Goal: Complete application form: Complete application form

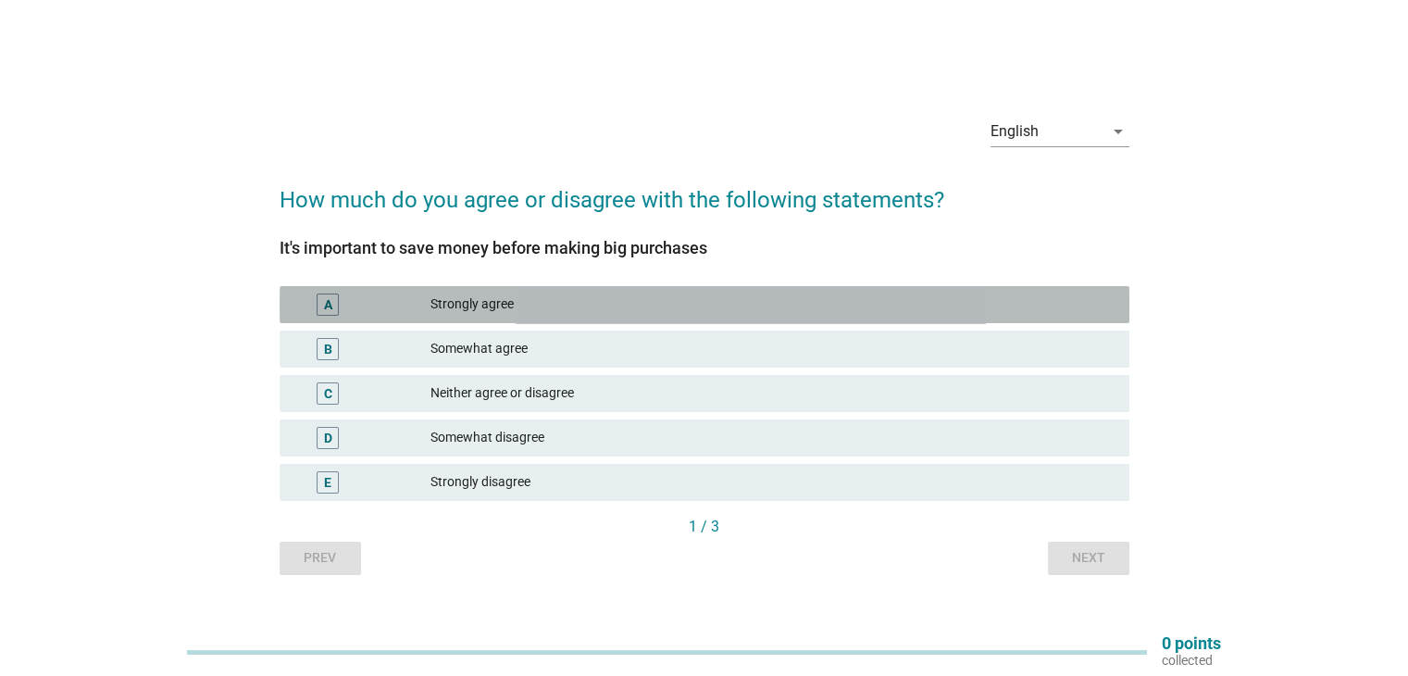
click at [640, 308] on div "Strongly agree" at bounding box center [771, 304] width 683 height 22
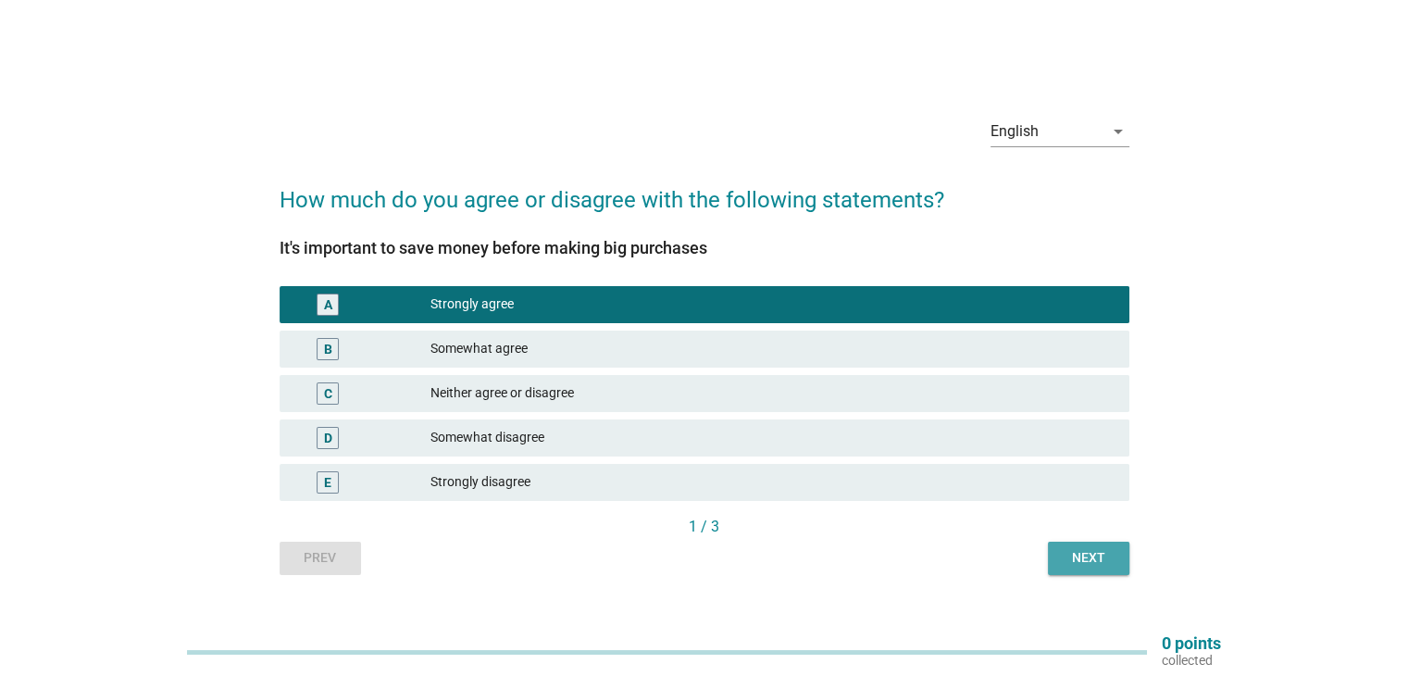
click at [1090, 557] on div "Next" at bounding box center [1088, 557] width 52 height 19
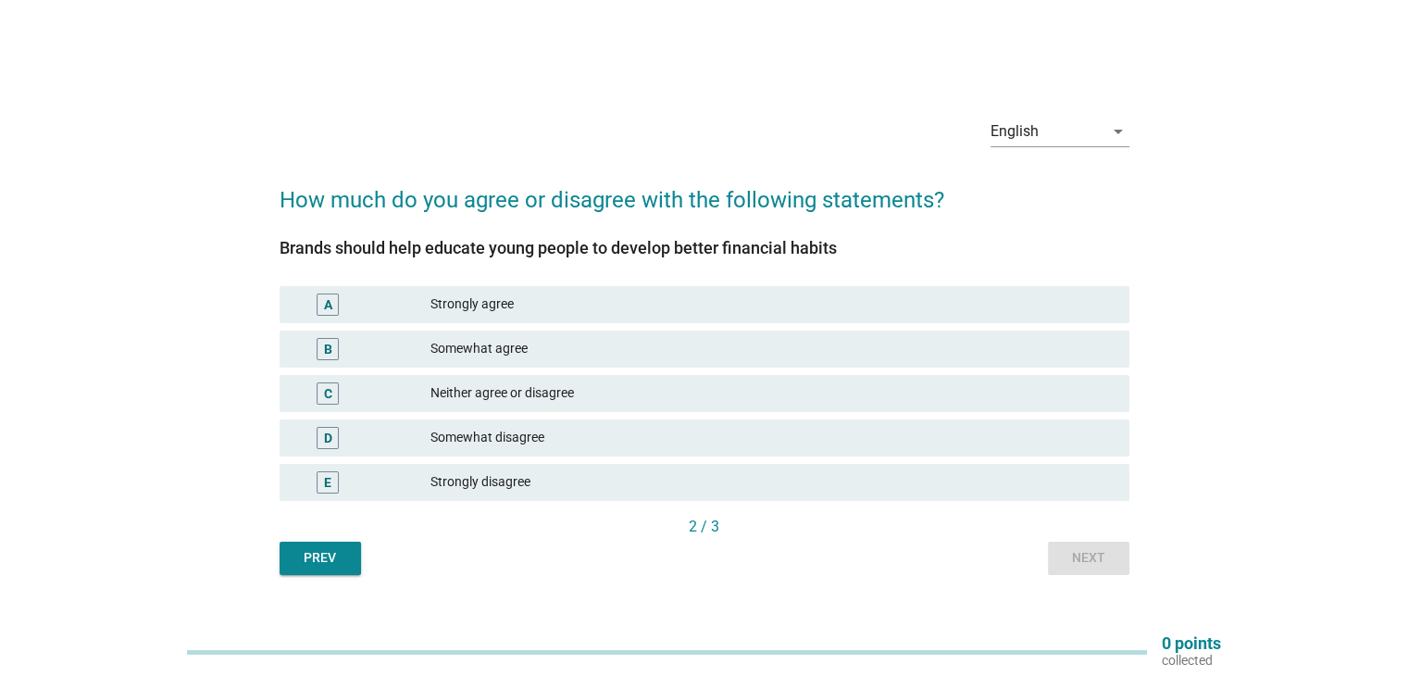
click at [692, 308] on div "Strongly agree" at bounding box center [771, 304] width 683 height 22
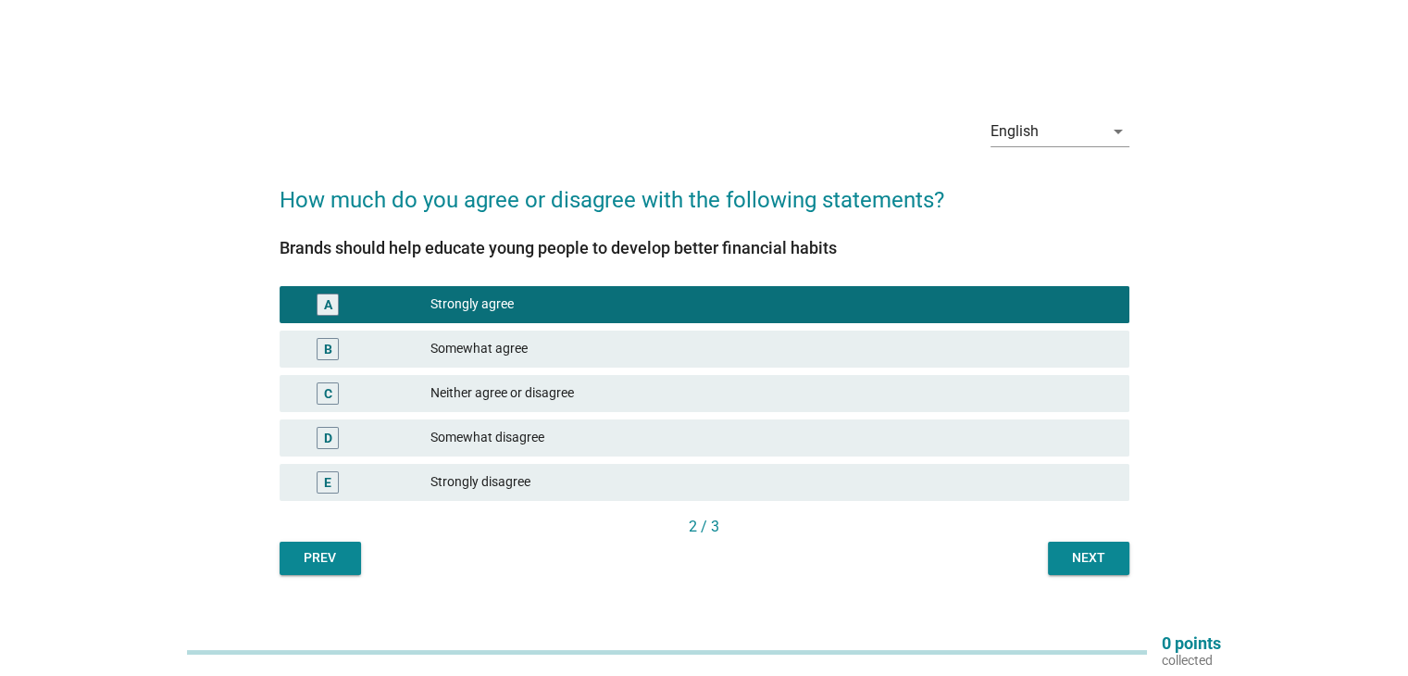
click at [755, 341] on div "Somewhat agree" at bounding box center [771, 349] width 683 height 22
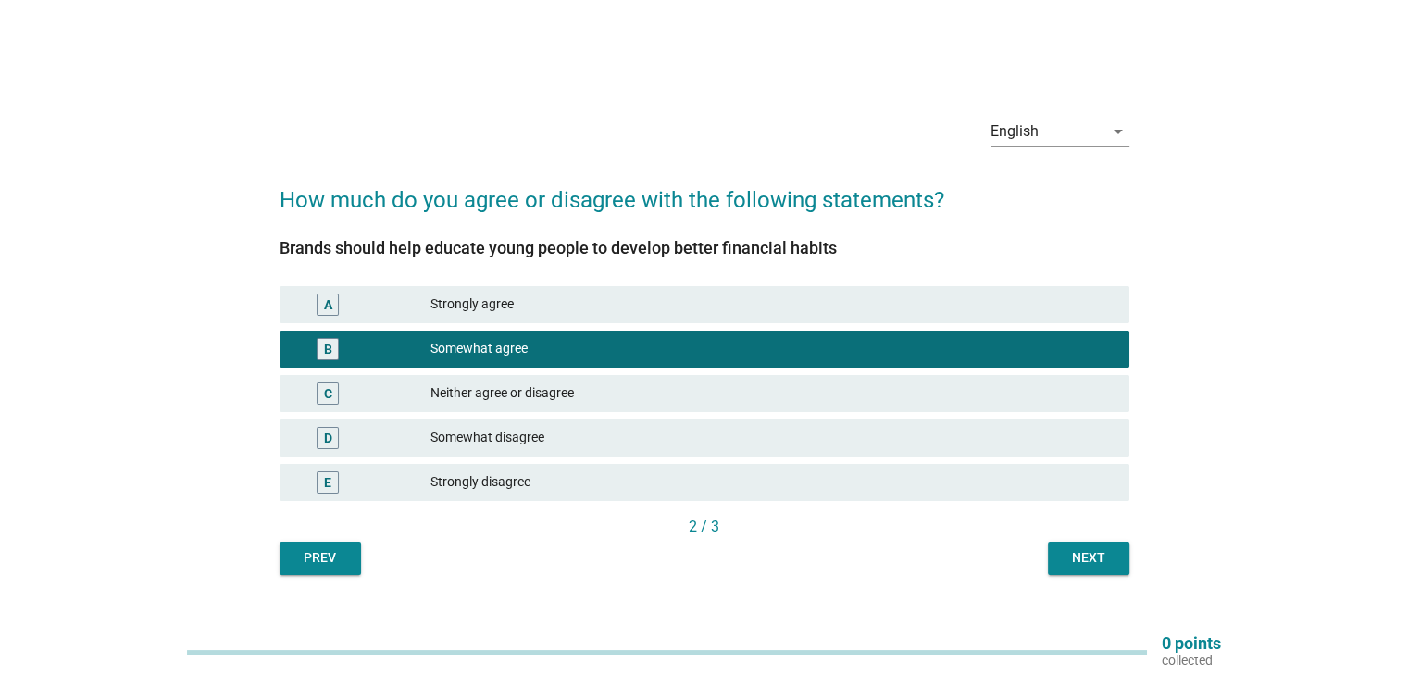
click at [1066, 560] on div "Next" at bounding box center [1088, 557] width 52 height 19
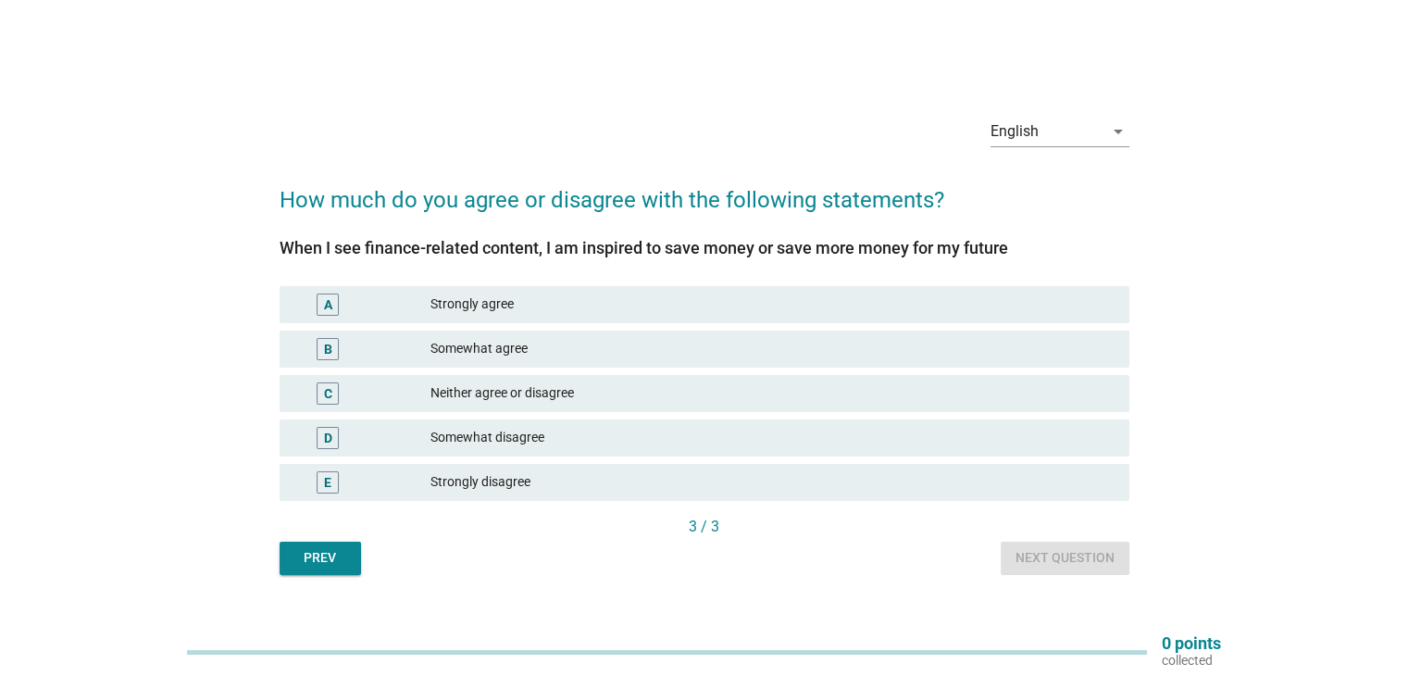
click at [626, 391] on div "Neither agree or disagree" at bounding box center [771, 393] width 683 height 22
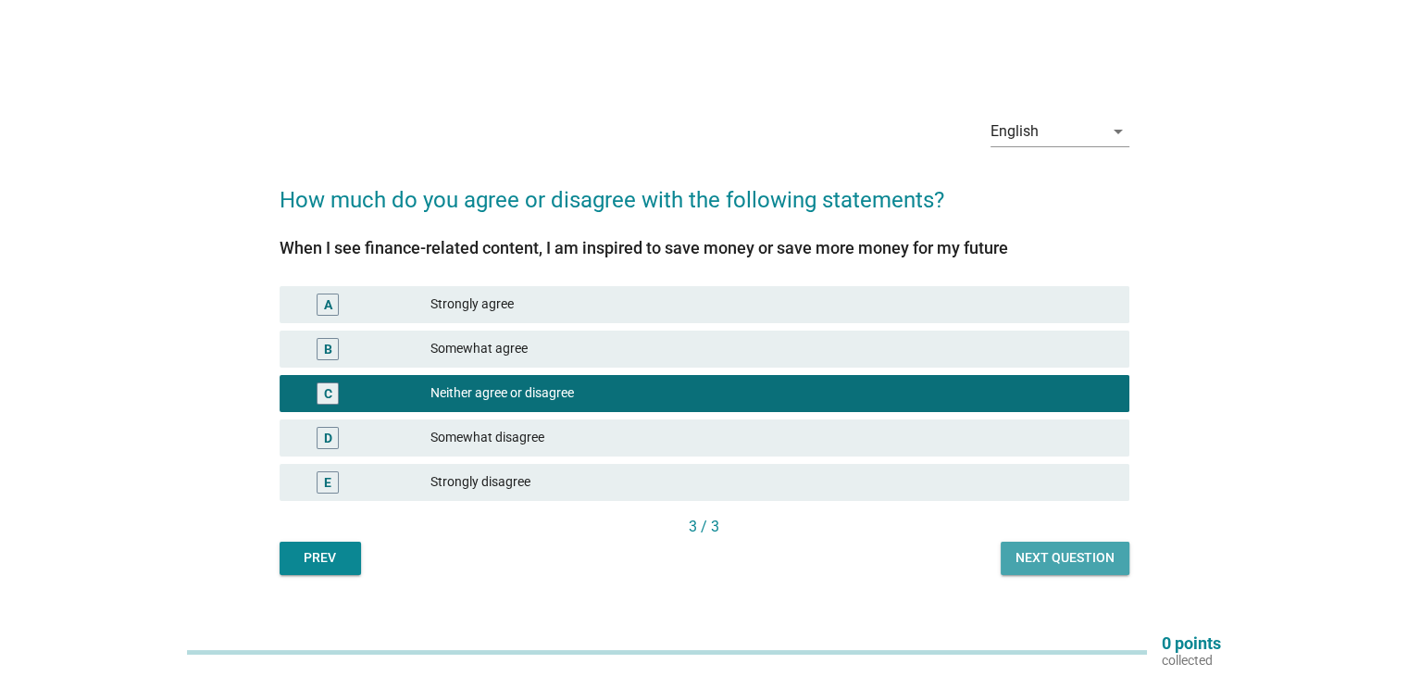
click at [1055, 564] on div "Next question" at bounding box center [1064, 557] width 99 height 19
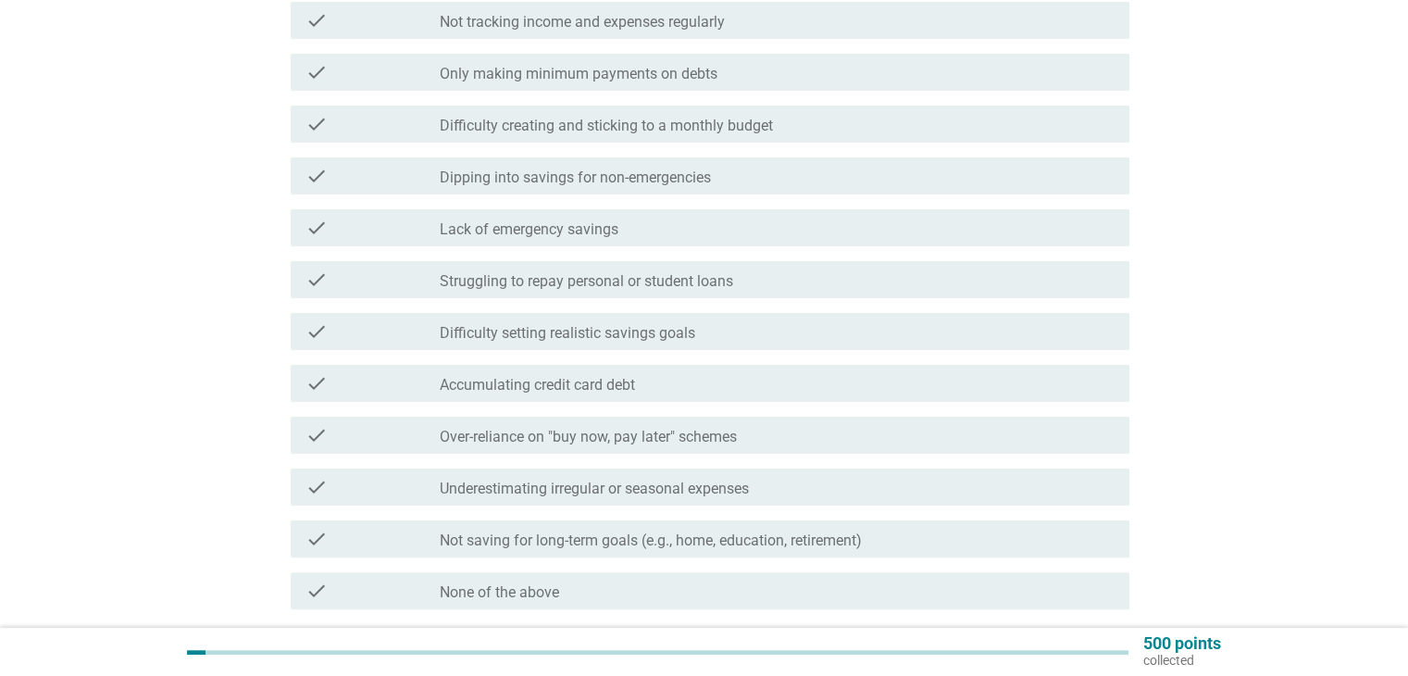
scroll to position [370, 0]
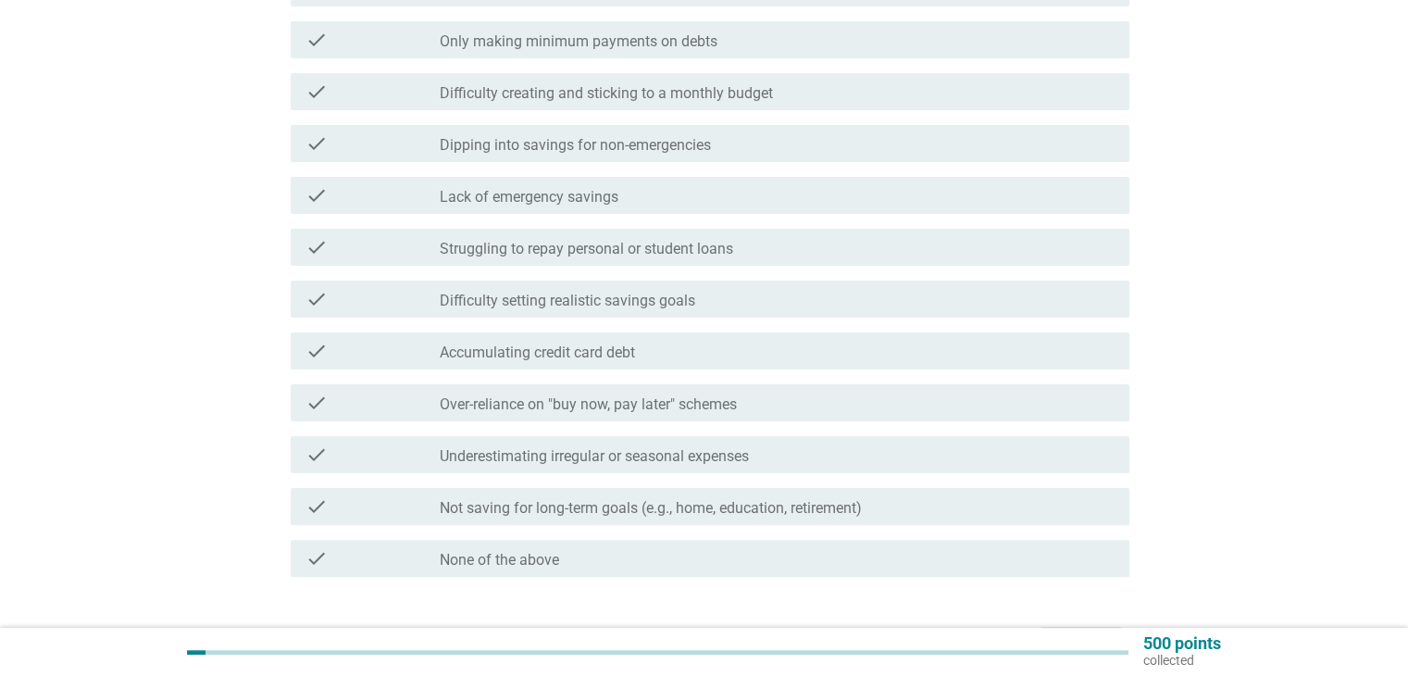
click at [704, 192] on div "check_box_outline_blank Lack of emergency savings" at bounding box center [777, 195] width 674 height 22
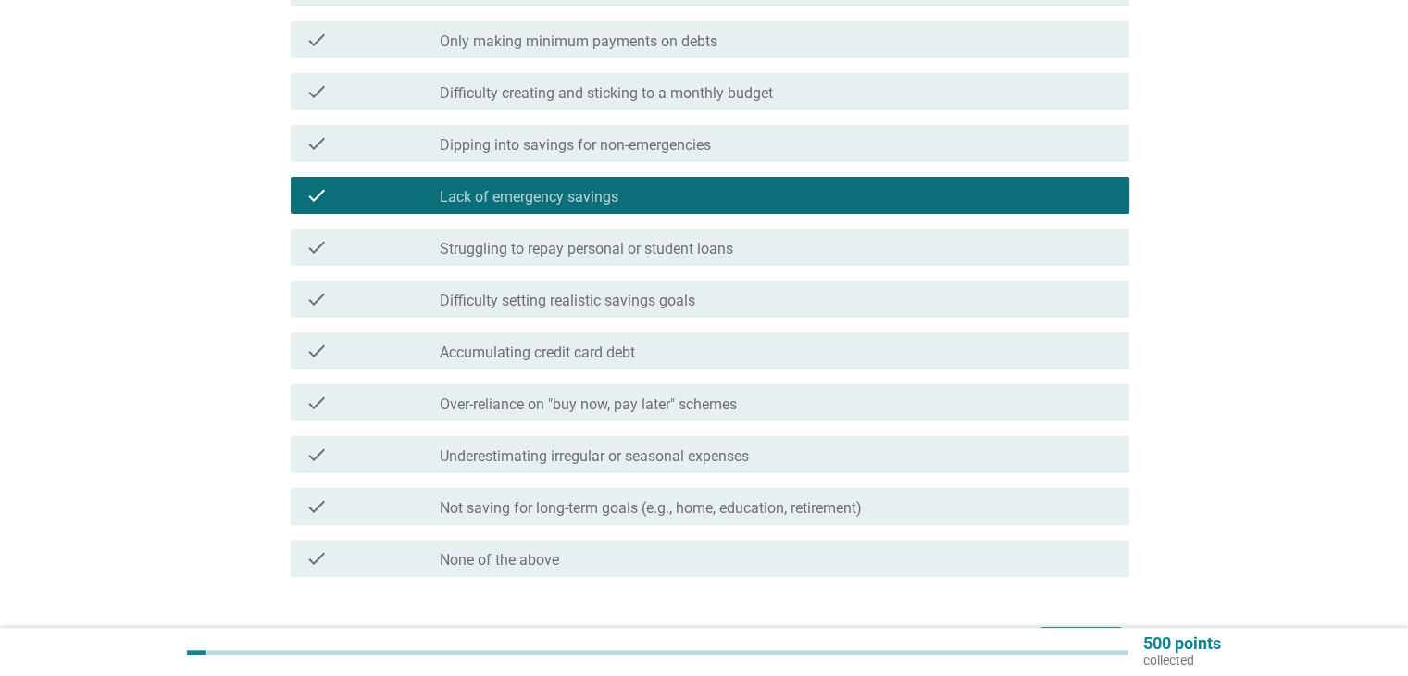
click at [674, 303] on label "Difficulty setting realistic savings goals" at bounding box center [567, 301] width 255 height 19
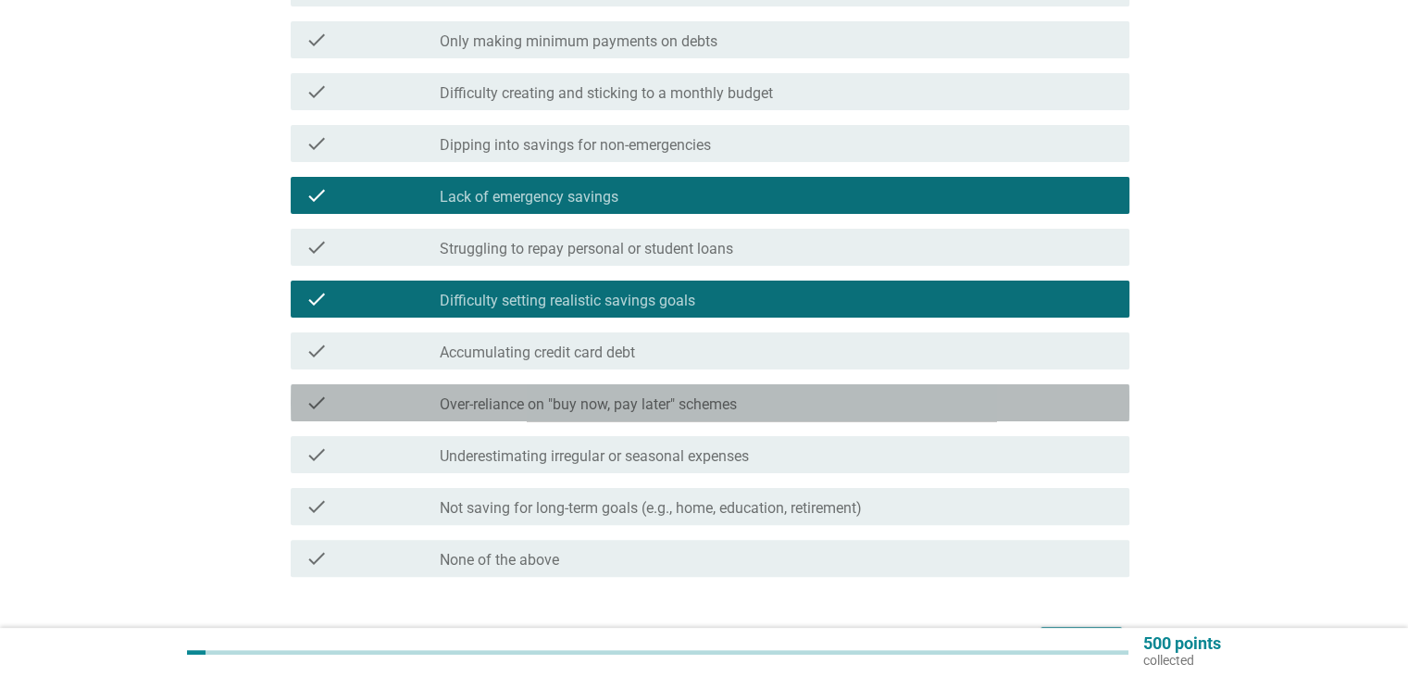
click at [675, 397] on label "Over-reliance on "buy now, pay later" schemes" at bounding box center [588, 404] width 297 height 19
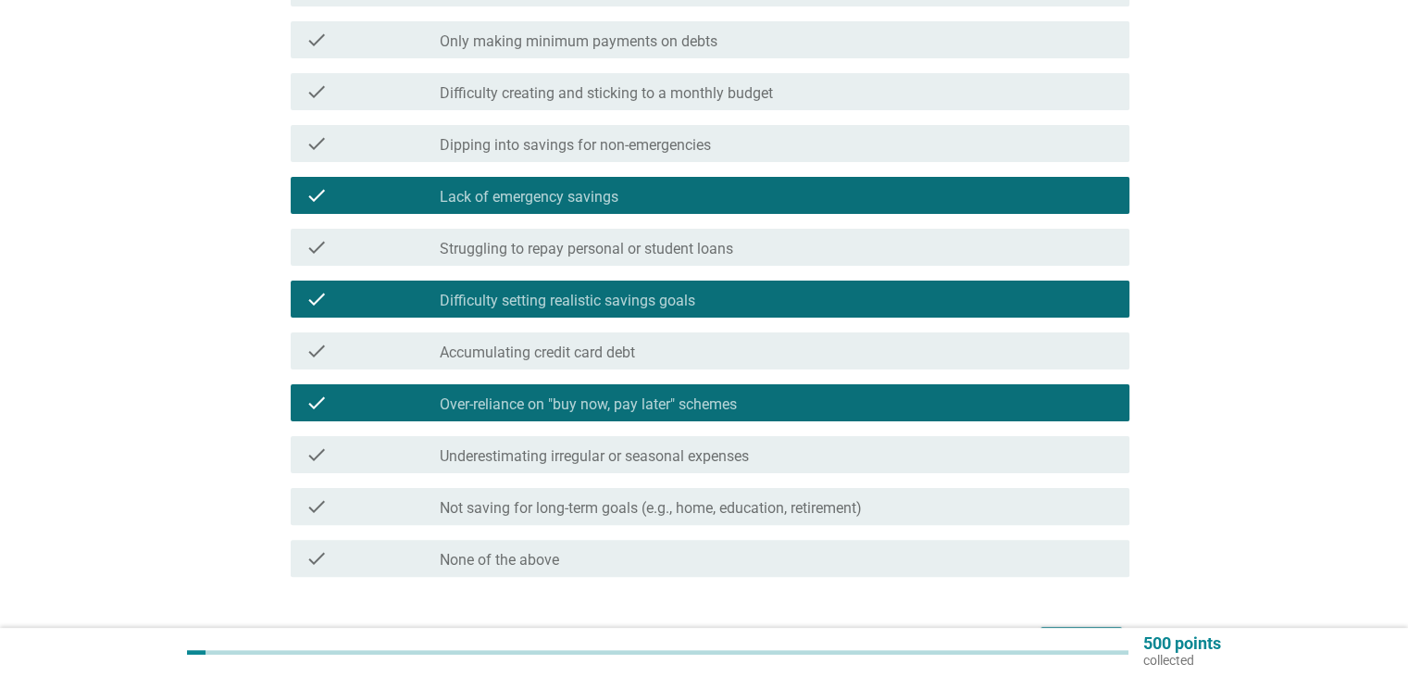
click at [727, 460] on label "Underestimating irregular or seasonal expenses" at bounding box center [594, 456] width 309 height 19
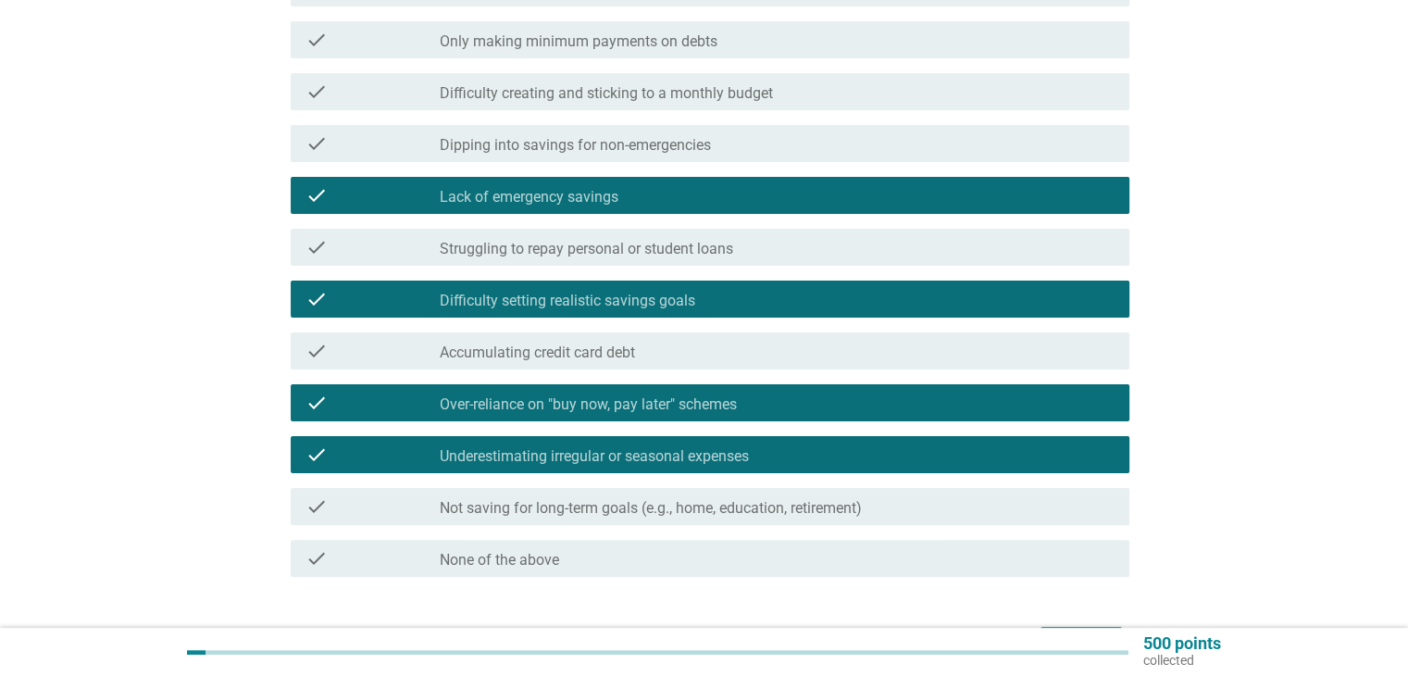
click at [698, 508] on label "Not saving for long-term goals (e.g., home, education, retirement)" at bounding box center [651, 508] width 422 height 19
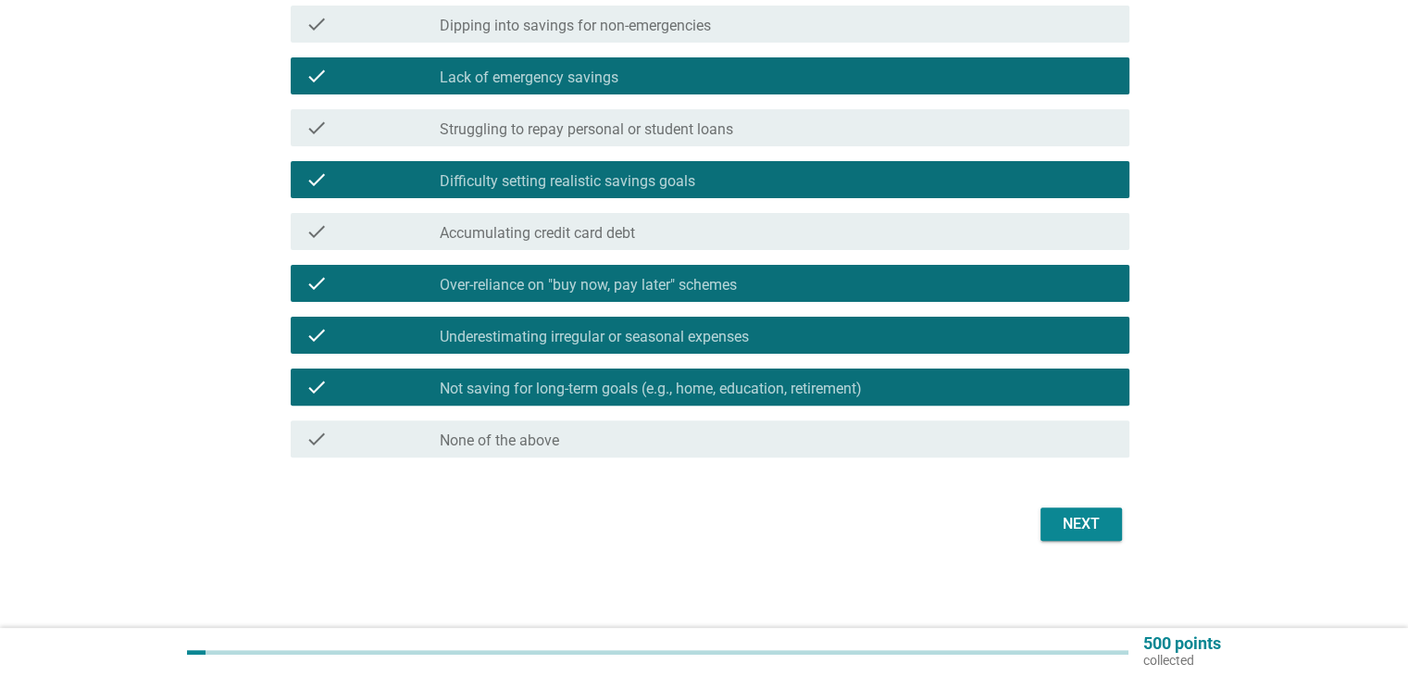
scroll to position [491, 0]
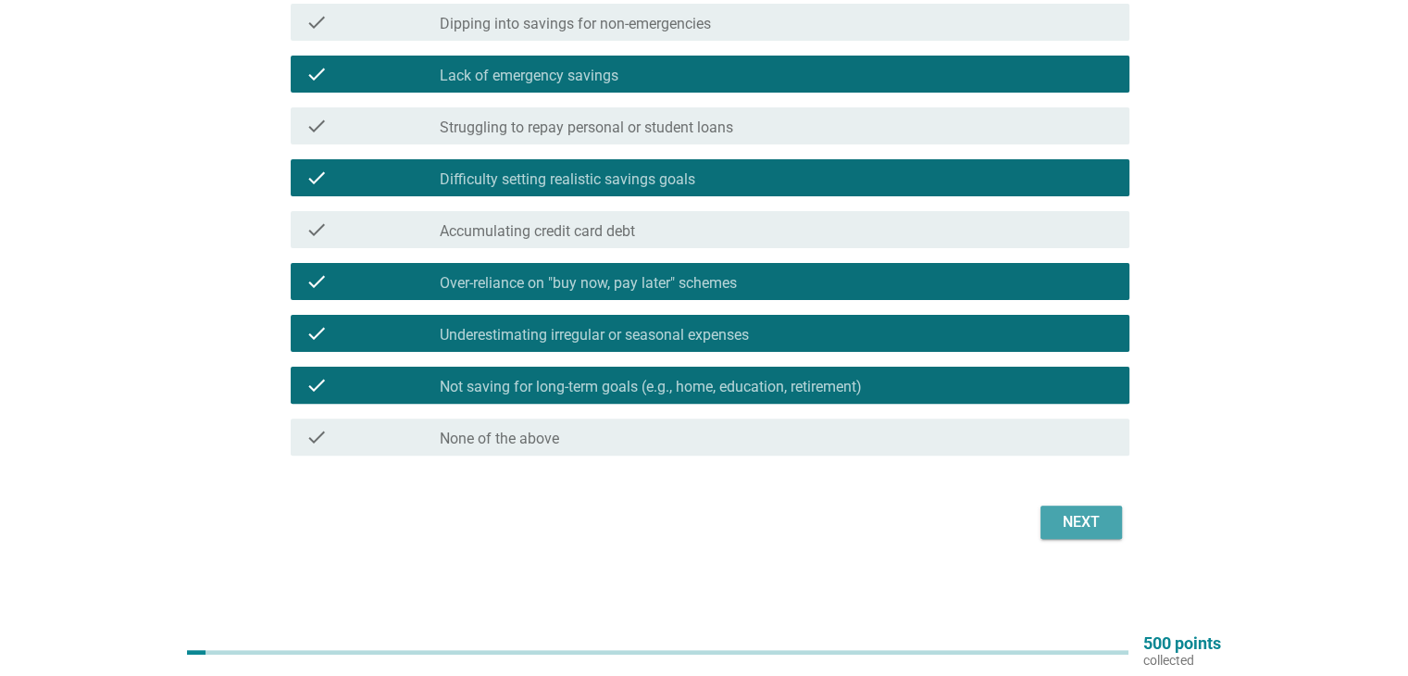
click at [1089, 530] on div "Next" at bounding box center [1081, 522] width 52 height 22
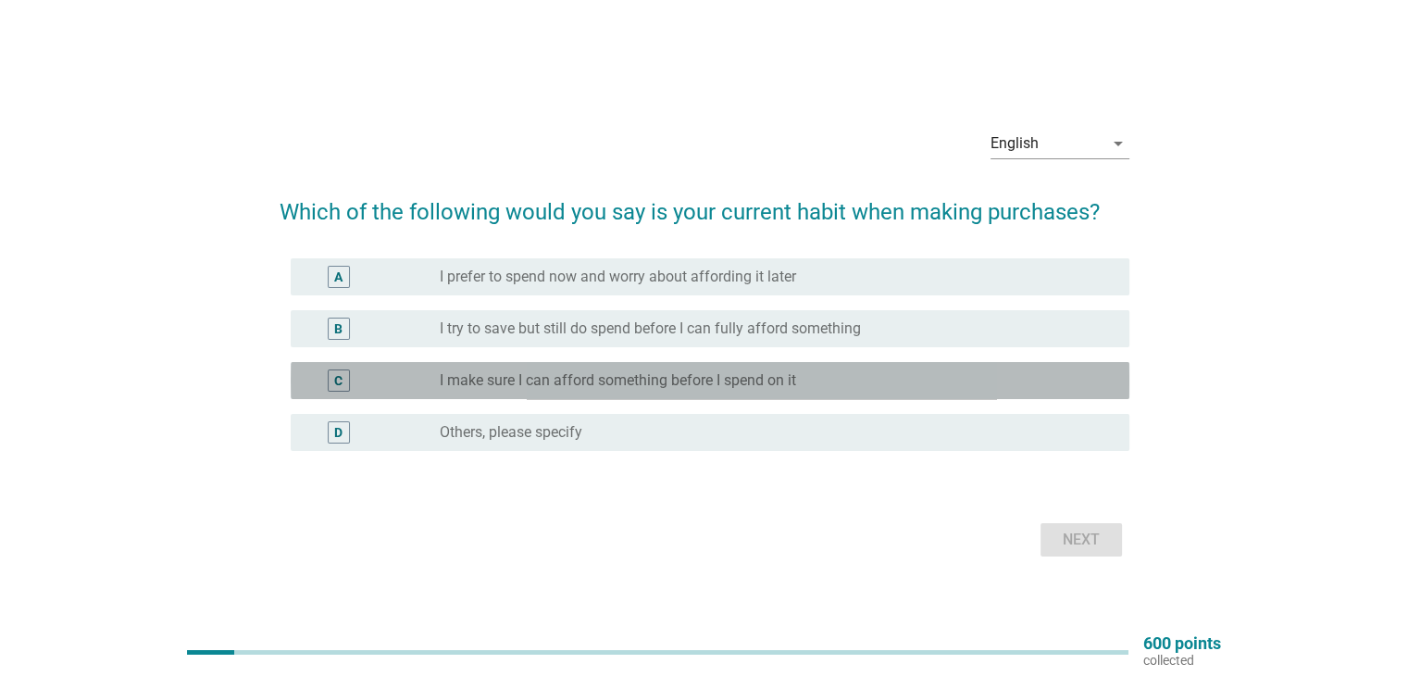
click at [726, 371] on label "I make sure I can afford something before I spend on it" at bounding box center [618, 380] width 356 height 19
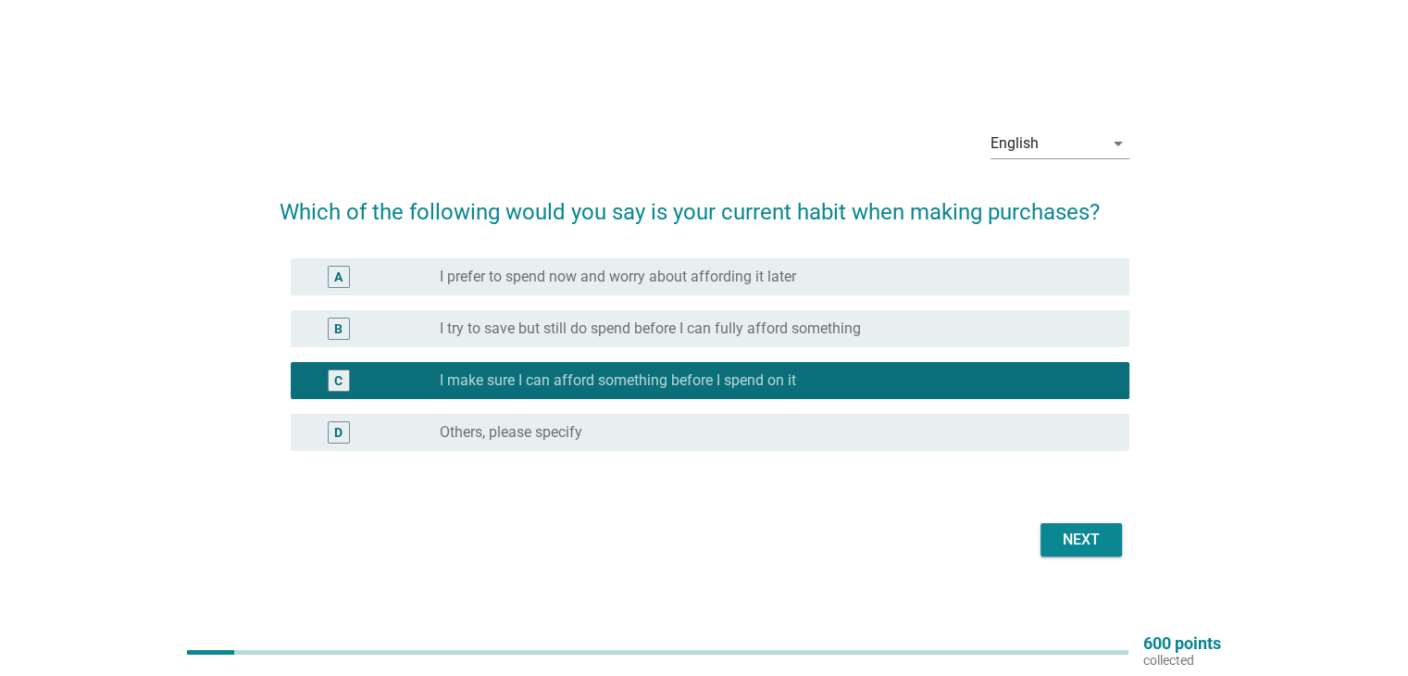
click at [1103, 545] on div "Next" at bounding box center [1081, 539] width 52 height 22
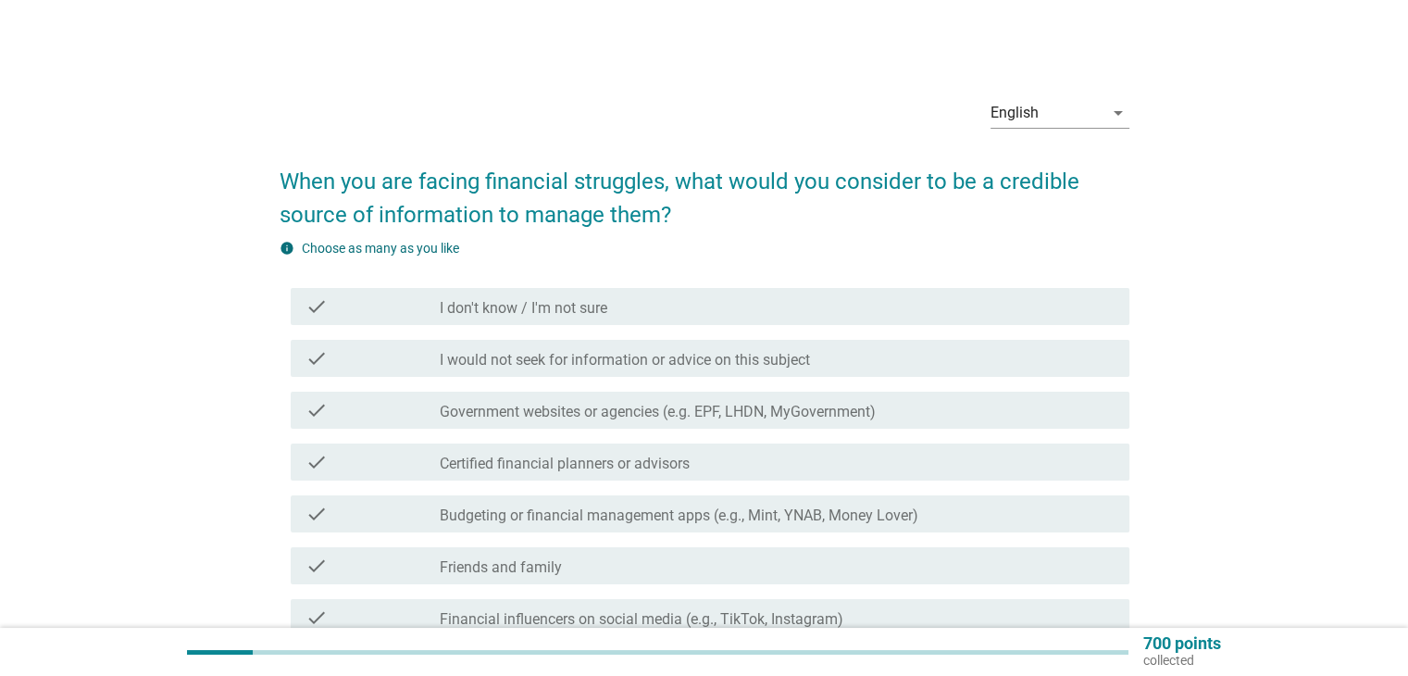
scroll to position [93, 0]
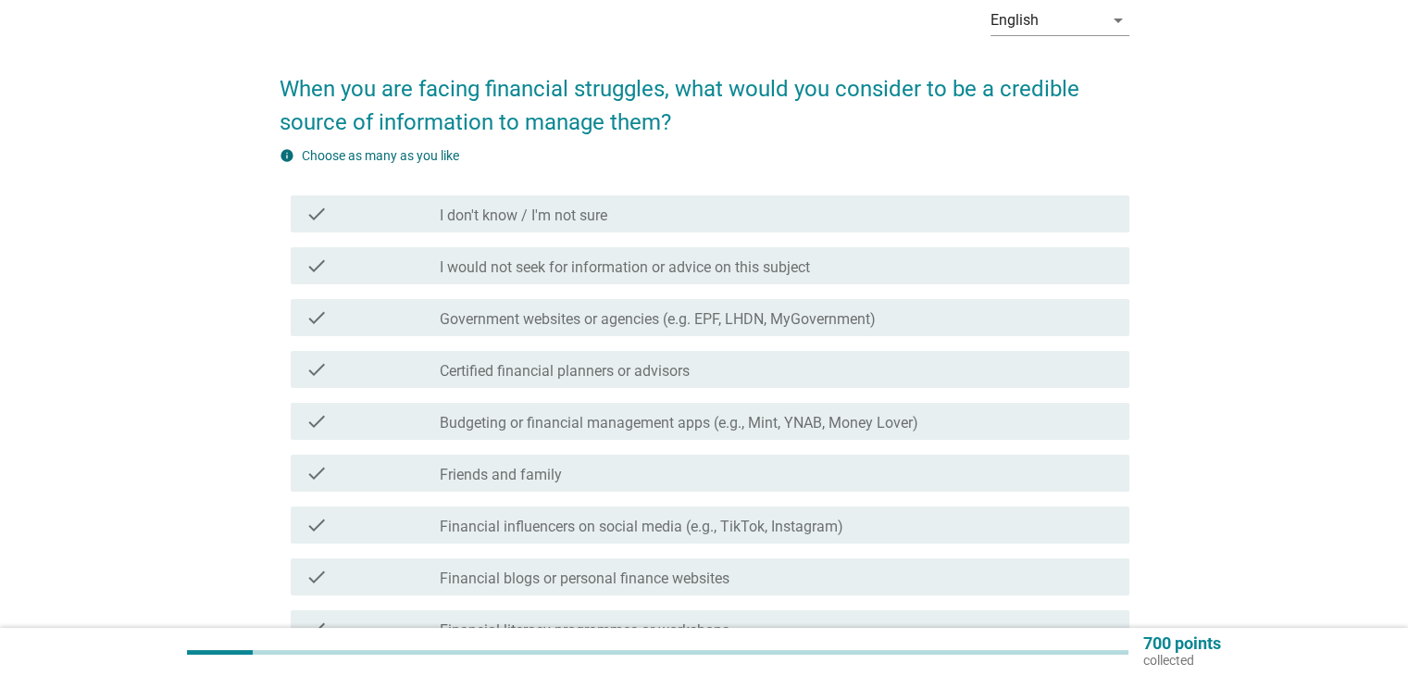
click at [682, 213] on div "check_box_outline_blank I don't know / I'm not sure" at bounding box center [777, 214] width 674 height 22
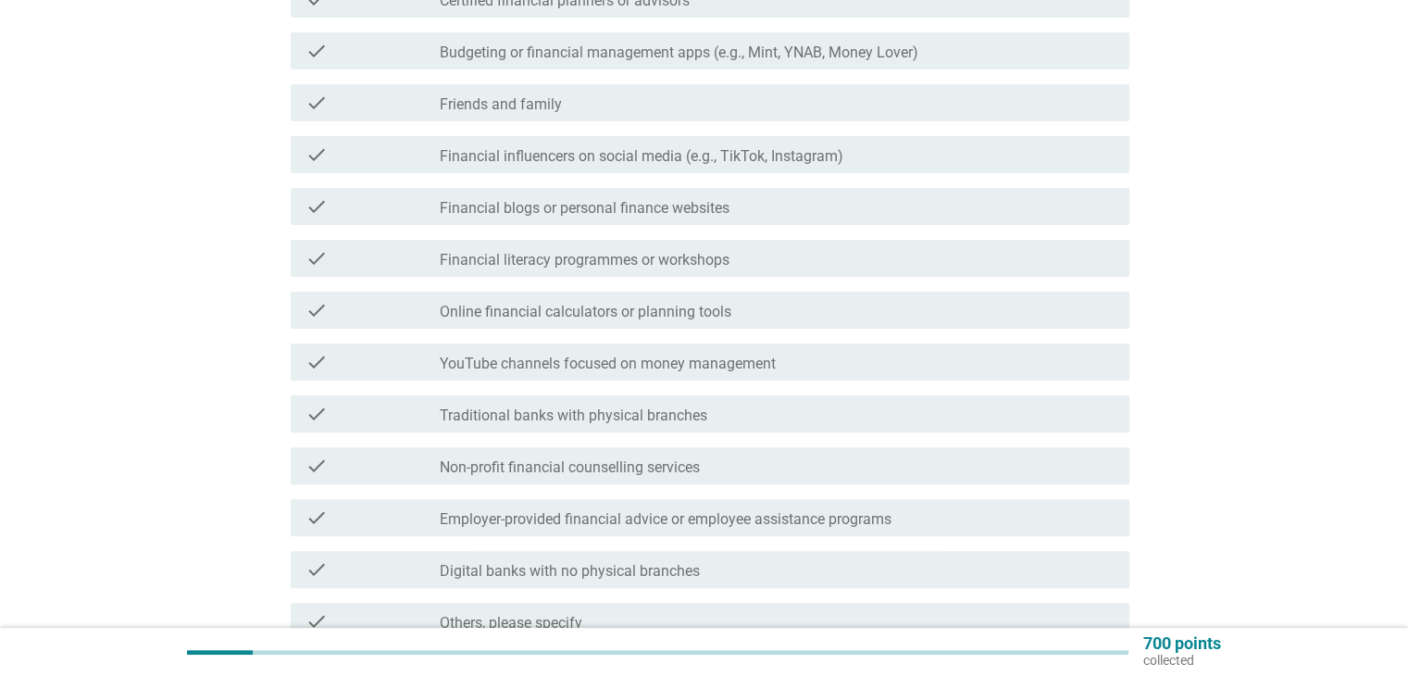
scroll to position [555, 0]
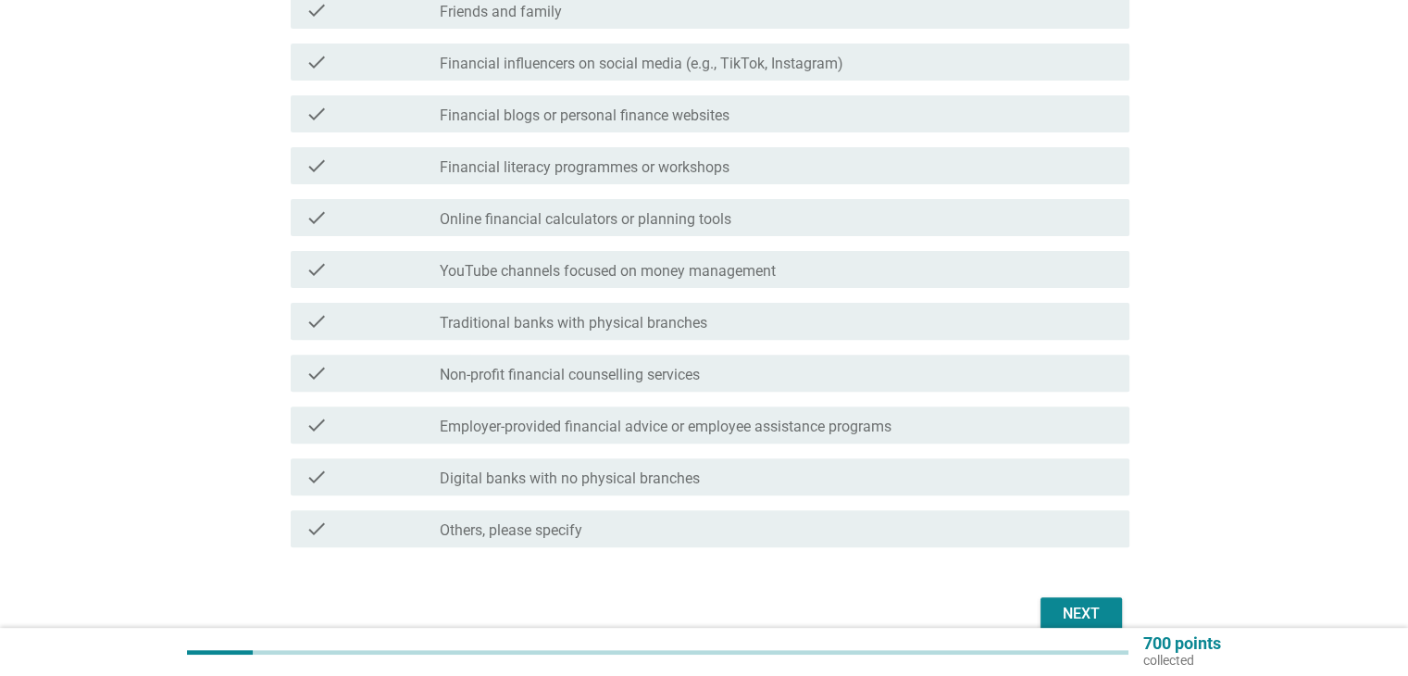
click at [713, 478] on div "check_box_outline_blank Digital banks with no physical branches" at bounding box center [777, 476] width 674 height 22
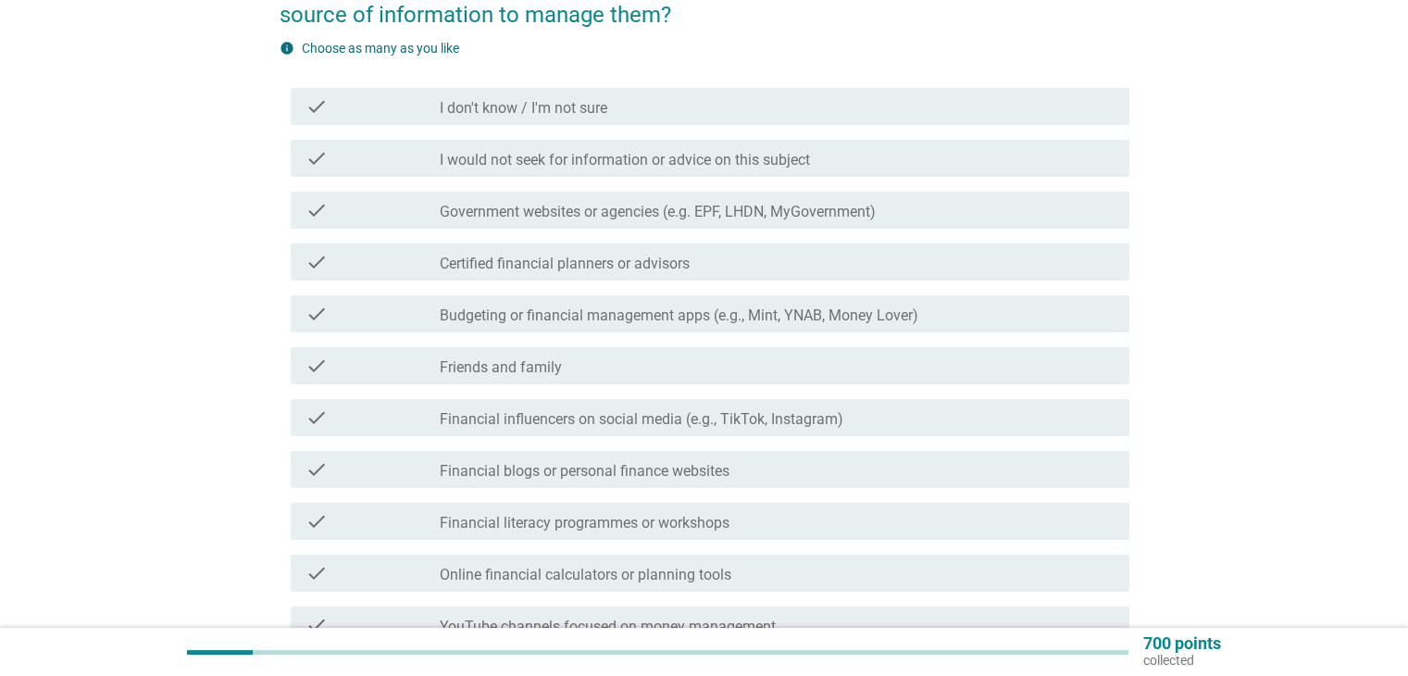
scroll to position [185, 0]
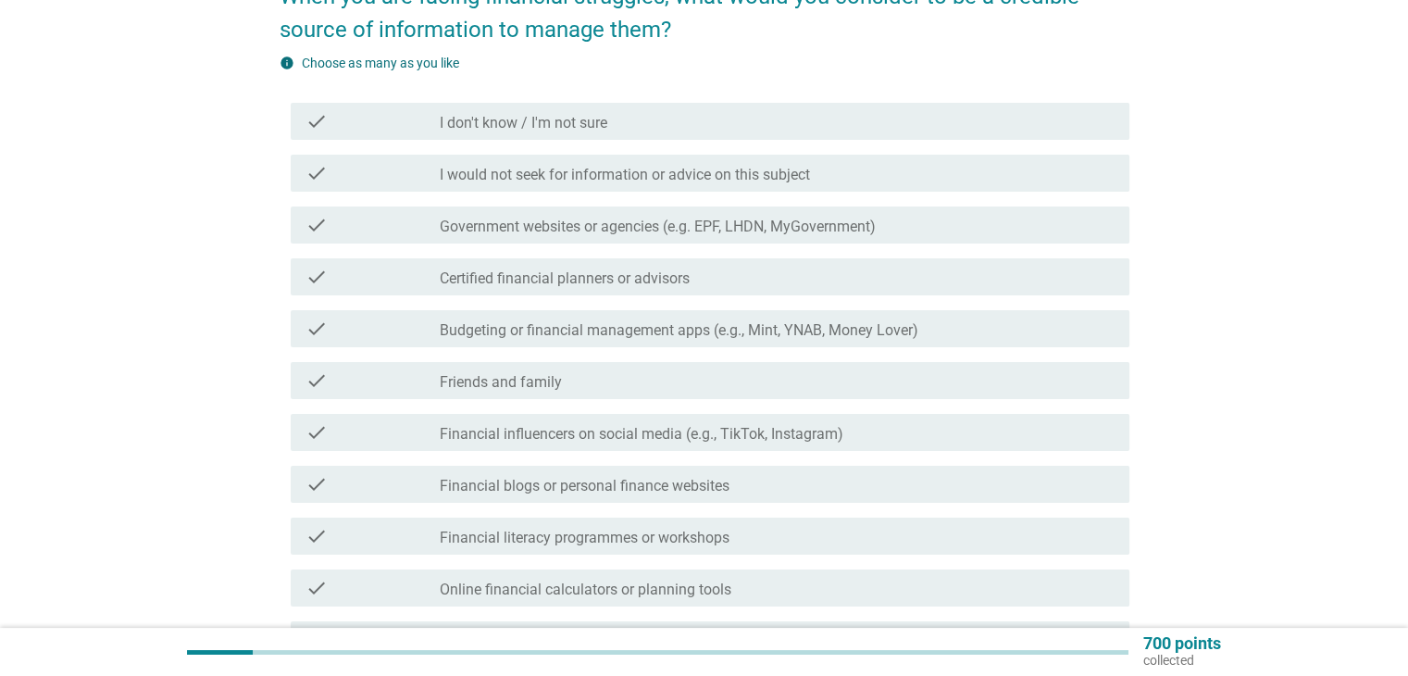
click at [623, 126] on div "check_box_outline_blank I don't know / I'm not sure" at bounding box center [777, 121] width 674 height 22
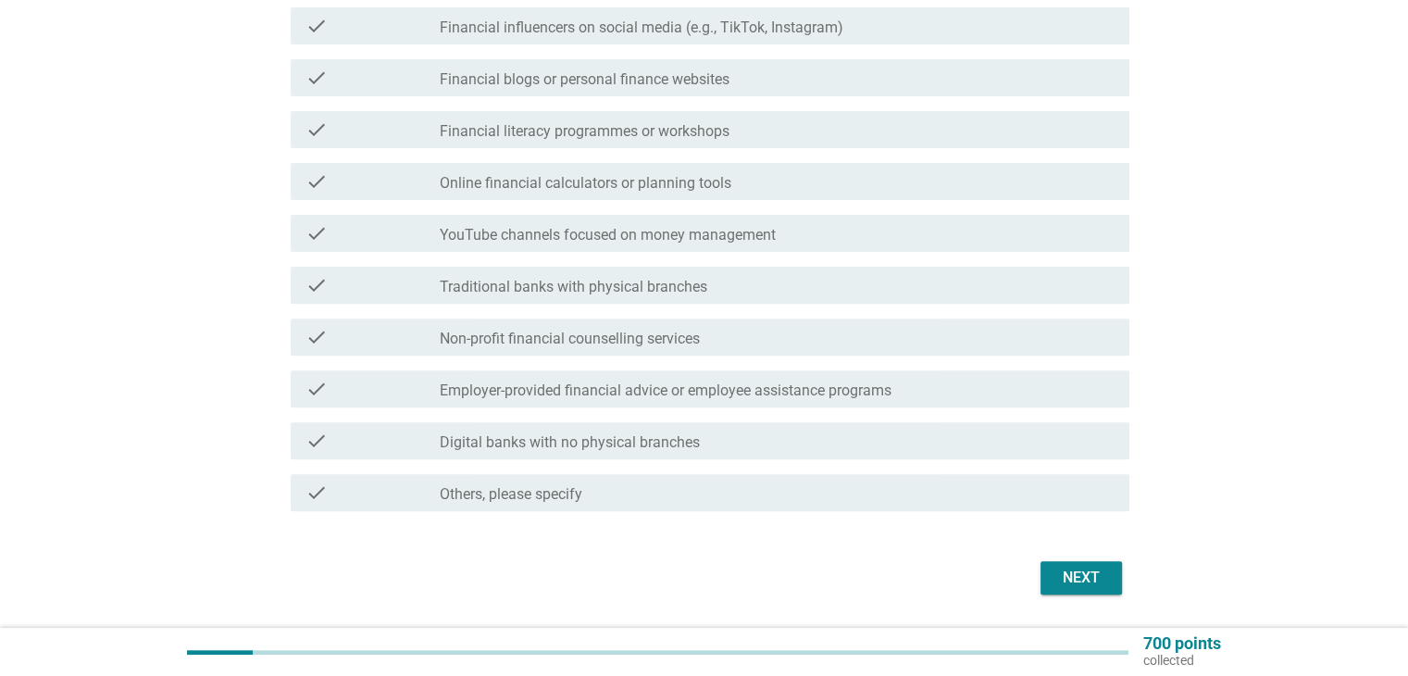
scroll to position [647, 0]
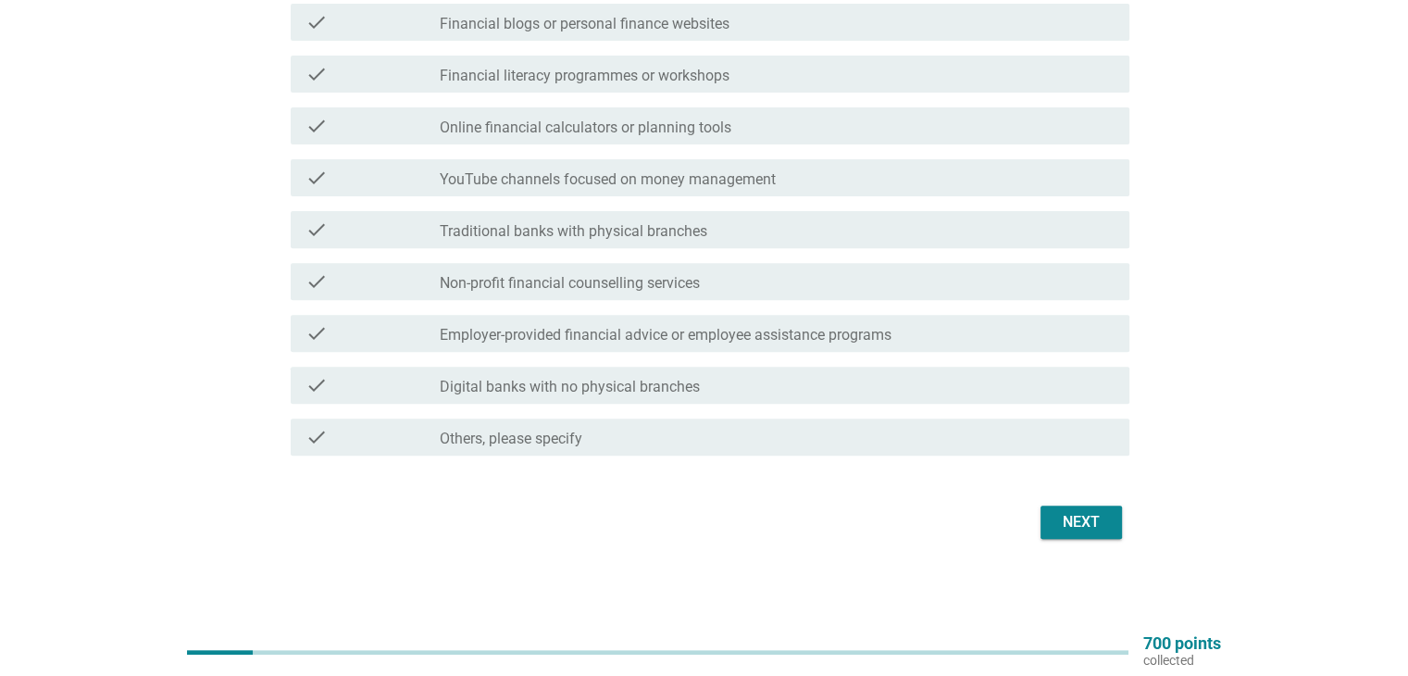
click at [1075, 529] on div "Next" at bounding box center [1081, 522] width 52 height 22
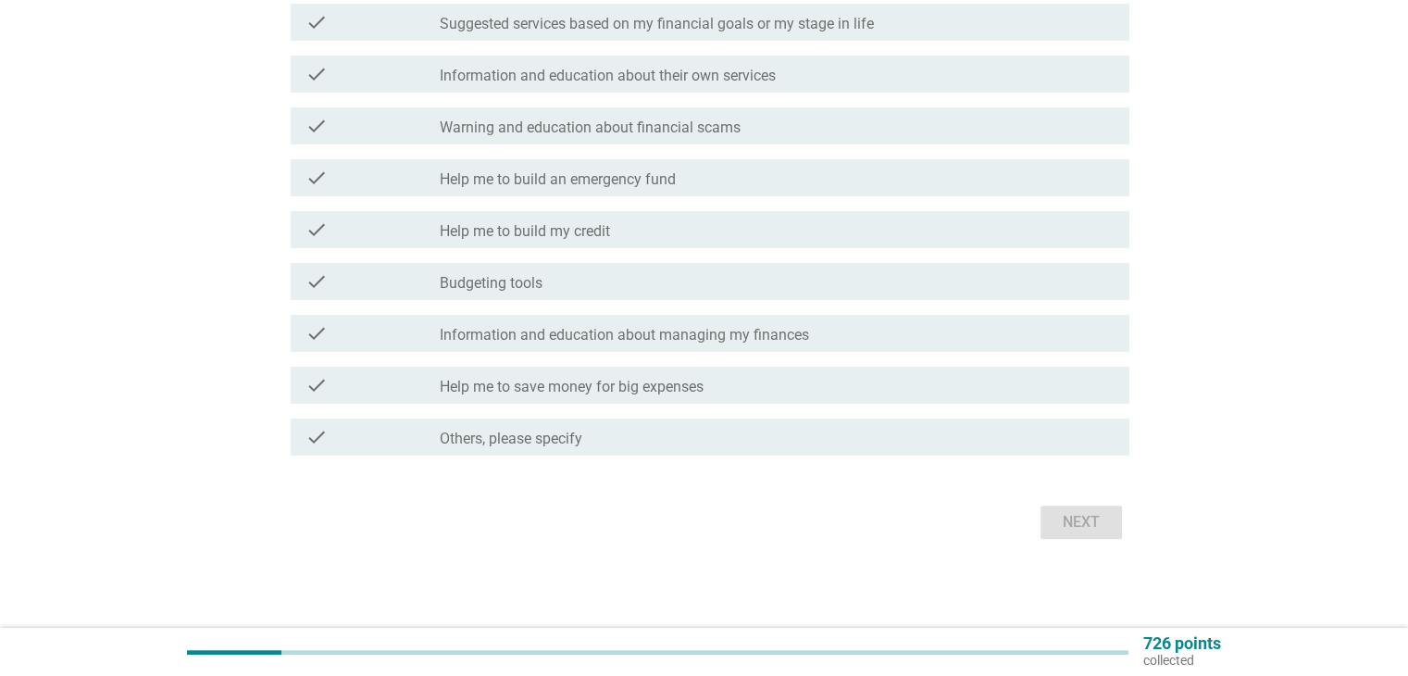
scroll to position [0, 0]
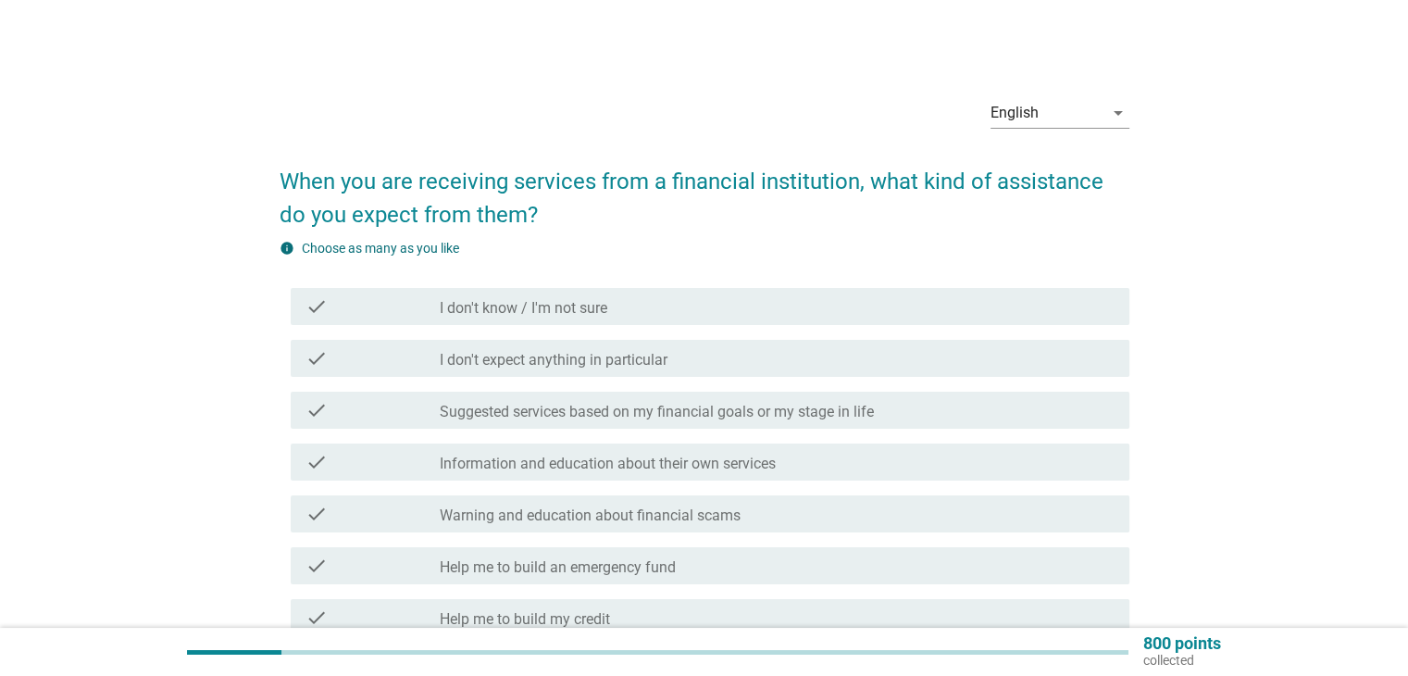
click at [798, 329] on div "check check_box_outline_blank I don't know / I'm not sure" at bounding box center [704, 306] width 850 height 52
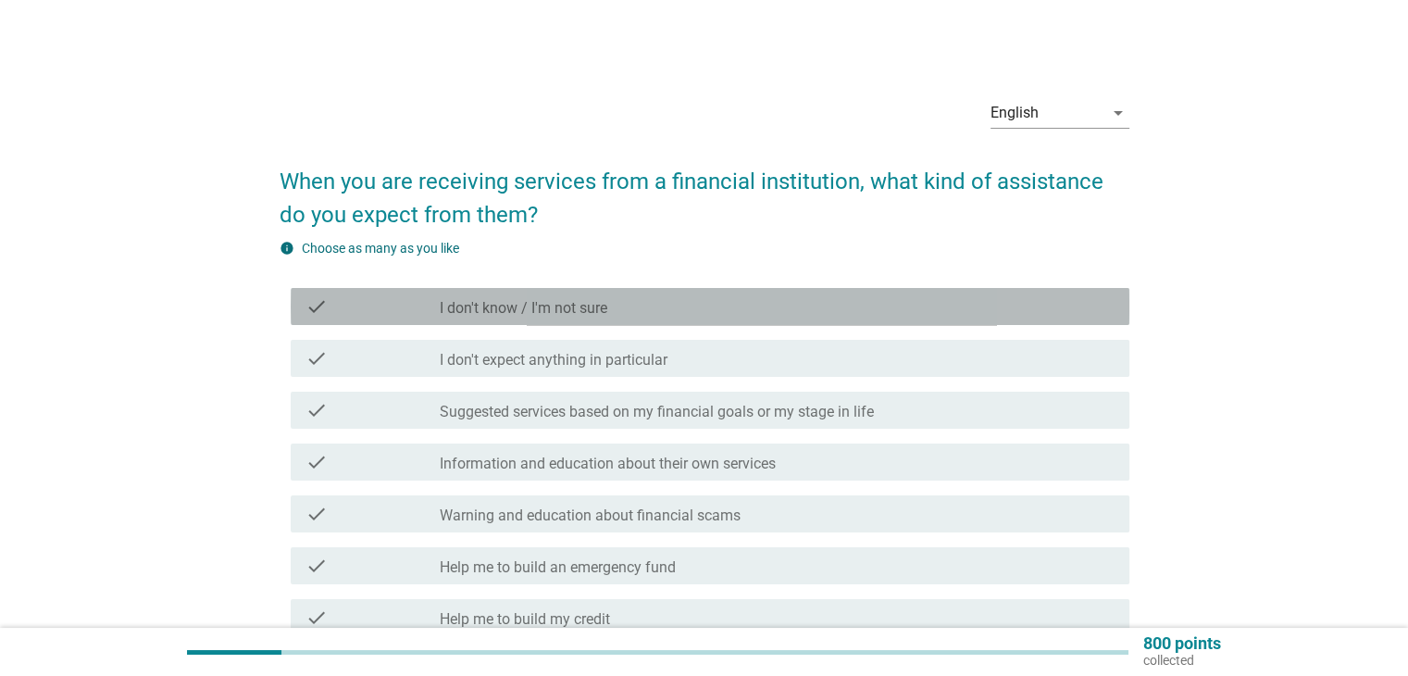
click at [799, 307] on div "check_box_outline_blank I don't know / I'm not sure" at bounding box center [777, 306] width 674 height 22
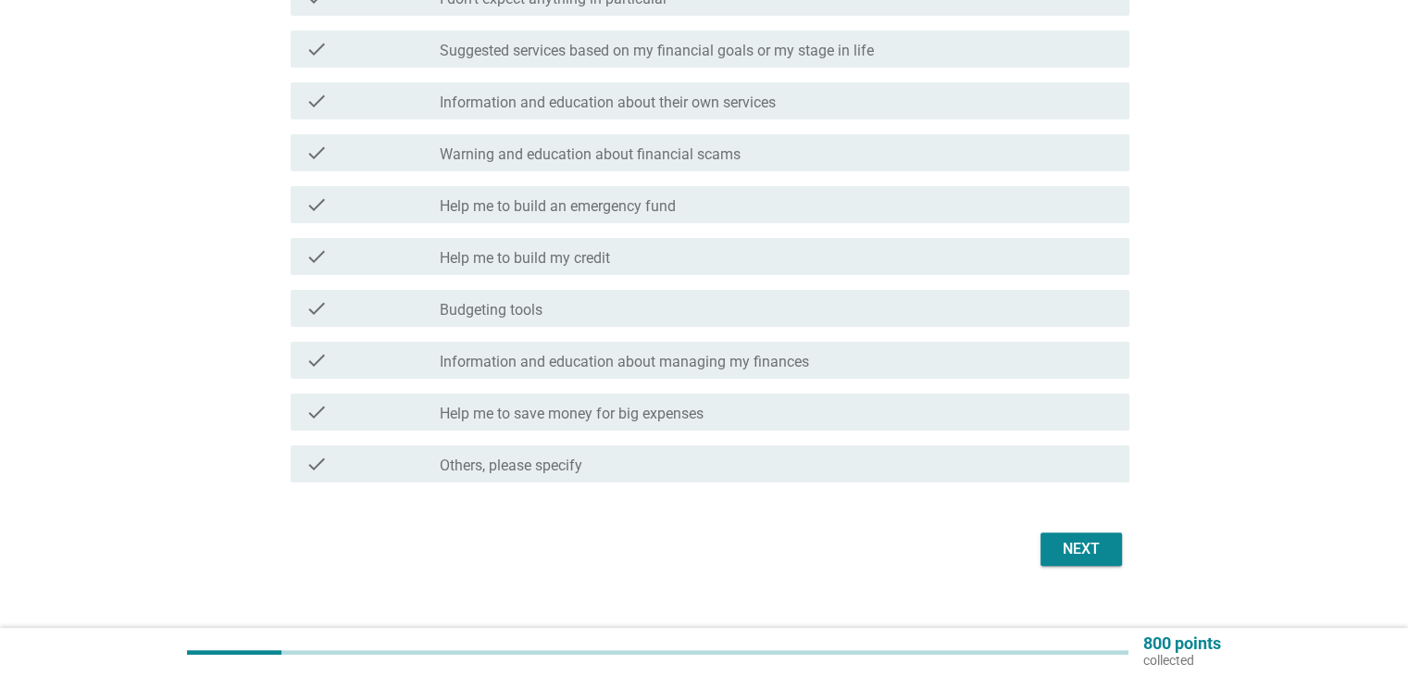
scroll to position [388, 0]
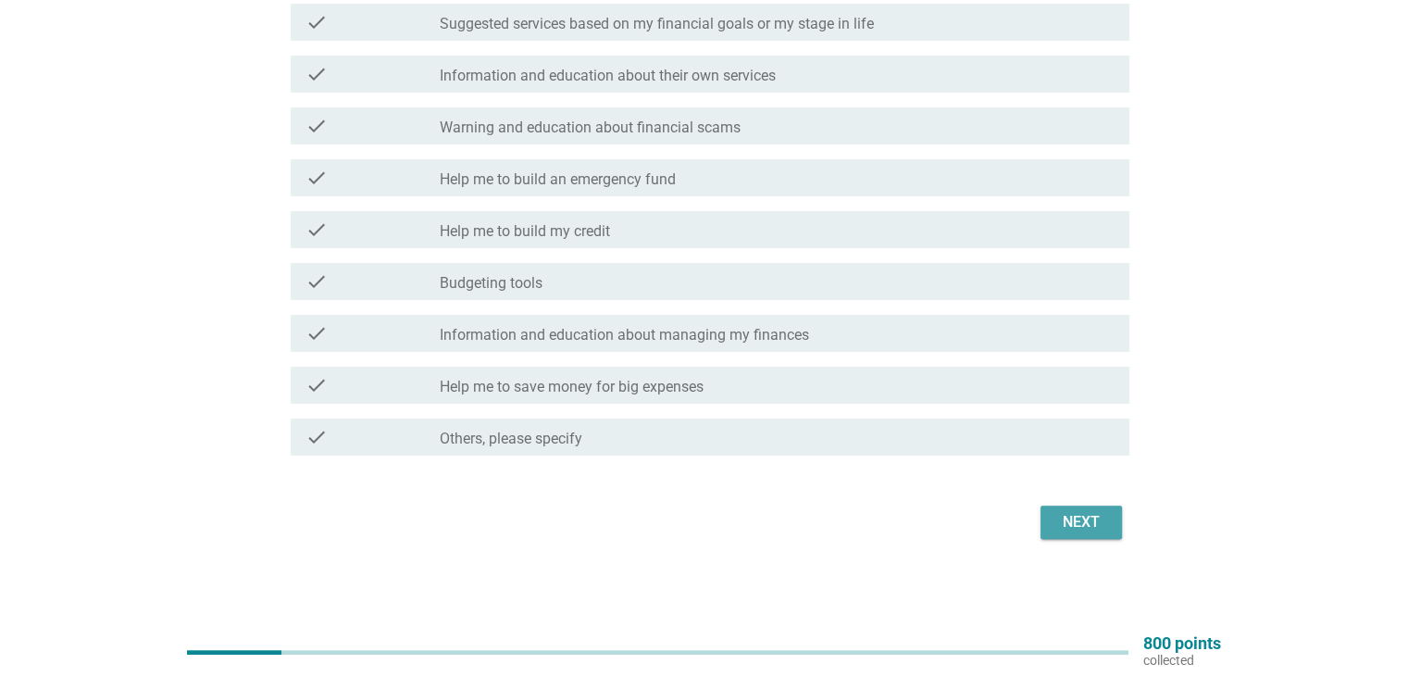
click at [1074, 521] on div "Next" at bounding box center [1081, 522] width 52 height 22
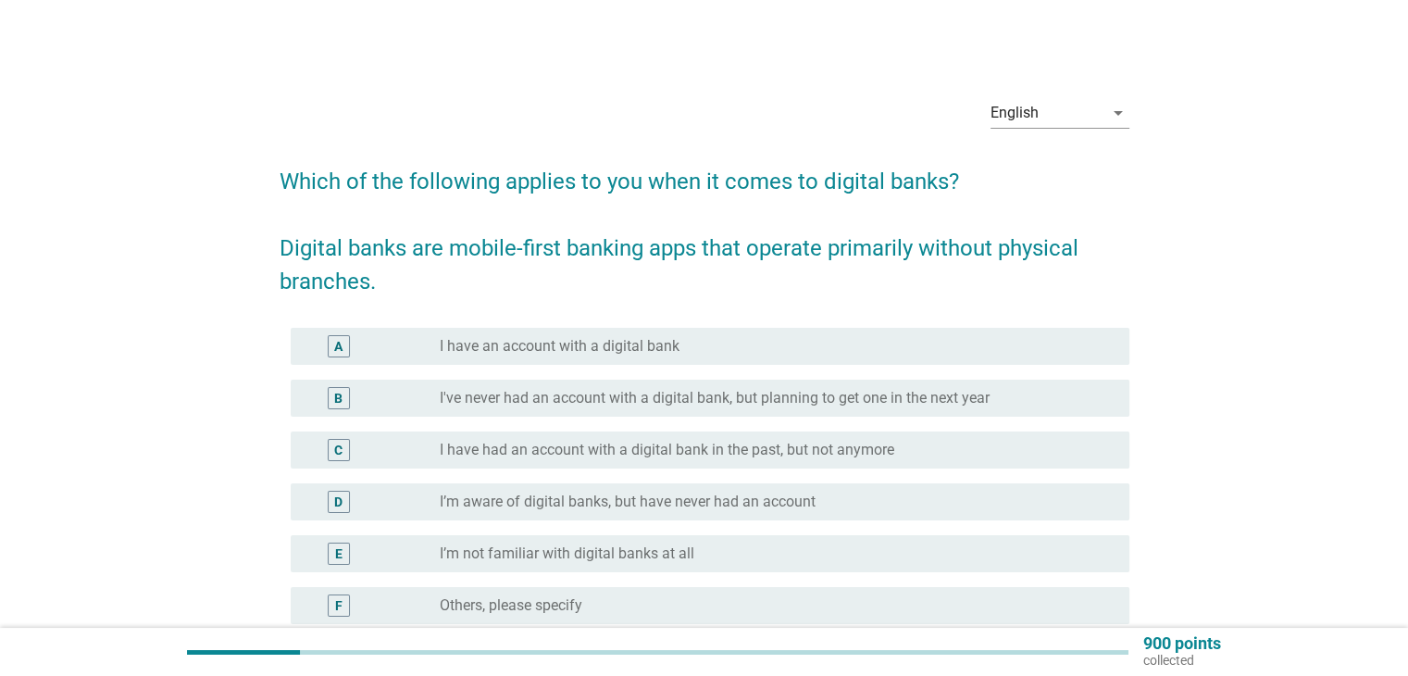
click at [796, 358] on div "A radio_button_unchecked I have an account with a digital bank" at bounding box center [710, 346] width 838 height 37
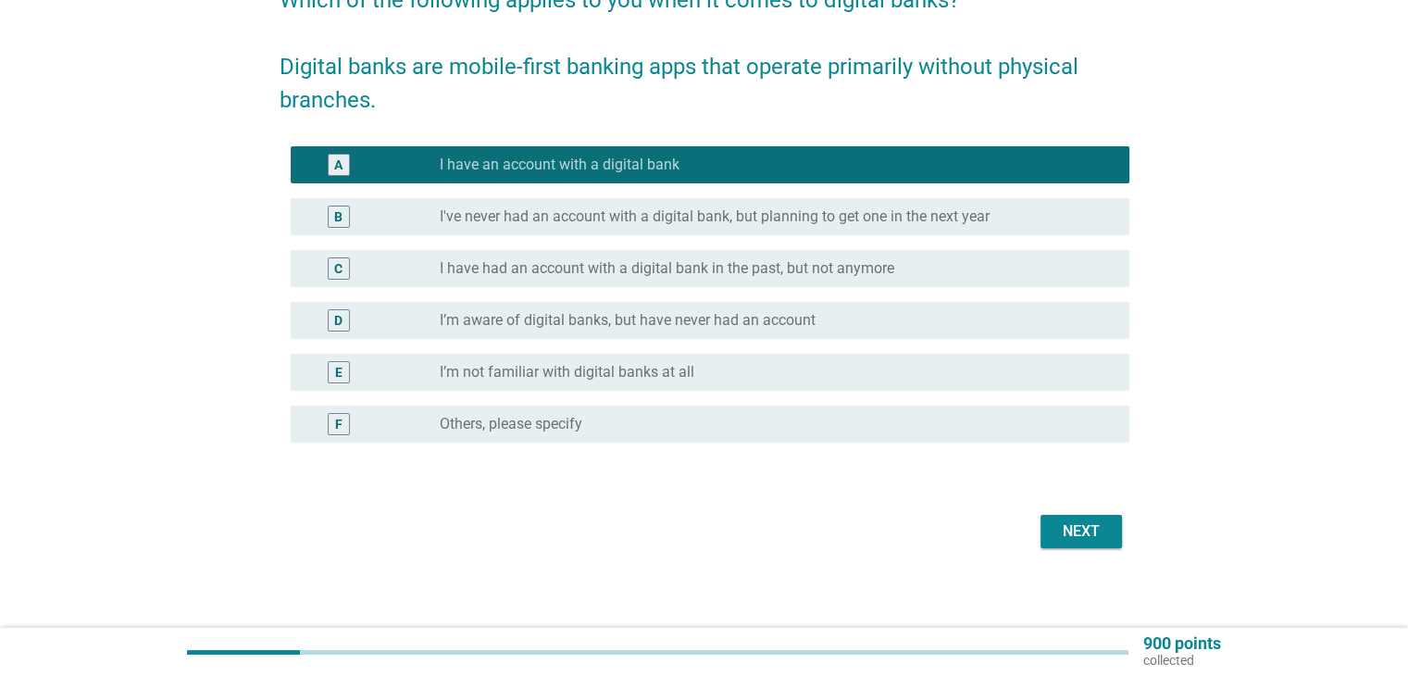
scroll to position [191, 0]
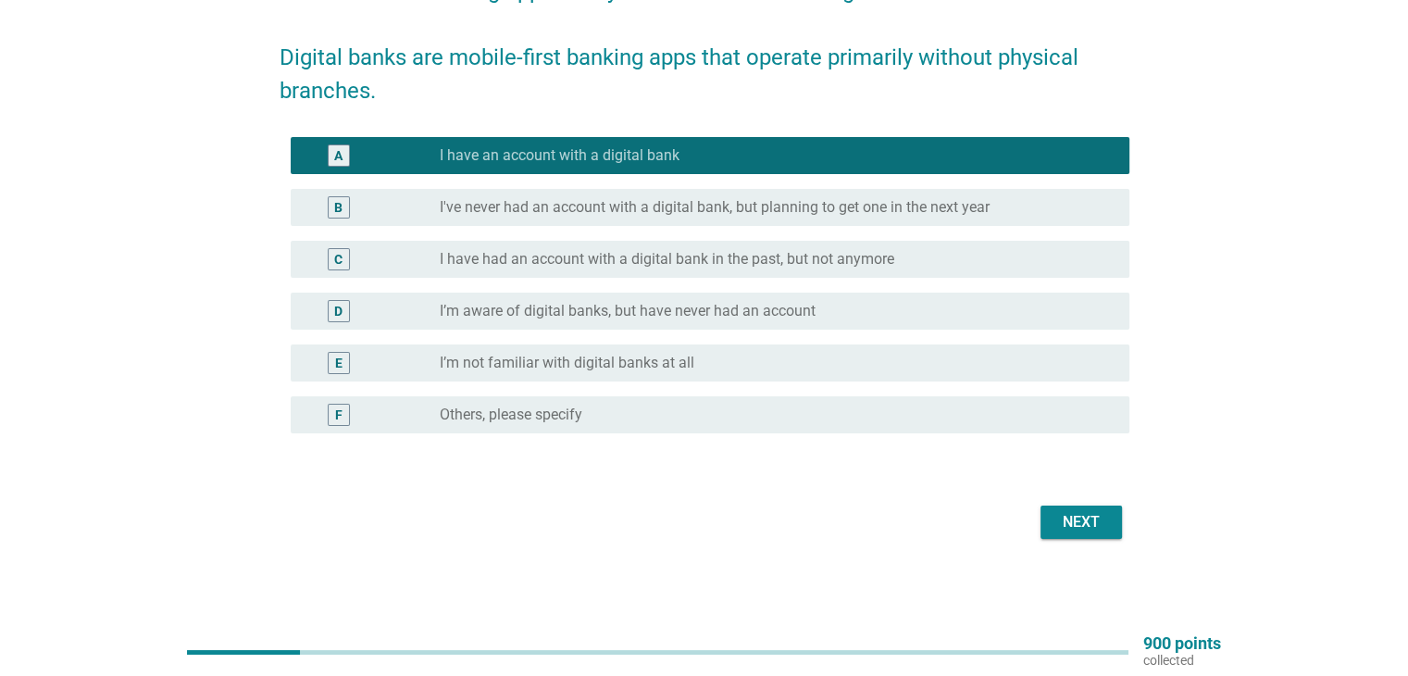
click at [1074, 519] on div "Next" at bounding box center [1081, 522] width 52 height 22
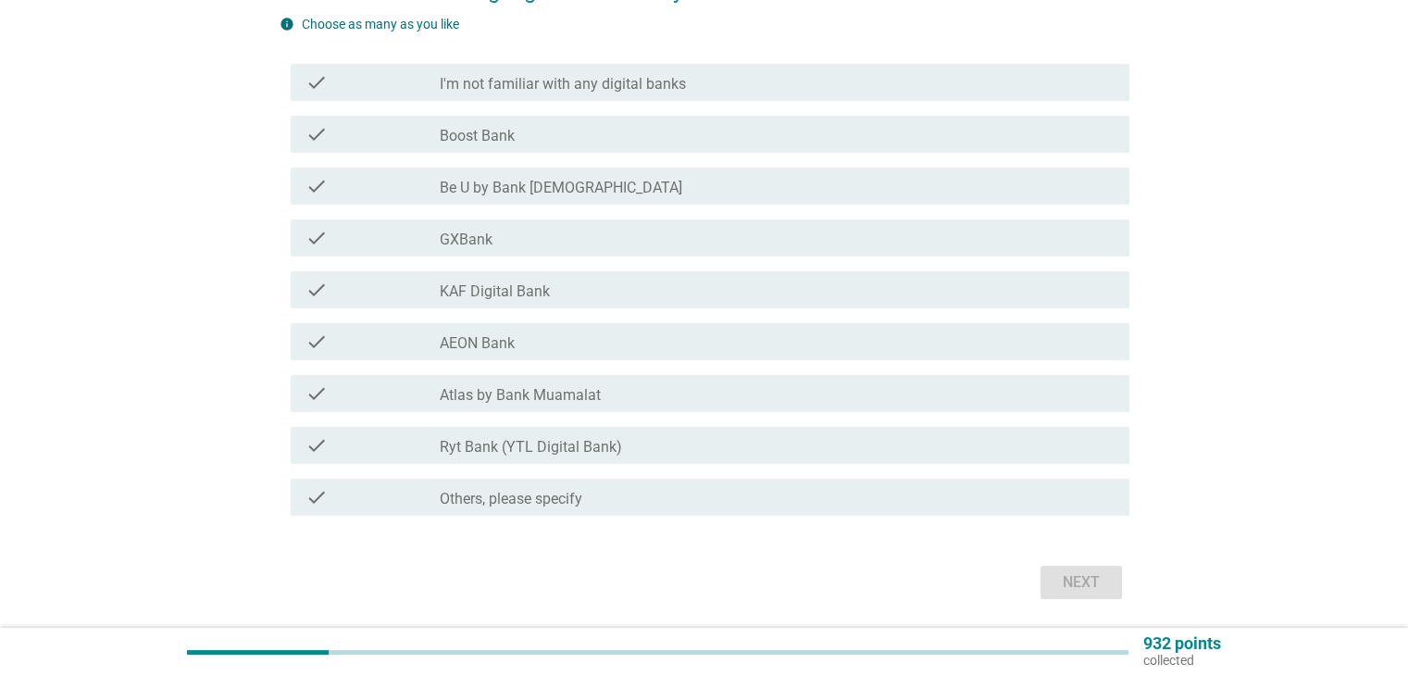
scroll to position [0, 0]
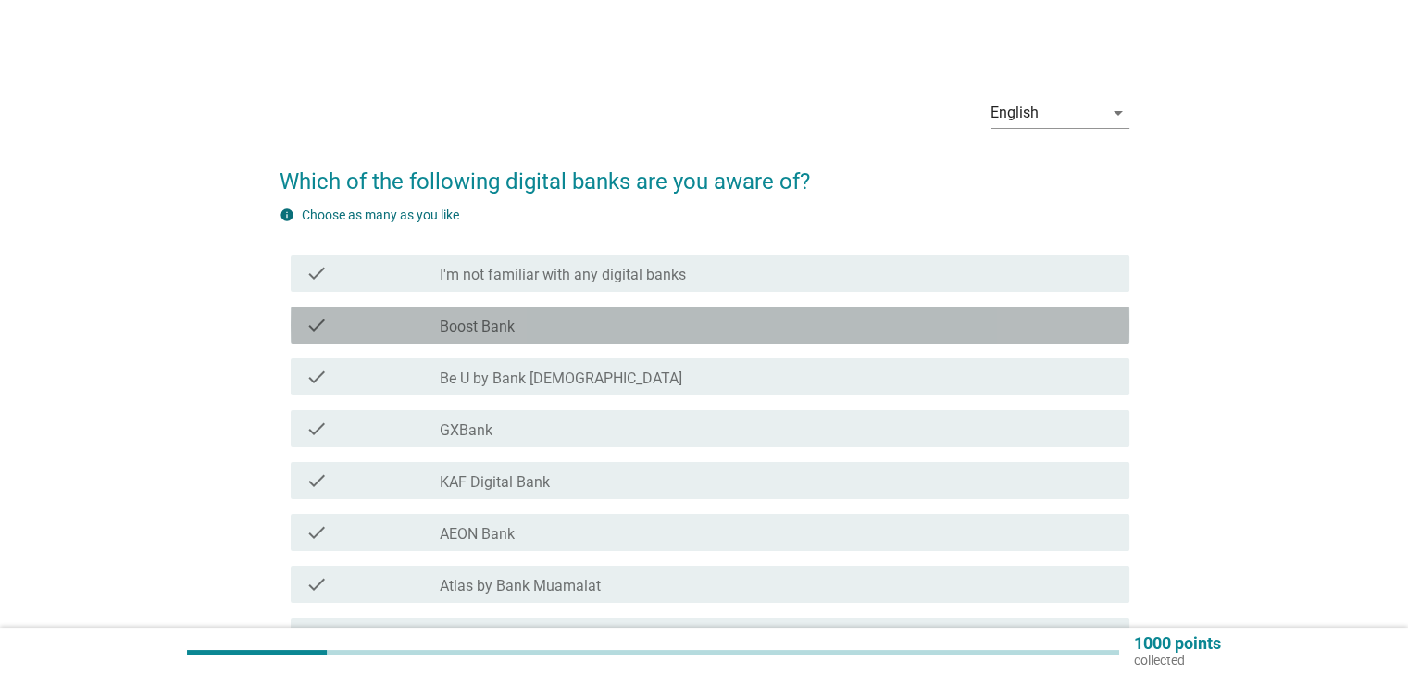
click at [719, 329] on div "check_box_outline_blank Boost Bank" at bounding box center [777, 325] width 674 height 22
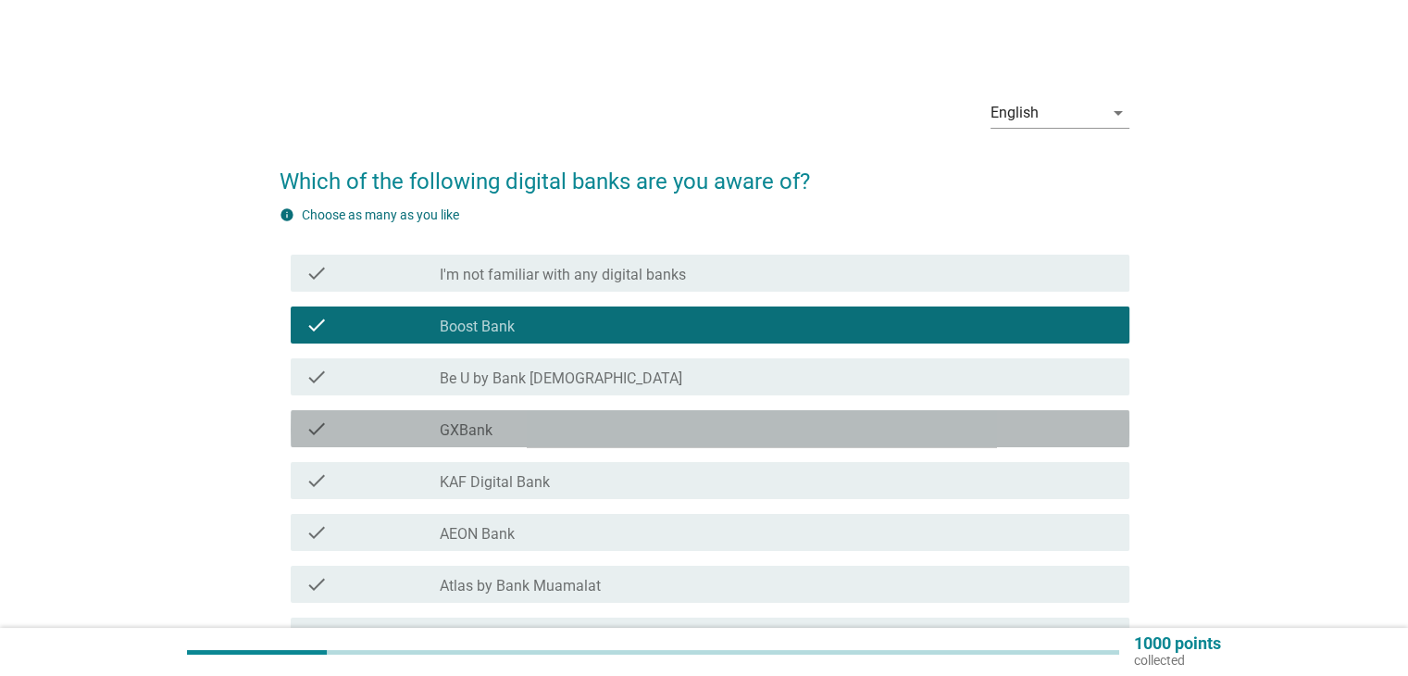
click at [738, 426] on div "check_box_outline_blank GXBank" at bounding box center [777, 428] width 674 height 22
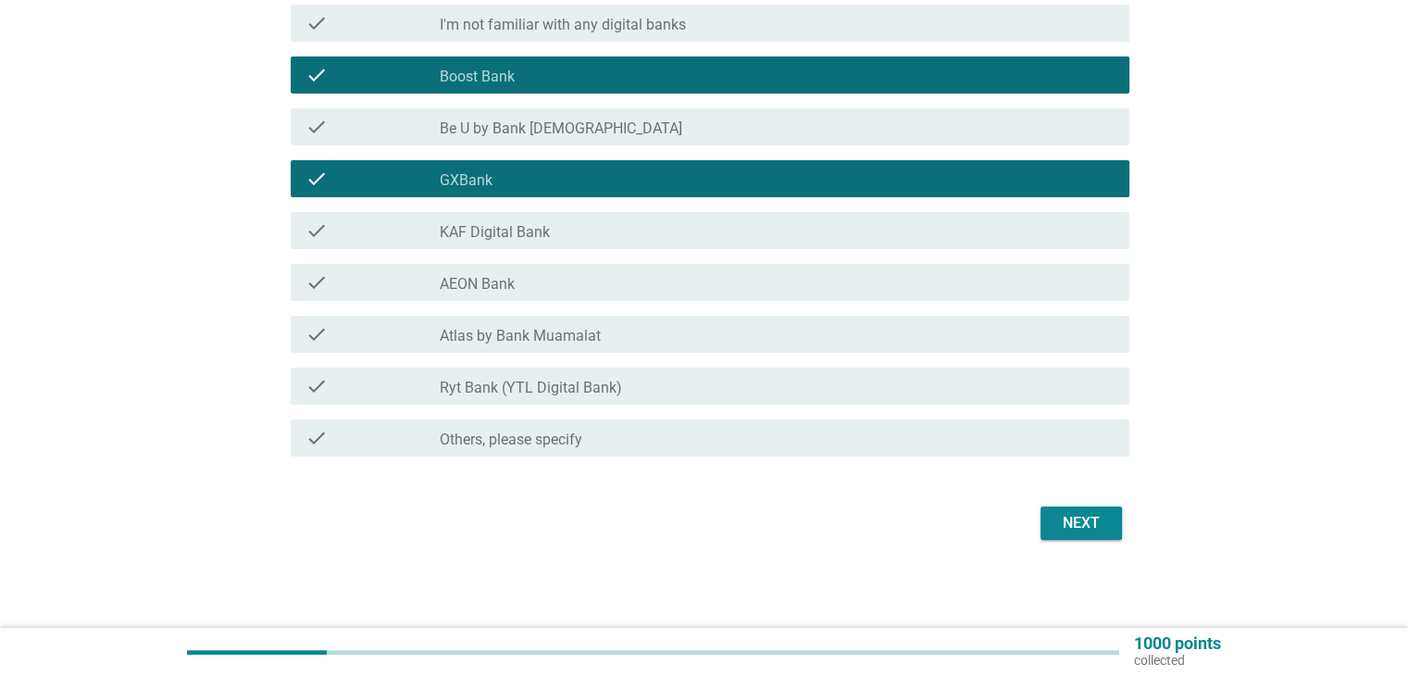
scroll to position [251, 0]
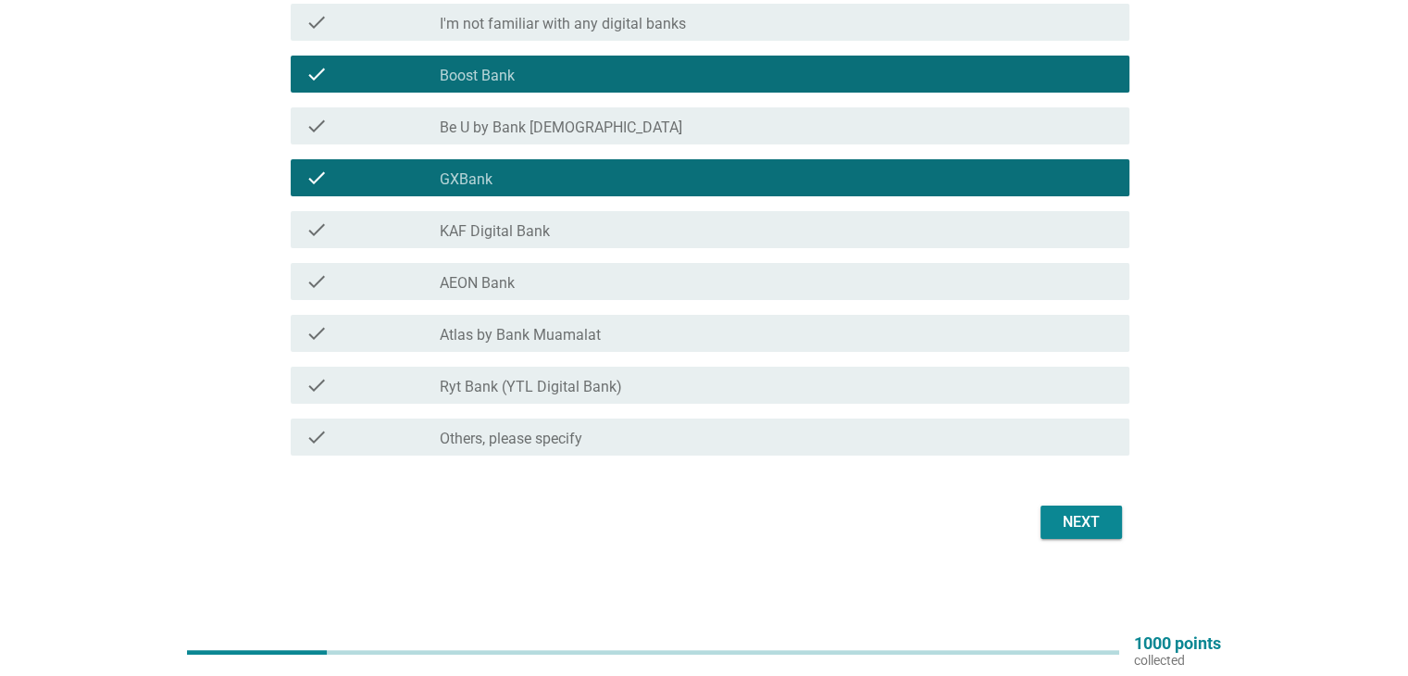
click at [1051, 518] on button "Next" at bounding box center [1080, 521] width 81 height 33
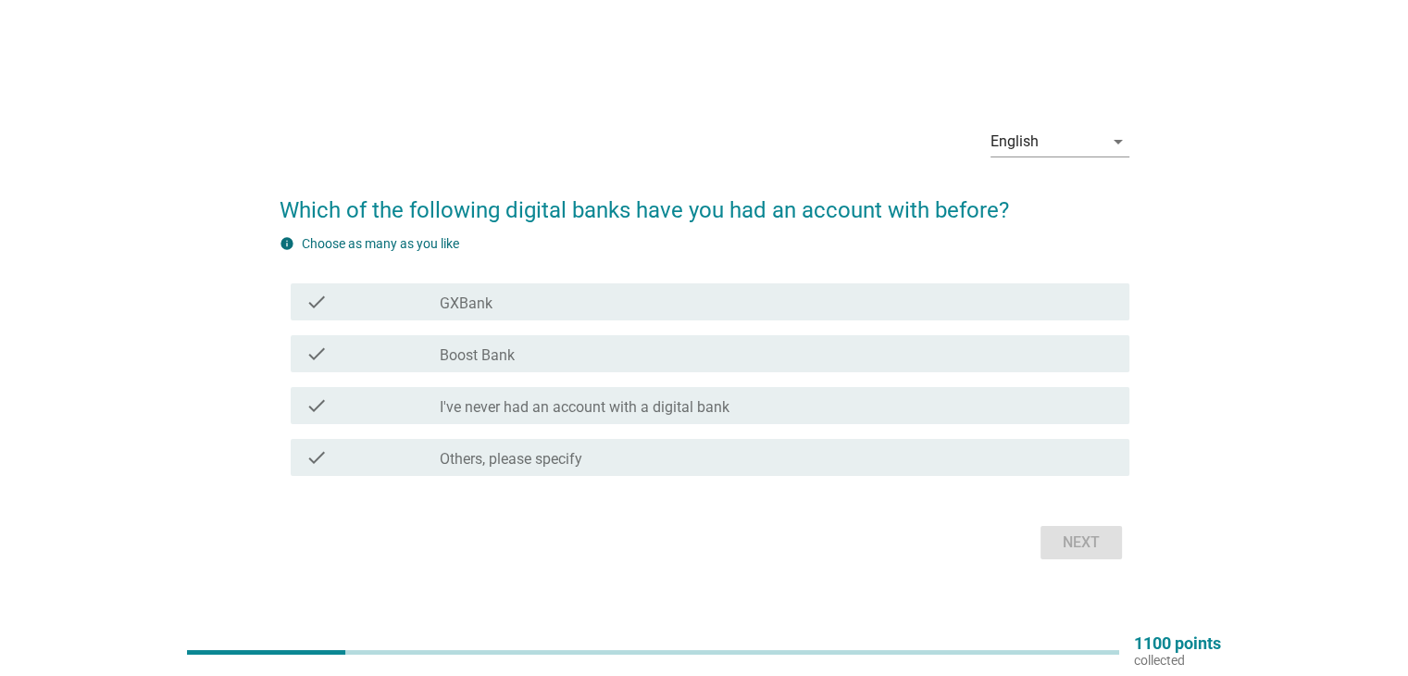
click at [665, 328] on div "check check_box_outline_blank Boost Bank" at bounding box center [704, 354] width 850 height 52
click at [685, 366] on div "check check_box_outline_blank Boost Bank" at bounding box center [710, 353] width 838 height 37
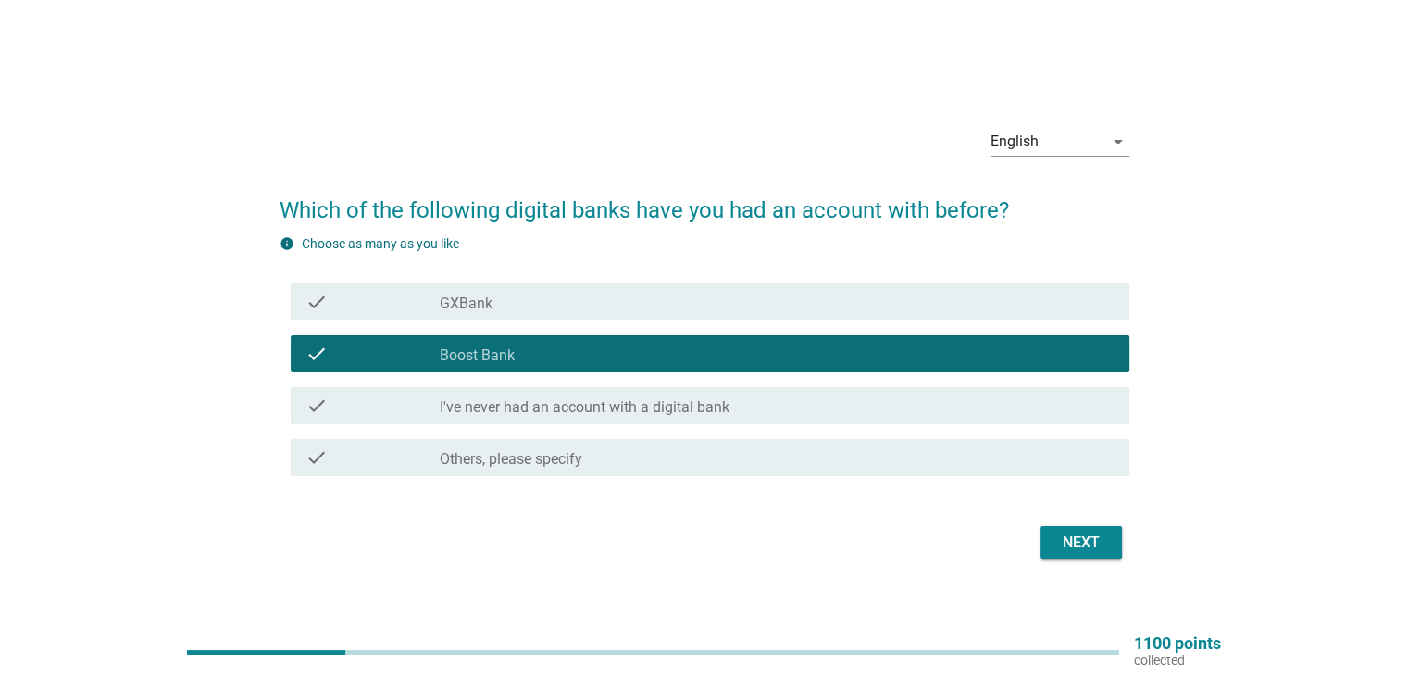
click at [689, 316] on div "check check_box_outline_blank GXBank" at bounding box center [710, 301] width 838 height 37
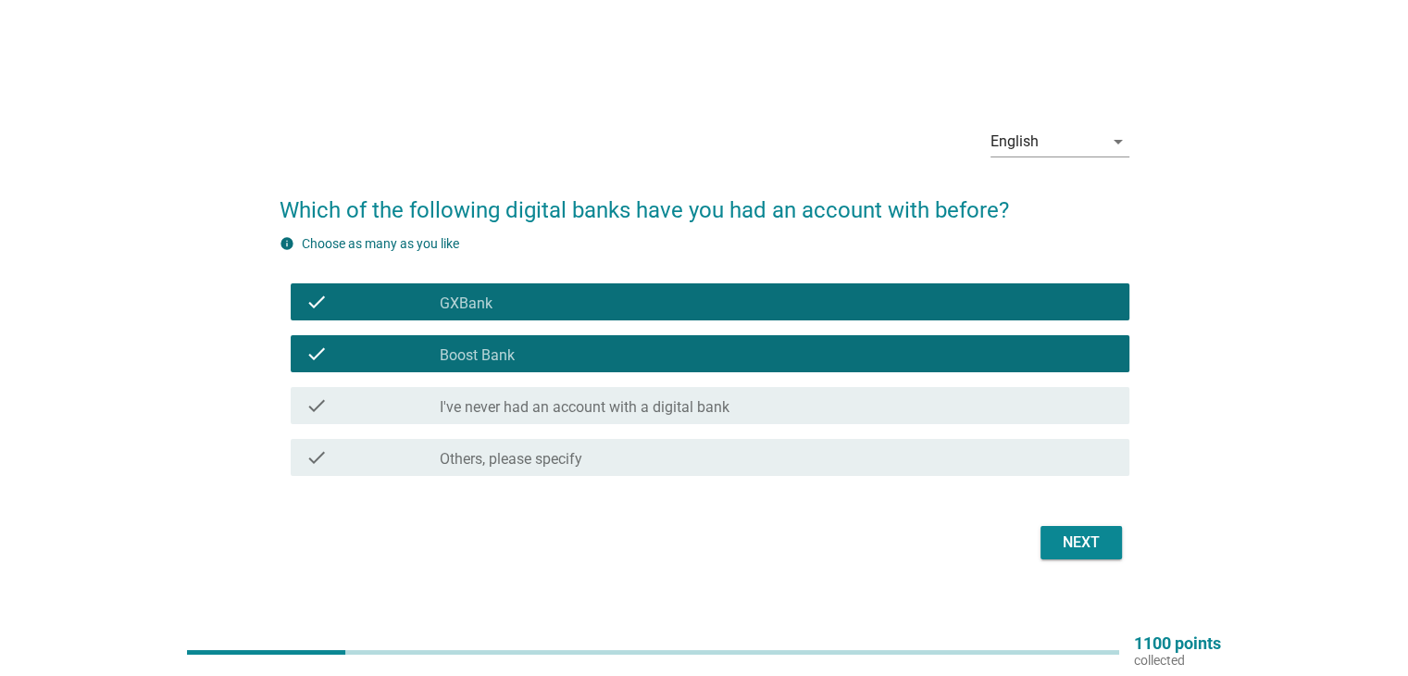
click at [1055, 537] on div "Next" at bounding box center [1081, 542] width 52 height 22
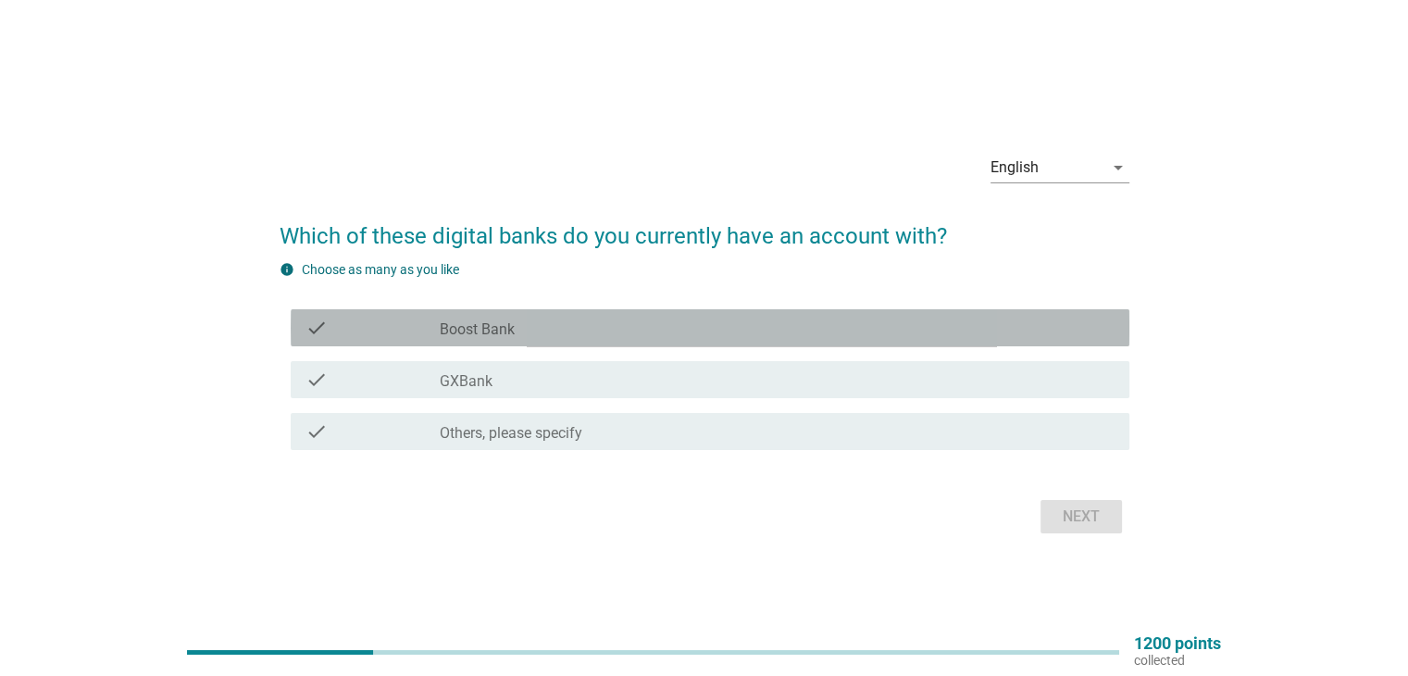
click at [683, 332] on div "check_box Boost Bank" at bounding box center [777, 328] width 674 height 22
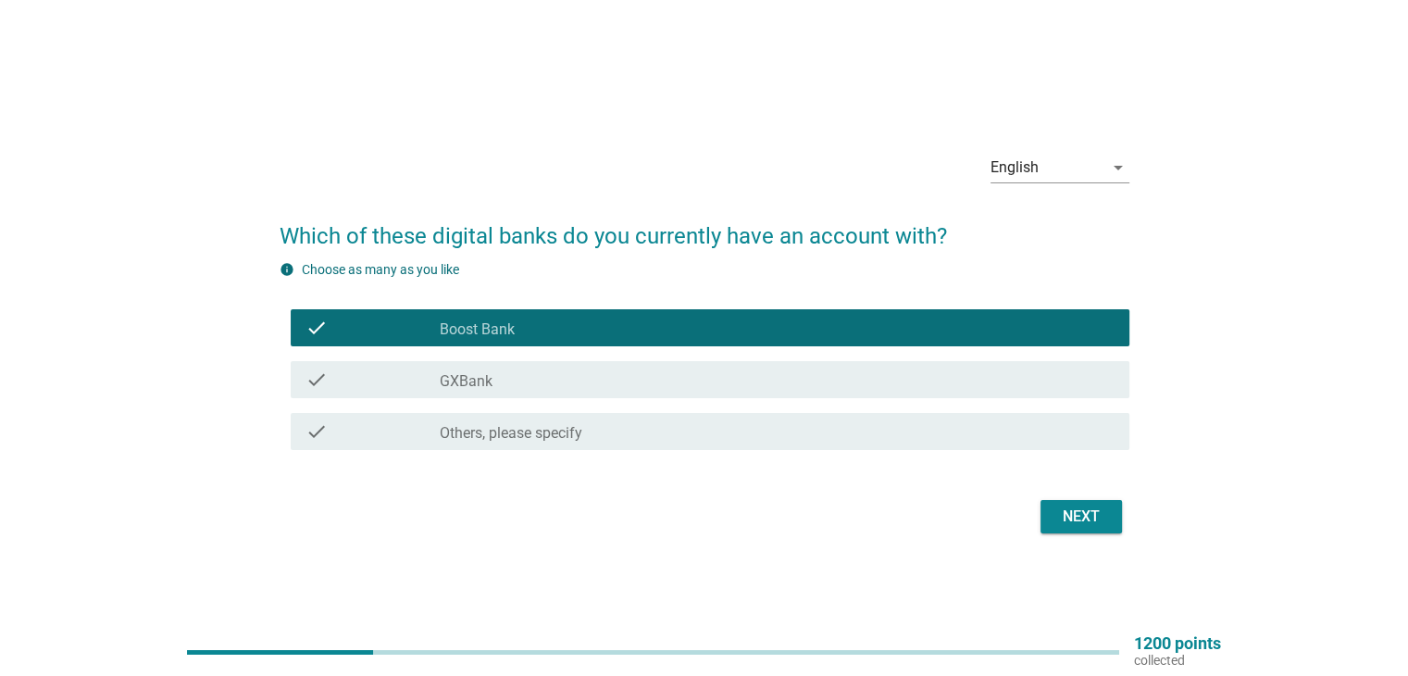
click at [679, 385] on div "check_box GXBank" at bounding box center [777, 379] width 674 height 22
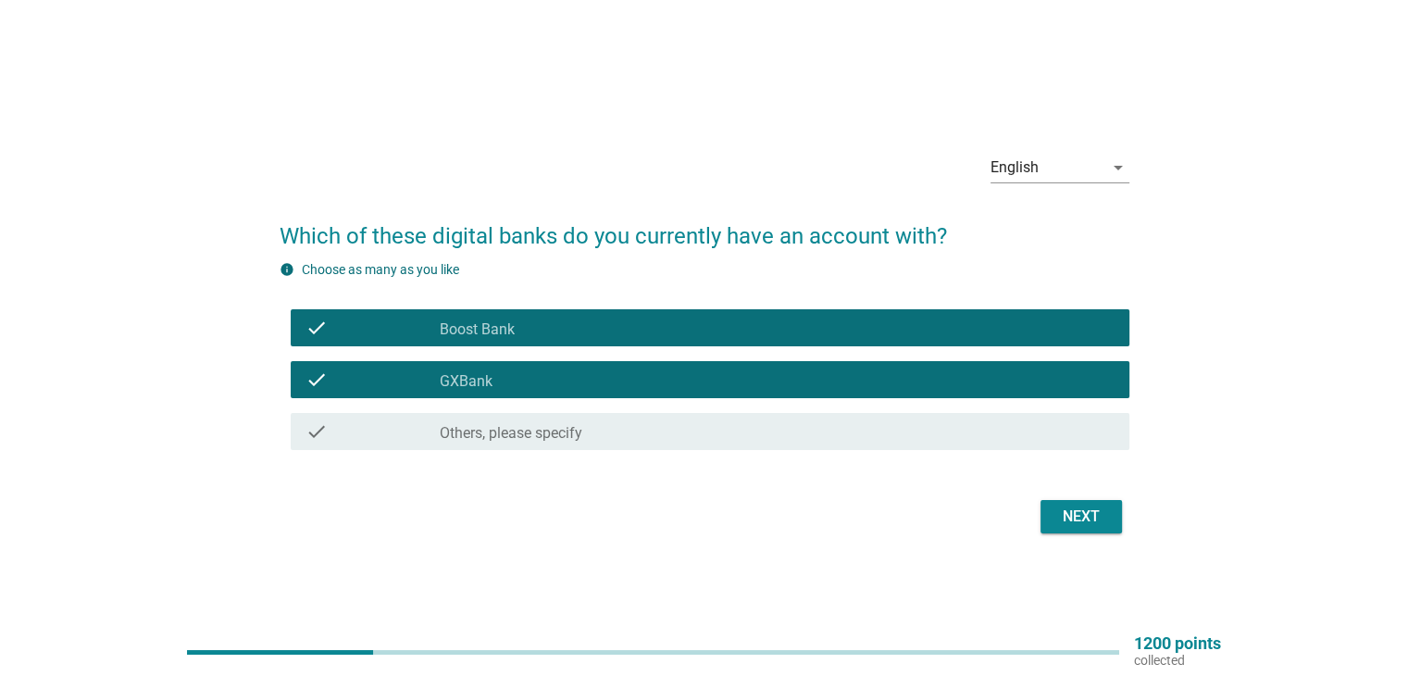
click at [1085, 526] on div "Next" at bounding box center [1081, 516] width 52 height 22
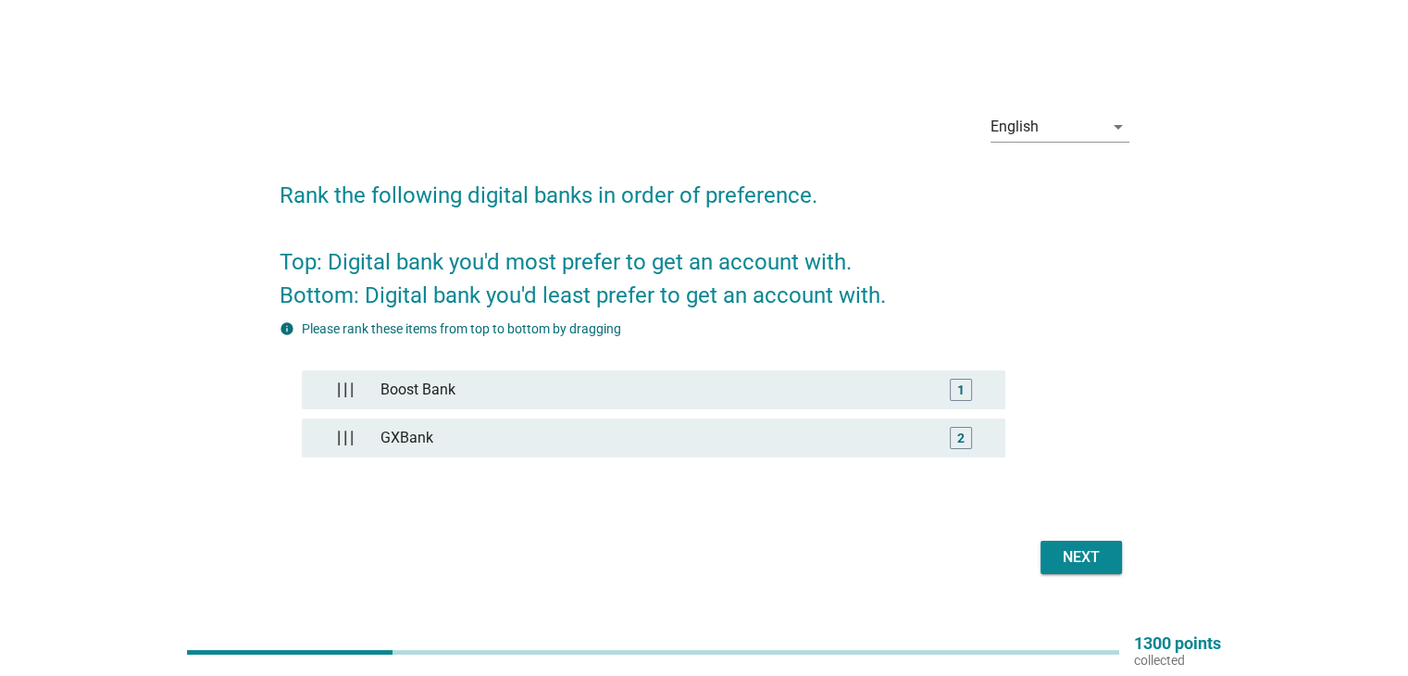
click at [1051, 550] on button "Next" at bounding box center [1080, 556] width 81 height 33
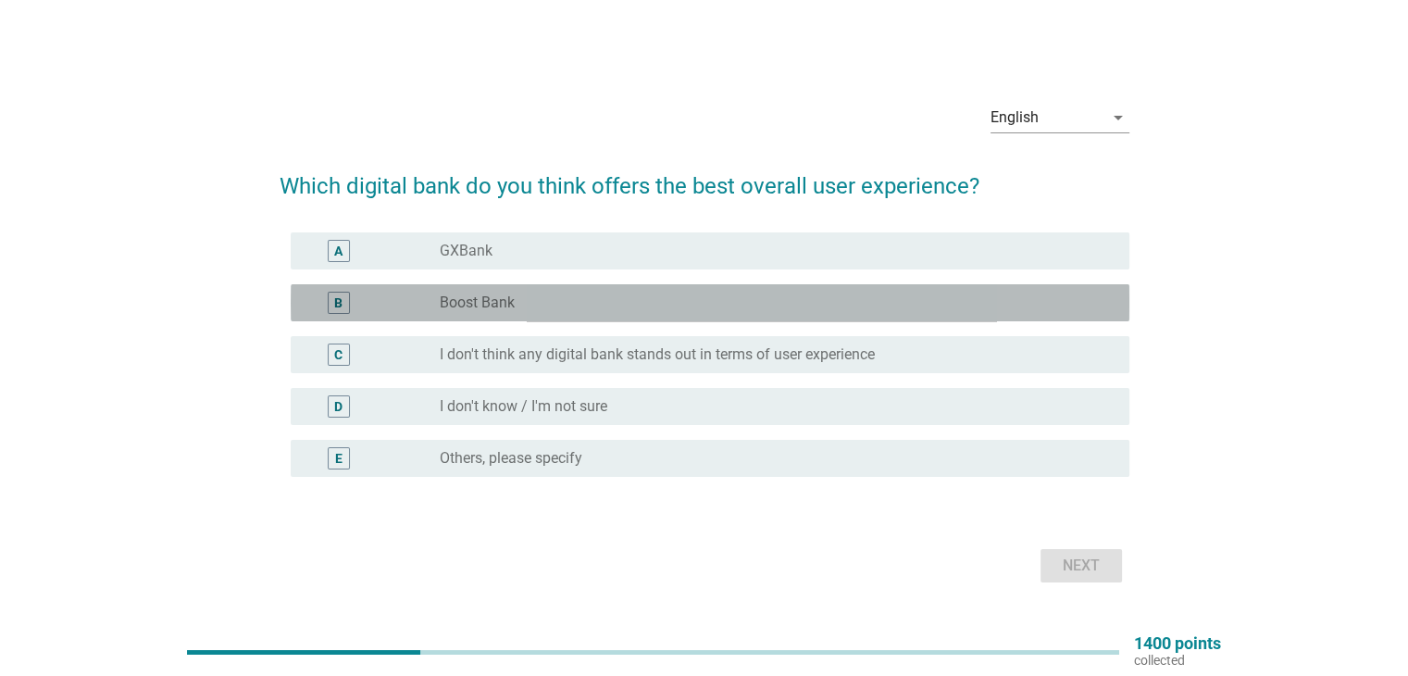
click at [590, 301] on div "radio_button_unchecked Boost Bank" at bounding box center [769, 302] width 659 height 19
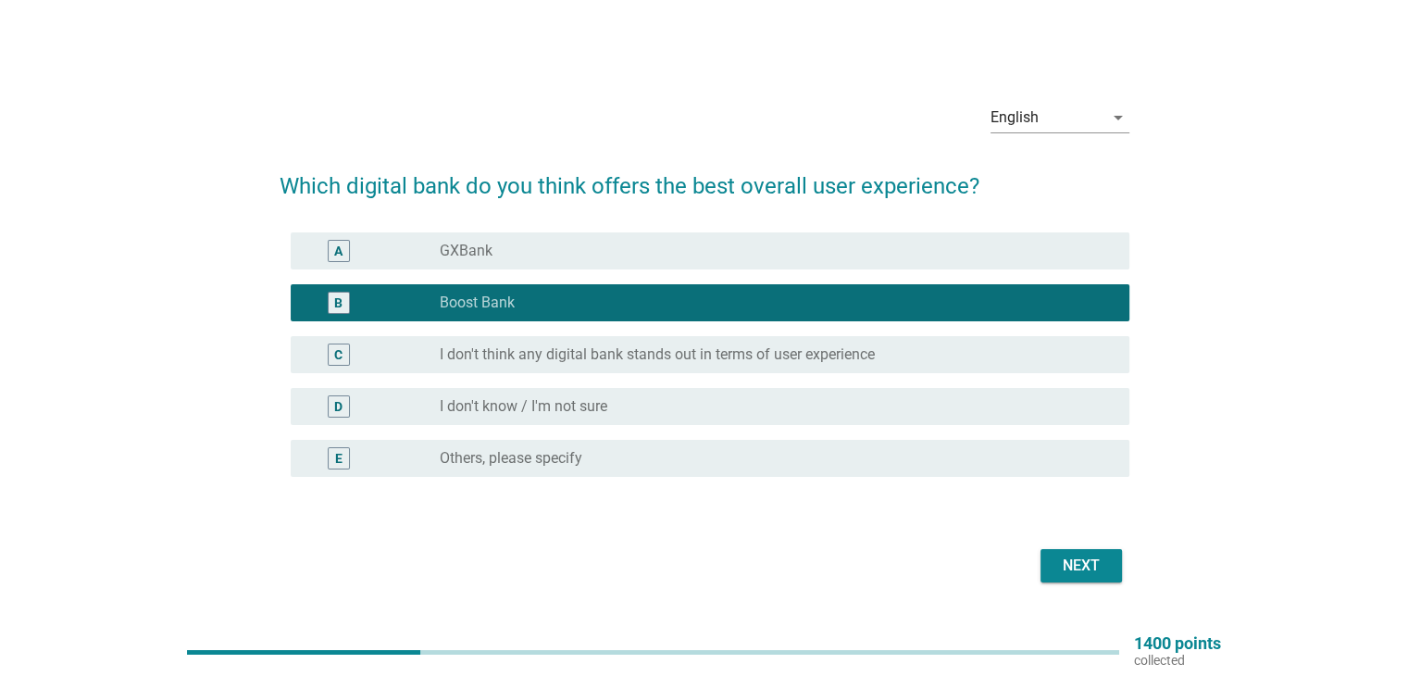
click at [455, 251] on label "GXBank" at bounding box center [466, 251] width 53 height 19
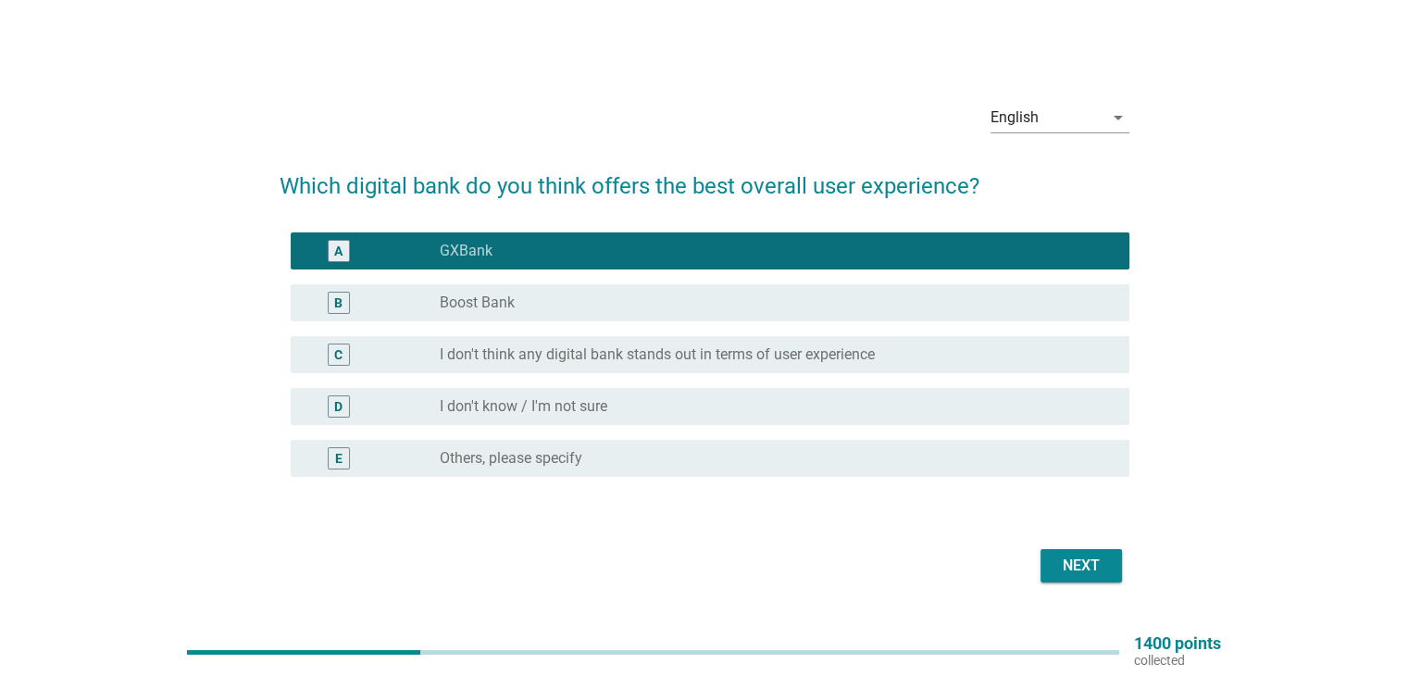
click at [1052, 552] on button "Next" at bounding box center [1080, 565] width 81 height 33
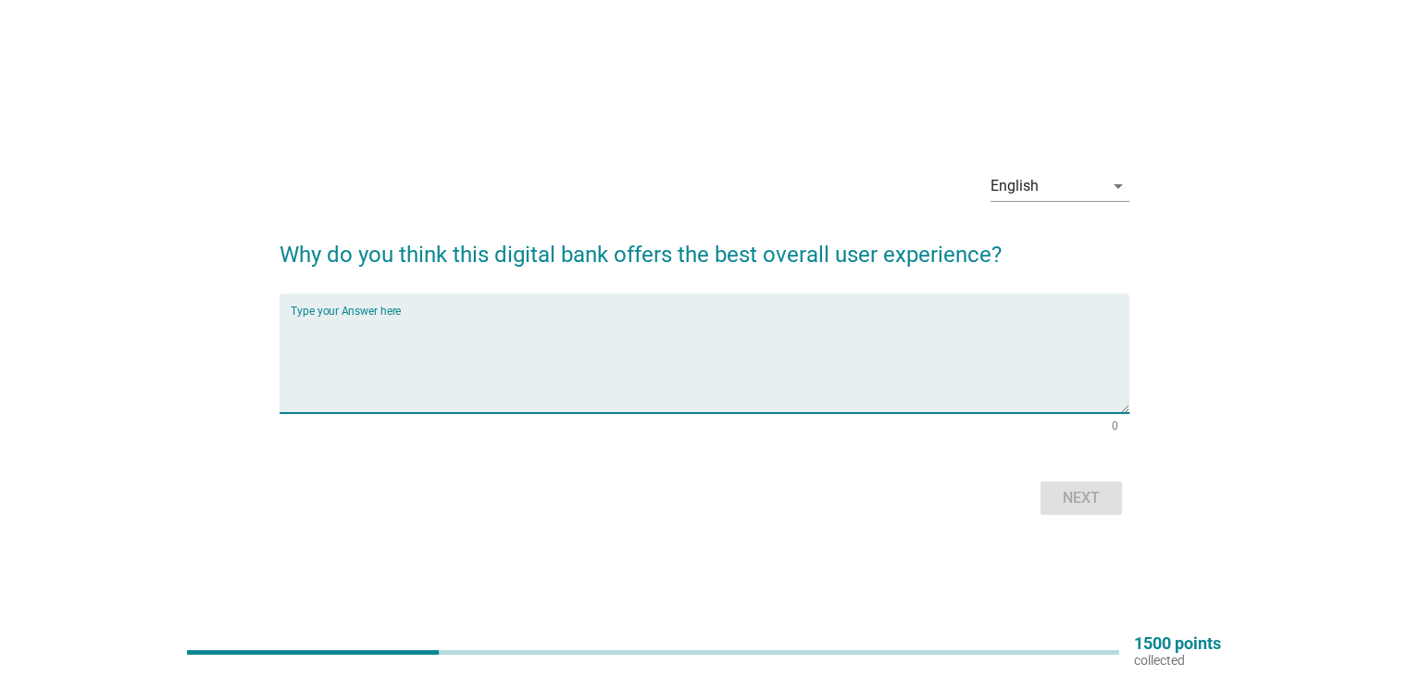
click at [848, 346] on textarea "Type your Answer here" at bounding box center [710, 364] width 838 height 97
type textarea "Nice UI & smooth UX"
click at [1053, 492] on button "Next" at bounding box center [1080, 497] width 81 height 33
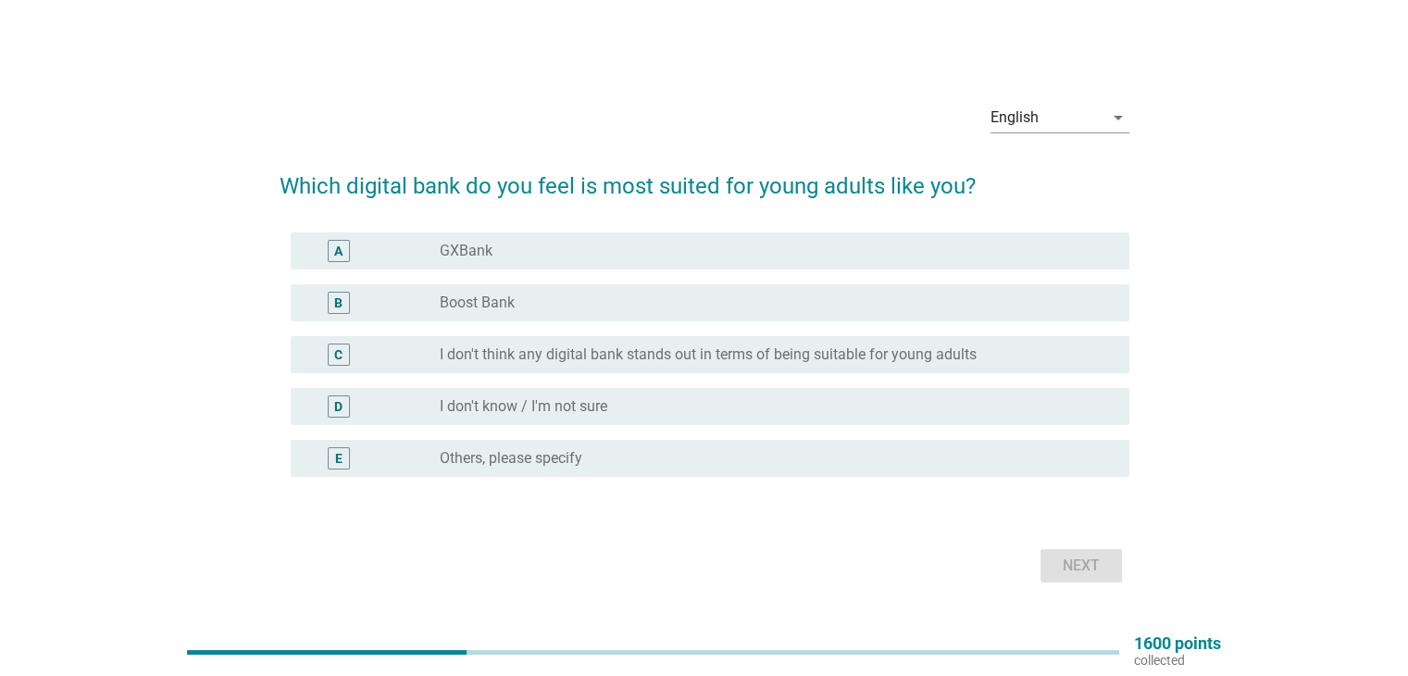
click at [692, 261] on div "radio_button_unchecked GXBank" at bounding box center [777, 251] width 674 height 22
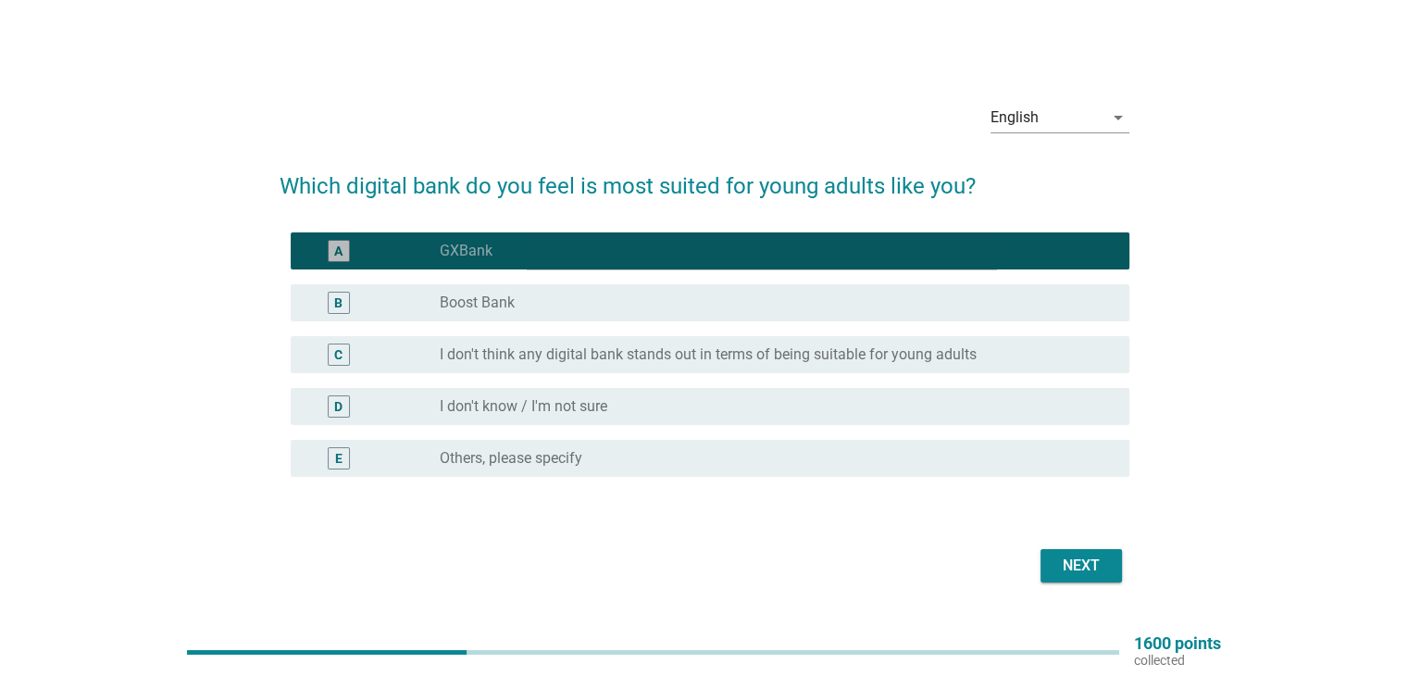
click at [694, 305] on div "radio_button_unchecked Boost Bank" at bounding box center [769, 302] width 659 height 19
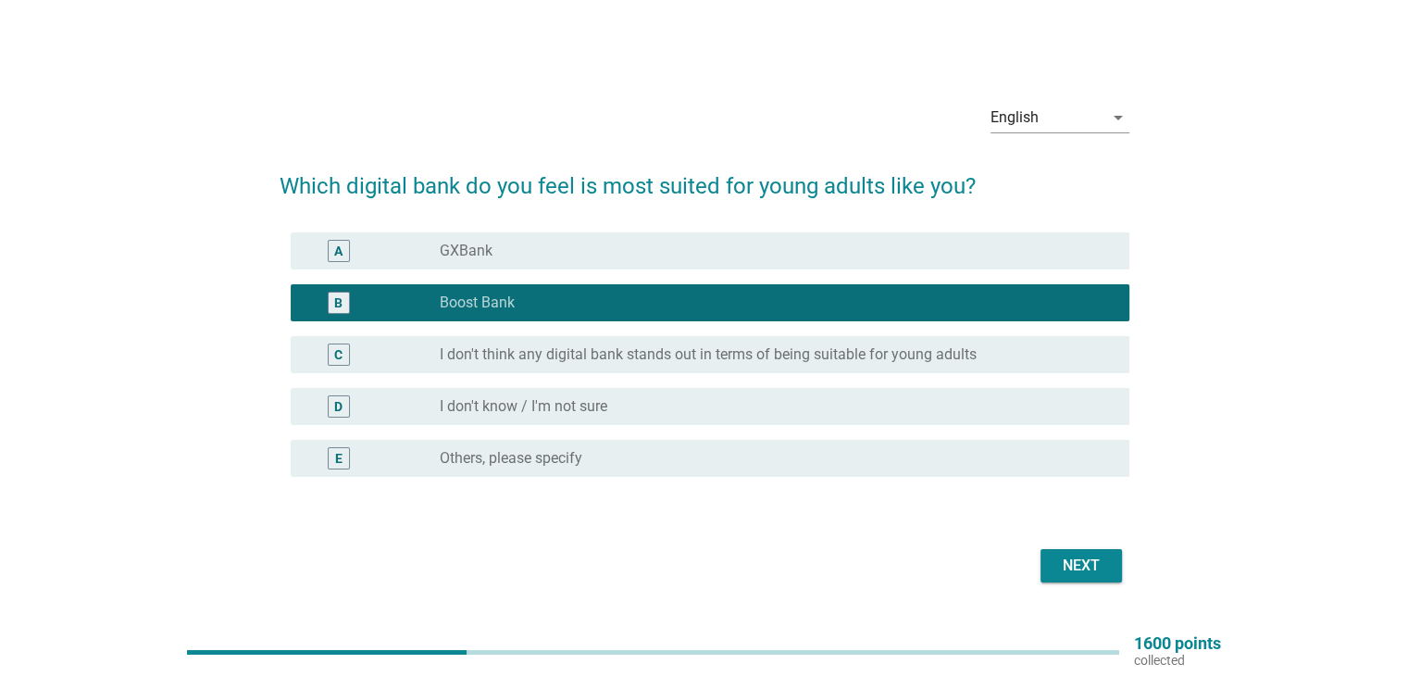
click at [1069, 566] on div "Next" at bounding box center [1081, 565] width 52 height 22
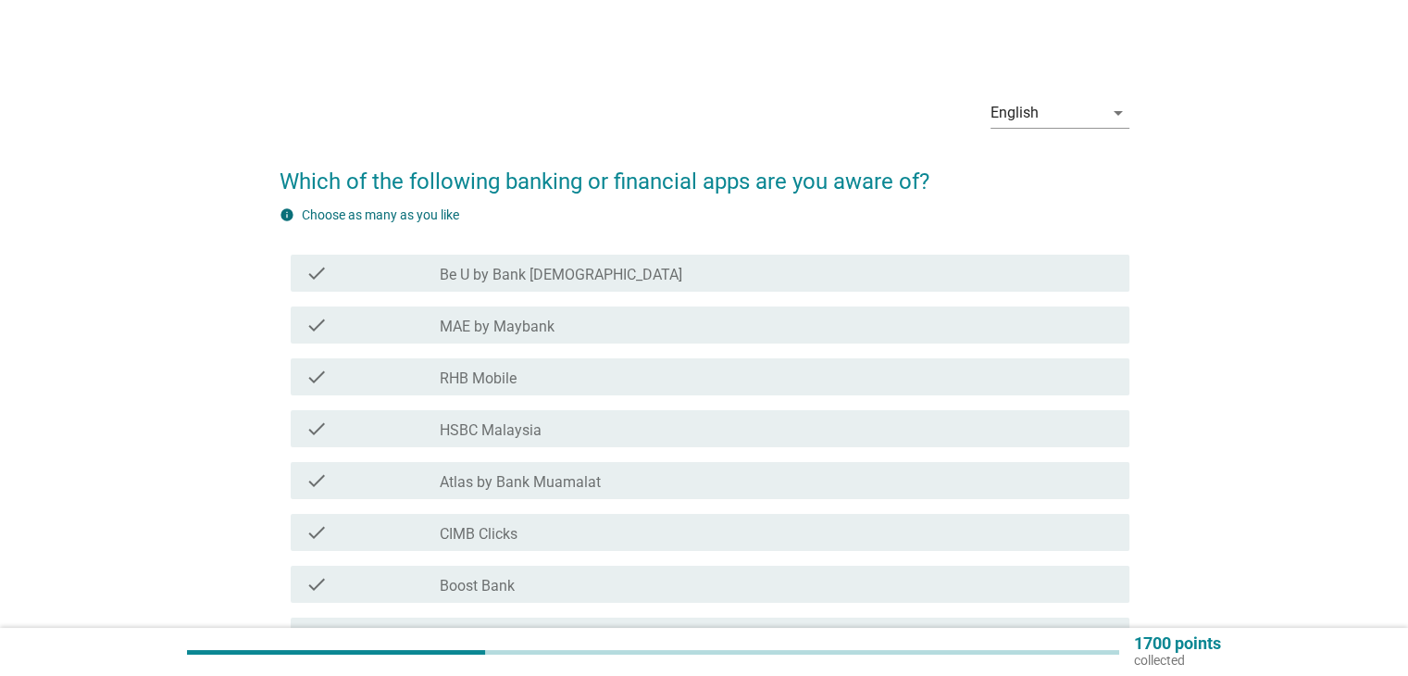
click at [499, 379] on label "RHB Mobile" at bounding box center [478, 378] width 77 height 19
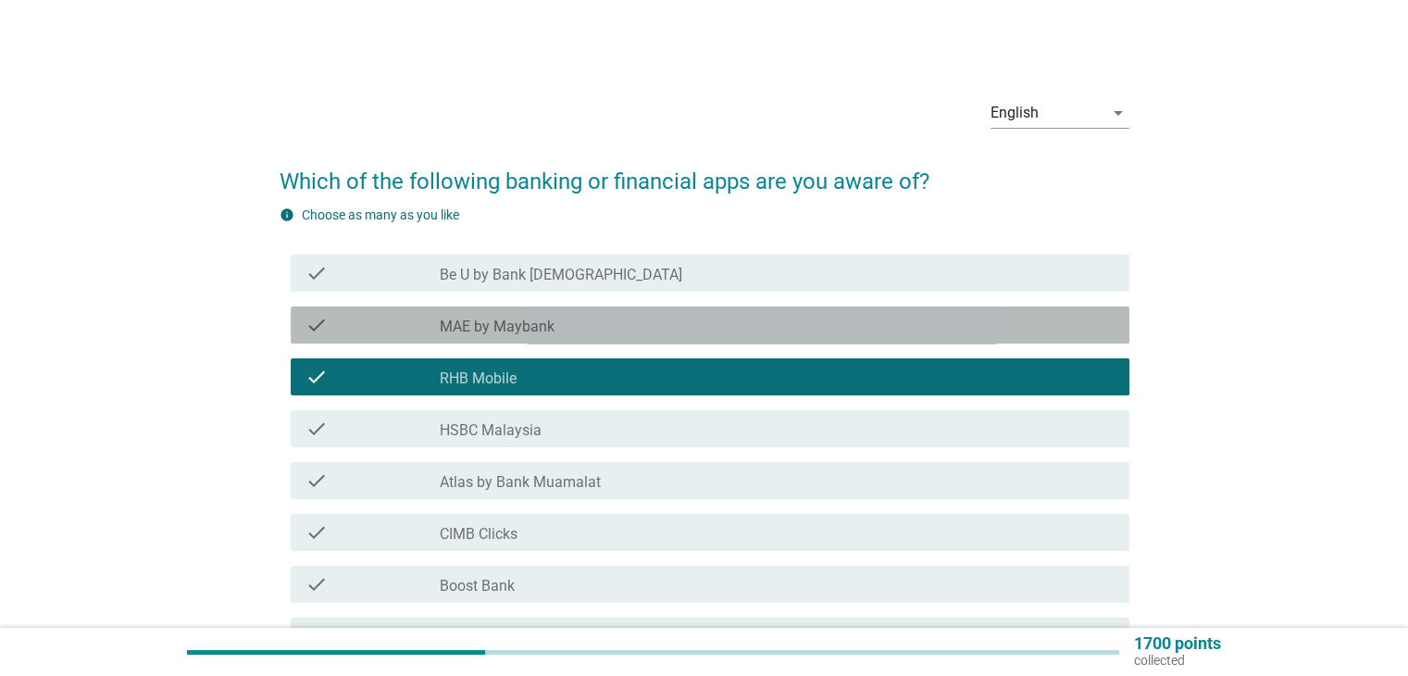
click at [512, 327] on label "MAE by Maybank" at bounding box center [497, 326] width 115 height 19
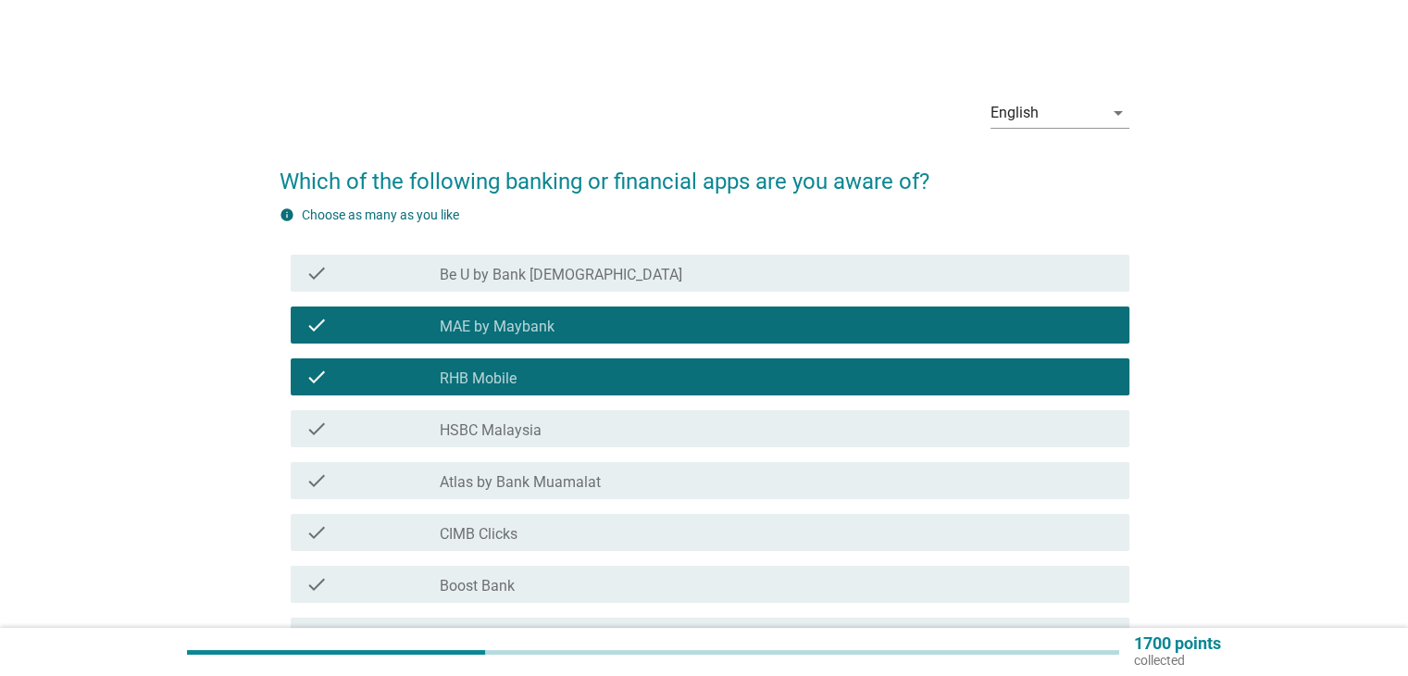
click at [551, 378] on div "check_box RHB Mobile" at bounding box center [777, 377] width 674 height 22
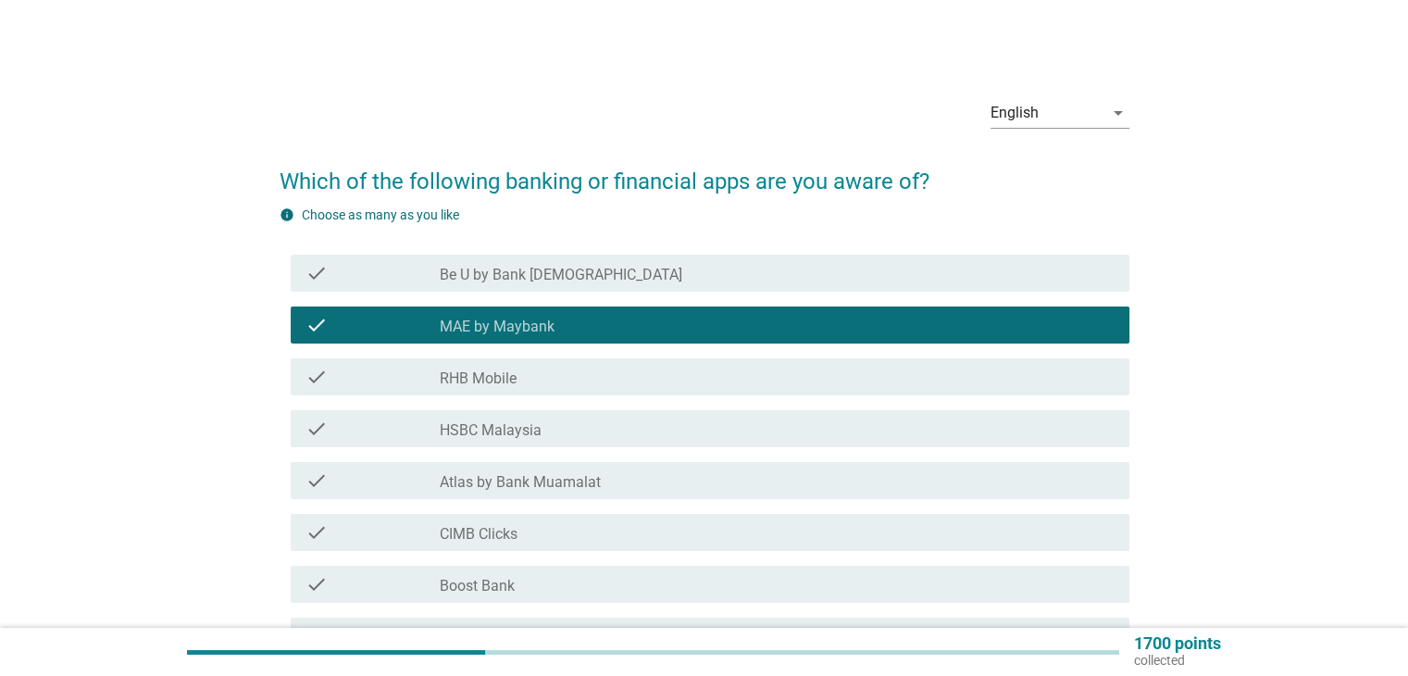
click at [559, 427] on div "check_box_outline_blank HSBC Malaysia" at bounding box center [777, 428] width 674 height 22
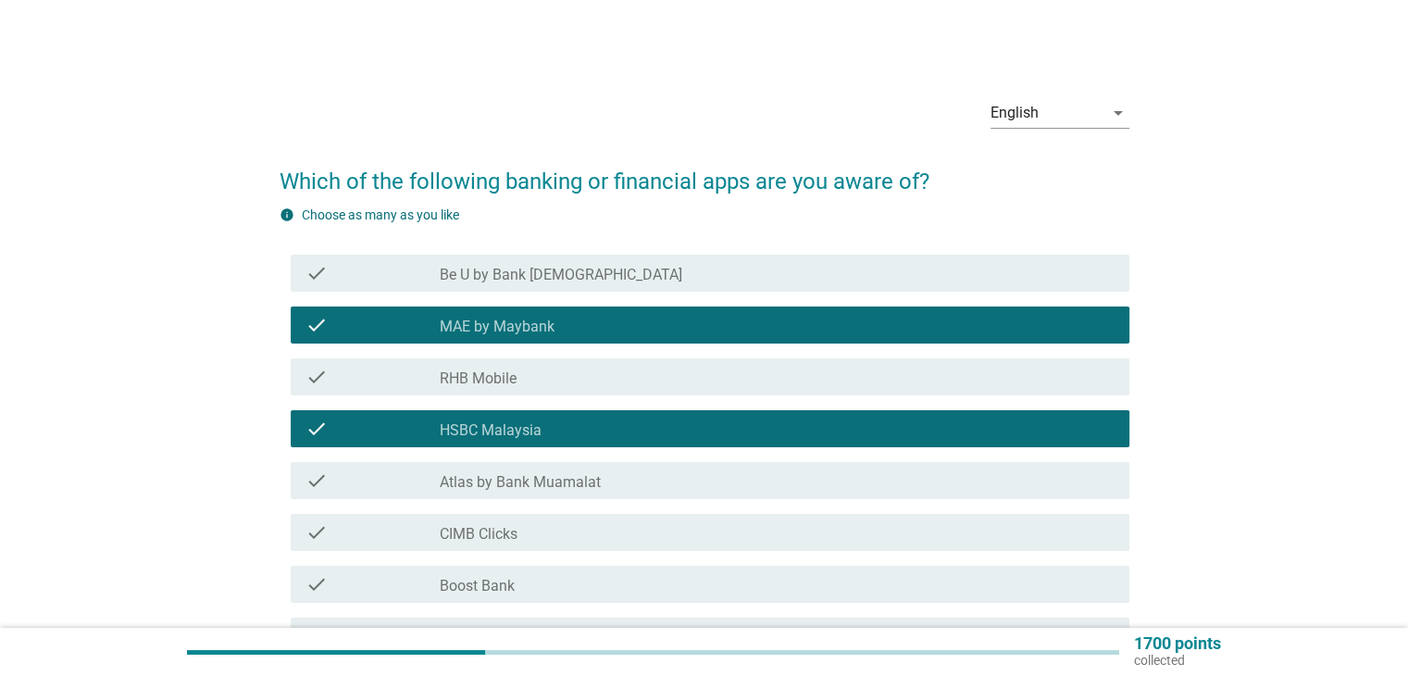
scroll to position [93, 0]
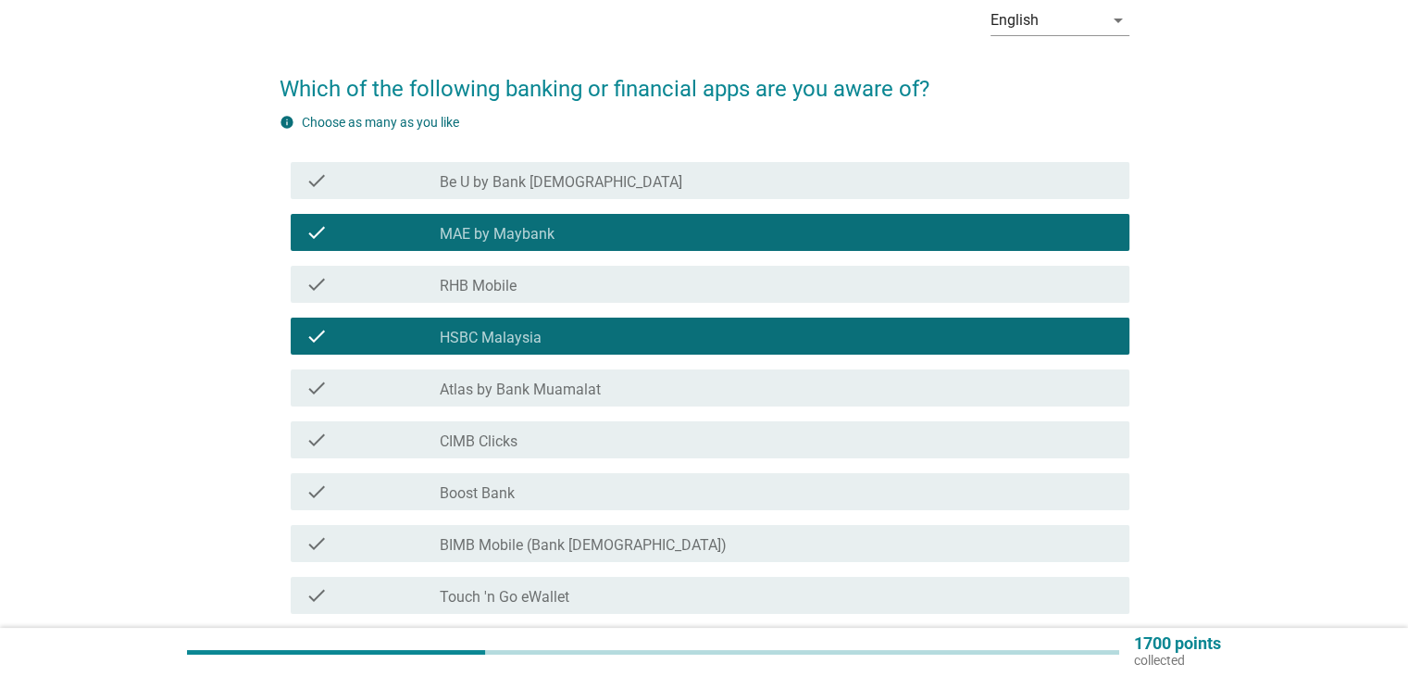
click at [559, 362] on div "check check_box_outline_blank Atlas by Bank Muamalat" at bounding box center [704, 388] width 850 height 52
click at [559, 343] on div "check_box_outline_blank HSBC Malaysia" at bounding box center [777, 336] width 674 height 22
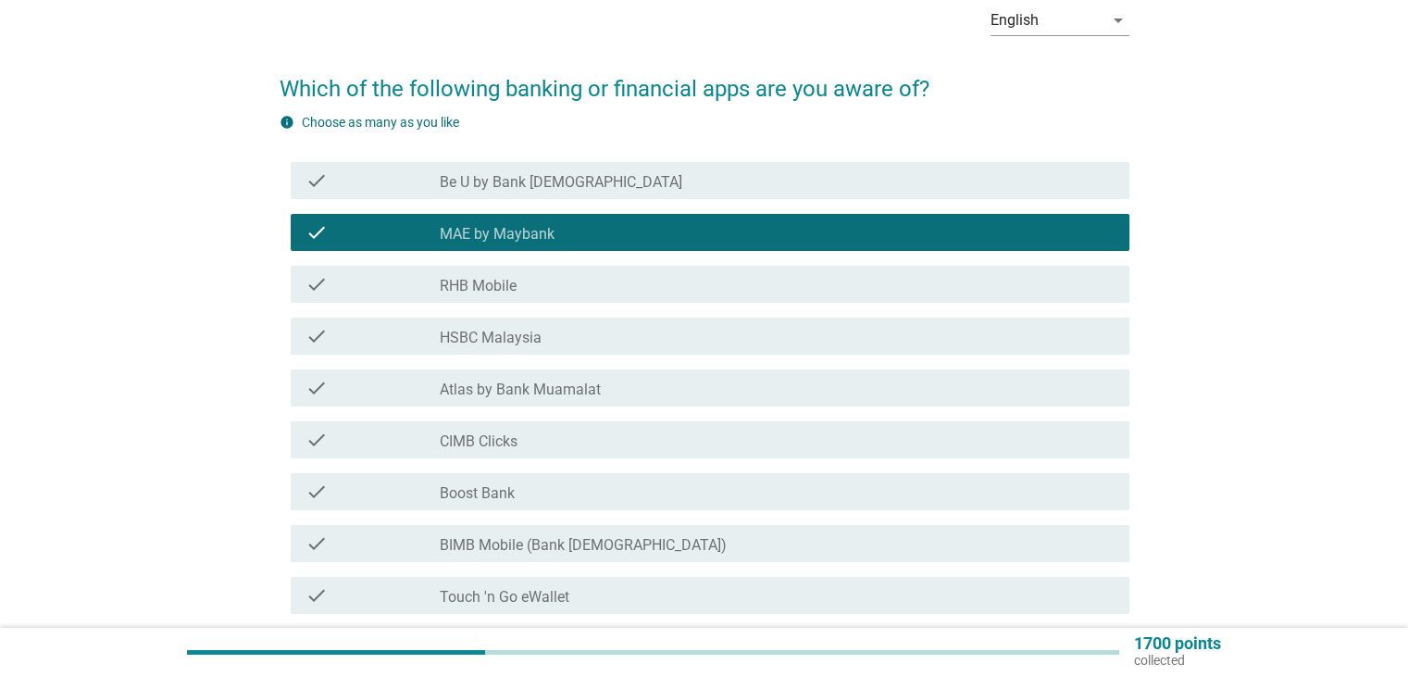
click at [554, 480] on div "check_box_outline_blank Boost Bank" at bounding box center [777, 491] width 674 height 22
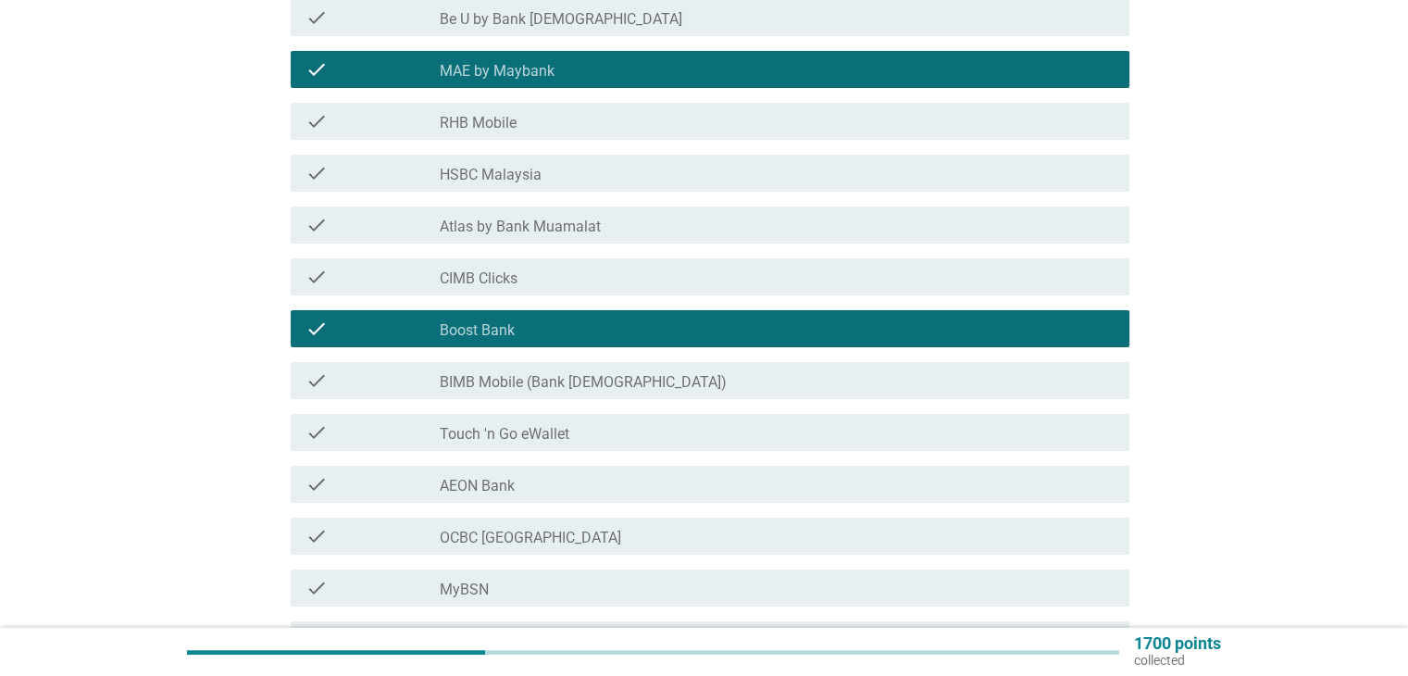
scroll to position [278, 0]
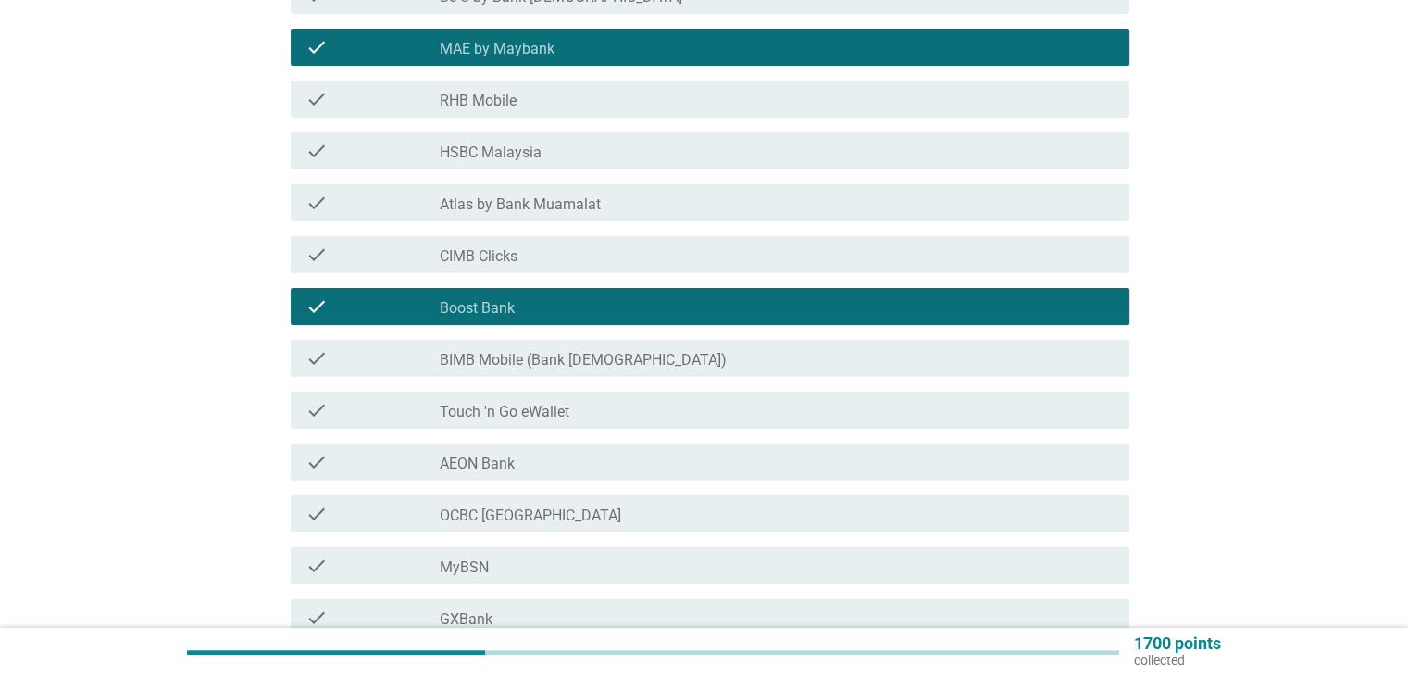
click at [574, 416] on div "check_box_outline_blank Touch 'n Go eWallet" at bounding box center [777, 410] width 674 height 22
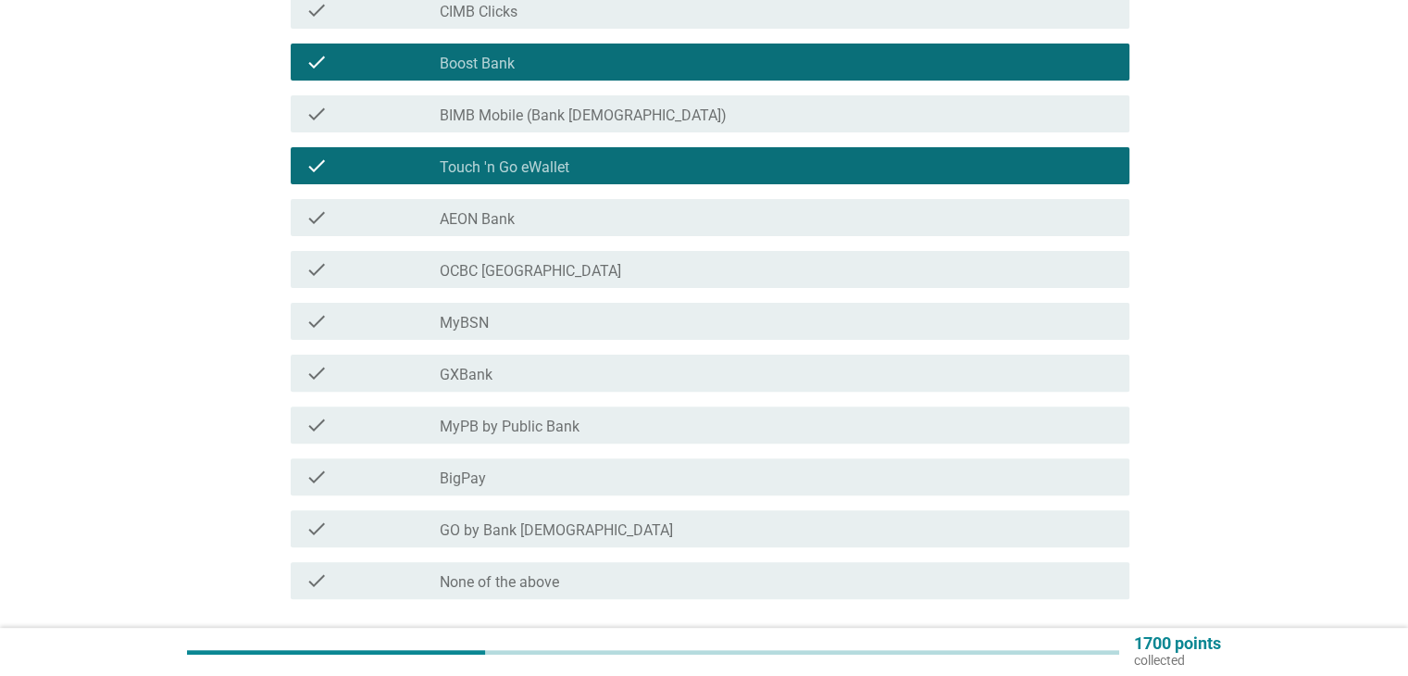
scroll to position [555, 0]
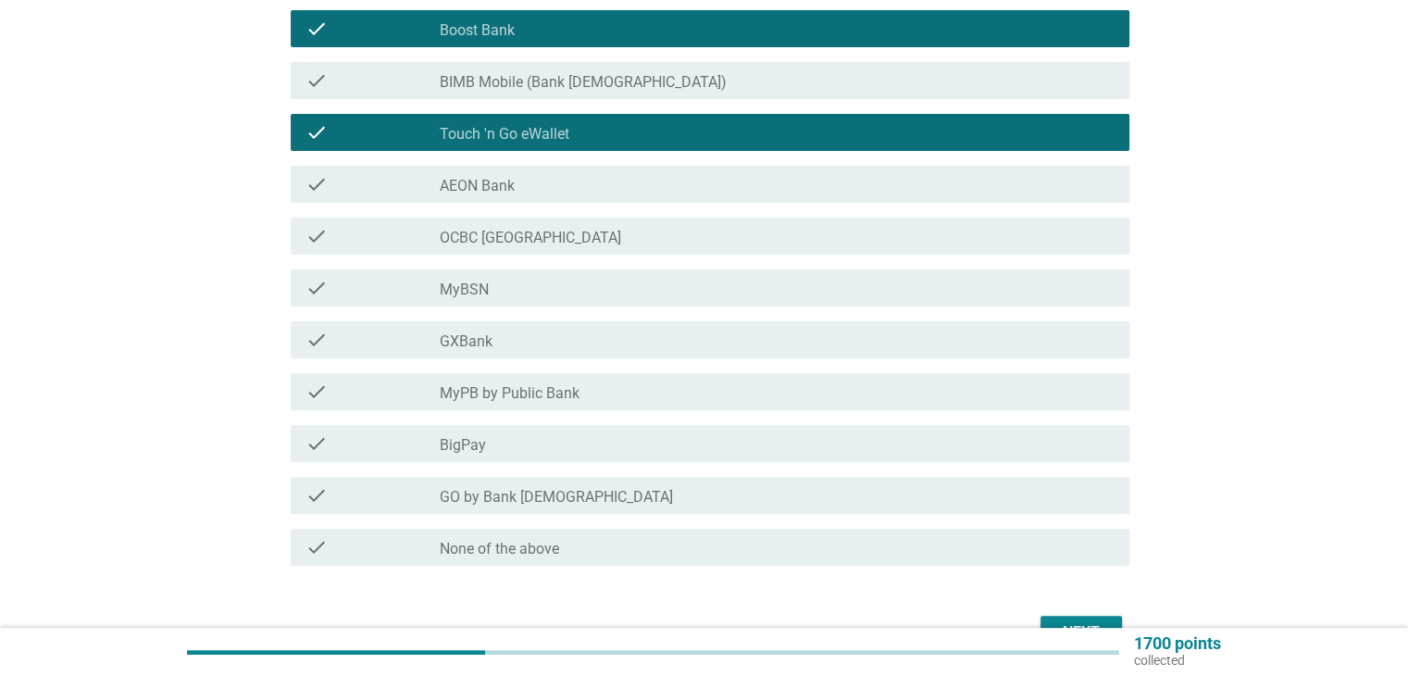
click at [543, 353] on div "check check_box_outline_blank GXBank" at bounding box center [710, 339] width 838 height 37
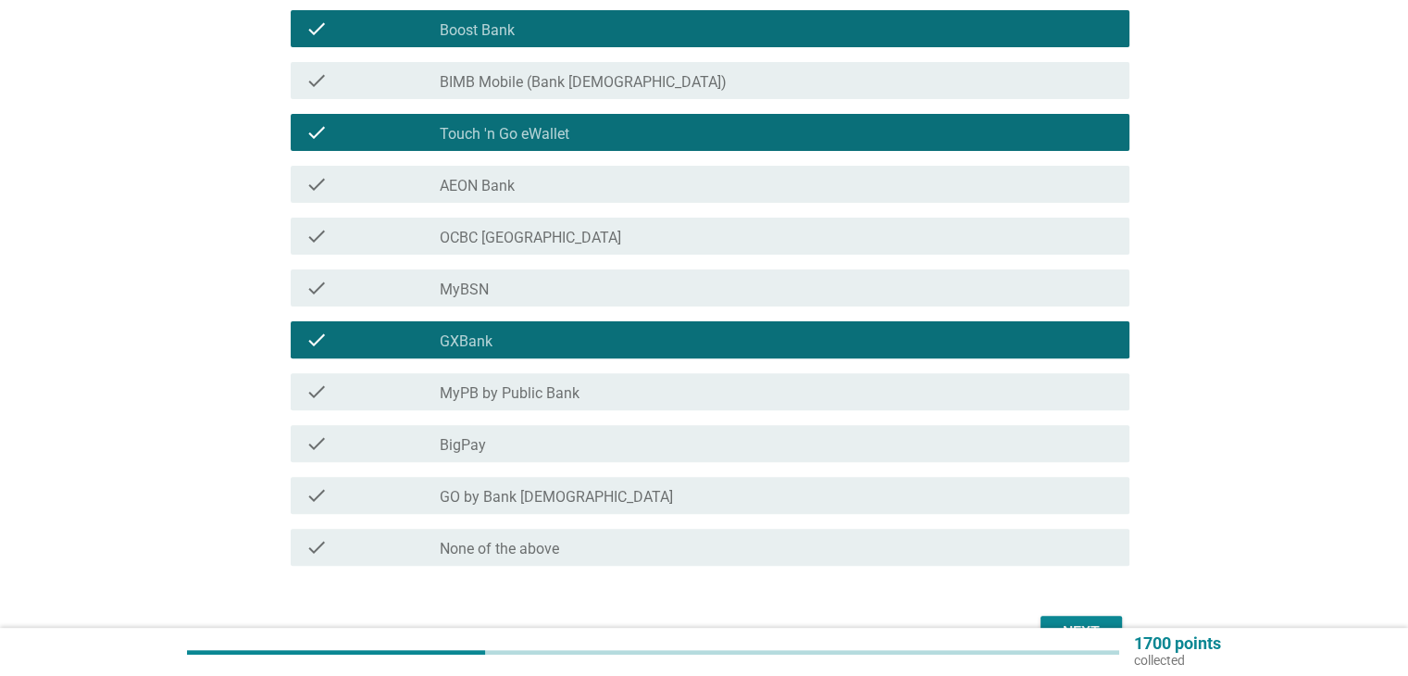
click at [511, 392] on label "MyPB by Public Bank" at bounding box center [510, 393] width 140 height 19
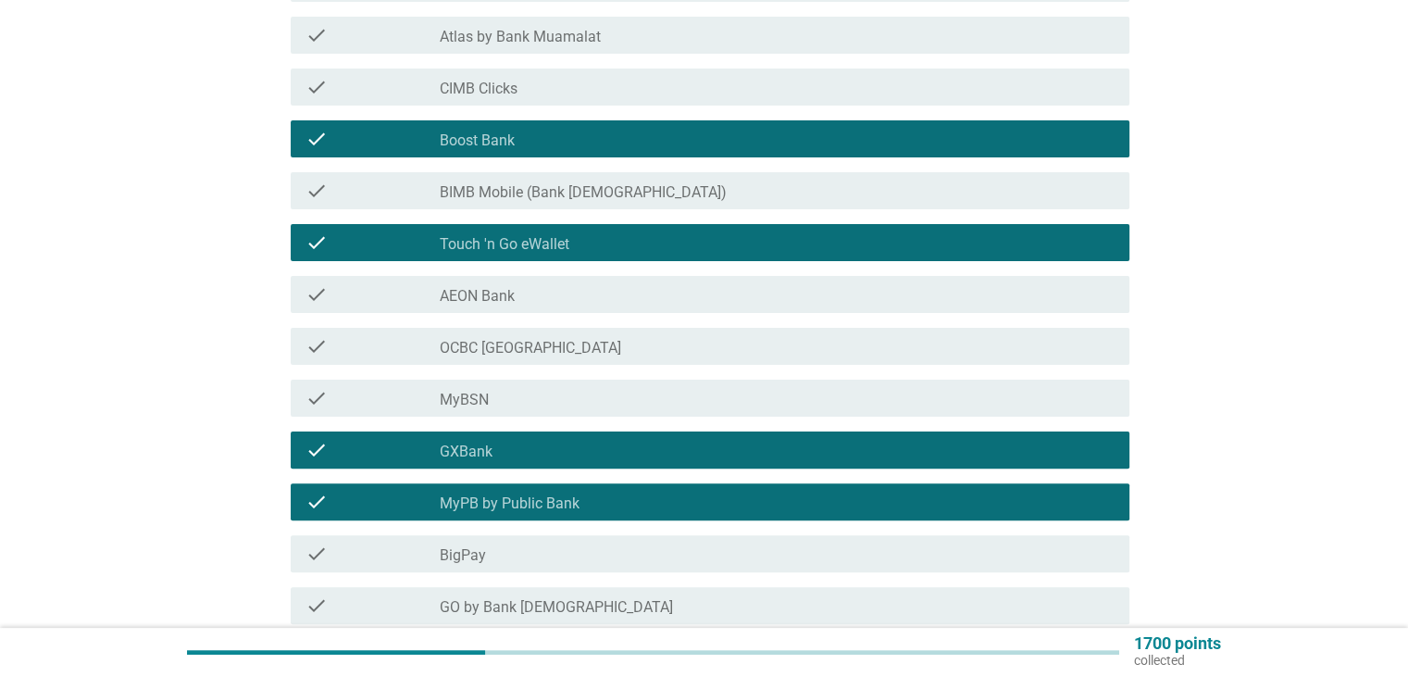
scroll to position [278, 0]
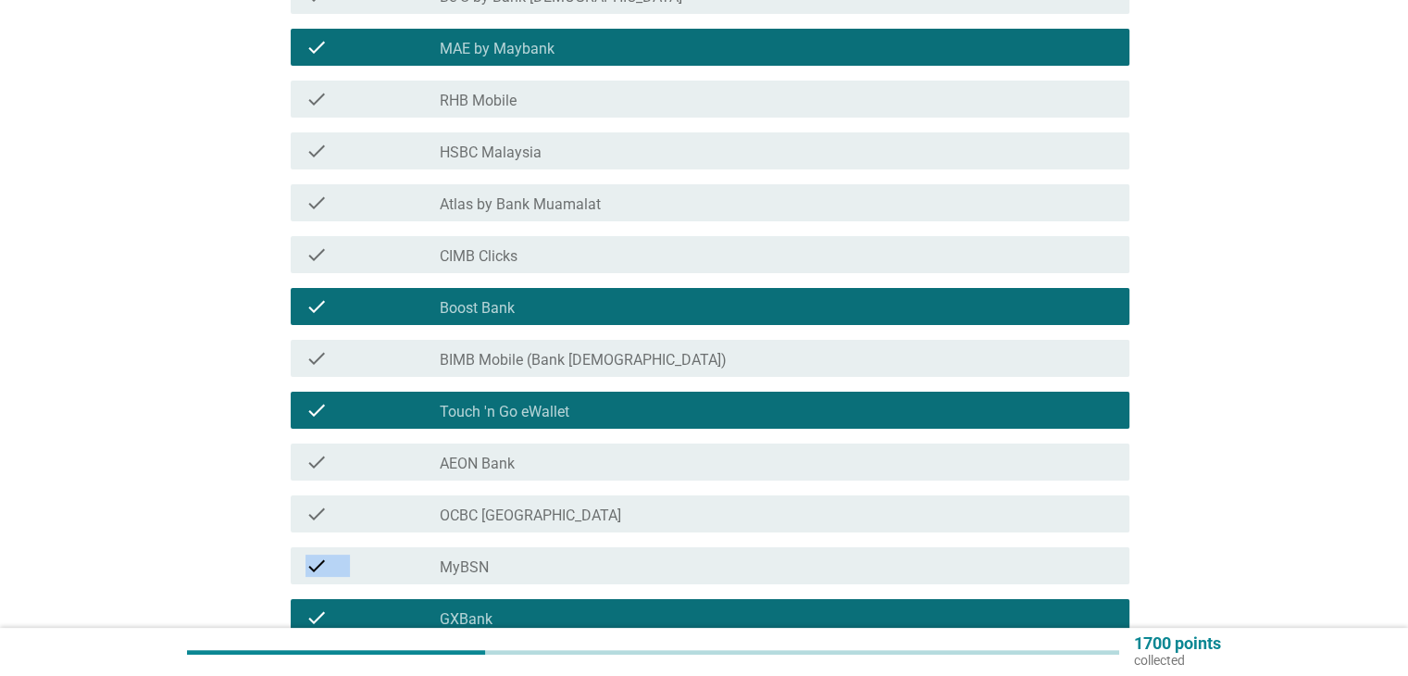
drag, startPoint x: 513, startPoint y: 565, endPoint x: 524, endPoint y: 490, distance: 75.8
click at [524, 490] on div "check check_box_outline_blank Be U by Bank Islam check check_box MAE by Maybank…" at bounding box center [704, 409] width 850 height 881
click at [501, 589] on div "check check_box_outline_blank MyBSN" at bounding box center [704, 566] width 850 height 52
click at [515, 155] on label "HSBC Malaysia" at bounding box center [491, 152] width 102 height 19
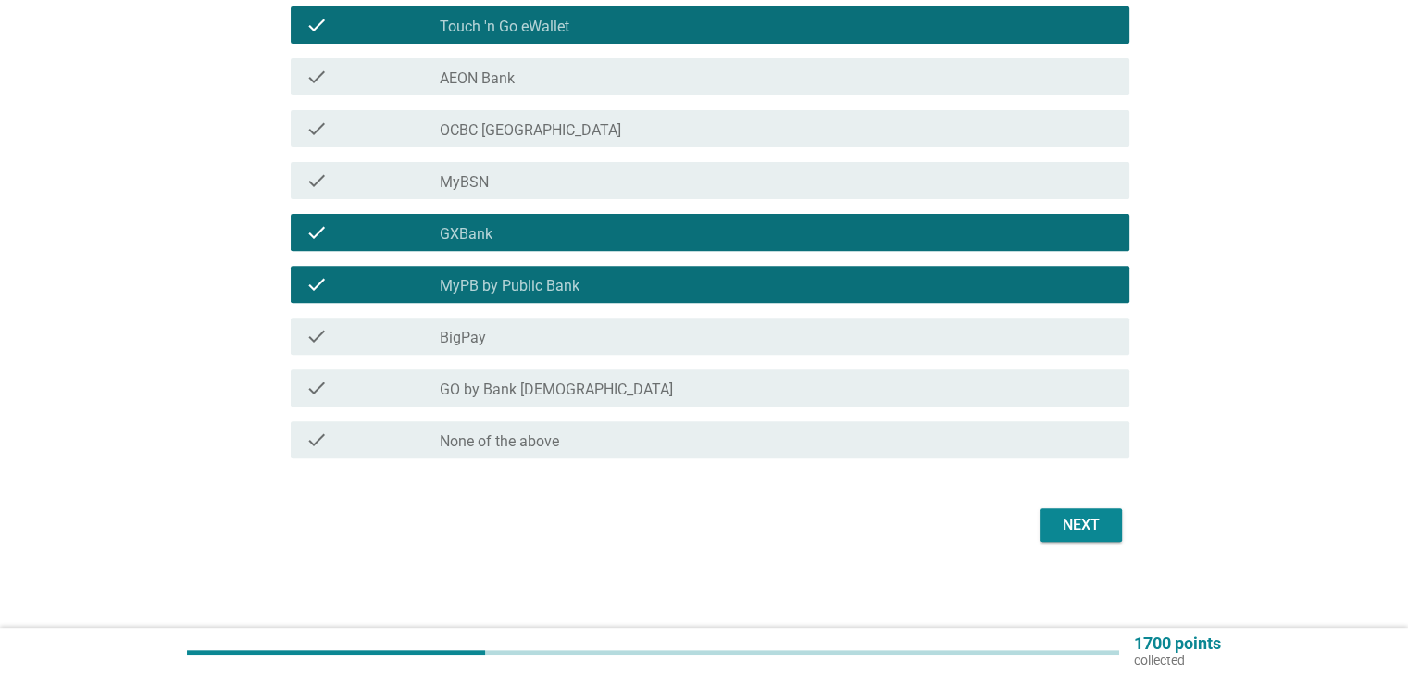
scroll to position [665, 0]
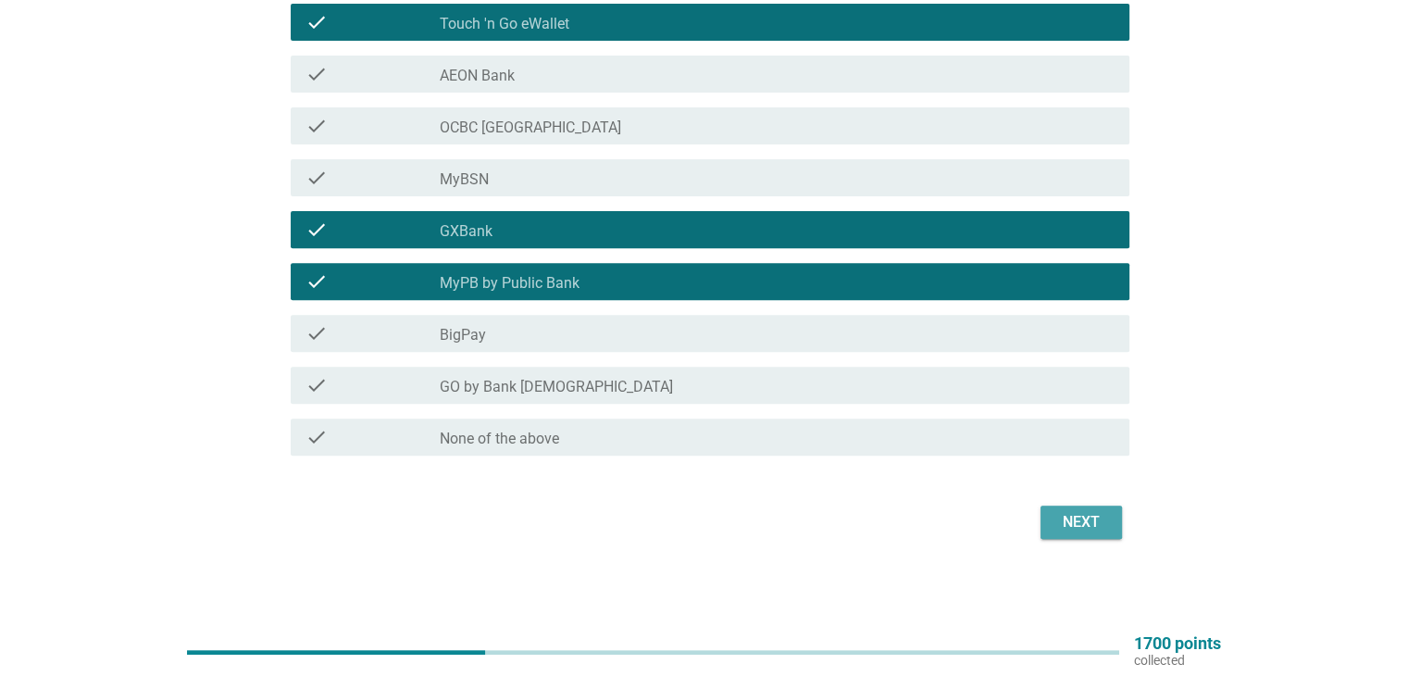
click at [1064, 521] on div "Next" at bounding box center [1081, 522] width 52 height 22
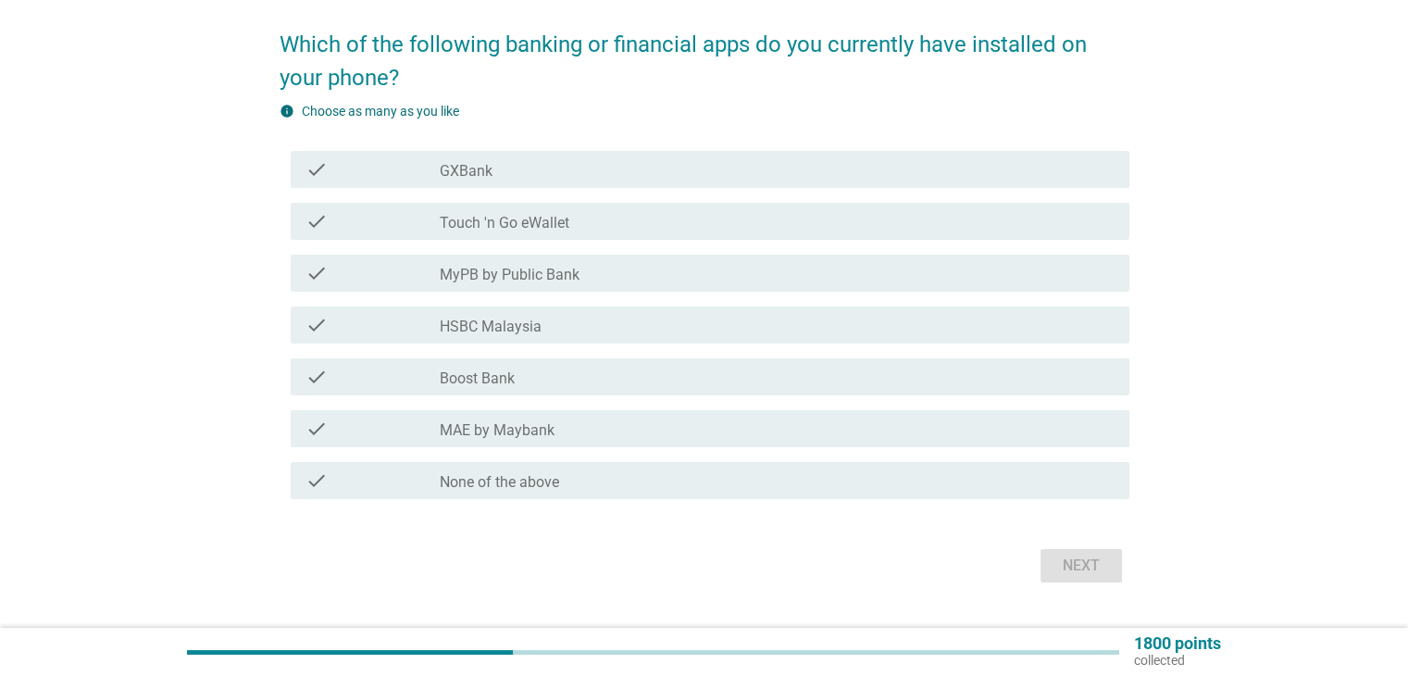
scroll to position [180, 0]
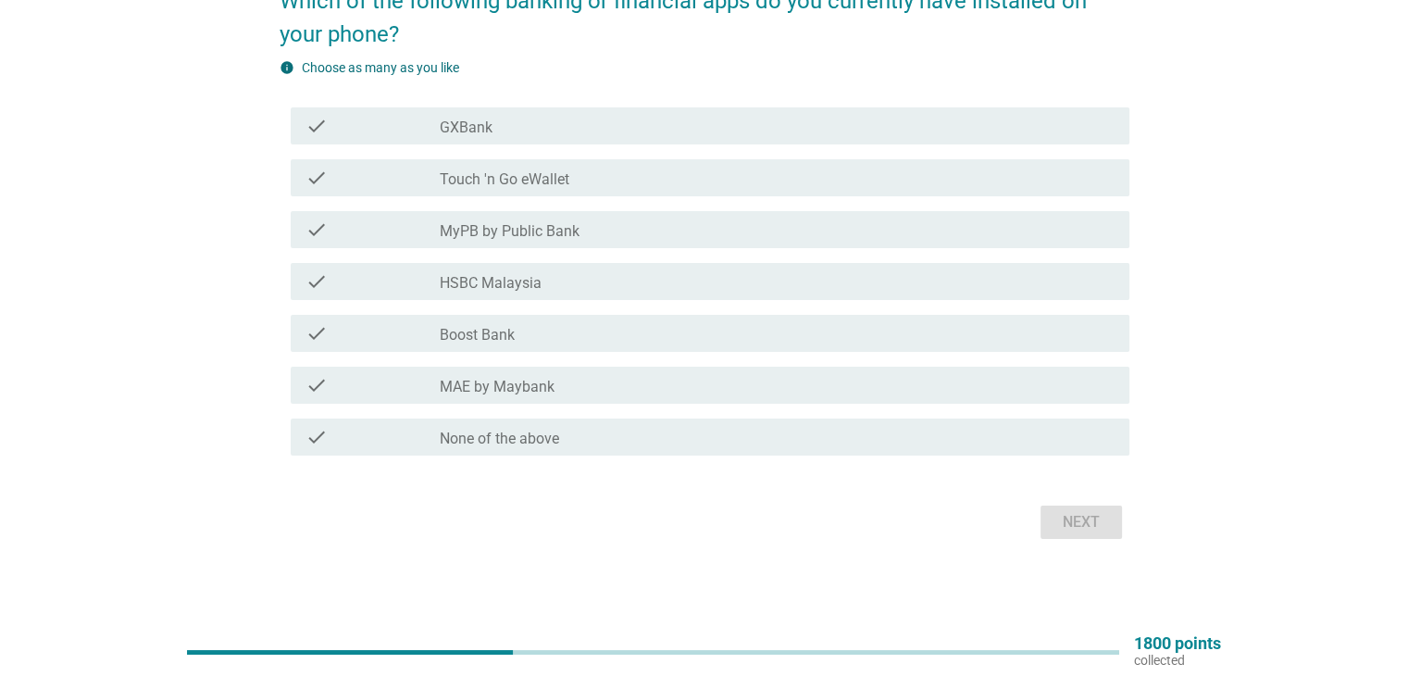
click at [624, 136] on div "check_box_outline_blank GXBank" at bounding box center [777, 126] width 674 height 22
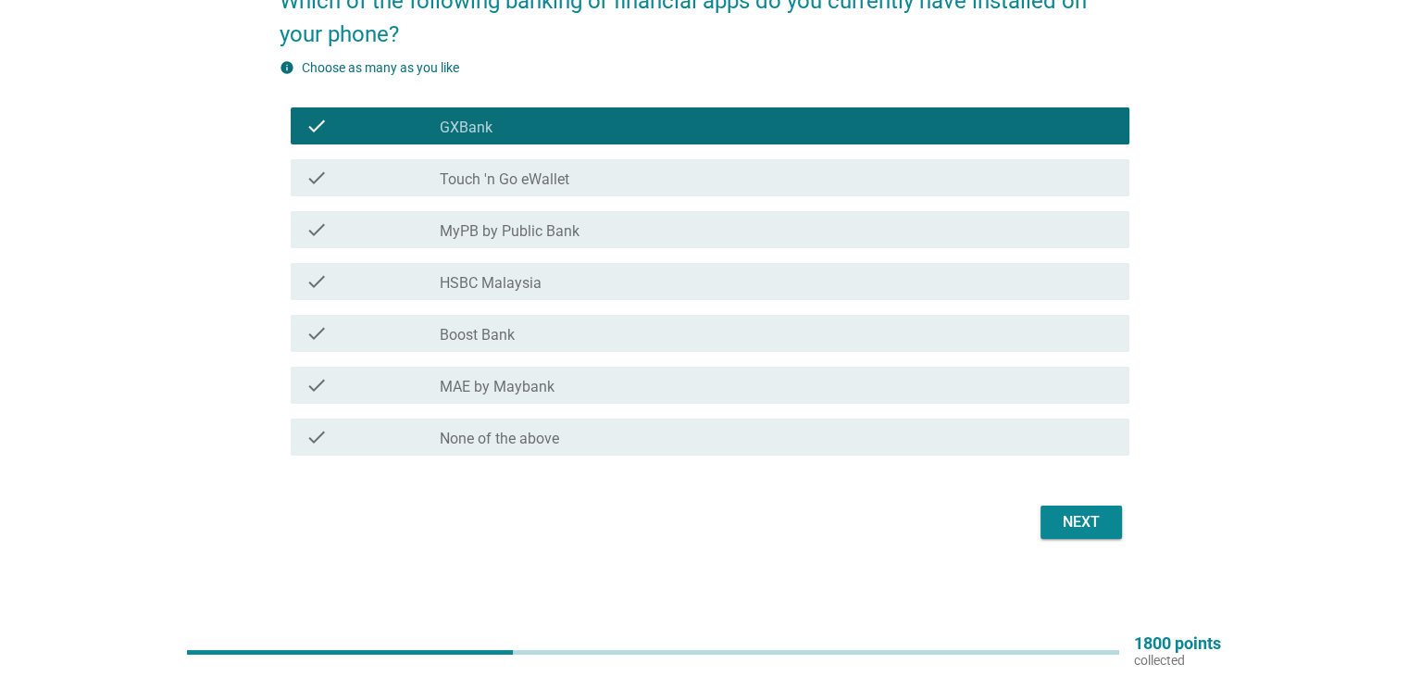
click at [623, 169] on div "check_box_outline_blank Touch 'n Go eWallet" at bounding box center [777, 178] width 674 height 22
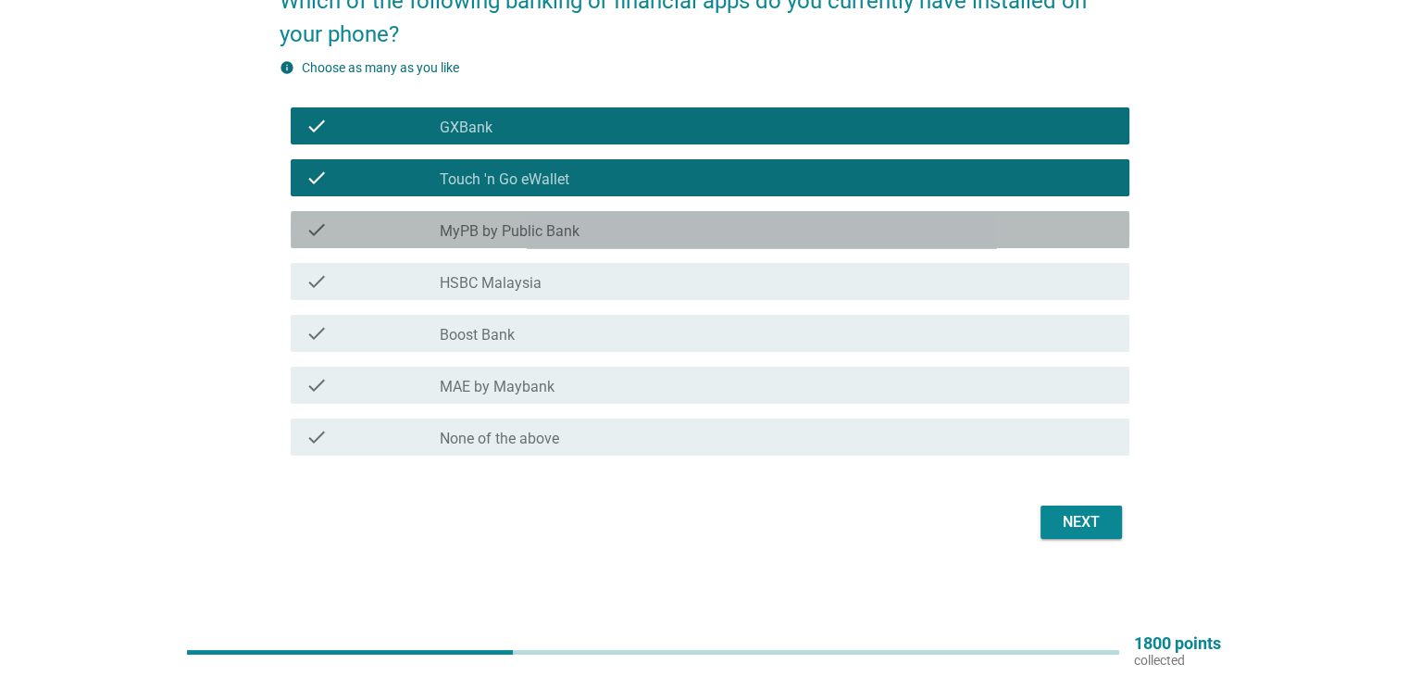
click at [623, 227] on div "check_box_outline_blank MyPB by Public Bank" at bounding box center [777, 229] width 674 height 22
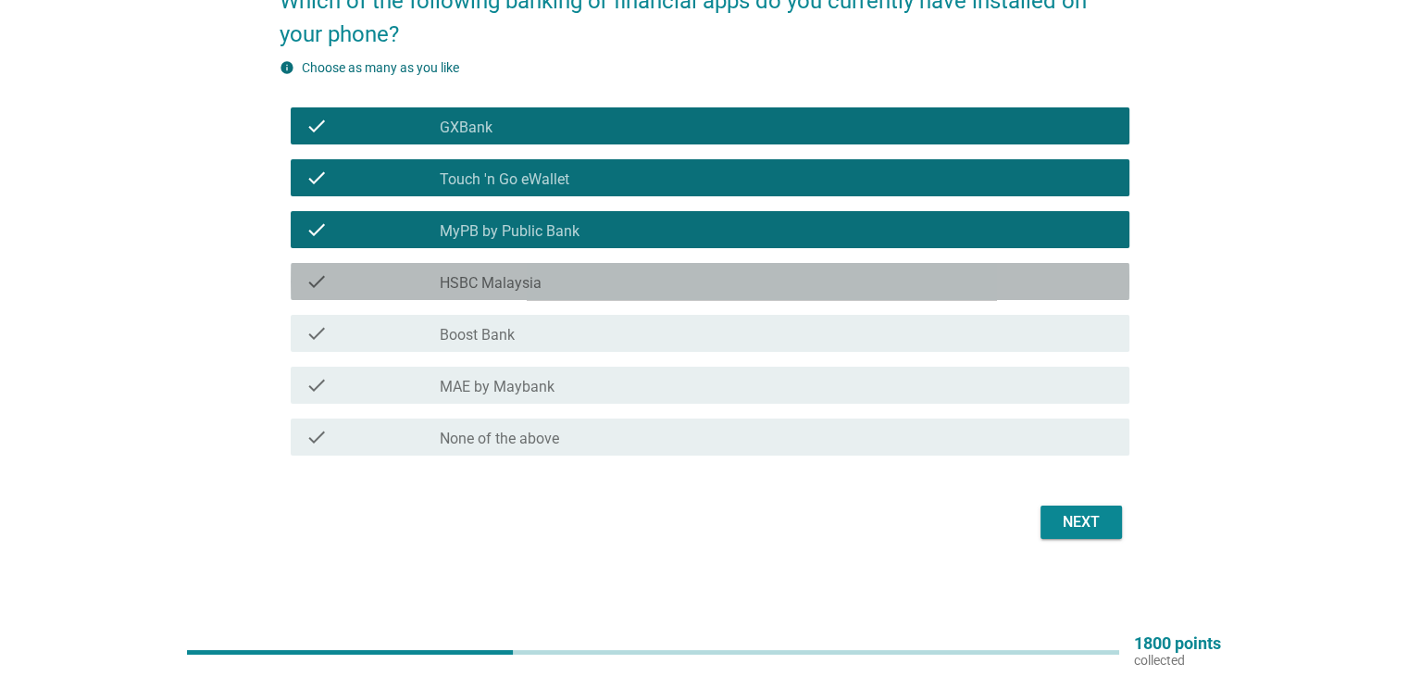
click at [627, 275] on div "check_box_outline_blank HSBC Malaysia" at bounding box center [777, 281] width 674 height 22
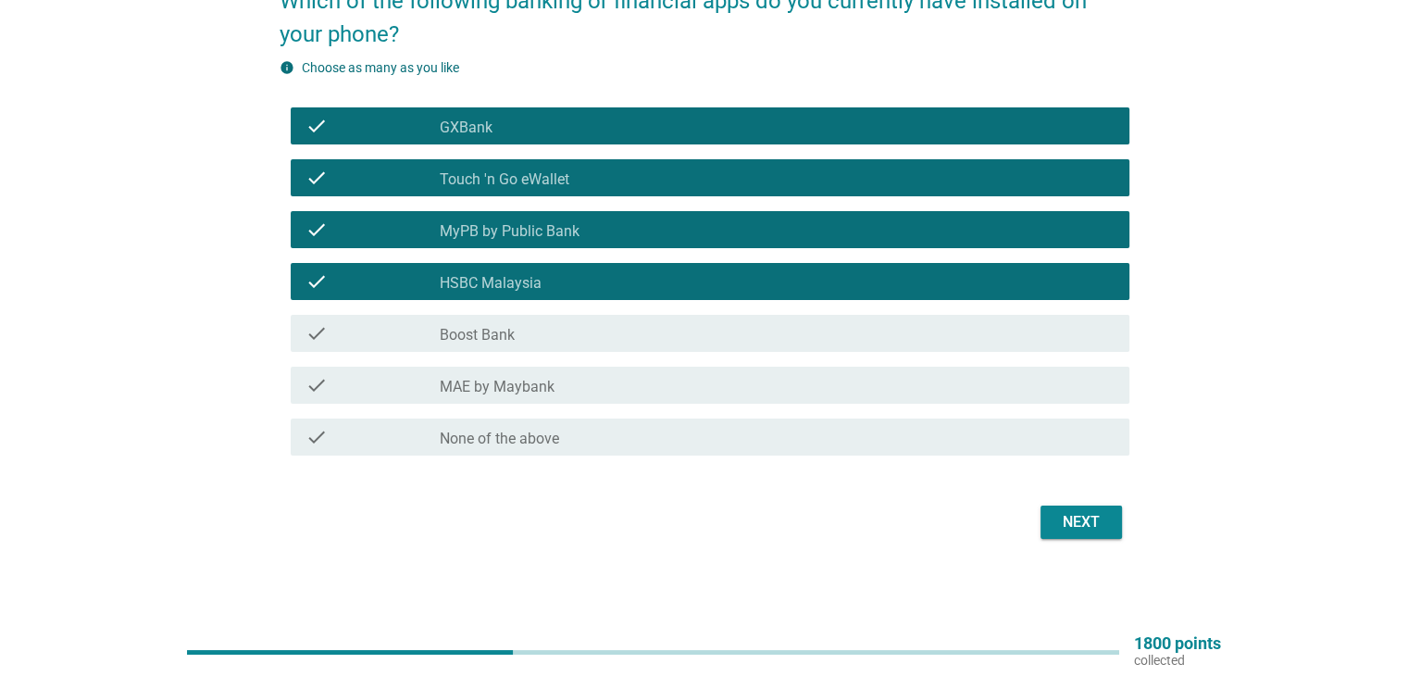
click at [633, 328] on div "check_box_outline_blank Boost Bank" at bounding box center [777, 333] width 674 height 22
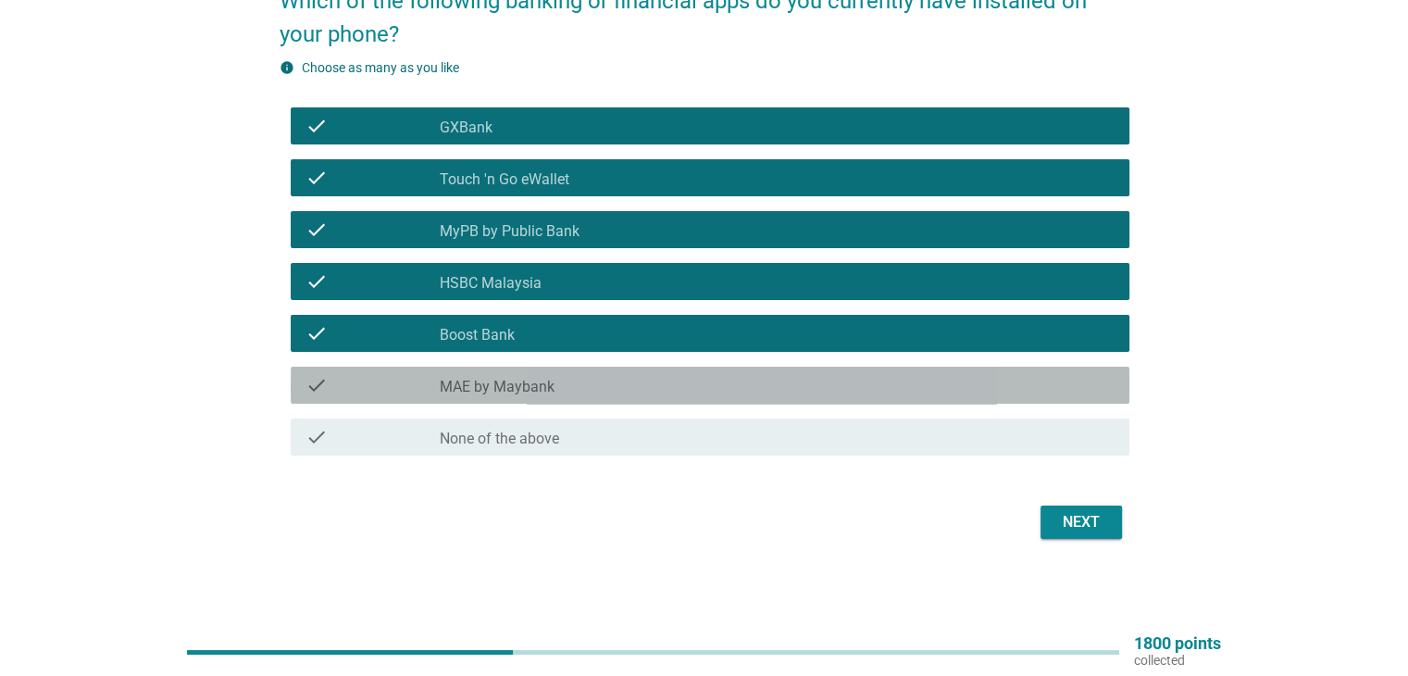
click at [634, 382] on div "check_box_outline_blank MAE by Maybank" at bounding box center [777, 385] width 674 height 22
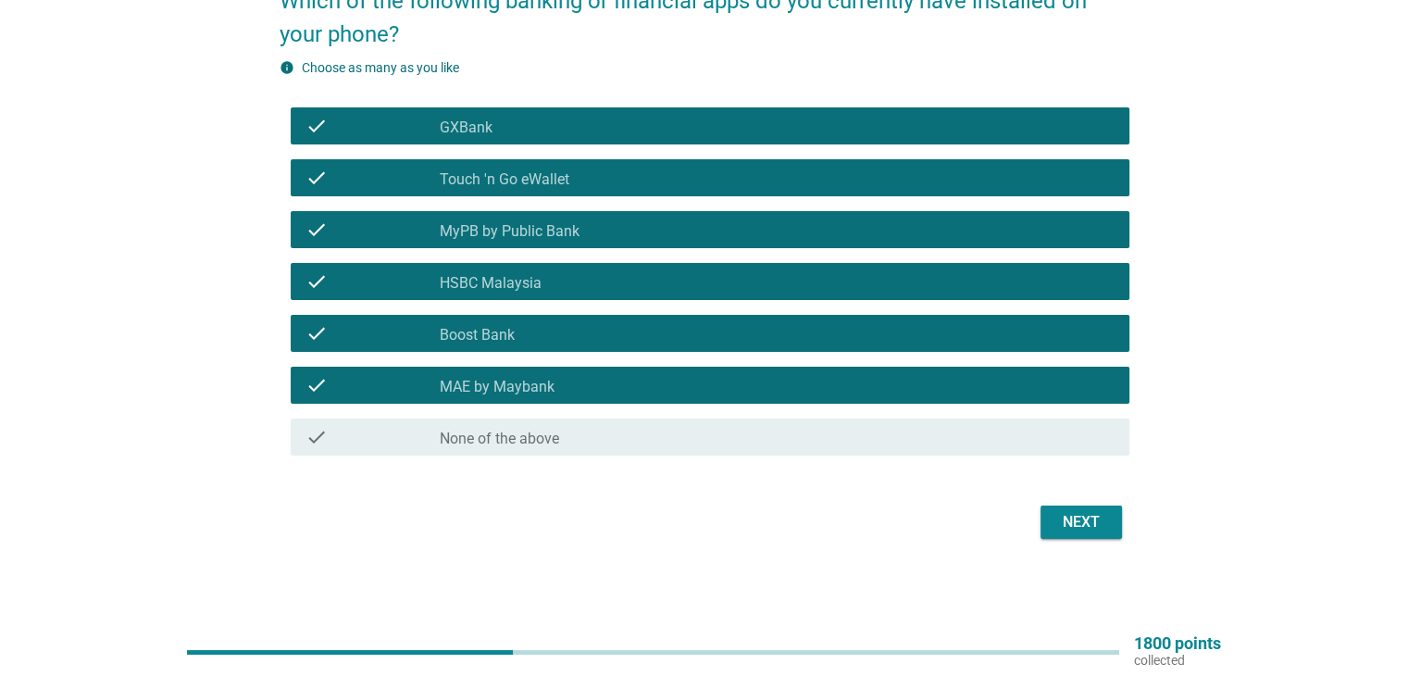
click at [1061, 506] on button "Next" at bounding box center [1080, 521] width 81 height 33
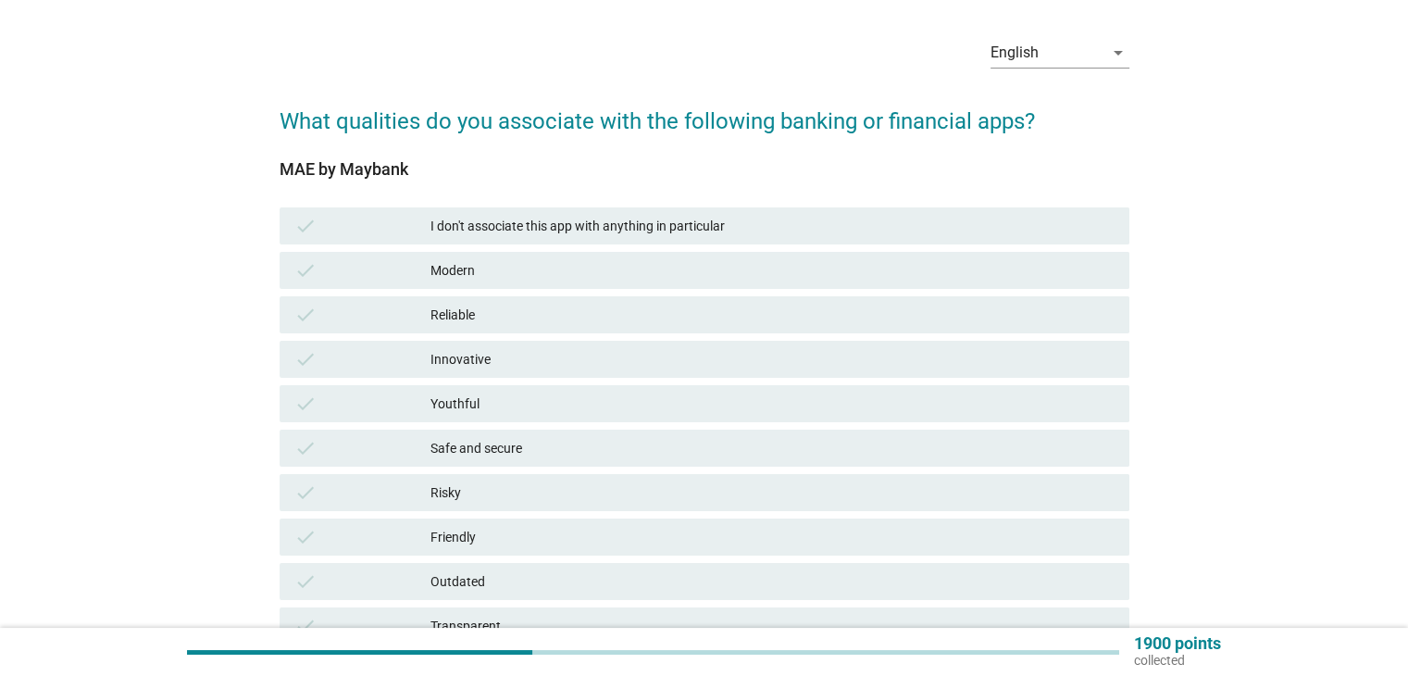
scroll to position [93, 0]
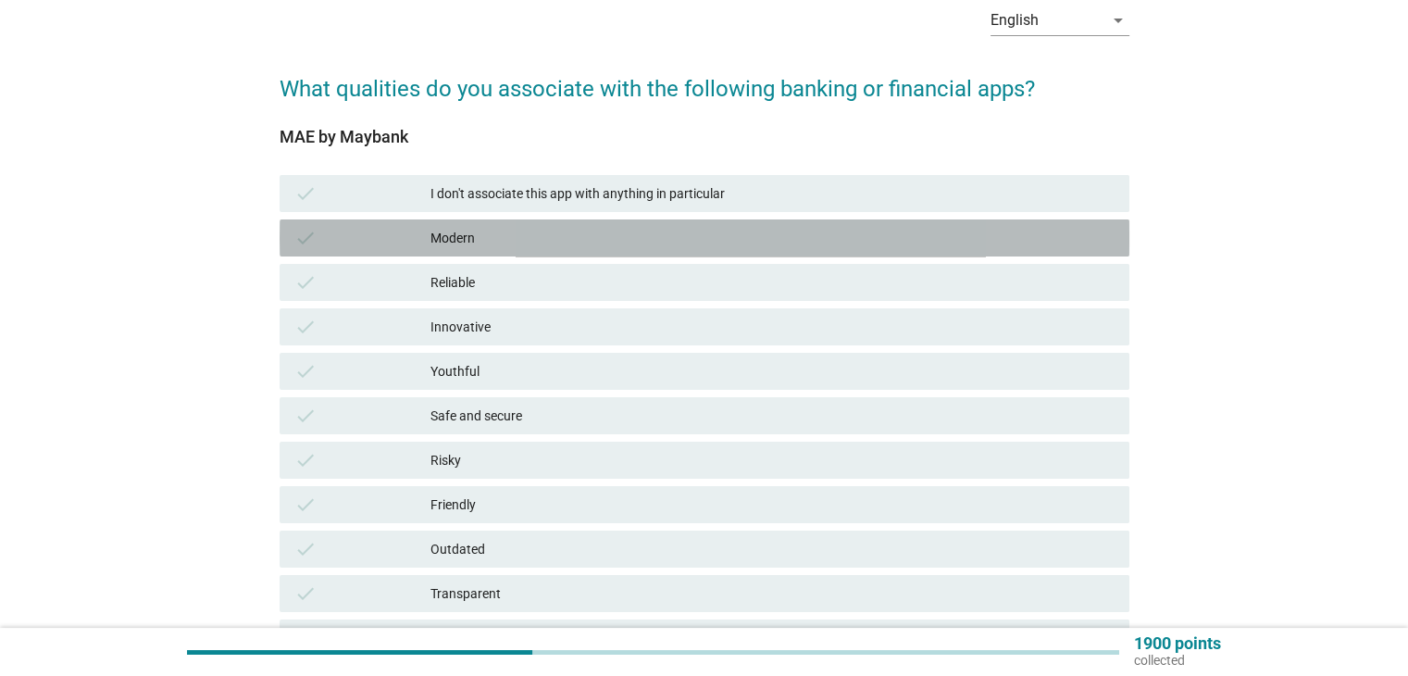
click at [593, 227] on div "Modern" at bounding box center [771, 238] width 683 height 22
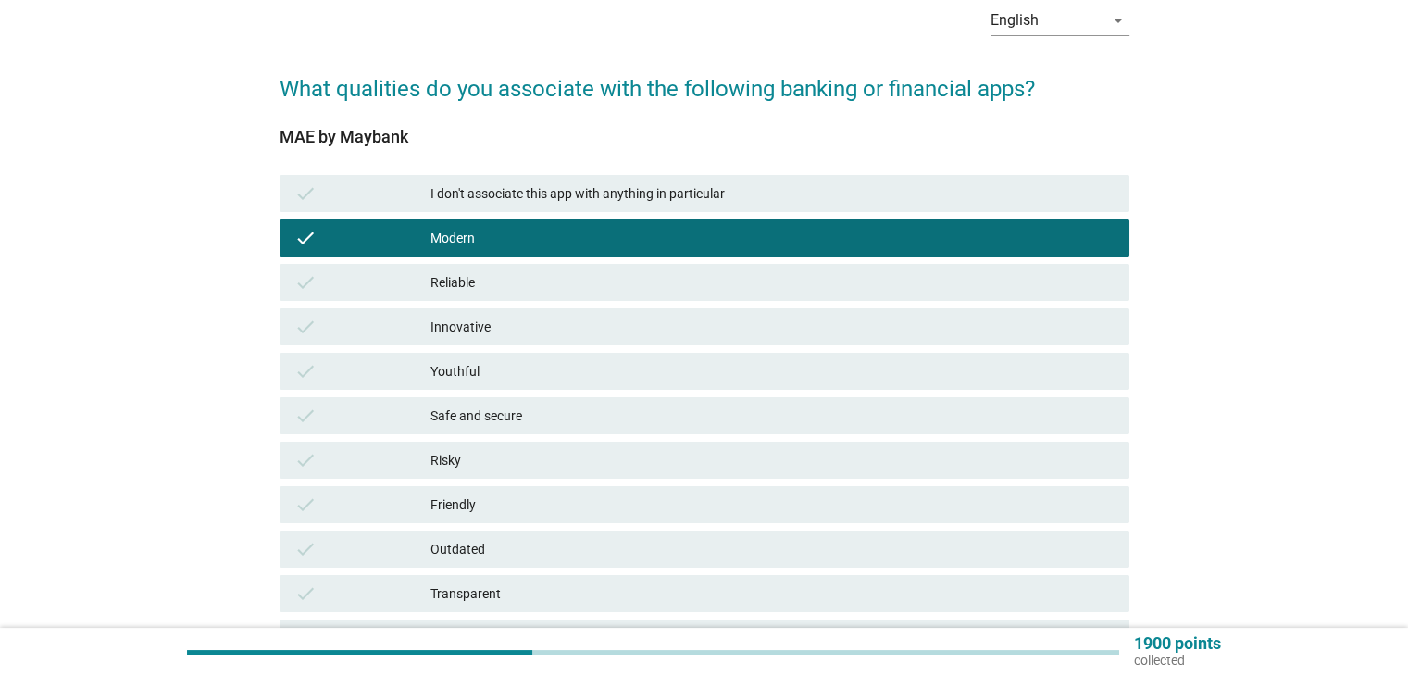
click at [582, 267] on div "check Reliable" at bounding box center [704, 282] width 850 height 37
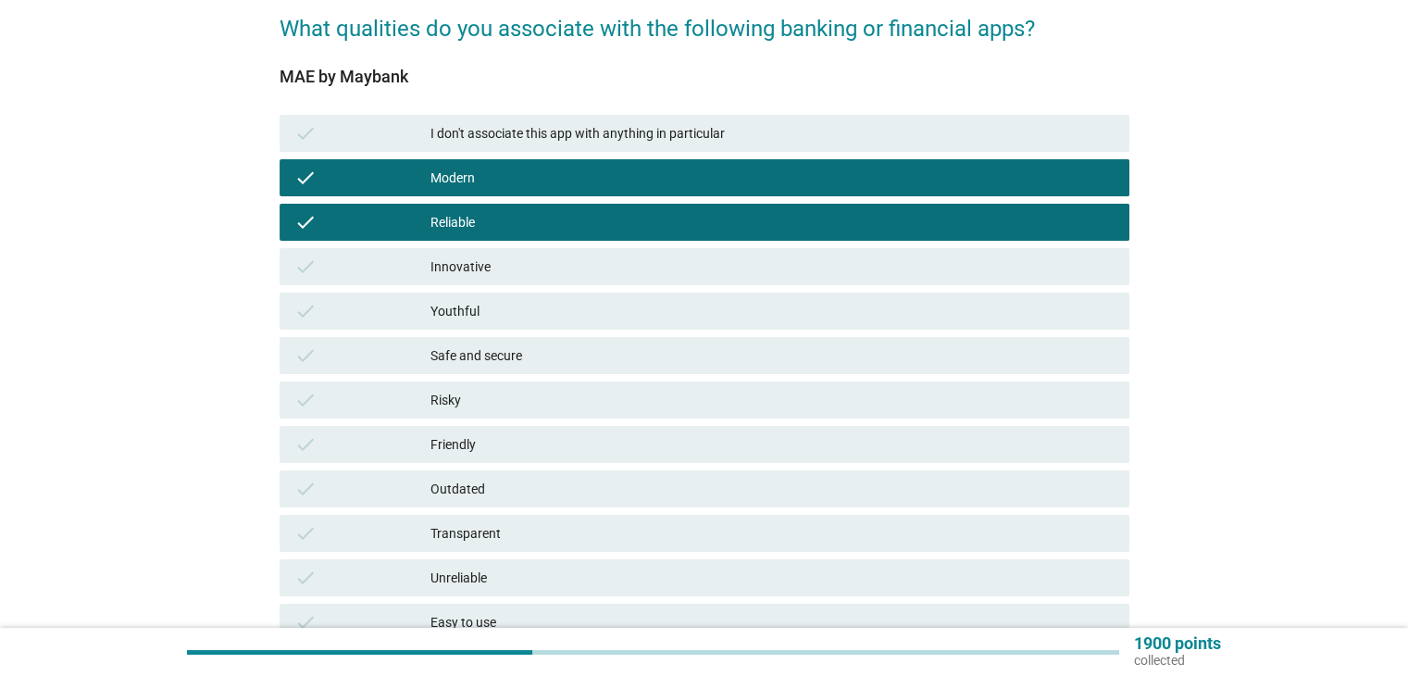
scroll to position [185, 0]
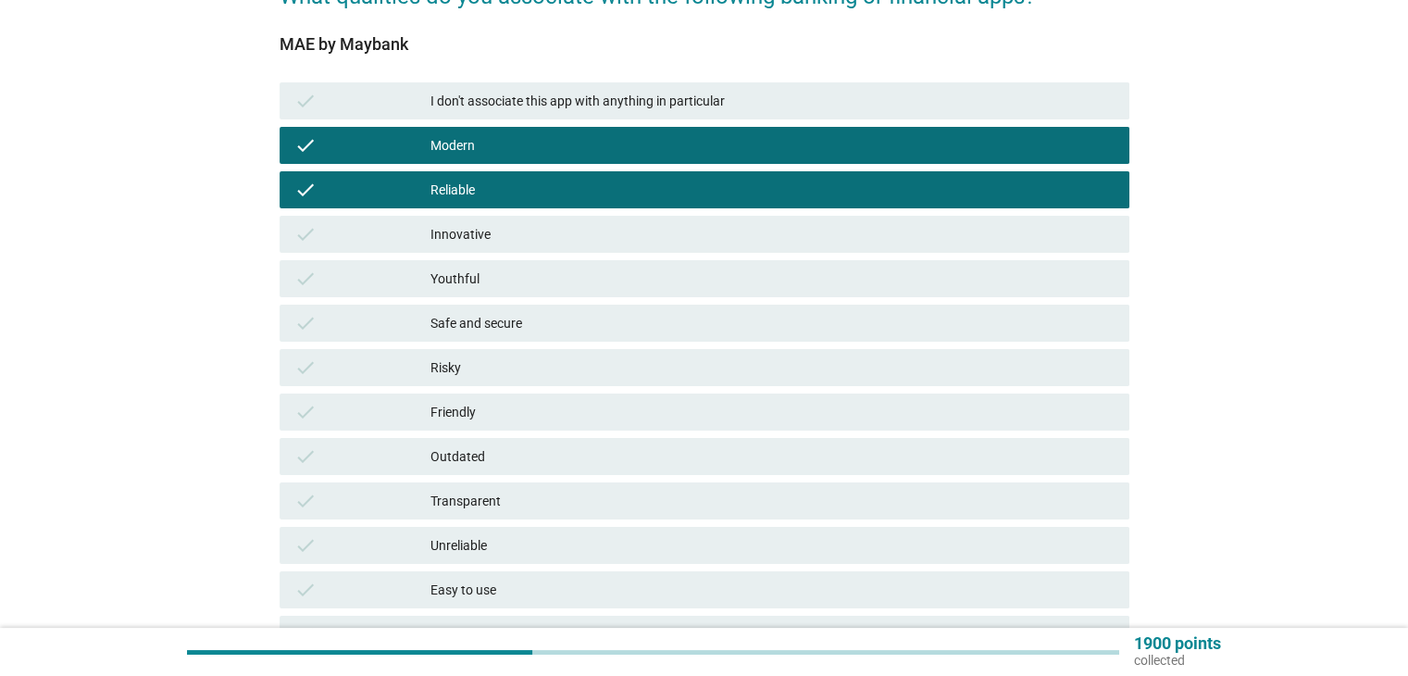
click at [542, 326] on div "Safe and secure" at bounding box center [771, 323] width 683 height 22
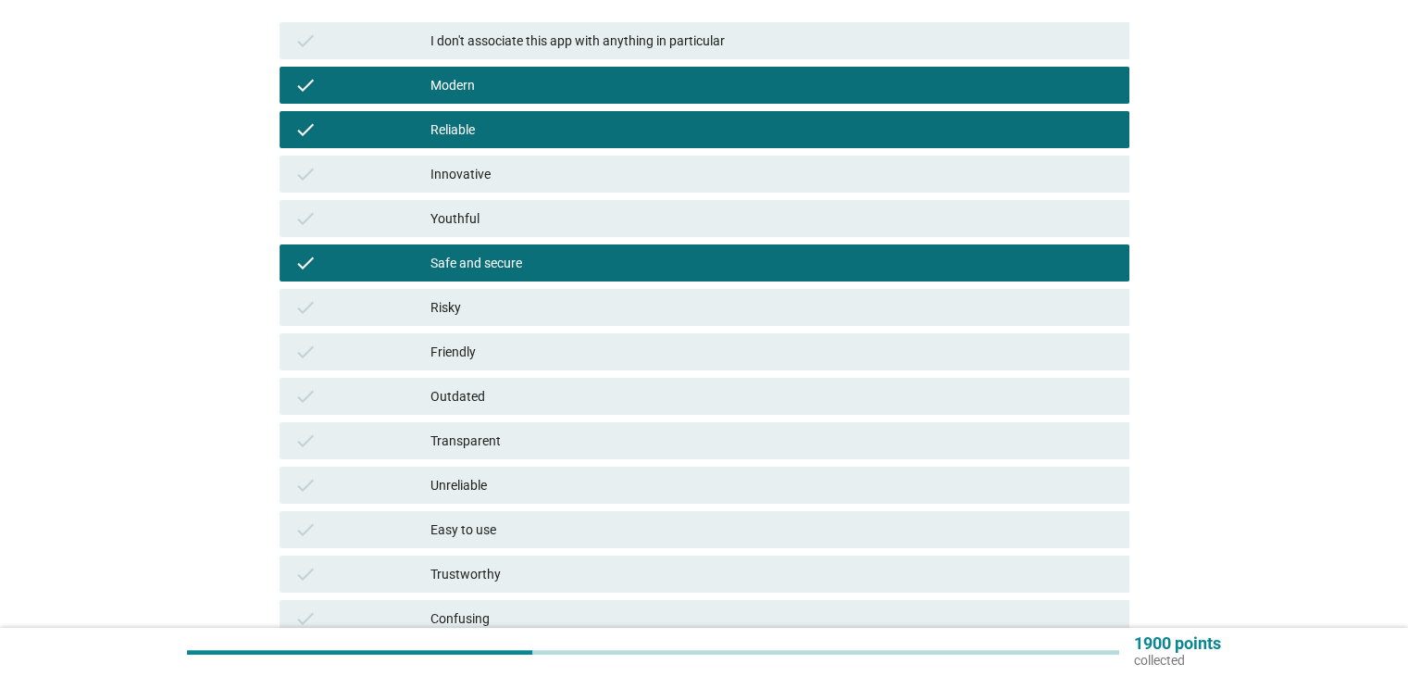
scroll to position [278, 0]
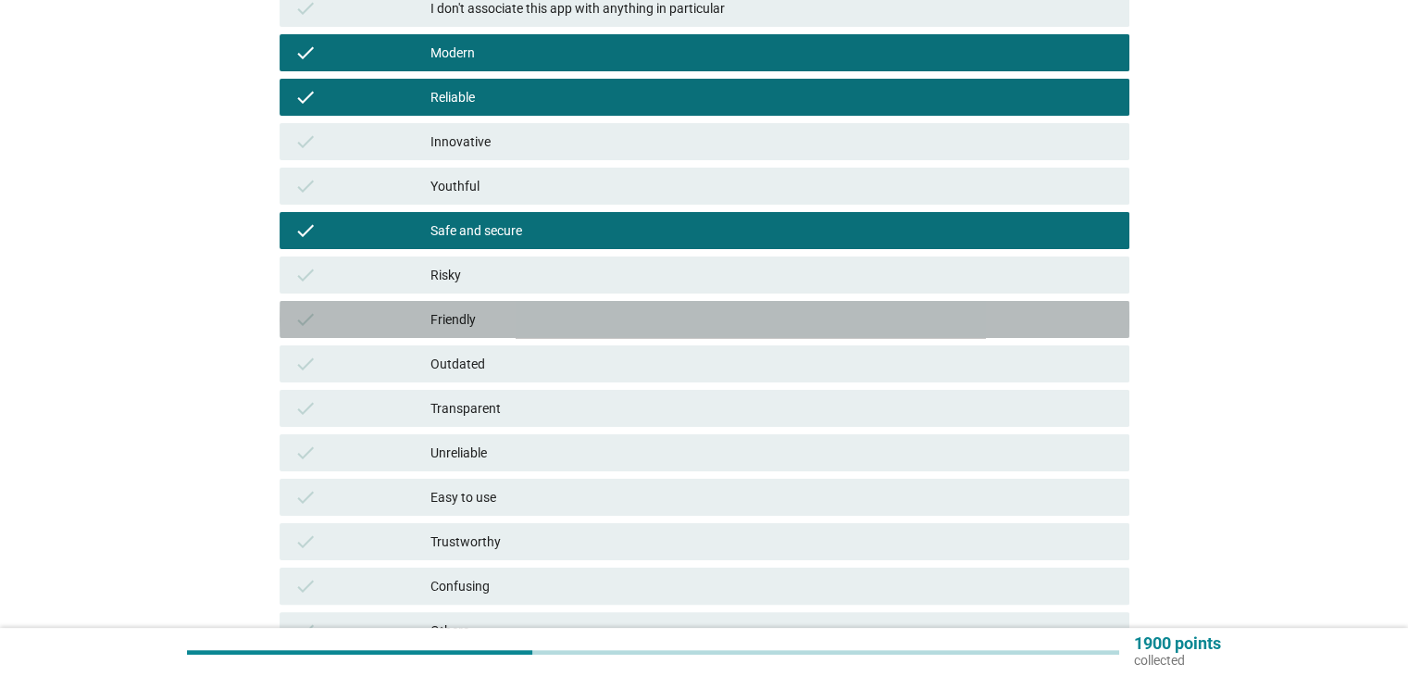
click at [525, 315] on div "Friendly" at bounding box center [771, 319] width 683 height 22
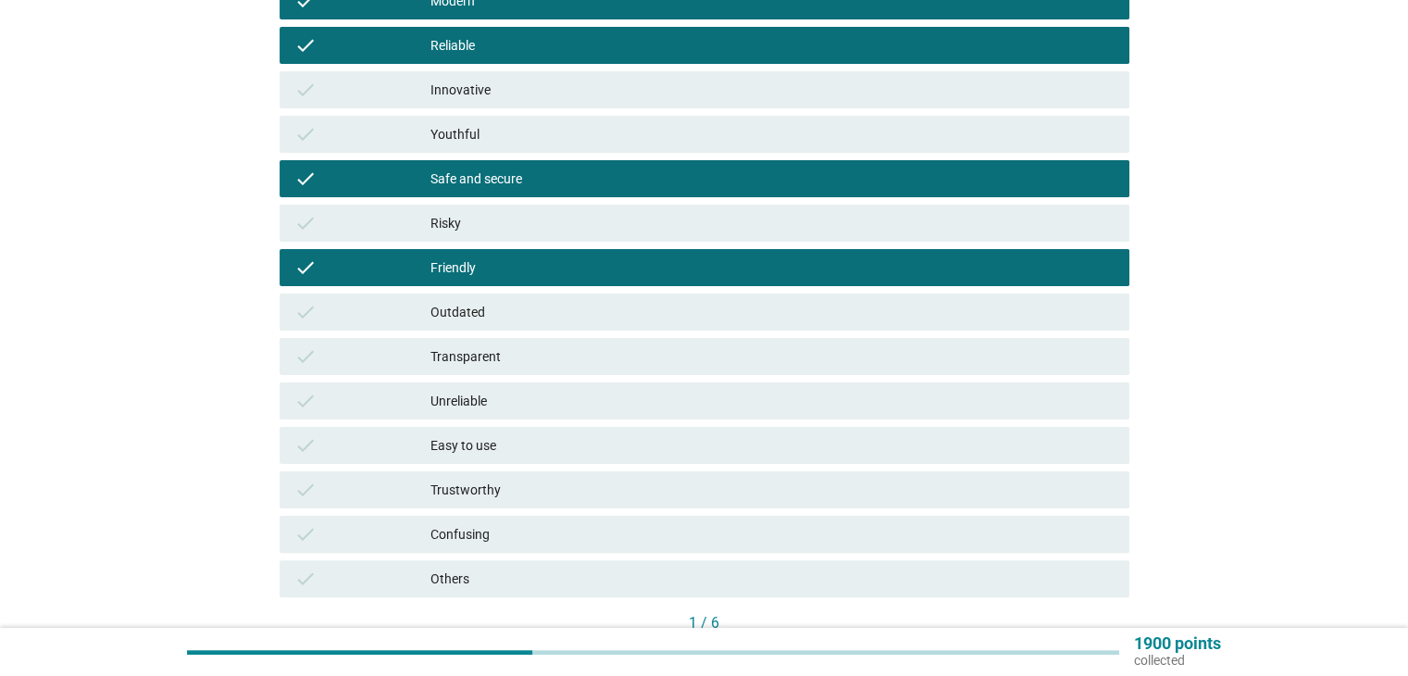
scroll to position [370, 0]
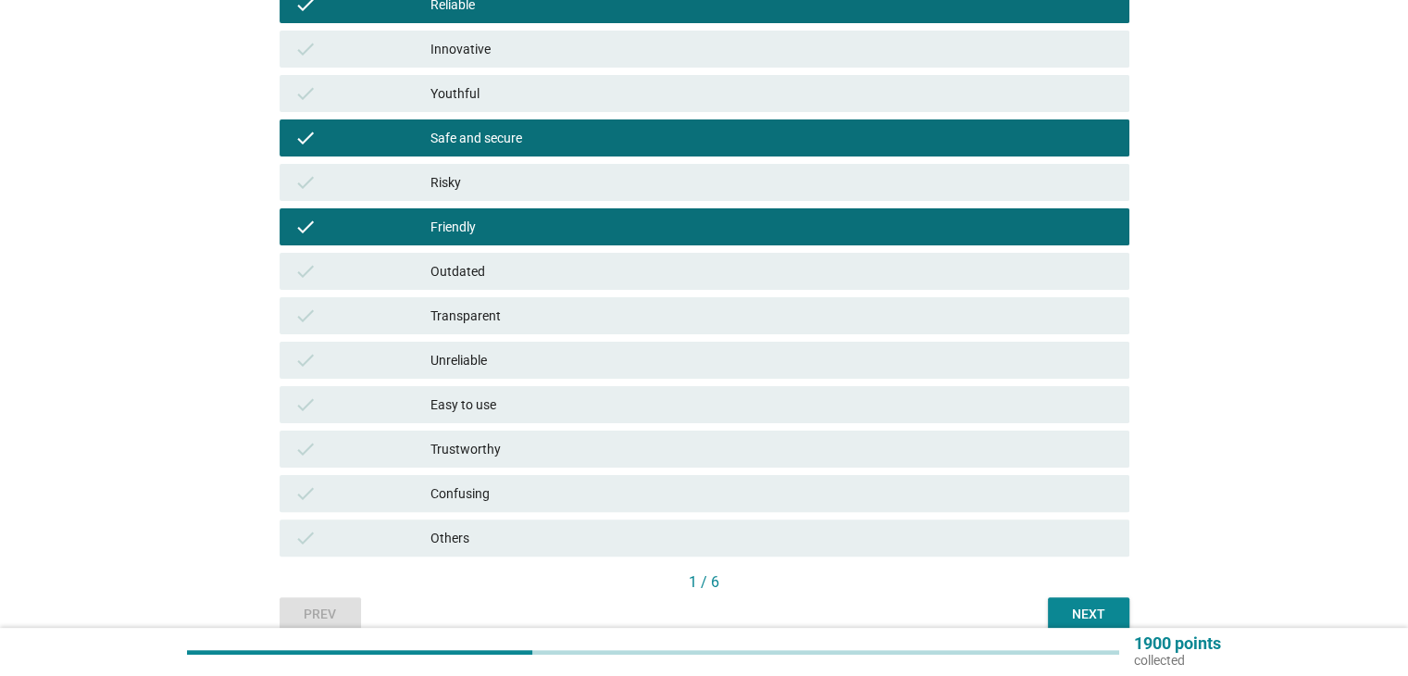
click at [515, 414] on div "Easy to use" at bounding box center [771, 404] width 683 height 22
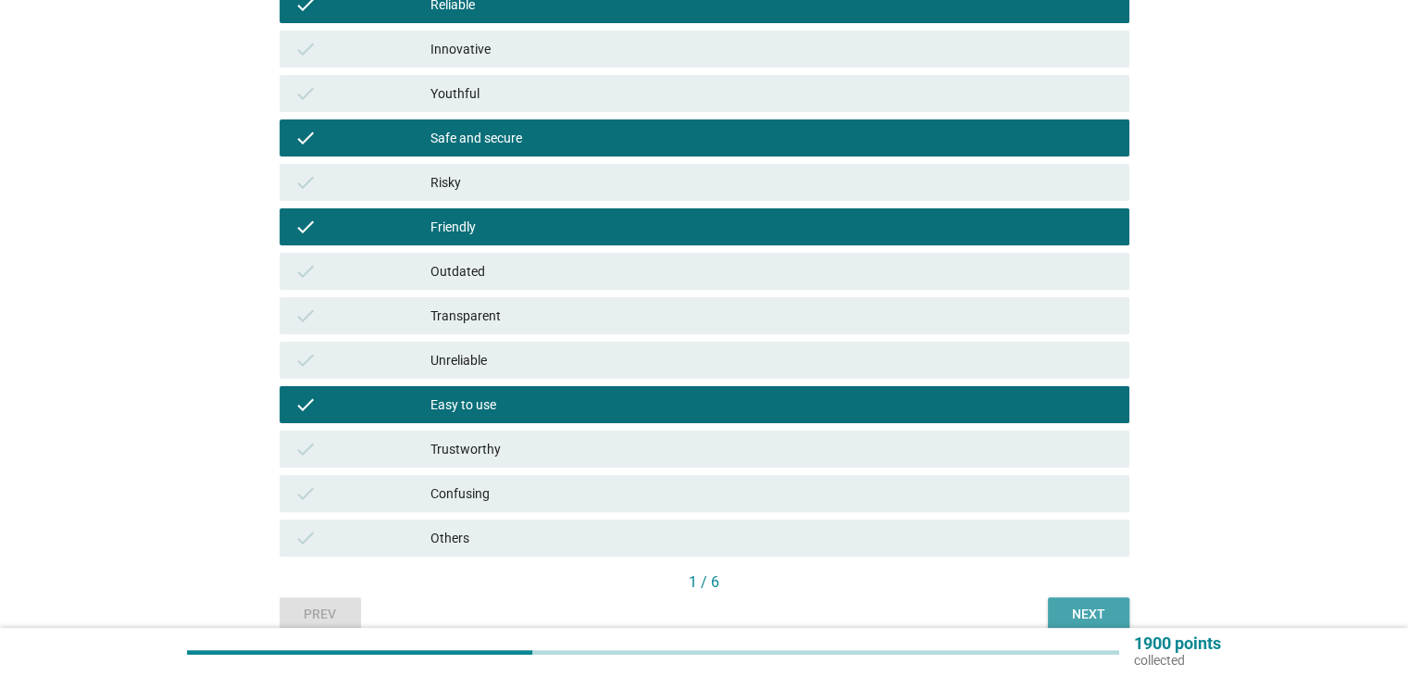
click at [1059, 597] on button "Next" at bounding box center [1088, 613] width 81 height 33
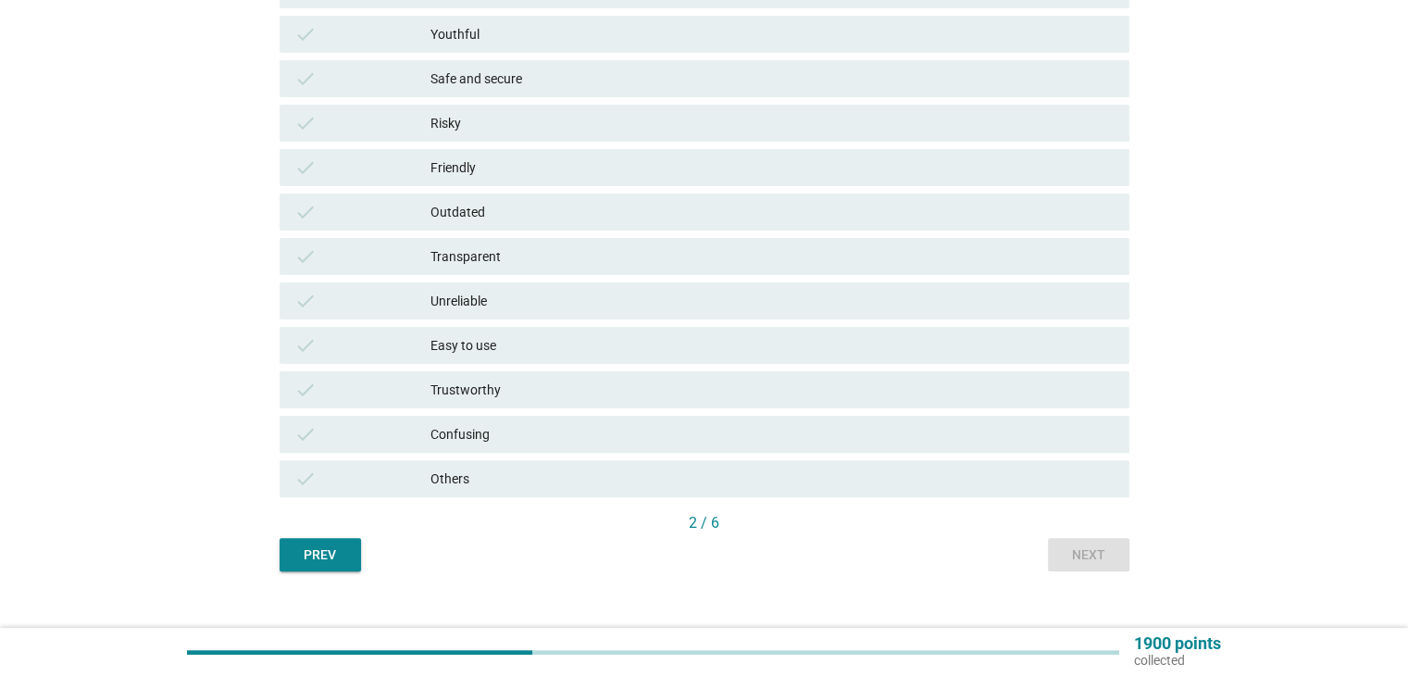
scroll to position [456, 0]
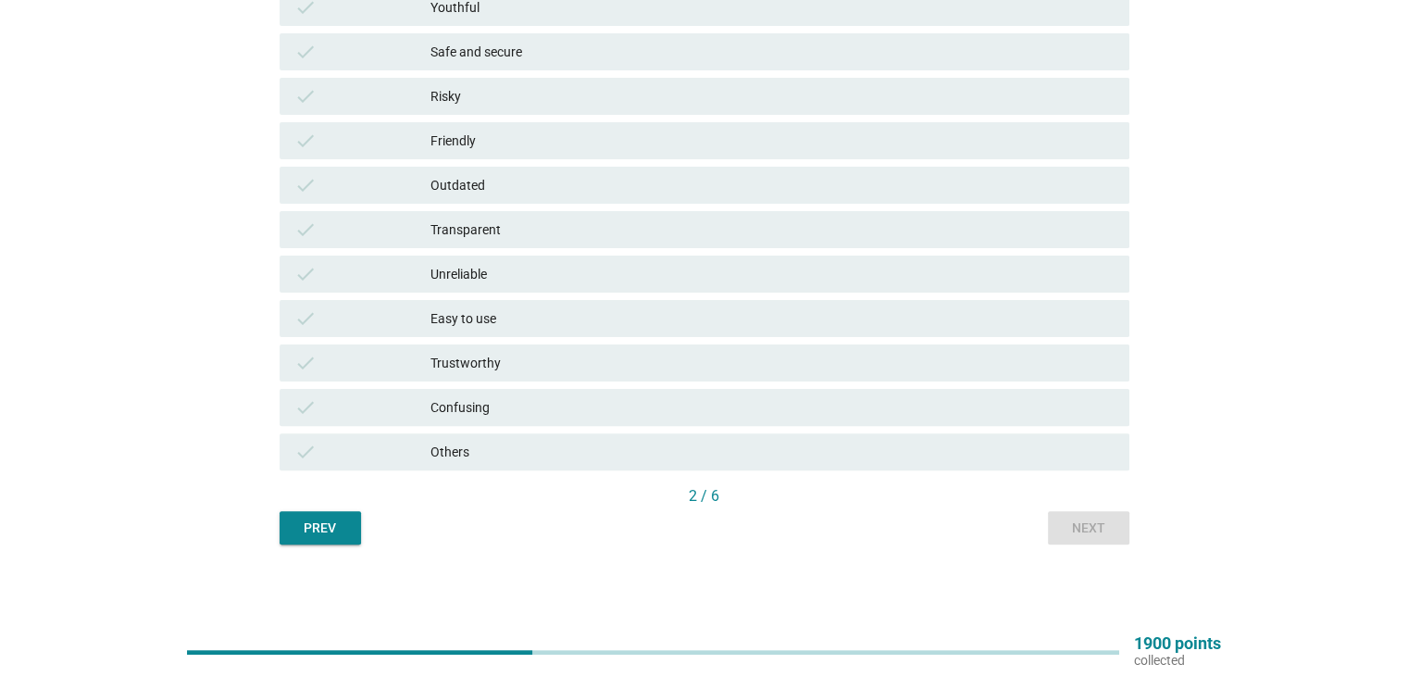
click at [329, 509] on div "2 / 6" at bounding box center [704, 498] width 850 height 26
click at [352, 532] on button "Prev" at bounding box center [319, 527] width 81 height 33
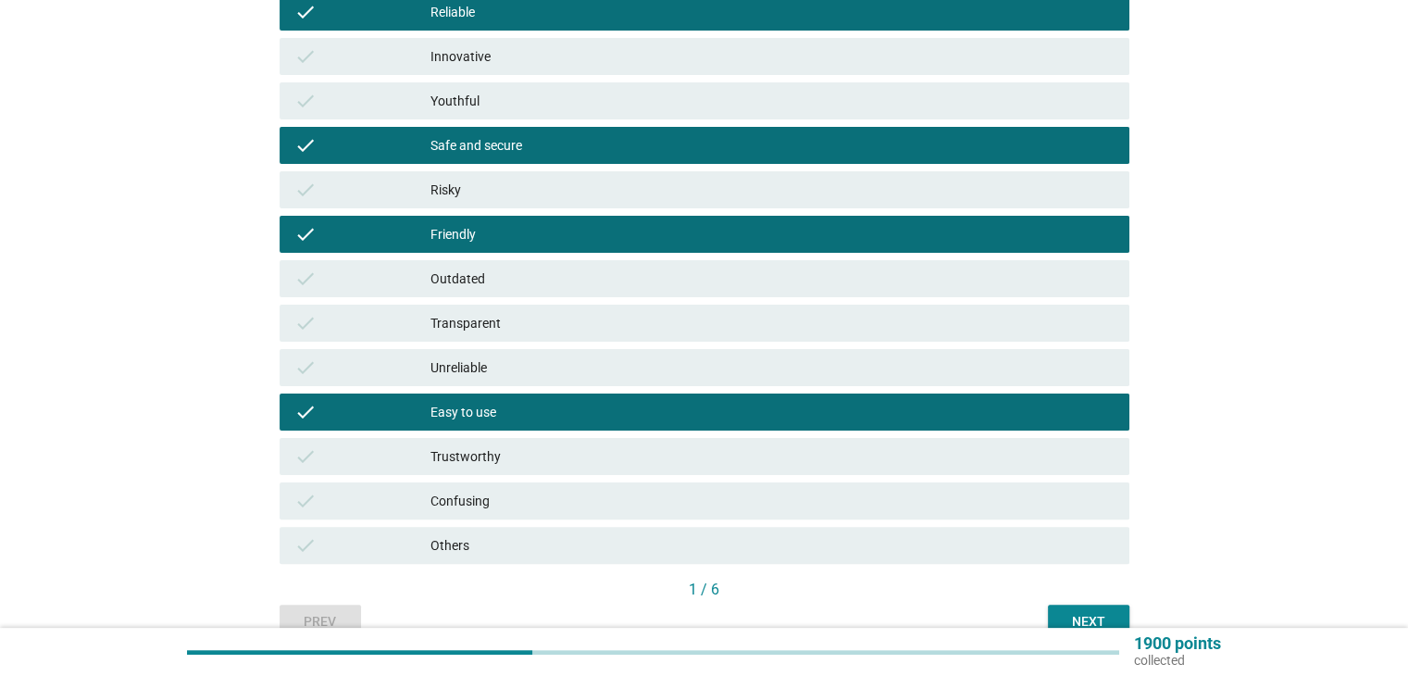
scroll to position [370, 0]
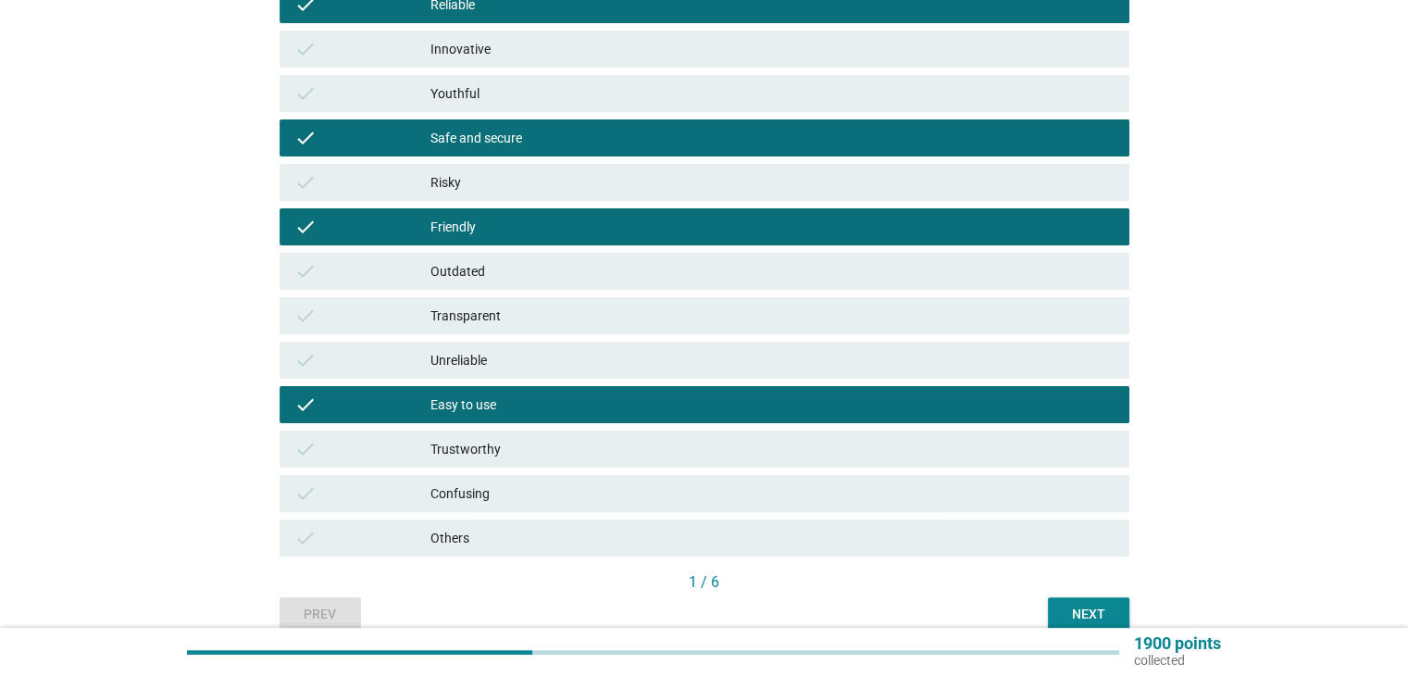
click at [1079, 611] on div "Next" at bounding box center [1088, 613] width 52 height 19
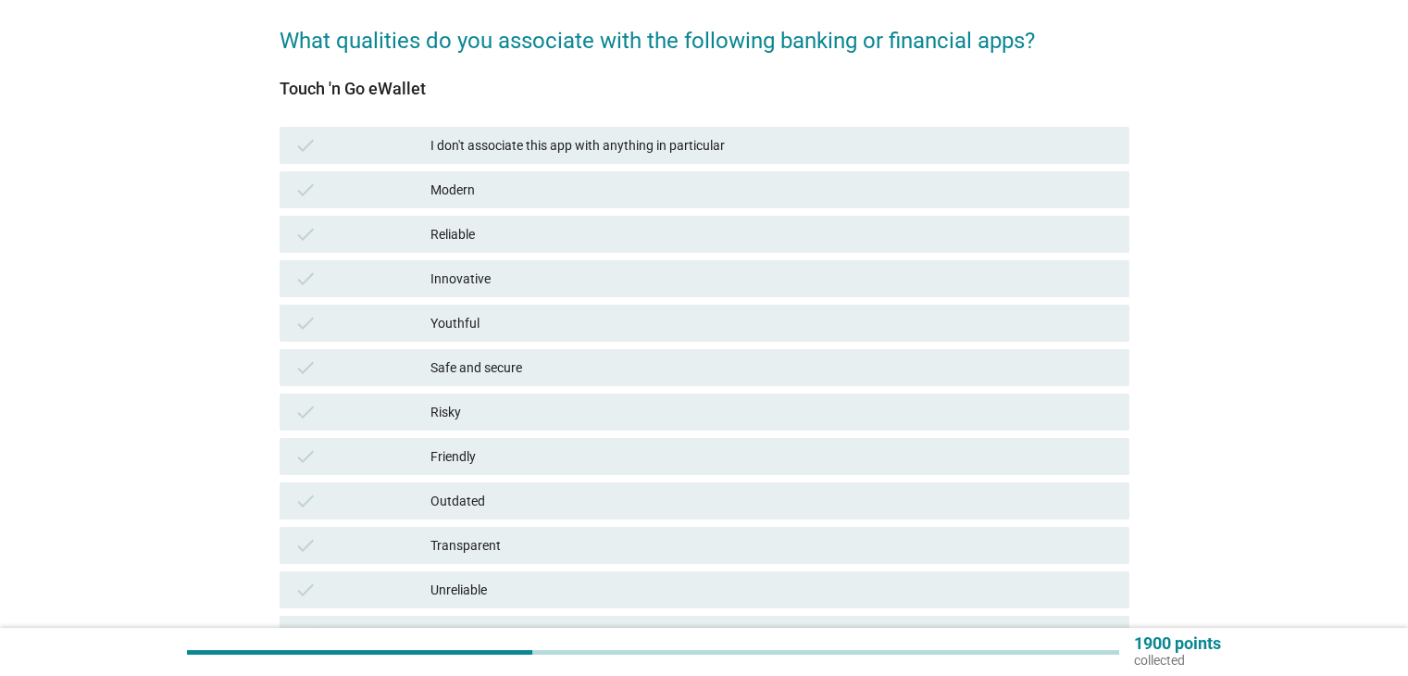
scroll to position [185, 0]
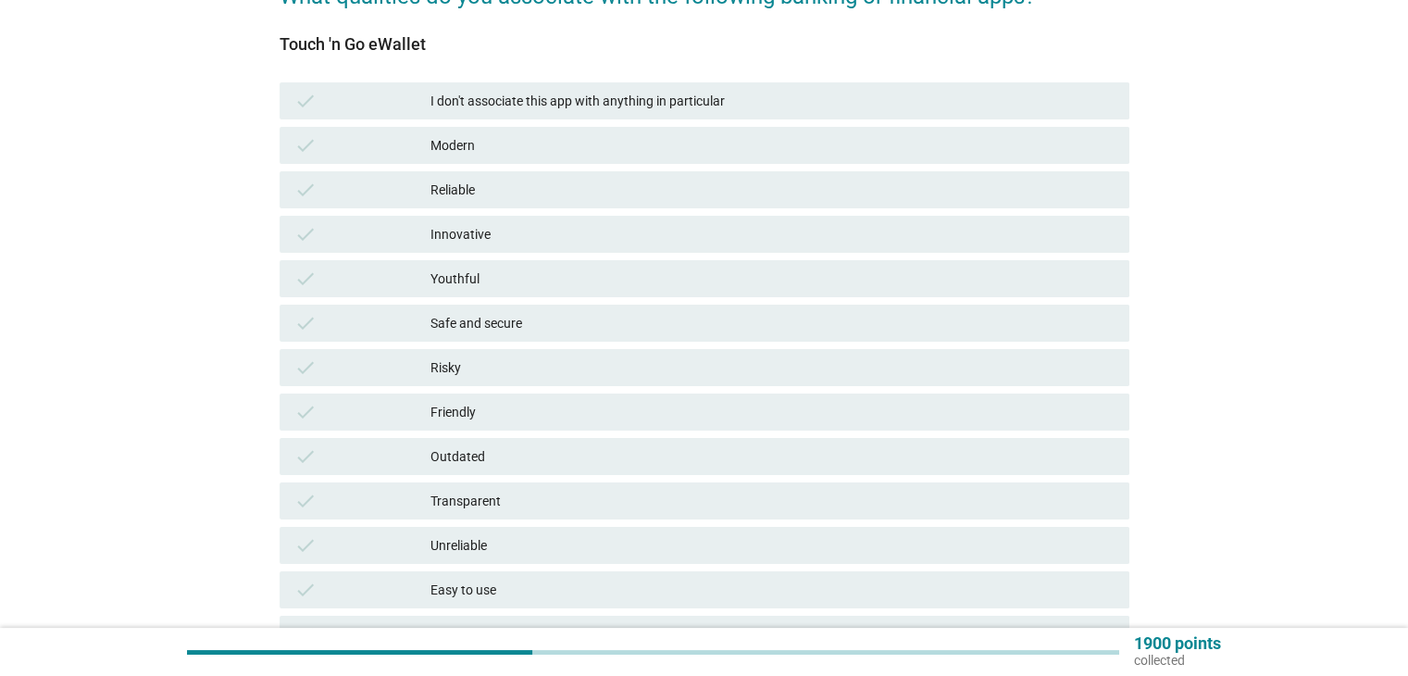
click at [482, 147] on div "Modern" at bounding box center [771, 145] width 683 height 22
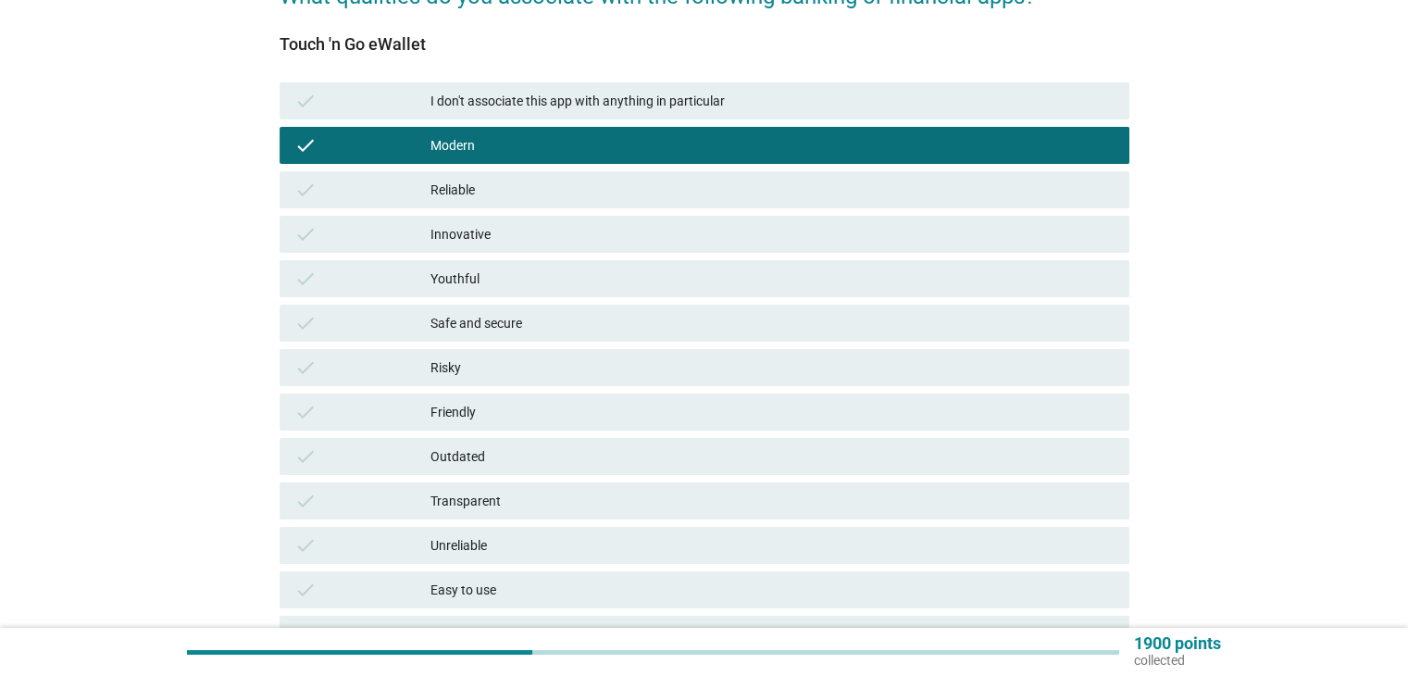
click at [482, 147] on div "Modern" at bounding box center [771, 145] width 683 height 22
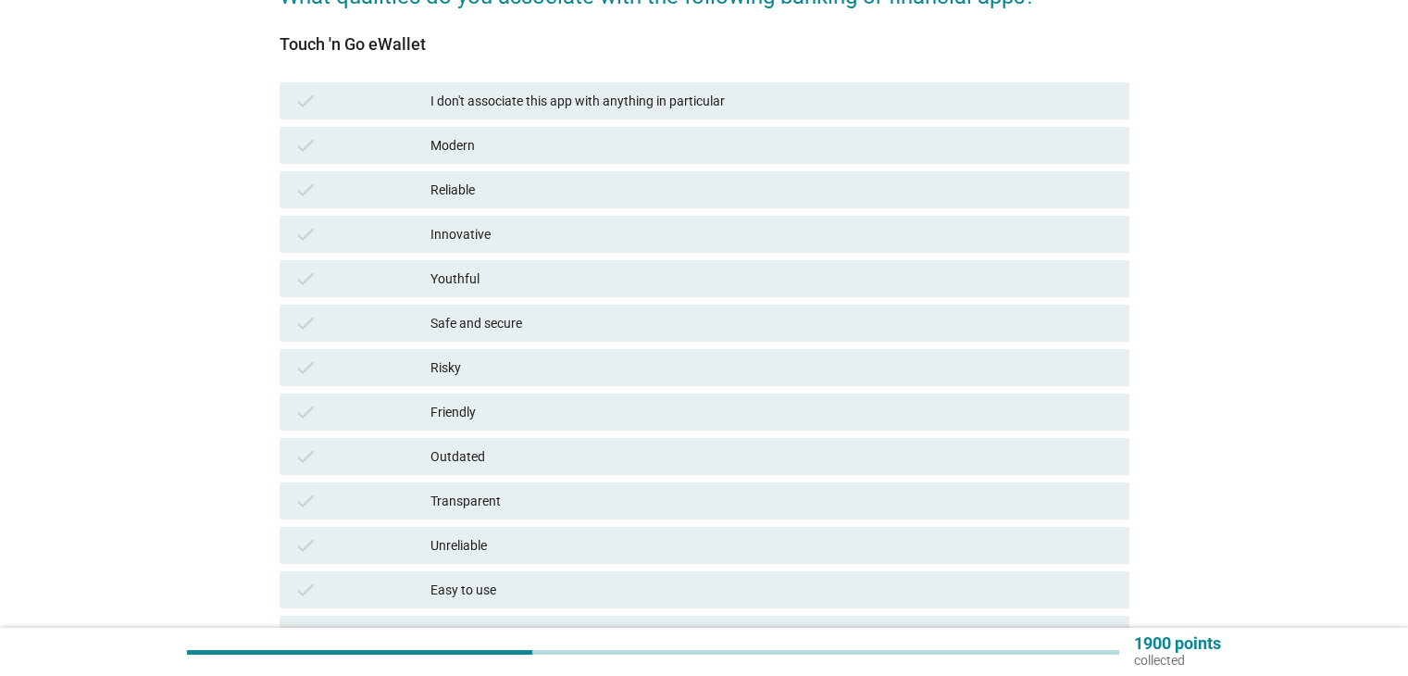
click at [492, 327] on div "Safe and secure" at bounding box center [771, 323] width 683 height 22
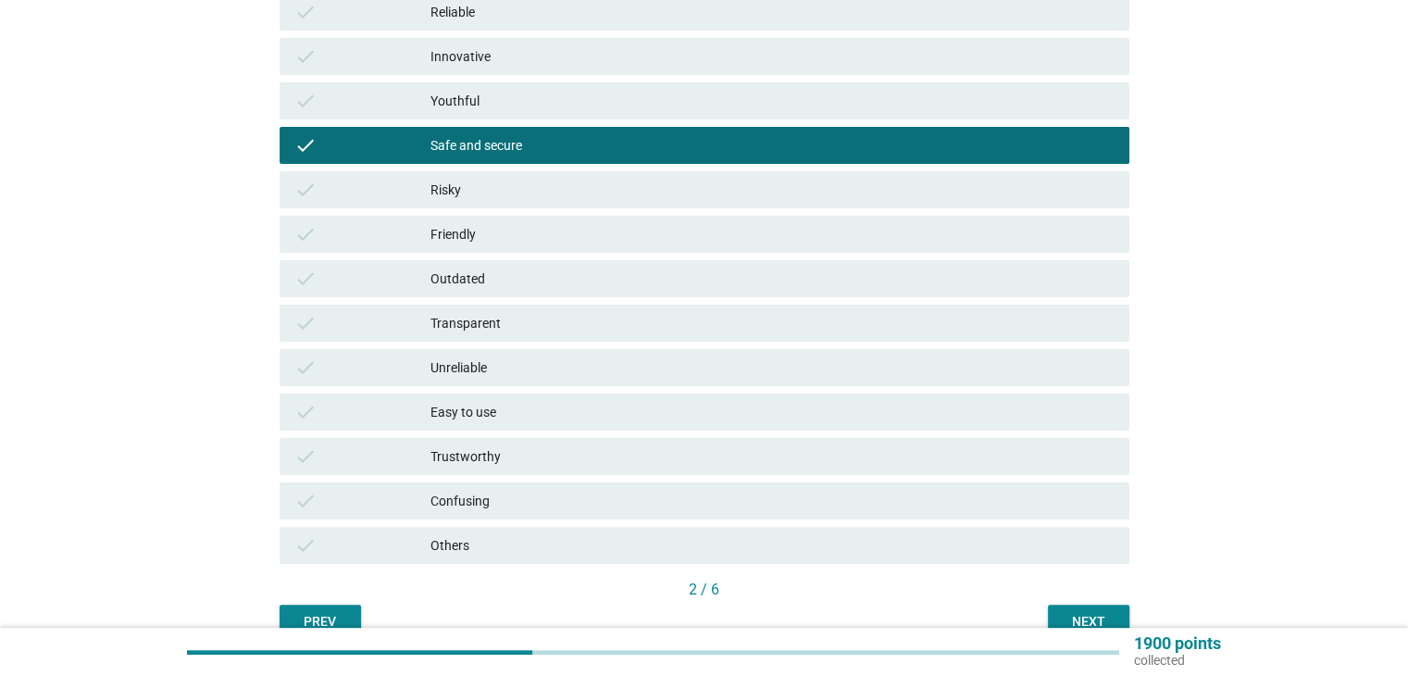
scroll to position [370, 0]
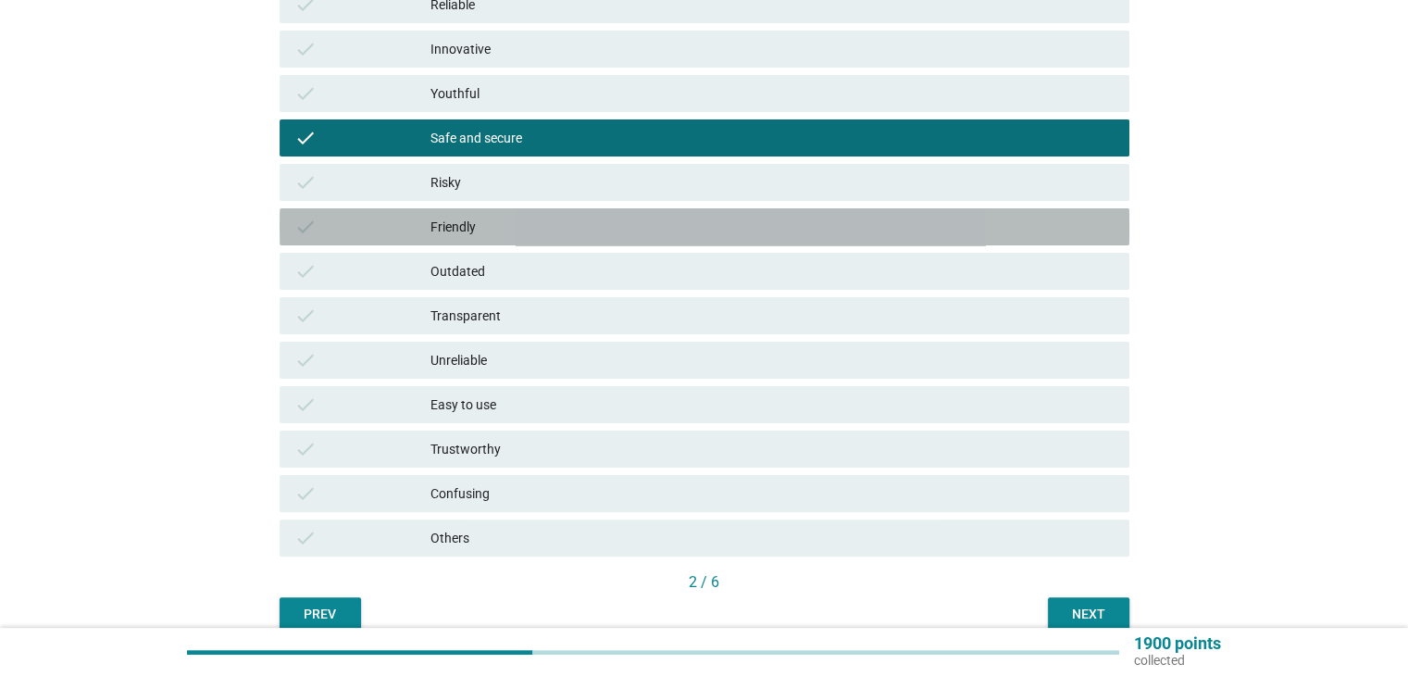
click at [496, 235] on div "Friendly" at bounding box center [771, 227] width 683 height 22
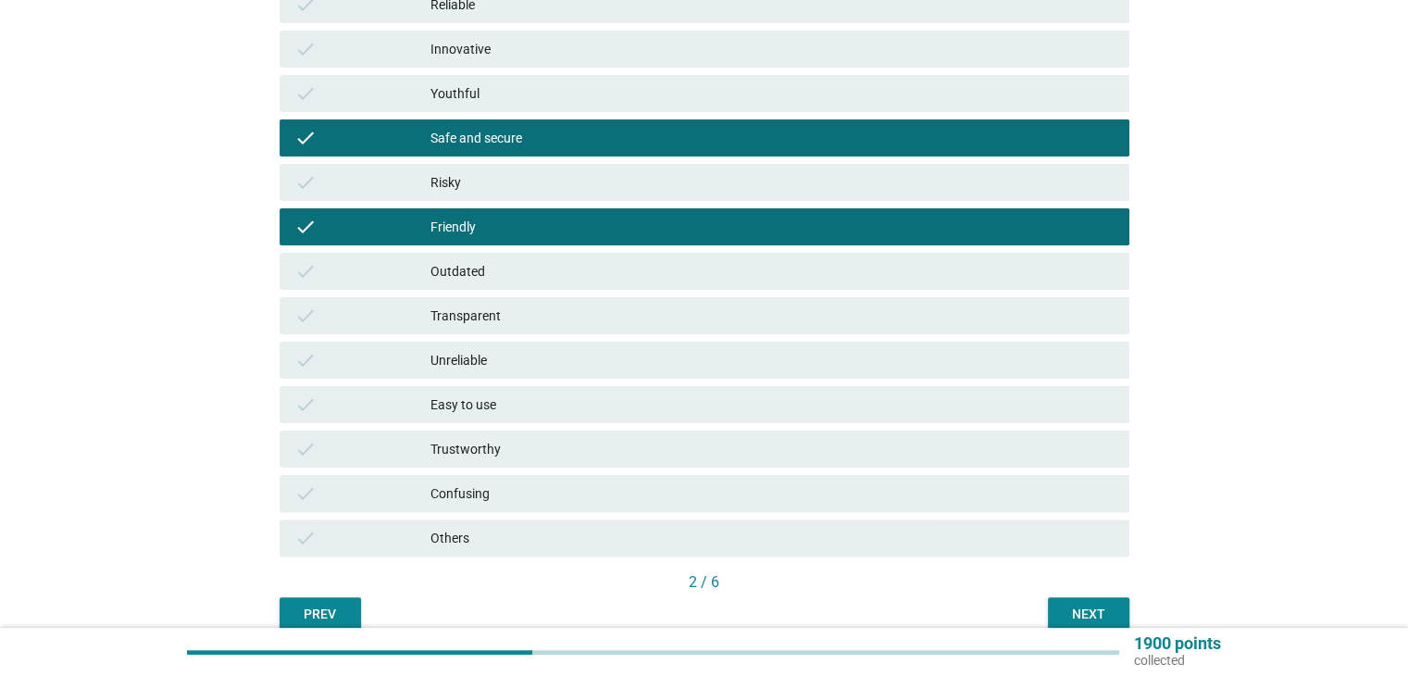
click at [506, 402] on div "Easy to use" at bounding box center [771, 404] width 683 height 22
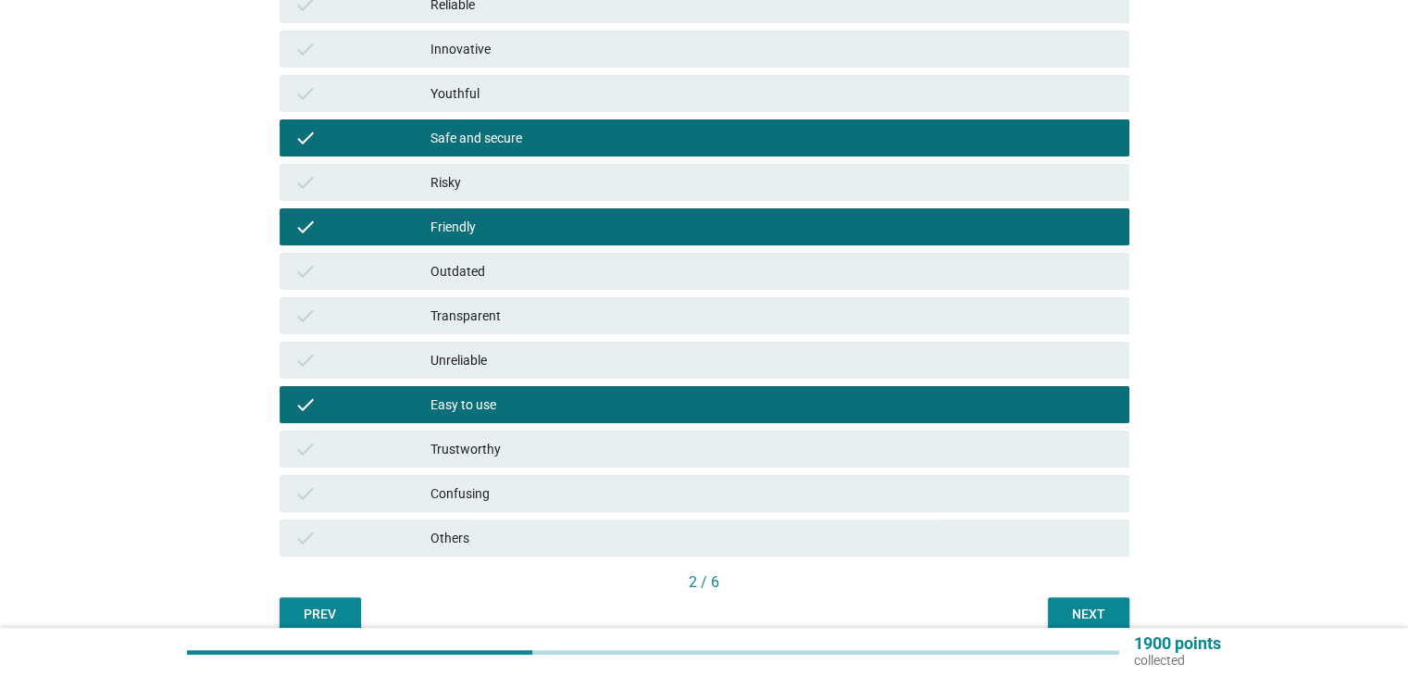
click at [1076, 602] on button "Next" at bounding box center [1088, 613] width 81 height 33
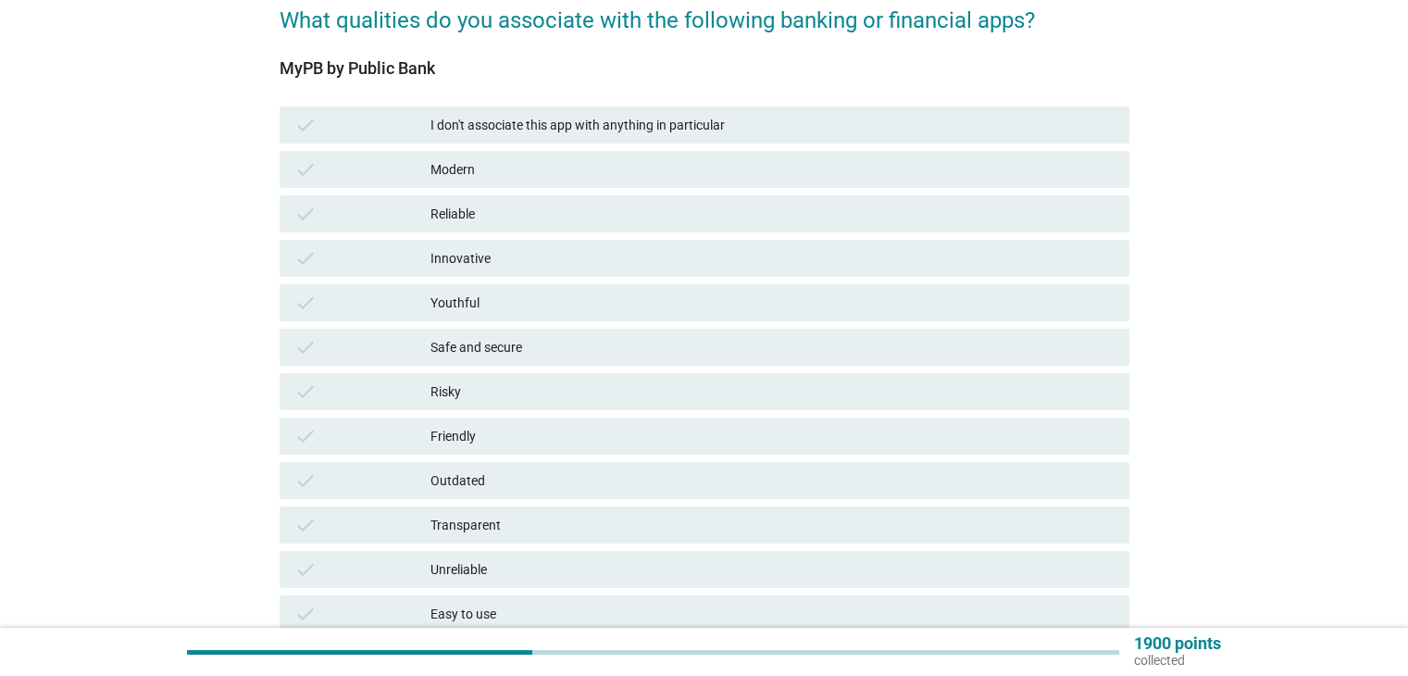
scroll to position [185, 0]
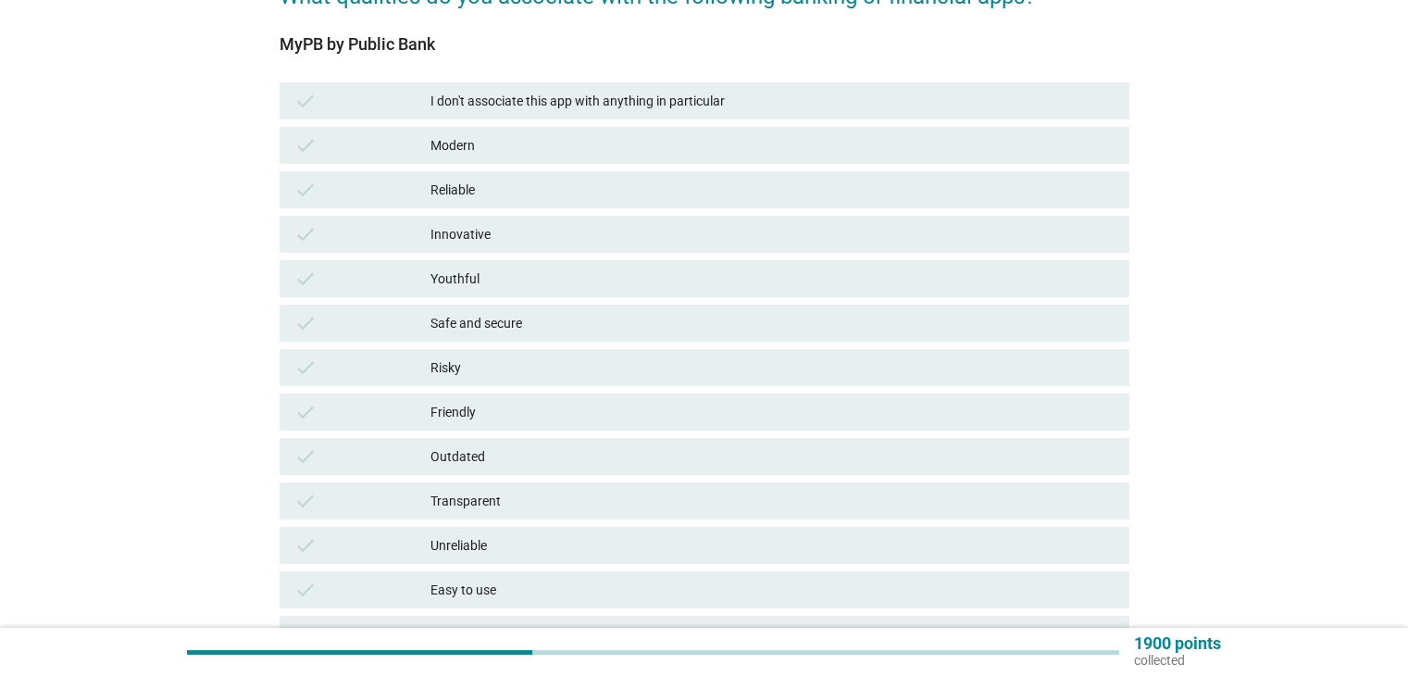
click at [572, 105] on div "I don't associate this app with anything in particular" at bounding box center [771, 101] width 683 height 22
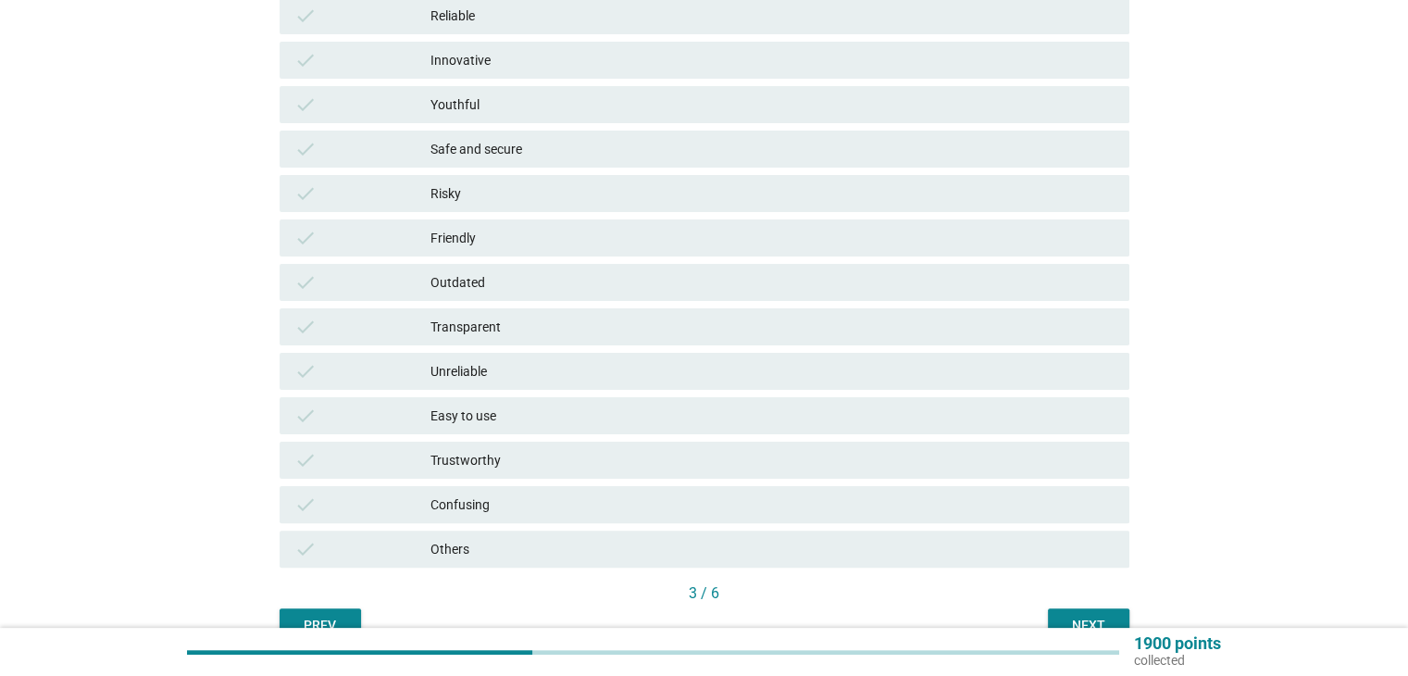
scroll to position [370, 0]
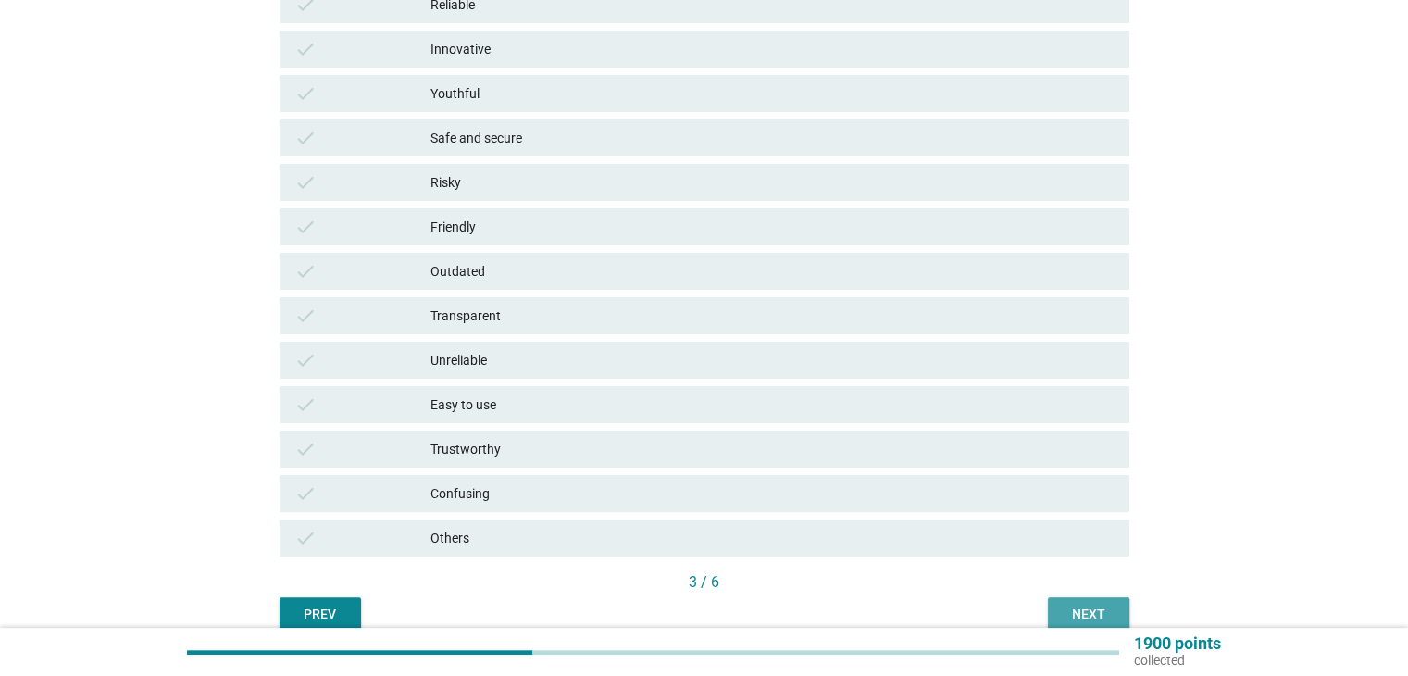
click at [1104, 602] on button "Next" at bounding box center [1088, 613] width 81 height 33
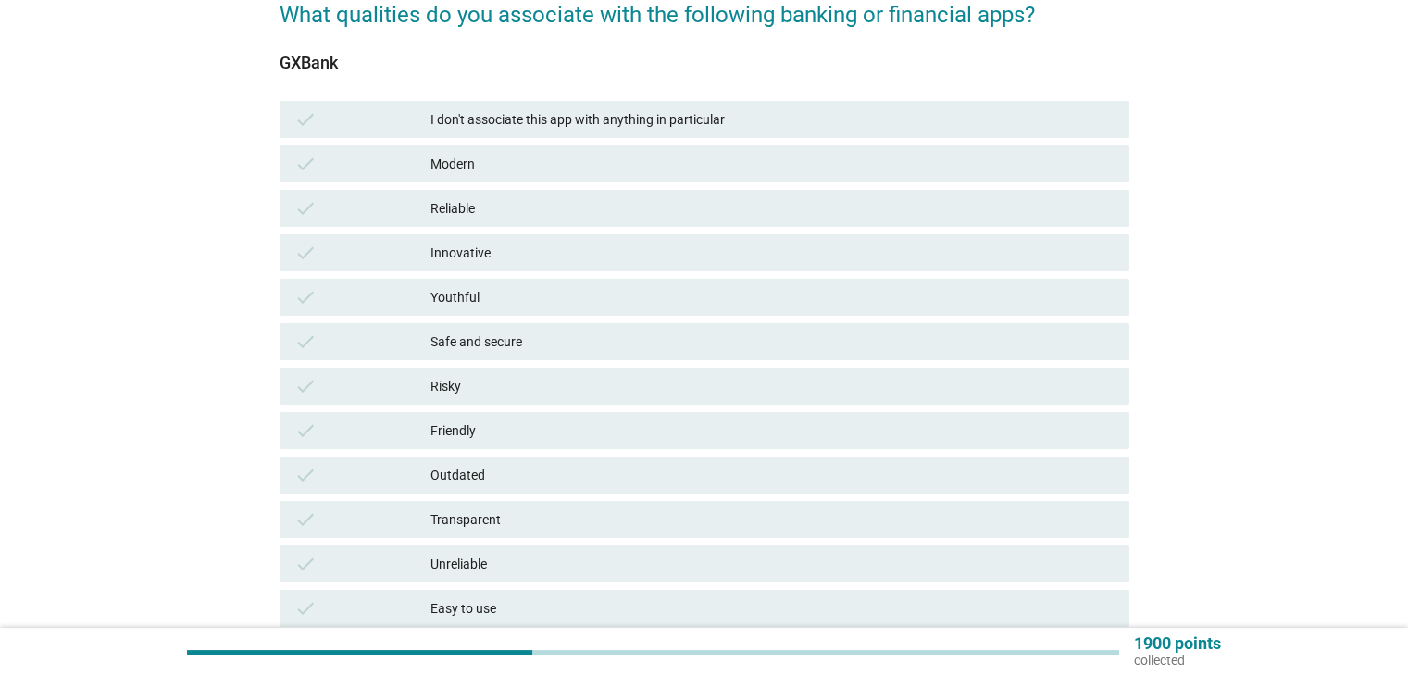
scroll to position [185, 0]
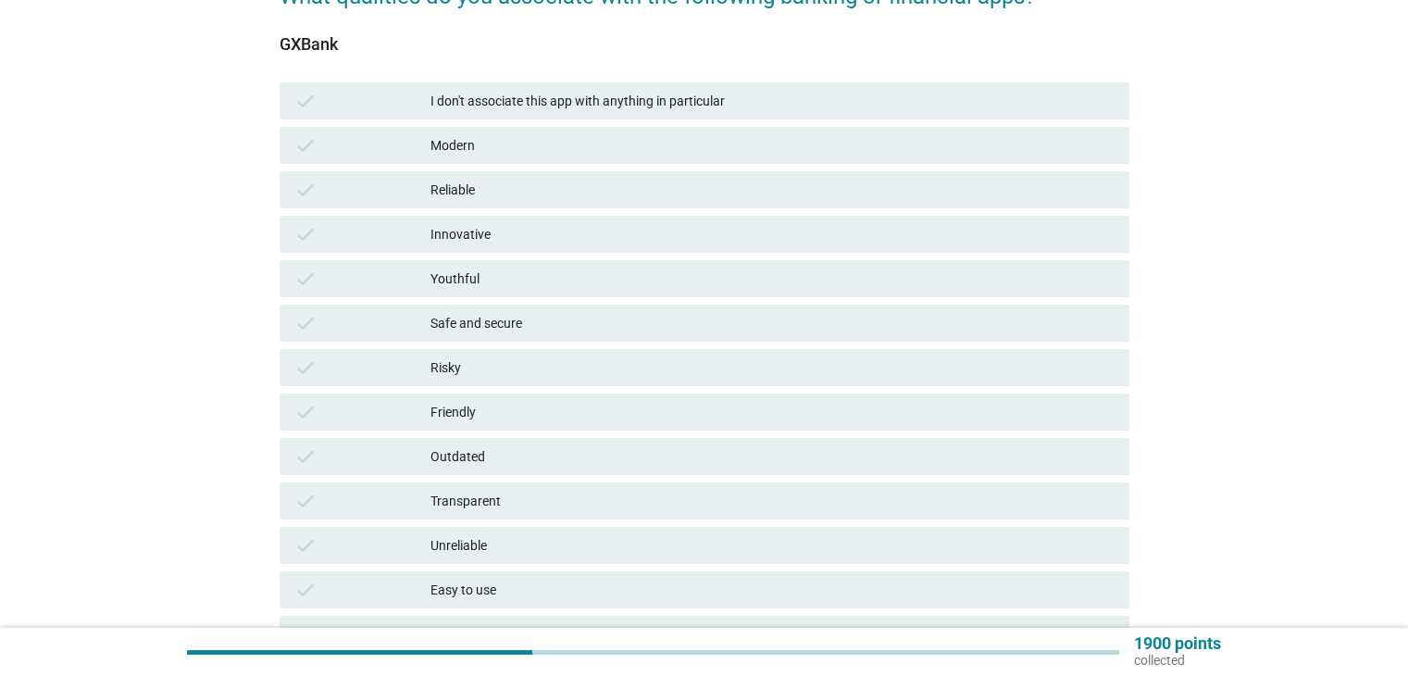
click at [462, 151] on div "Modern" at bounding box center [771, 145] width 683 height 22
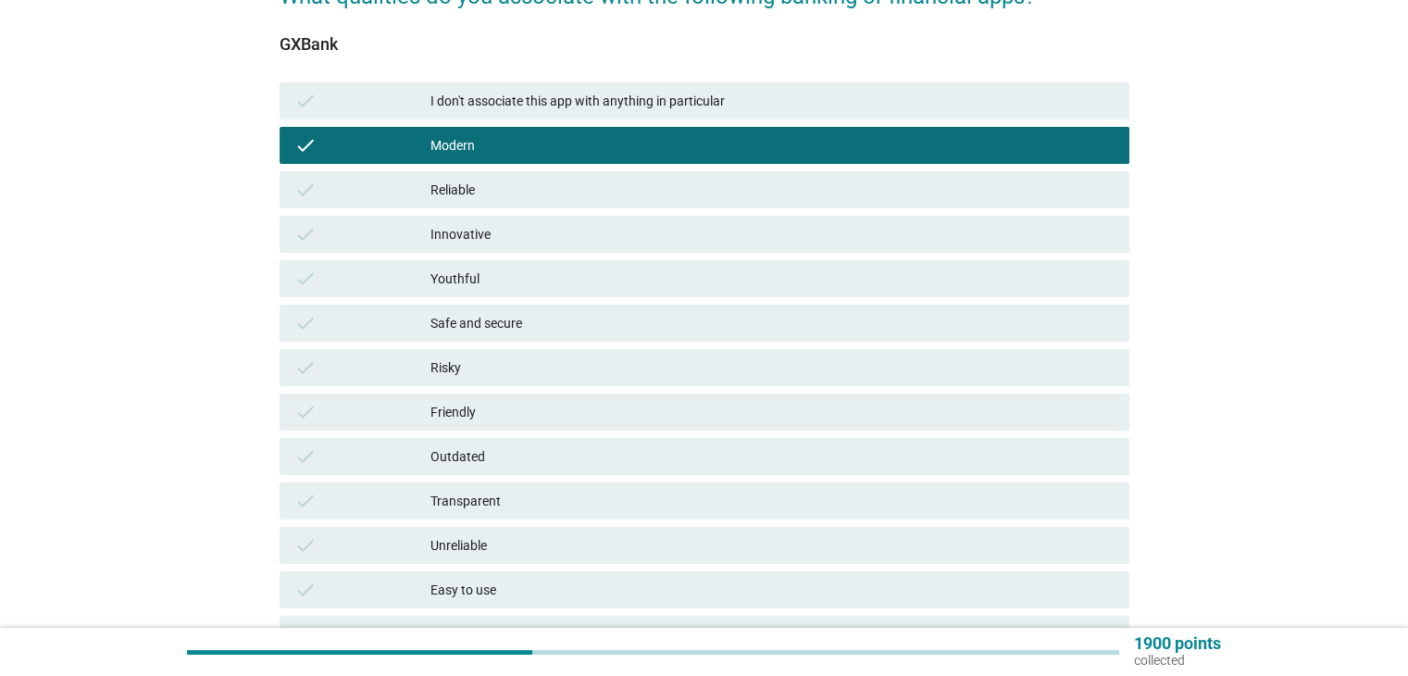
click at [554, 234] on div "Innovative" at bounding box center [771, 234] width 683 height 22
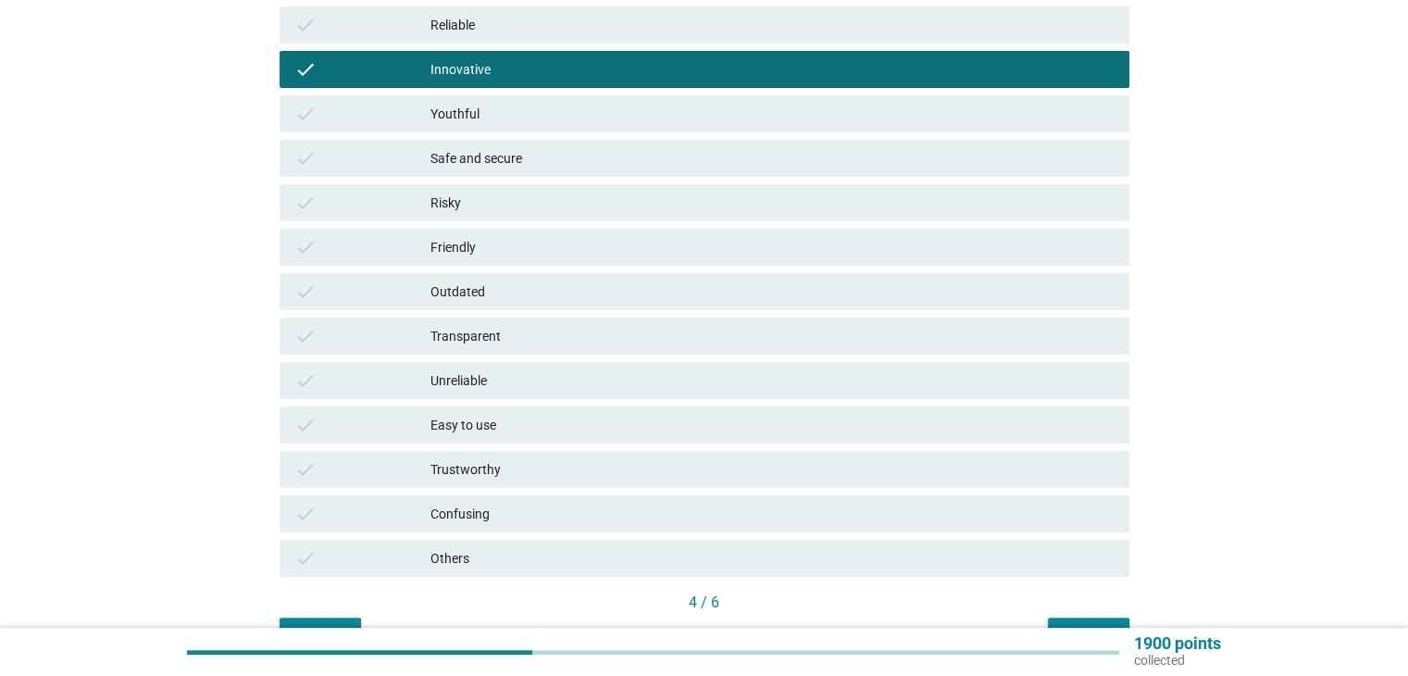
scroll to position [456, 0]
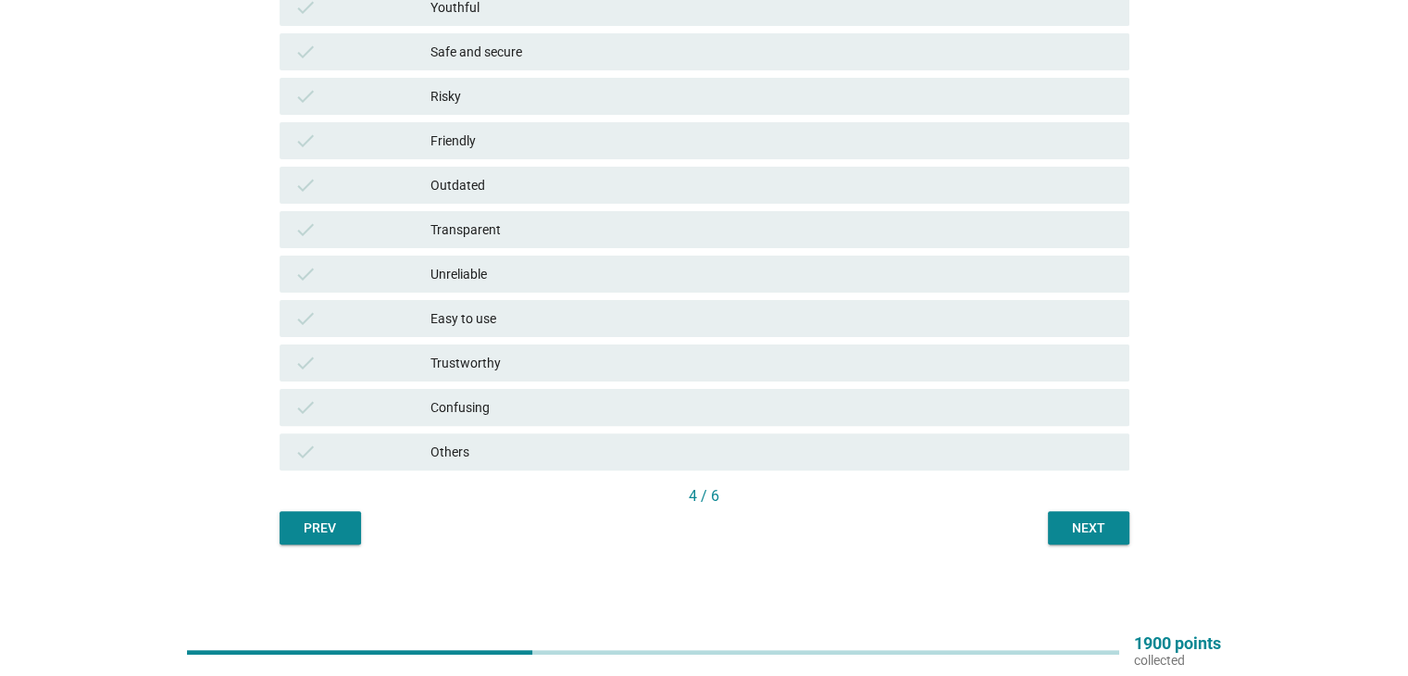
click at [528, 323] on div "Easy to use" at bounding box center [771, 318] width 683 height 22
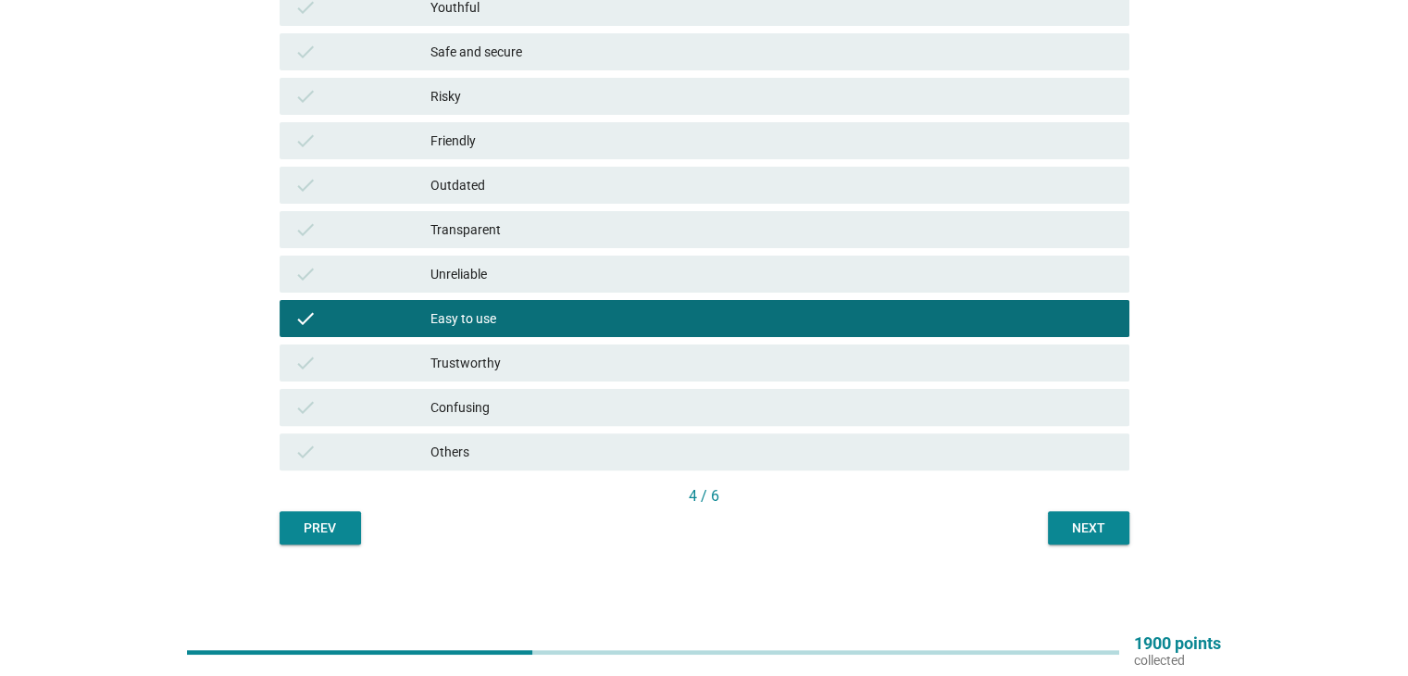
click at [1077, 538] on button "Next" at bounding box center [1088, 527] width 81 height 33
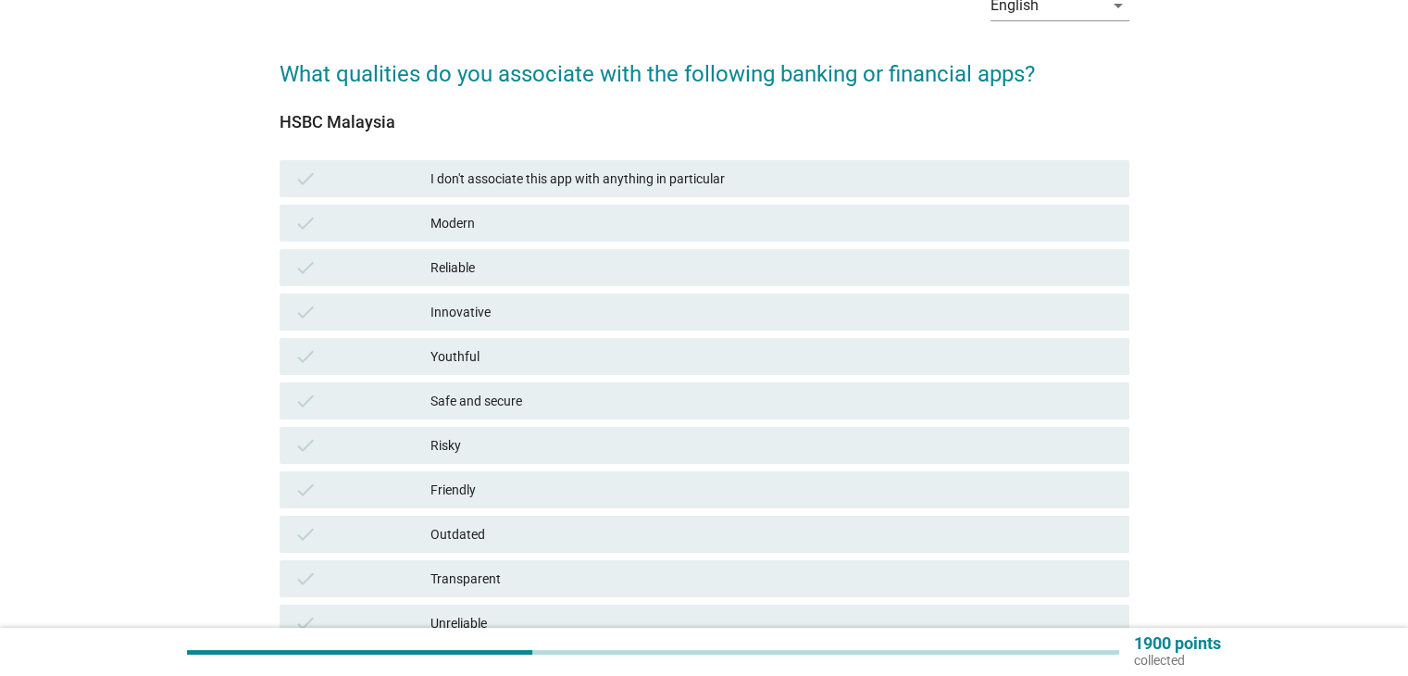
scroll to position [185, 0]
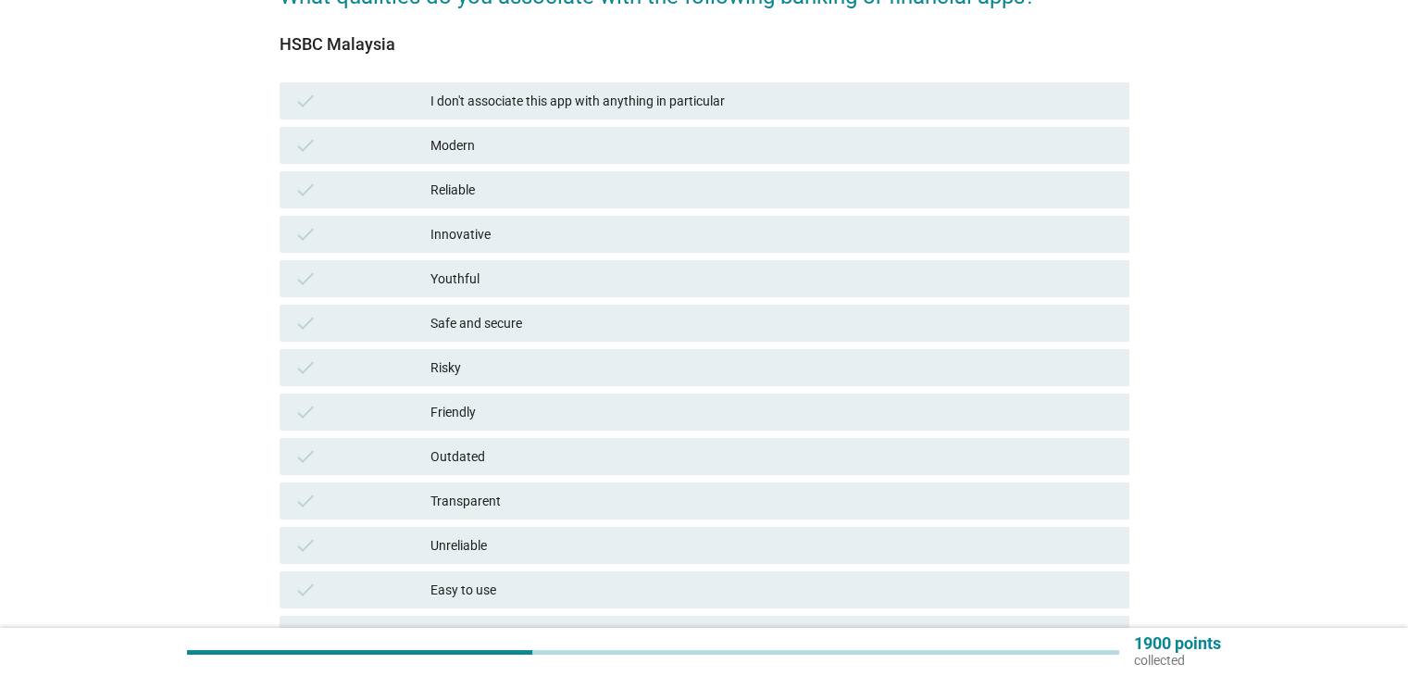
click at [495, 108] on div "I don't associate this app with anything in particular" at bounding box center [771, 101] width 683 height 22
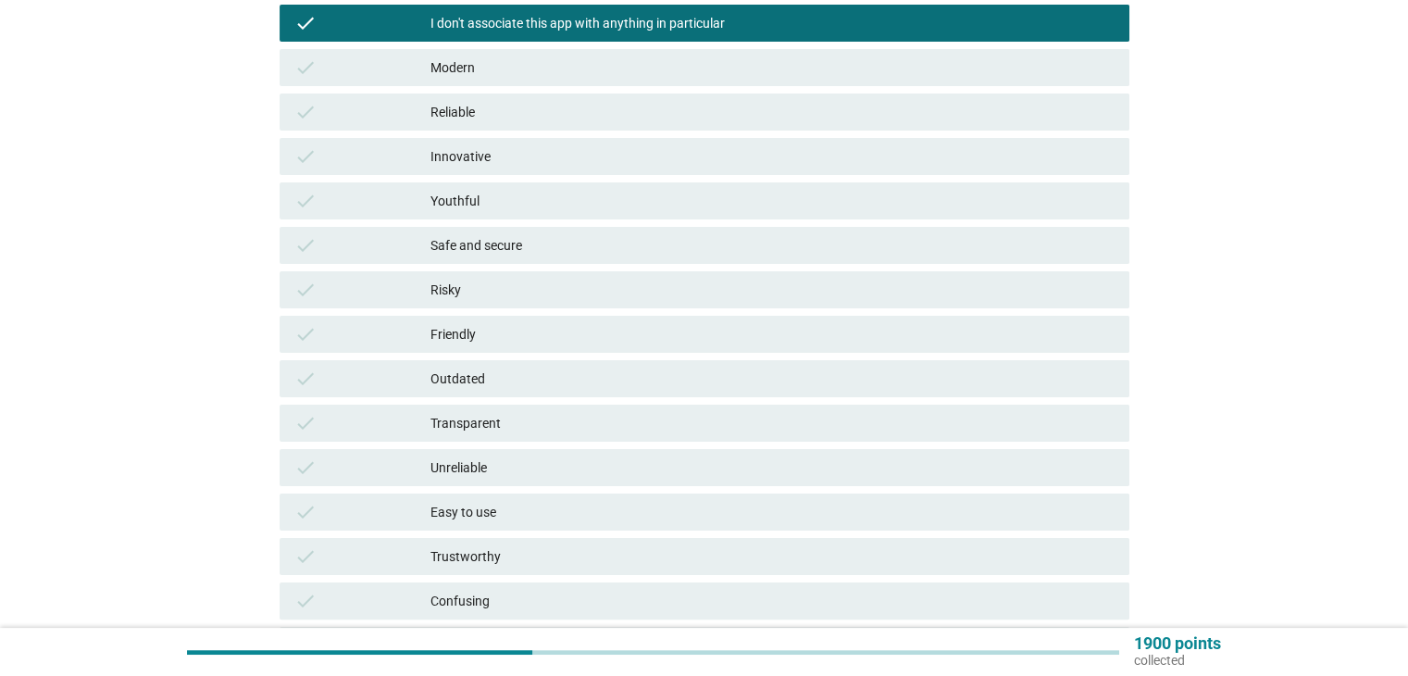
scroll to position [456, 0]
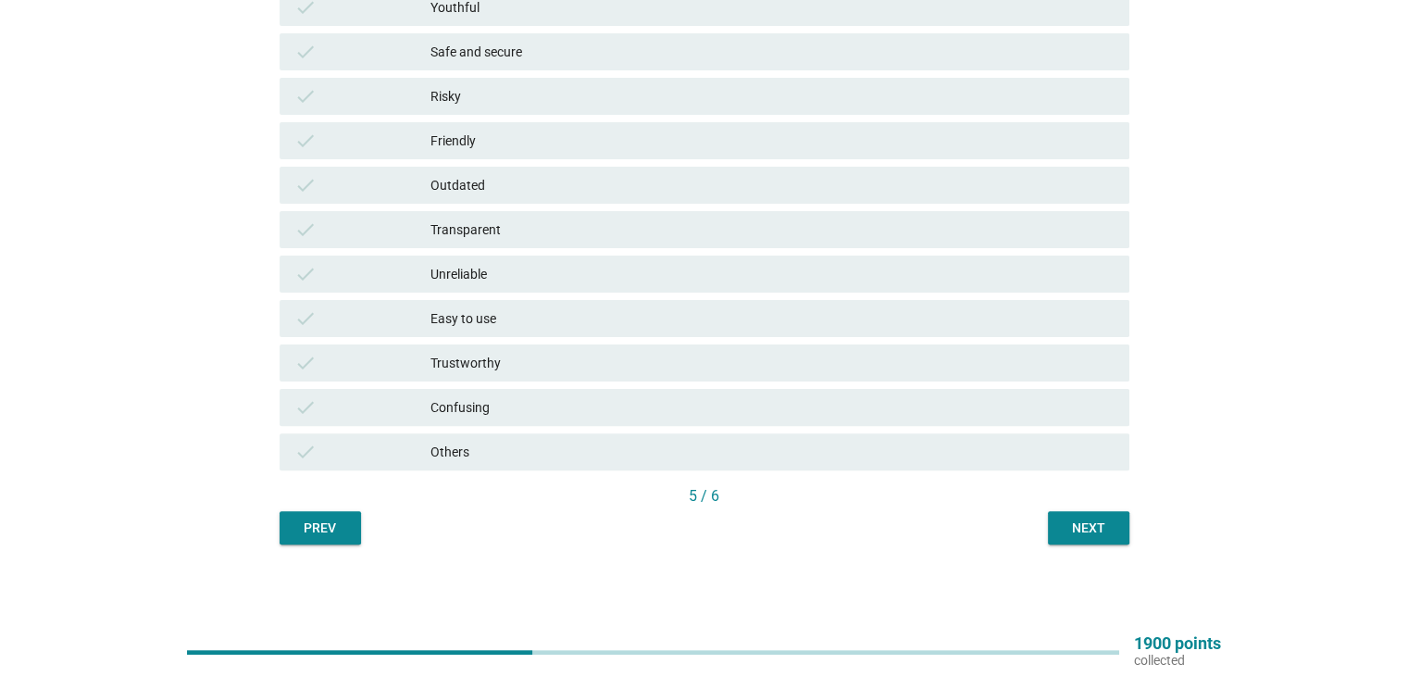
click at [1055, 524] on button "Next" at bounding box center [1088, 527] width 81 height 33
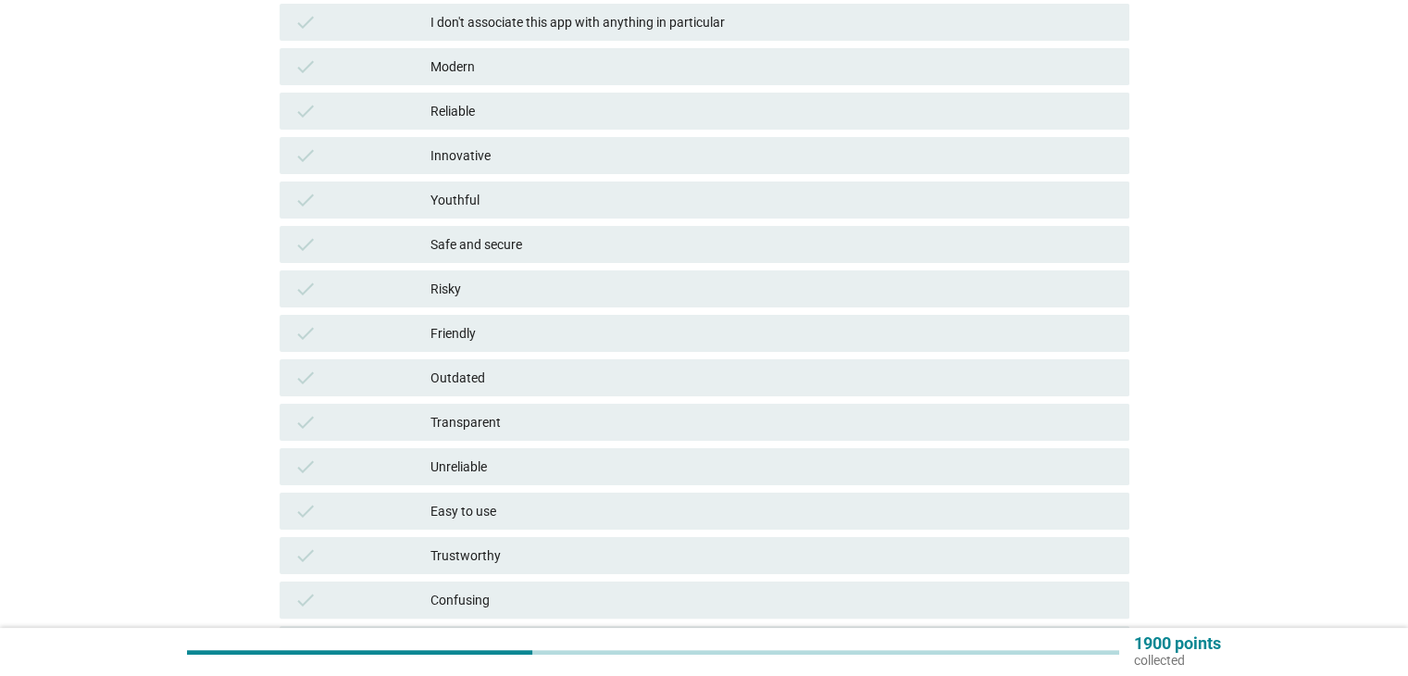
scroll to position [278, 0]
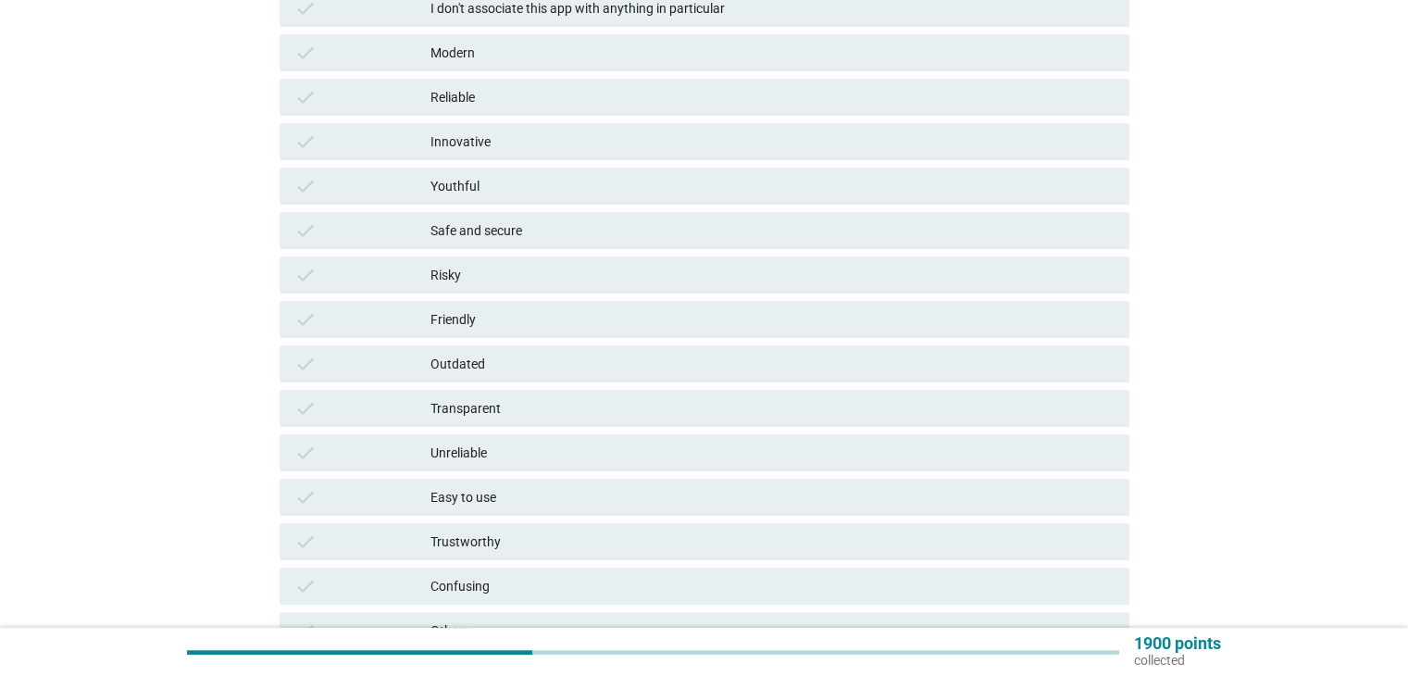
click at [524, 497] on div "Easy to use" at bounding box center [771, 497] width 683 height 22
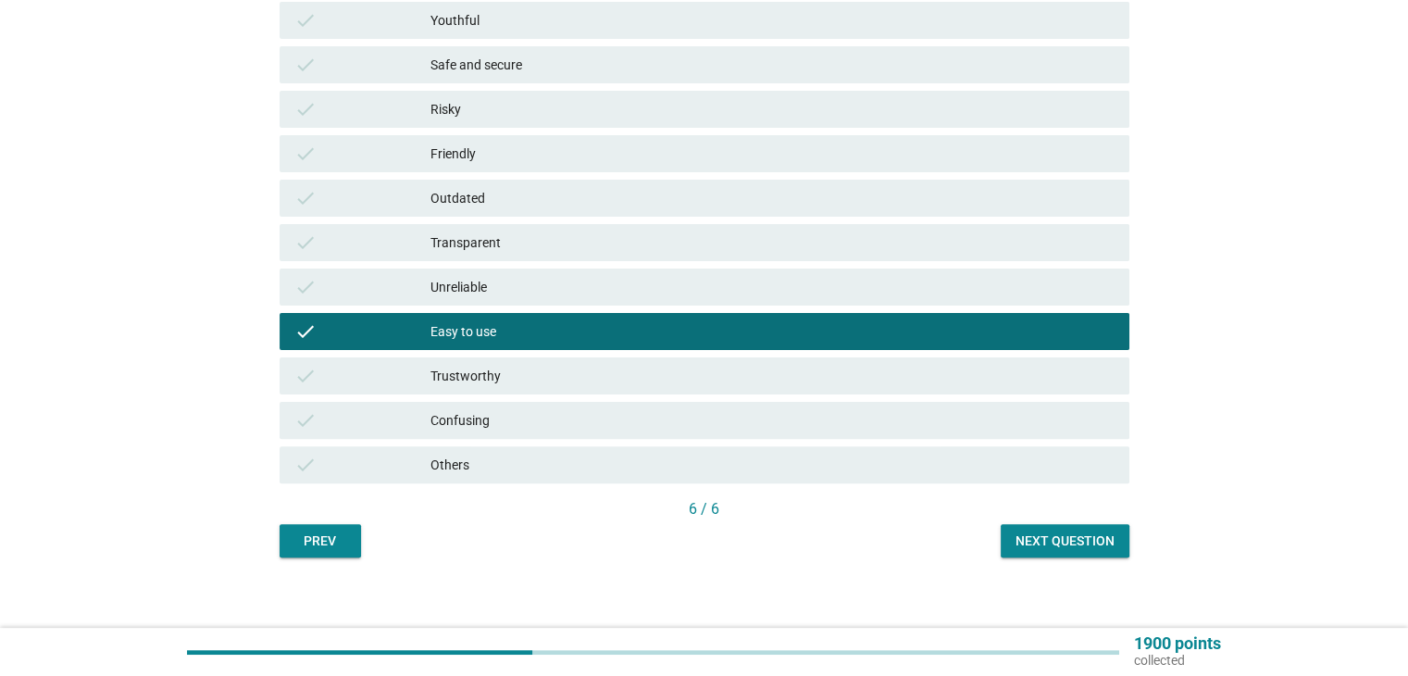
scroll to position [456, 0]
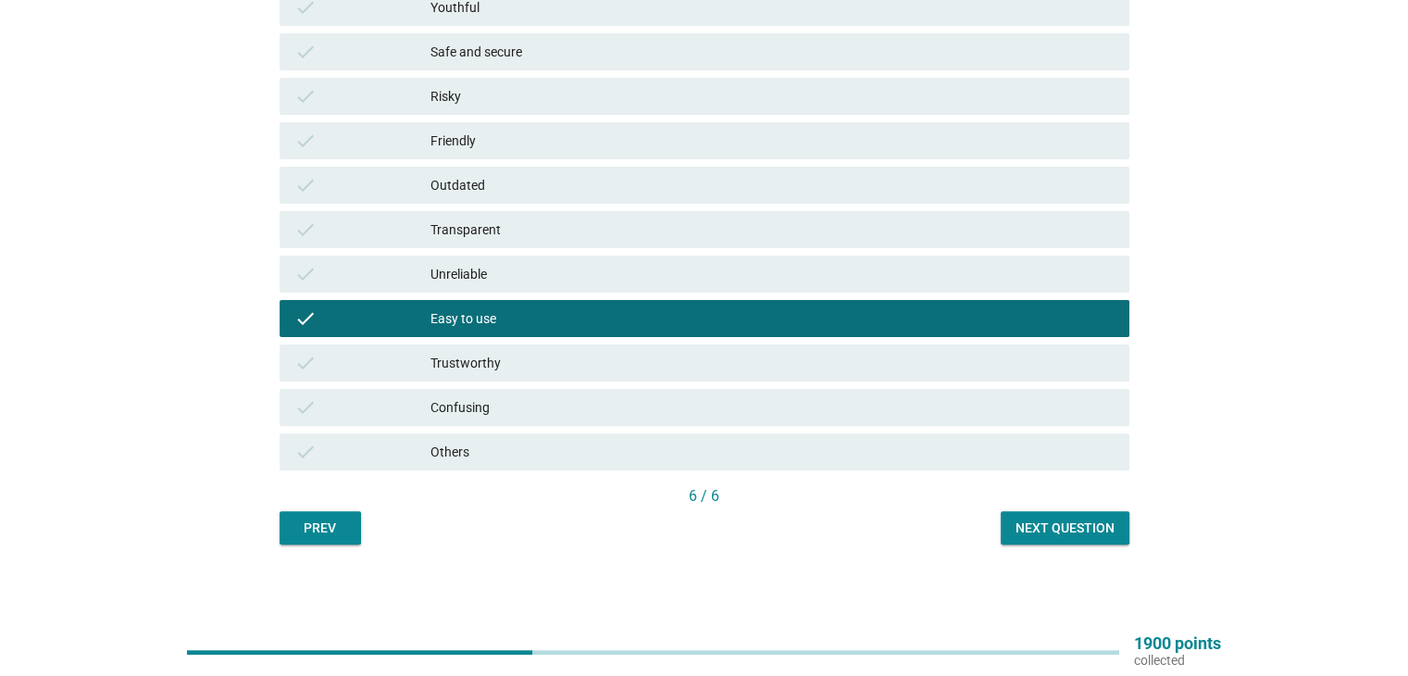
click at [1041, 530] on div "Next question" at bounding box center [1064, 527] width 99 height 19
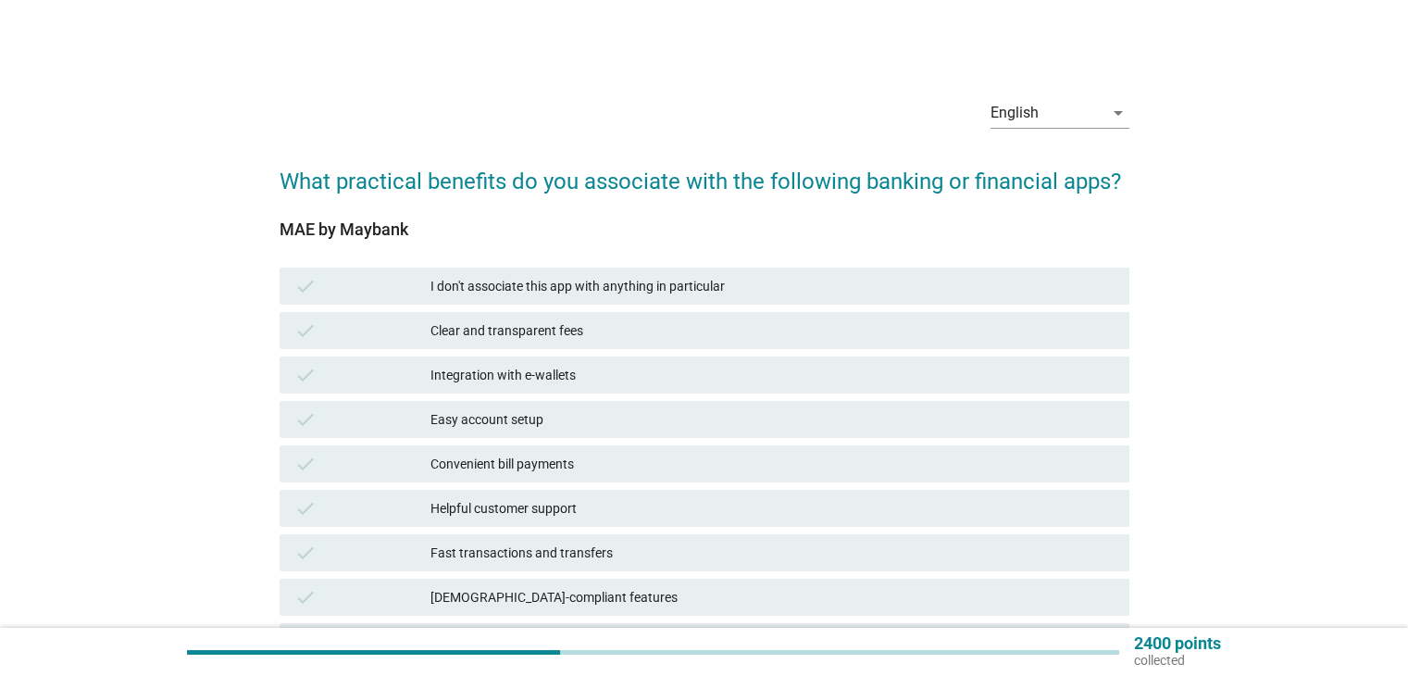
scroll to position [93, 0]
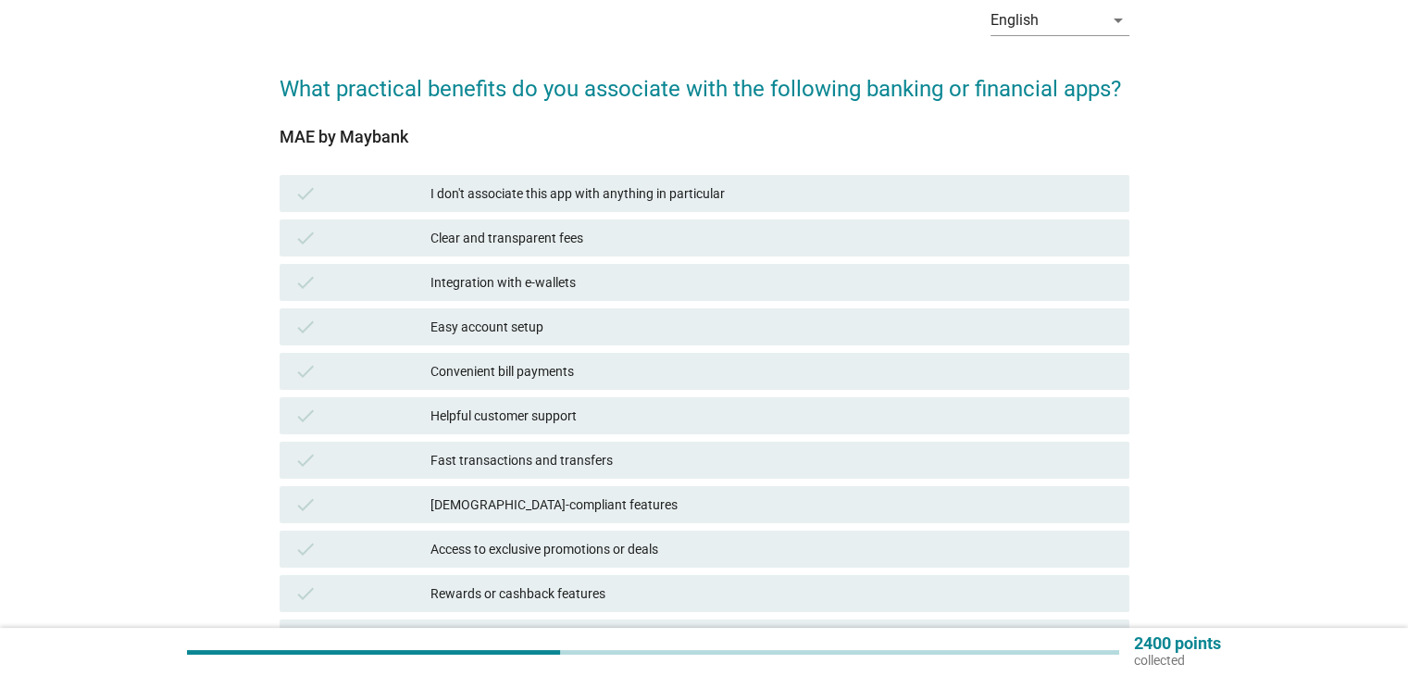
click at [529, 320] on div "Easy account setup" at bounding box center [771, 327] width 683 height 22
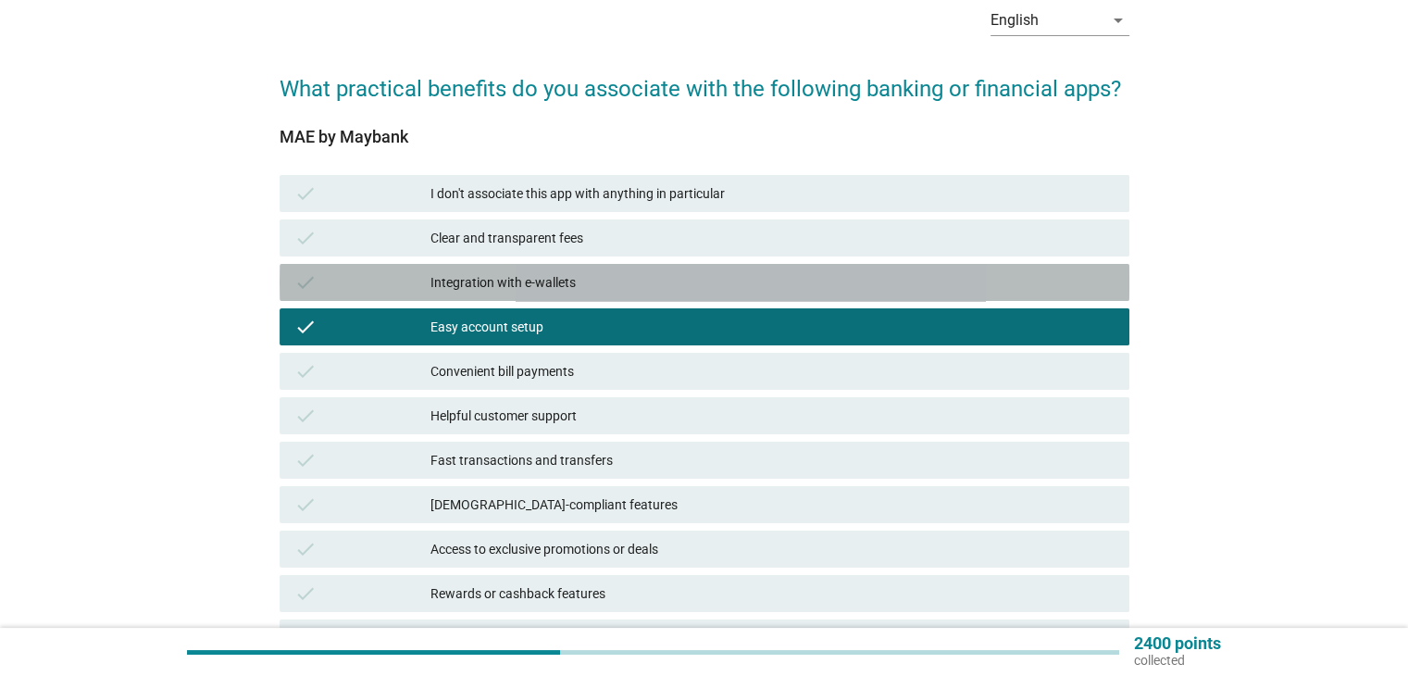
click at [557, 282] on div "Integration with e-wallets" at bounding box center [771, 282] width 683 height 22
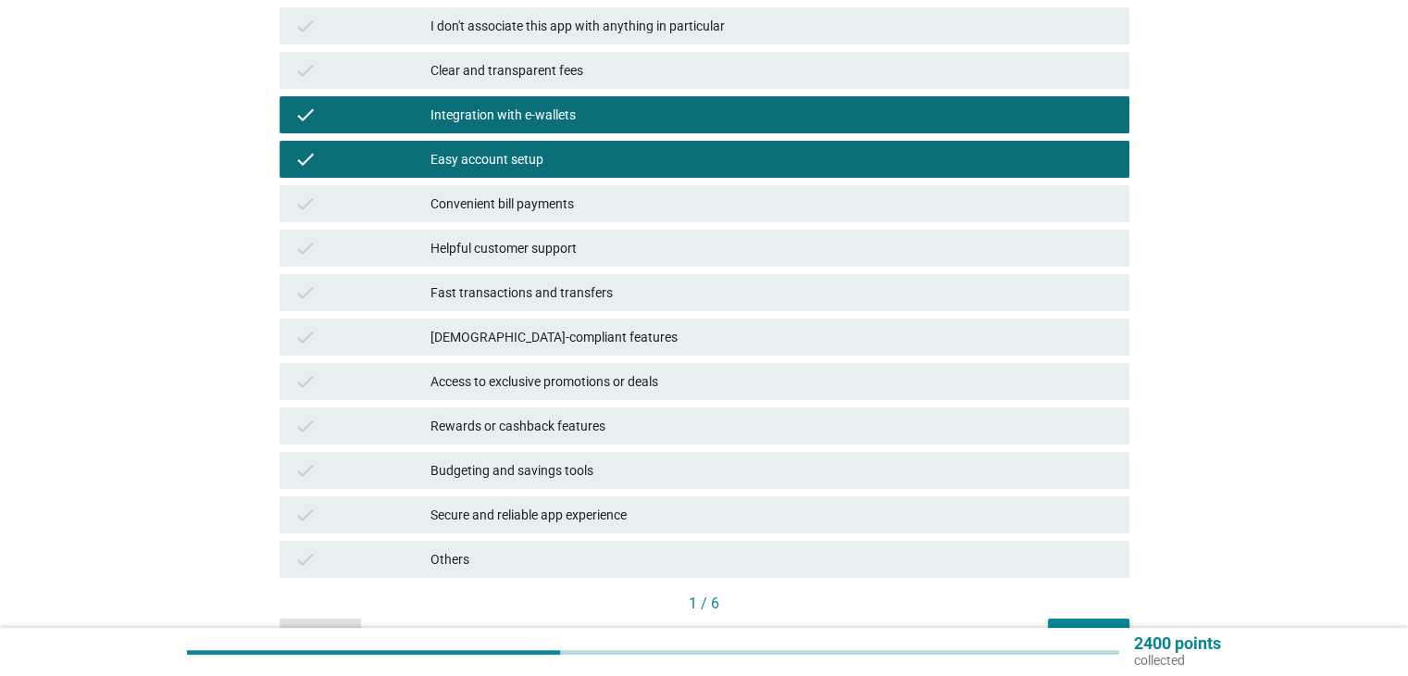
scroll to position [278, 0]
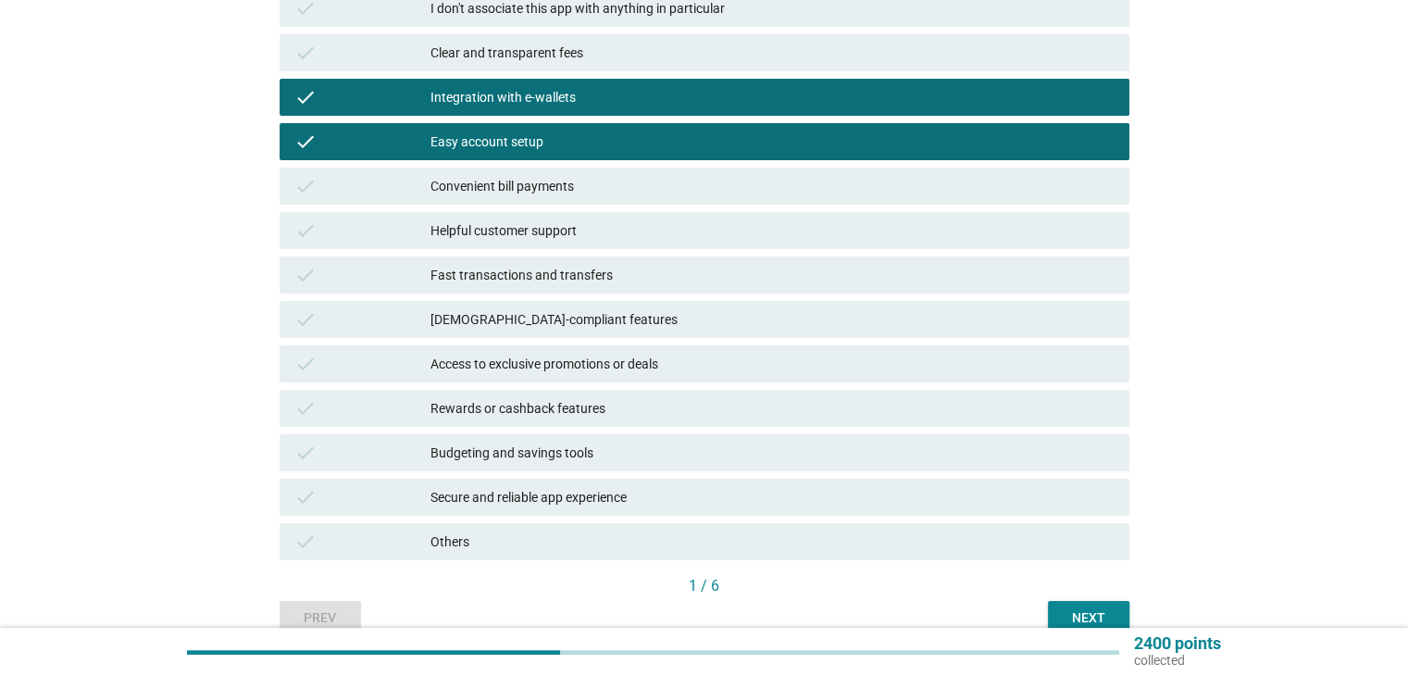
click at [624, 285] on div "Fast transactions and transfers" at bounding box center [771, 275] width 683 height 22
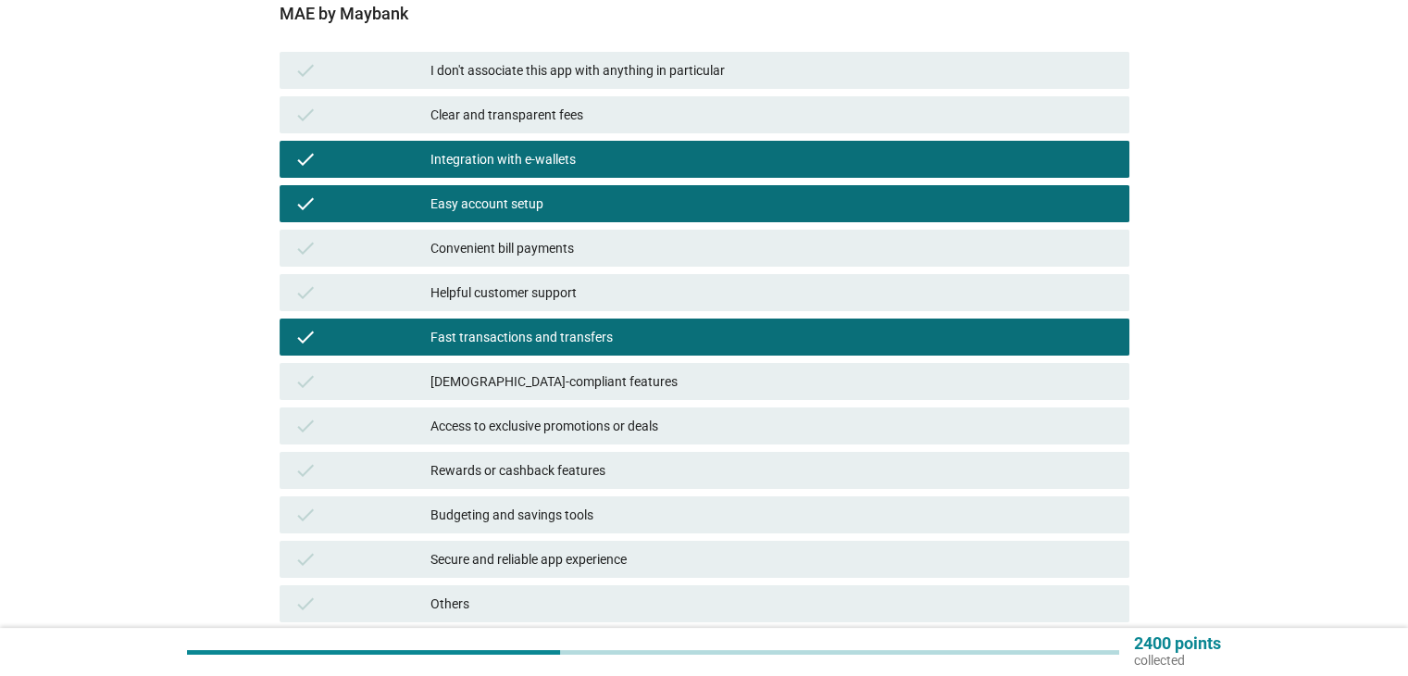
scroll to position [185, 0]
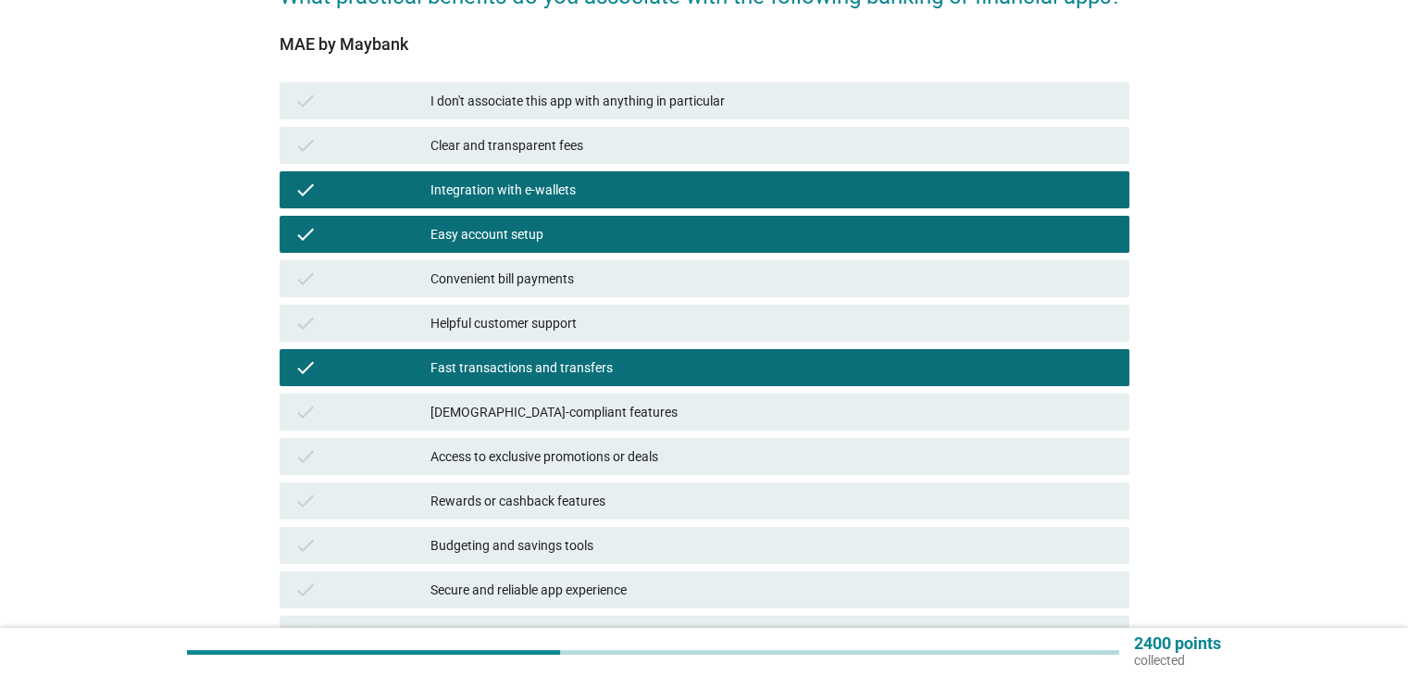
click at [619, 149] on div "Clear and transparent fees" at bounding box center [771, 145] width 683 height 22
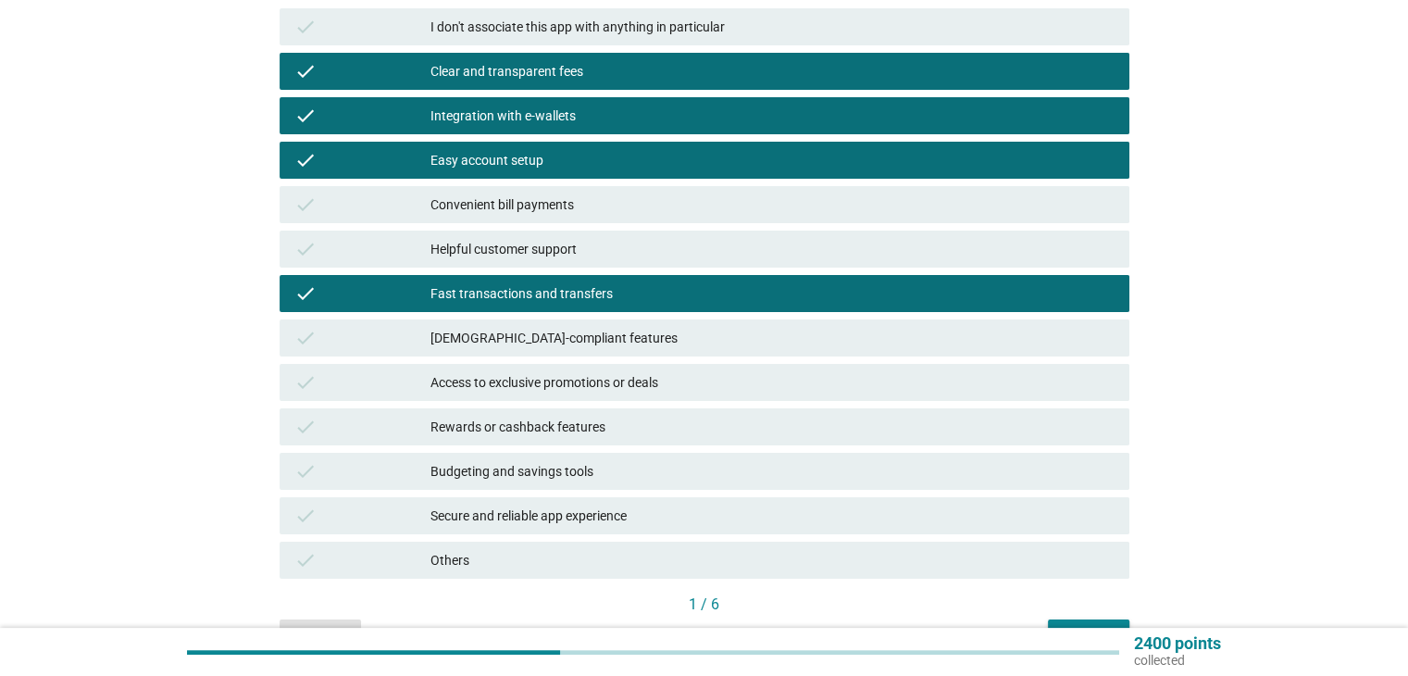
scroll to position [367, 0]
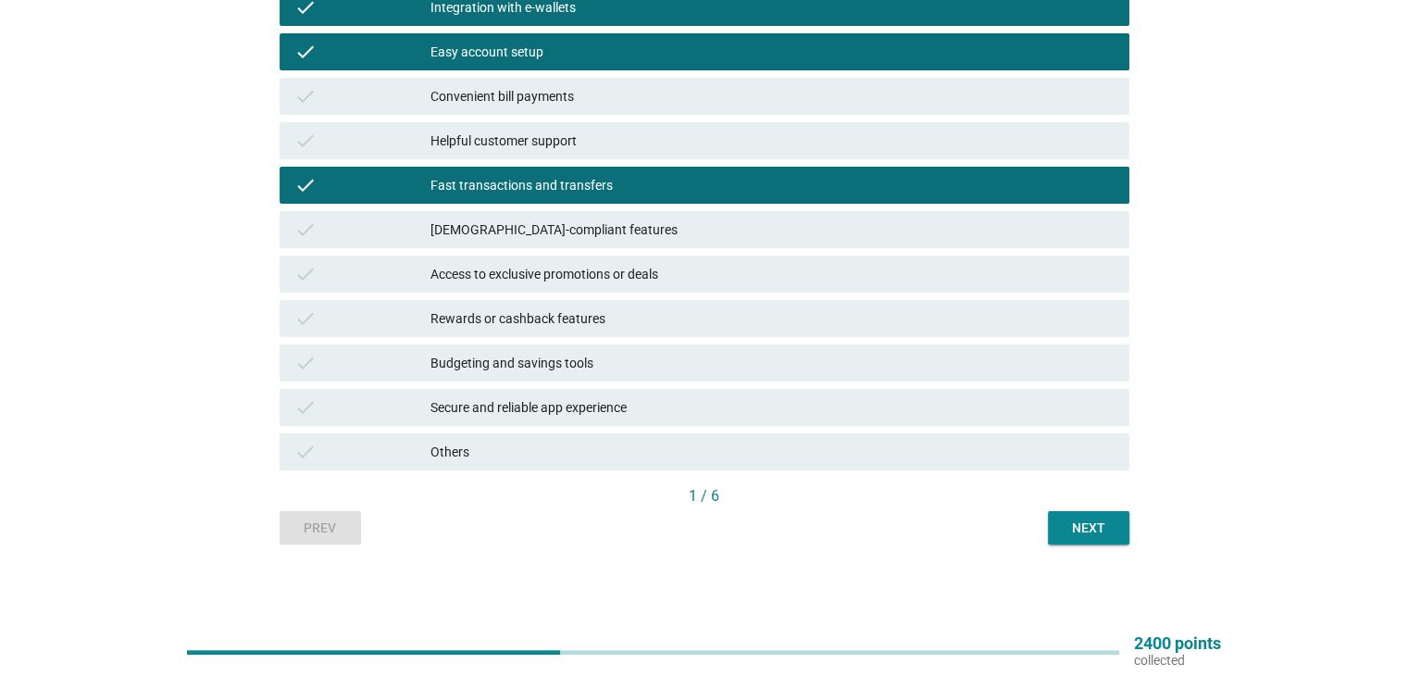
click at [1074, 508] on div "1 / 6" at bounding box center [704, 498] width 850 height 26
click at [1079, 522] on div "Next" at bounding box center [1088, 527] width 52 height 19
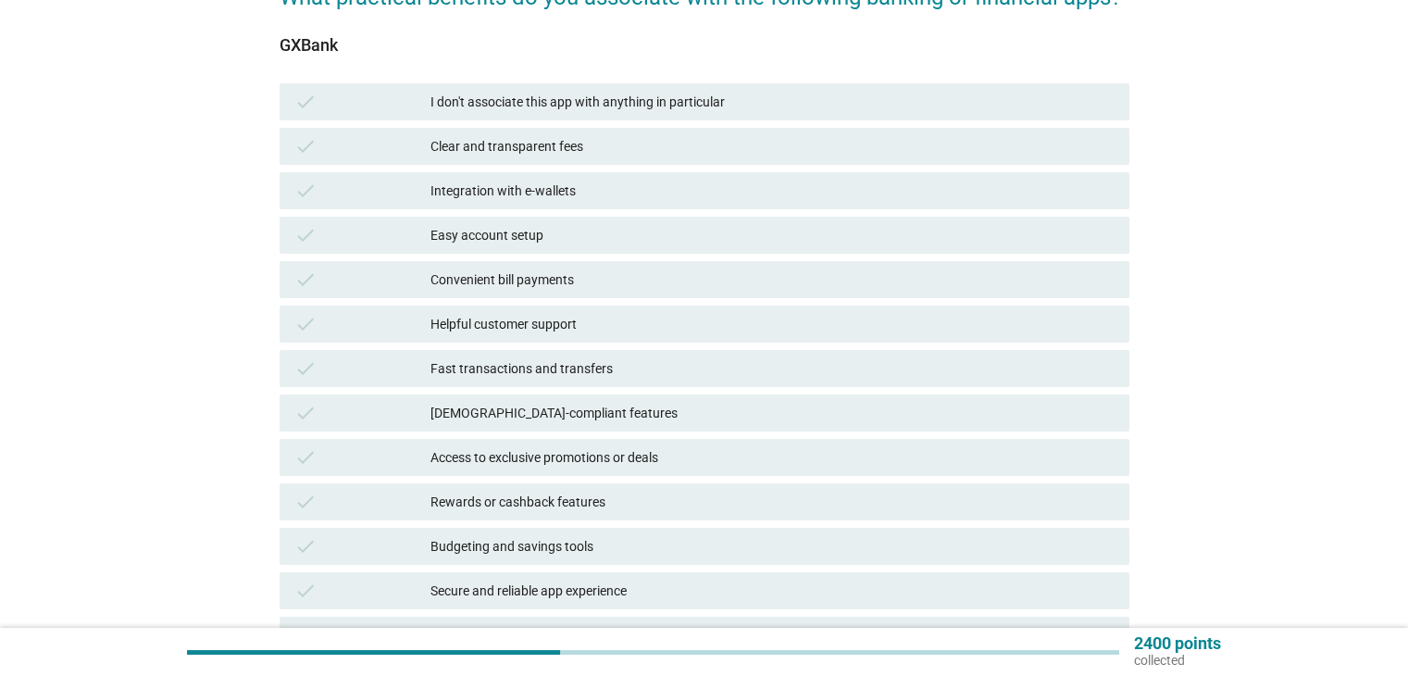
scroll to position [185, 0]
click at [584, 101] on div "I don't associate this app with anything in particular" at bounding box center [771, 101] width 683 height 22
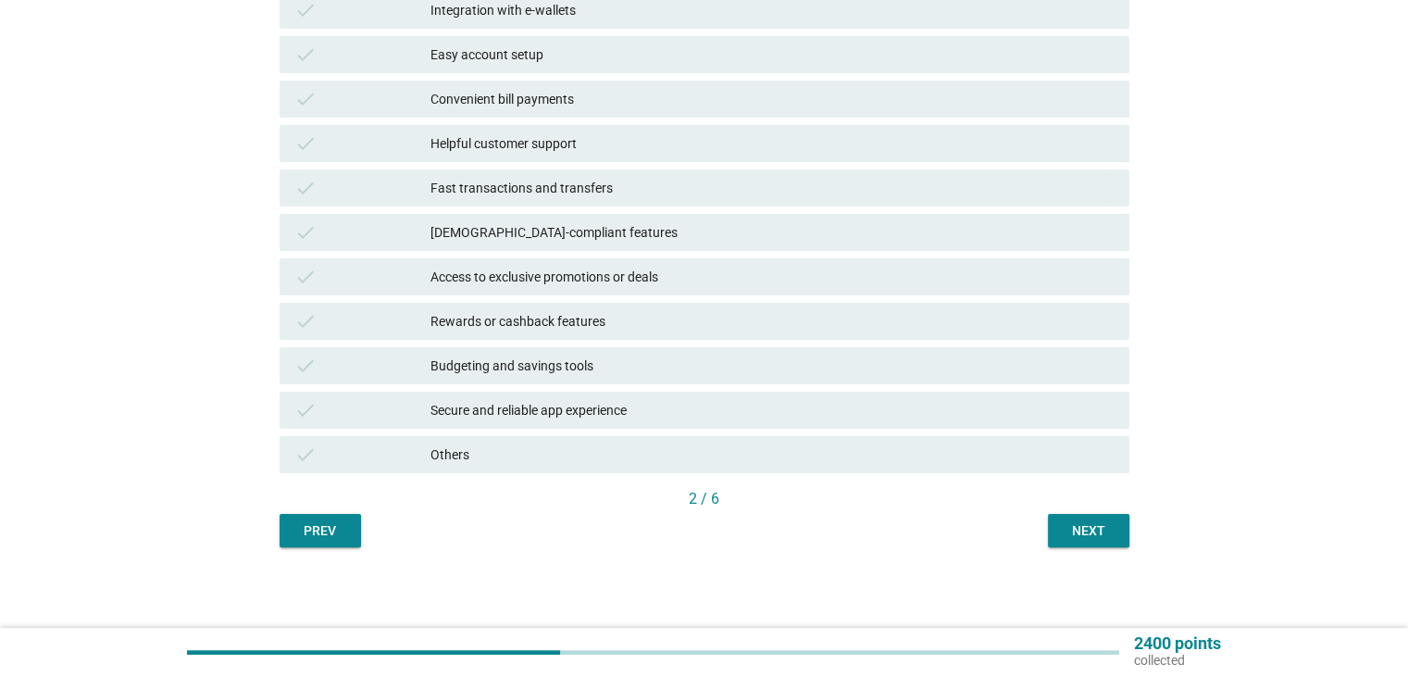
scroll to position [367, 0]
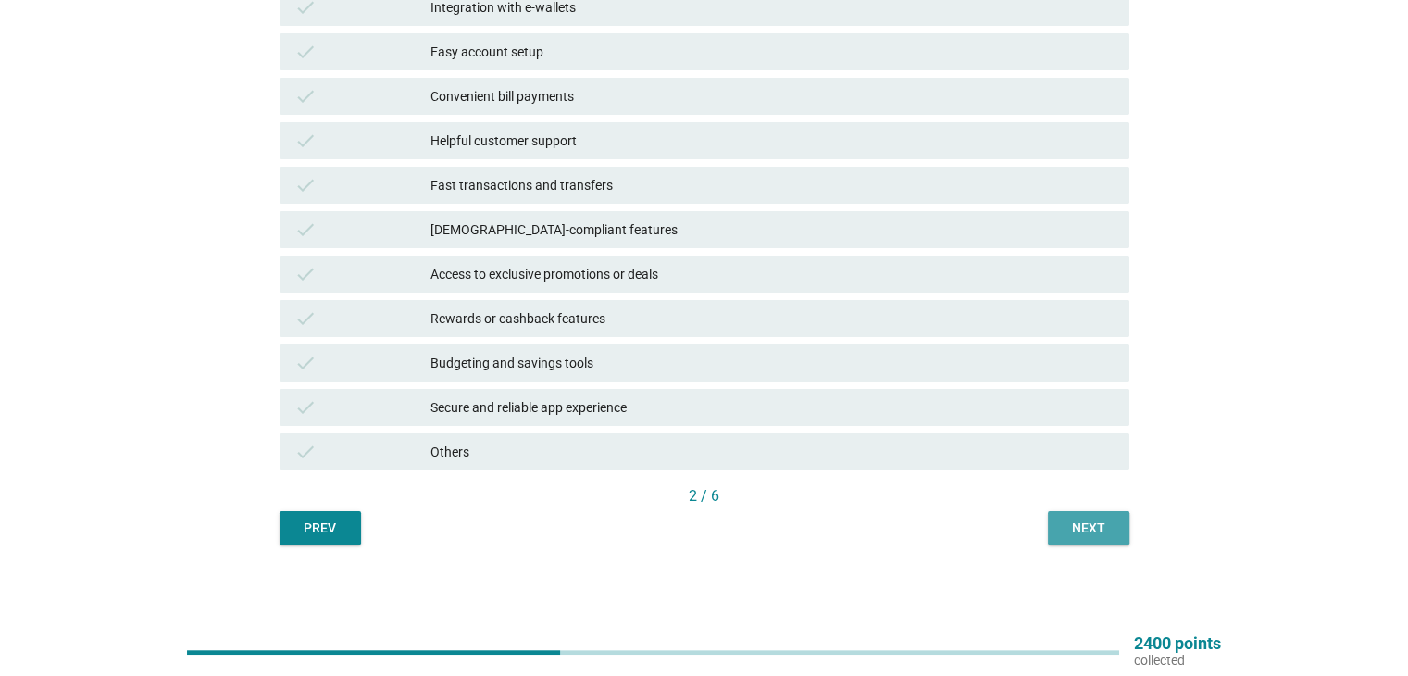
click at [1083, 518] on div "Next" at bounding box center [1088, 527] width 52 height 19
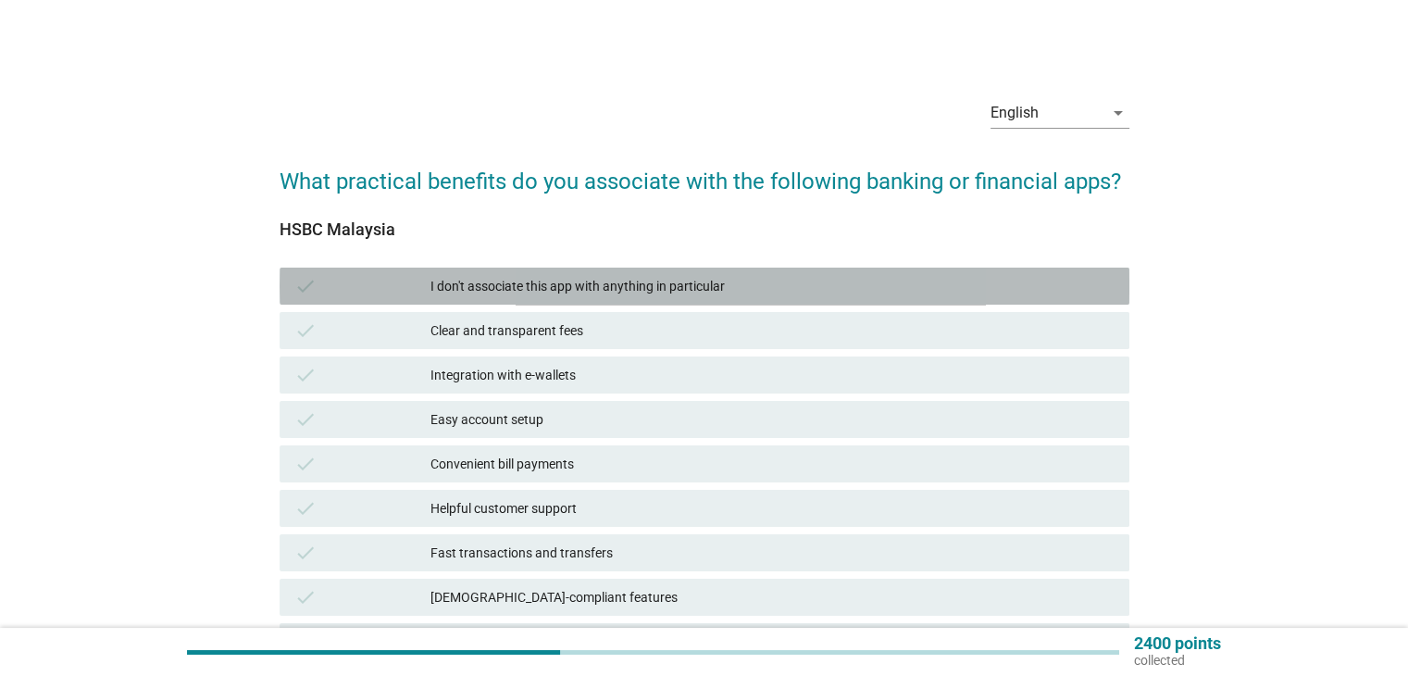
click at [566, 275] on div "I don't associate this app with anything in particular" at bounding box center [771, 286] width 683 height 22
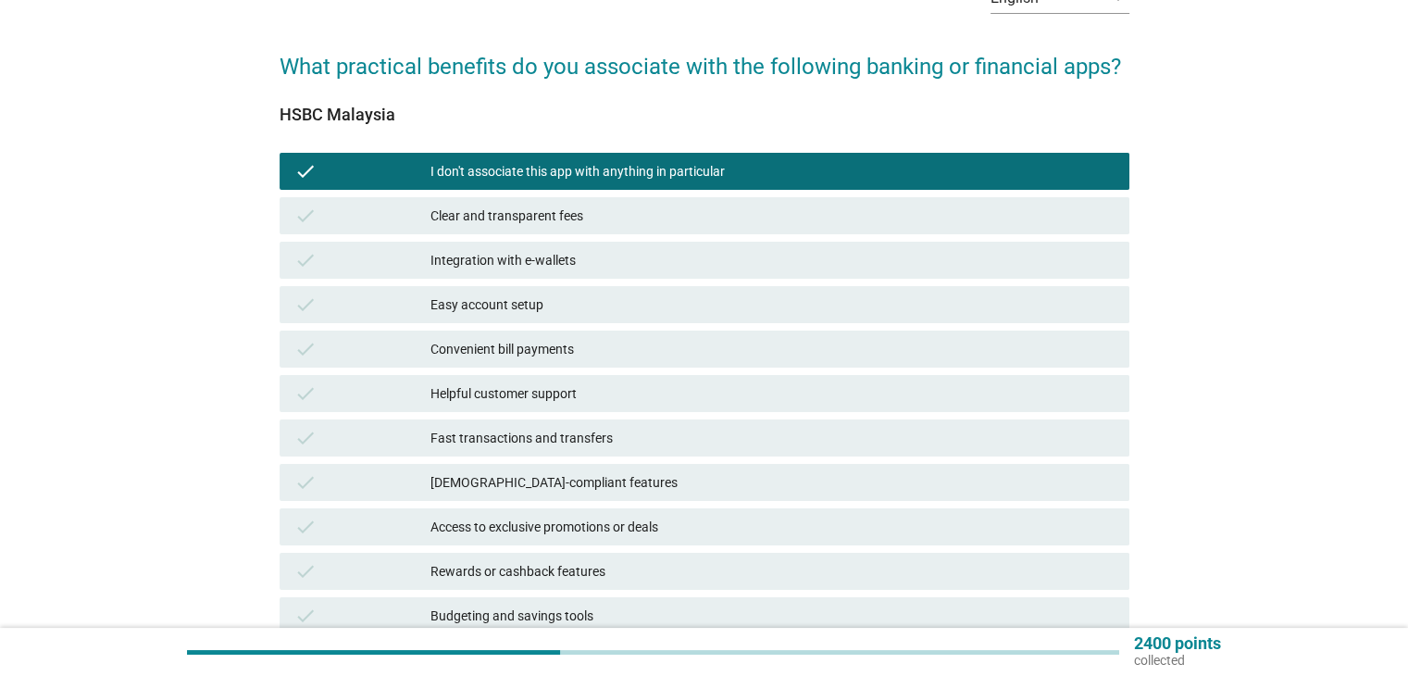
scroll to position [367, 0]
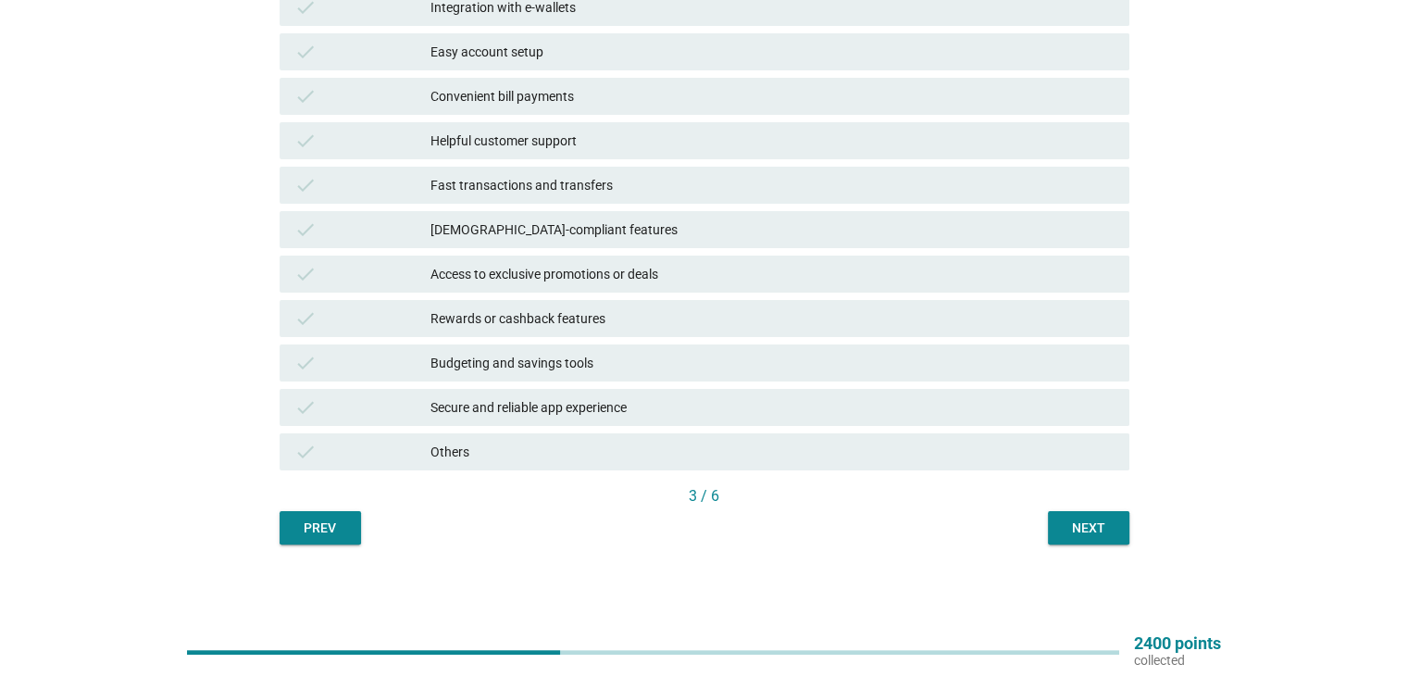
click at [1073, 523] on div "Next" at bounding box center [1088, 527] width 52 height 19
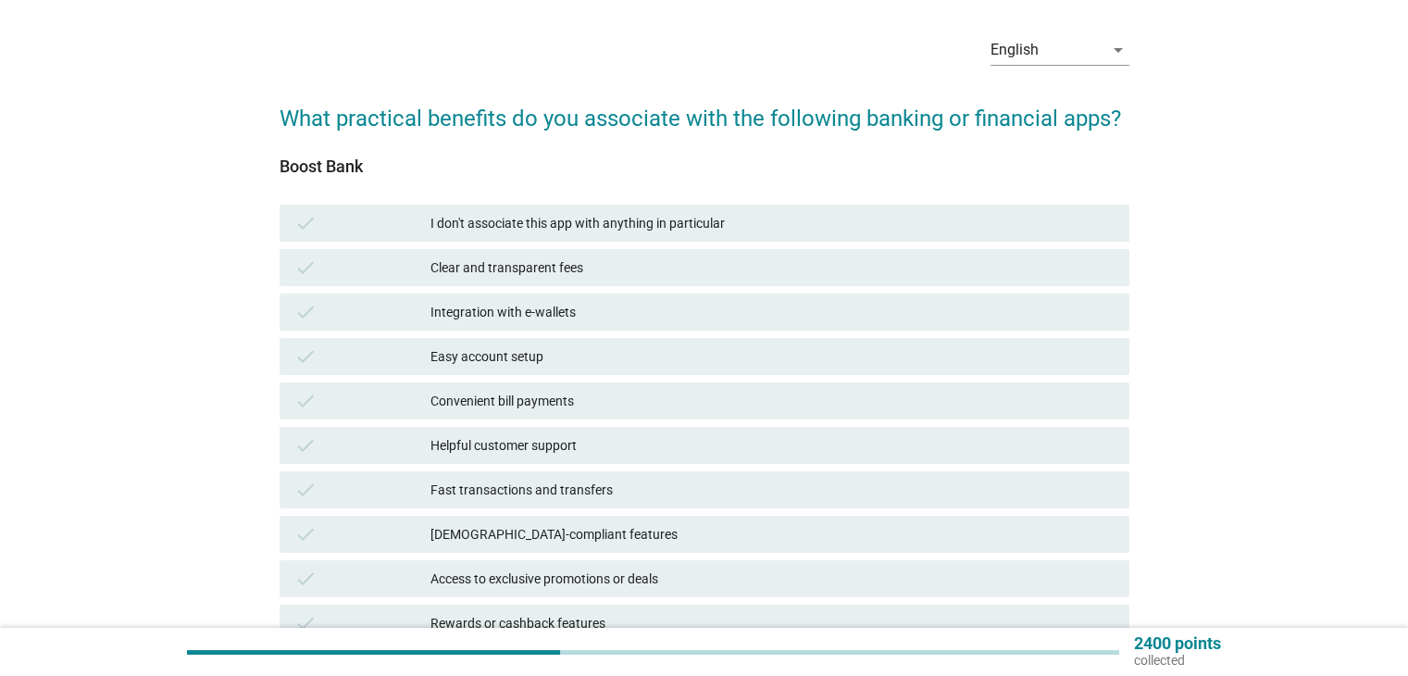
scroll to position [93, 0]
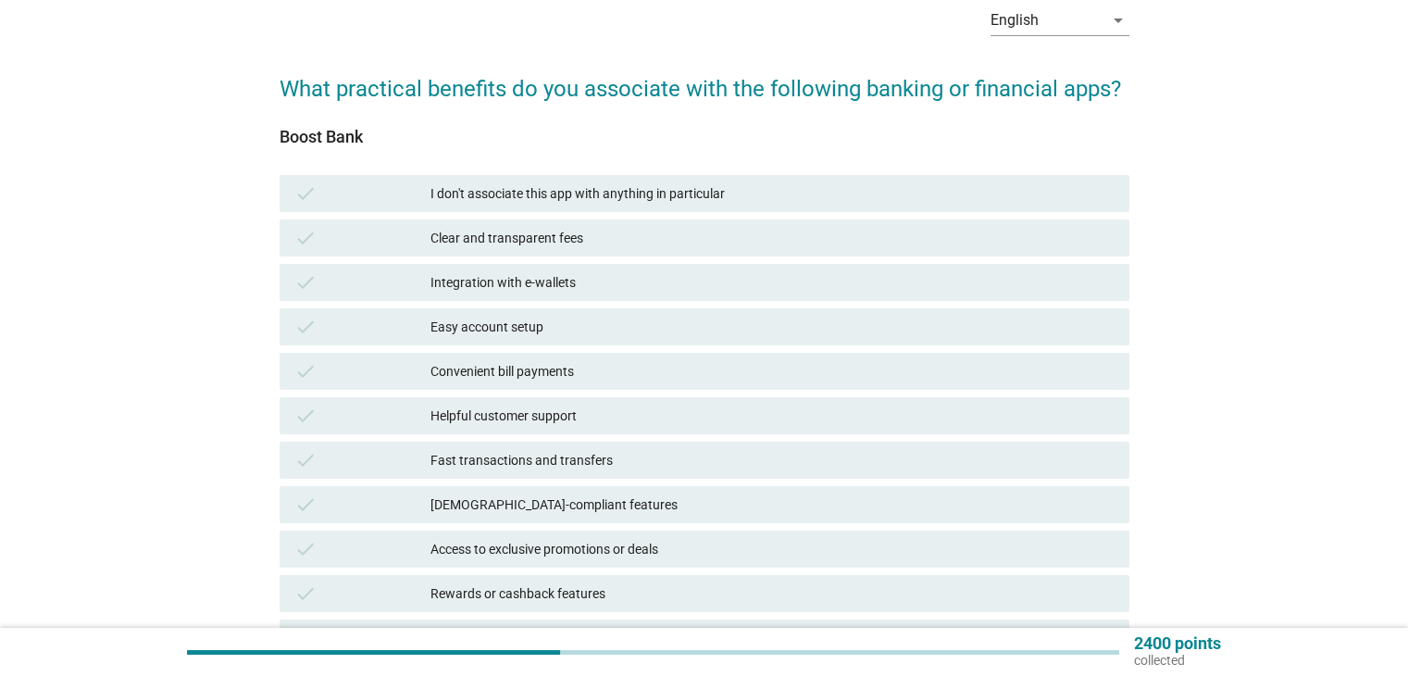
click at [522, 374] on div "Convenient bill payments" at bounding box center [771, 371] width 683 height 22
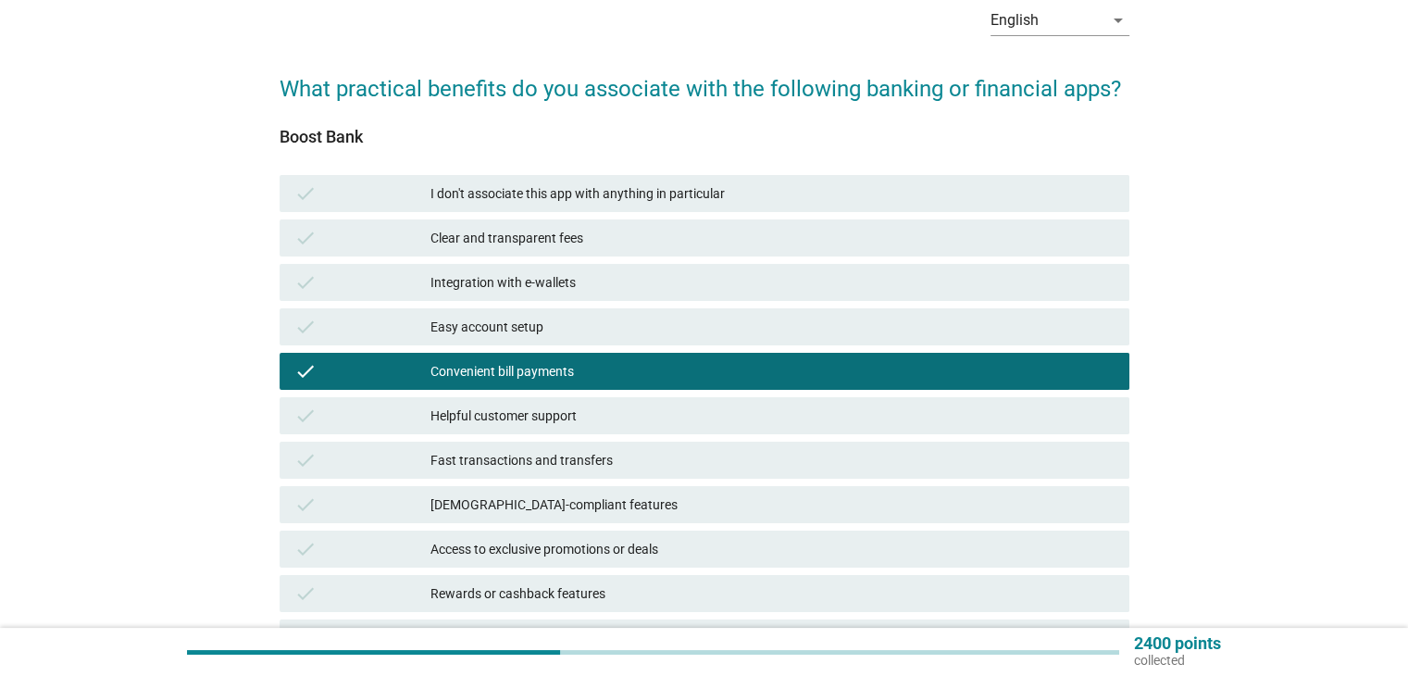
click at [539, 337] on div "Easy account setup" at bounding box center [771, 327] width 683 height 22
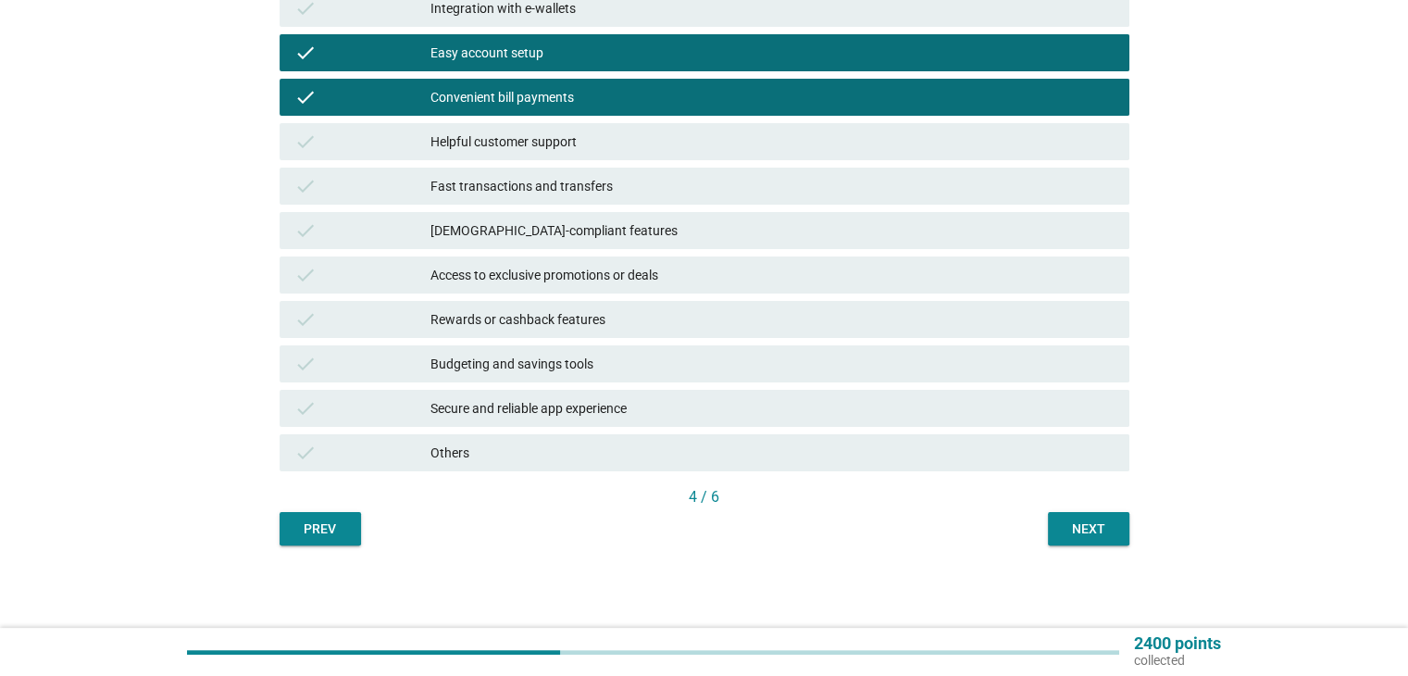
scroll to position [367, 0]
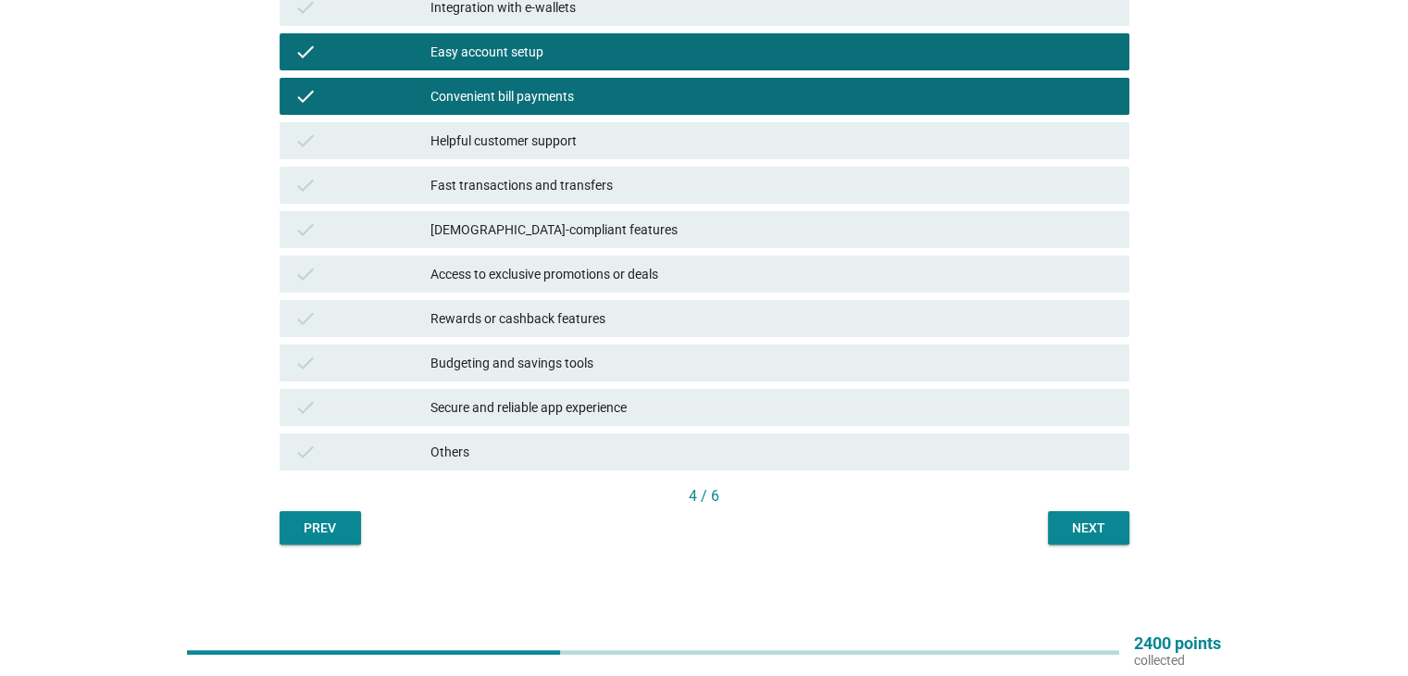
click at [309, 528] on div "Prev" at bounding box center [320, 527] width 52 height 19
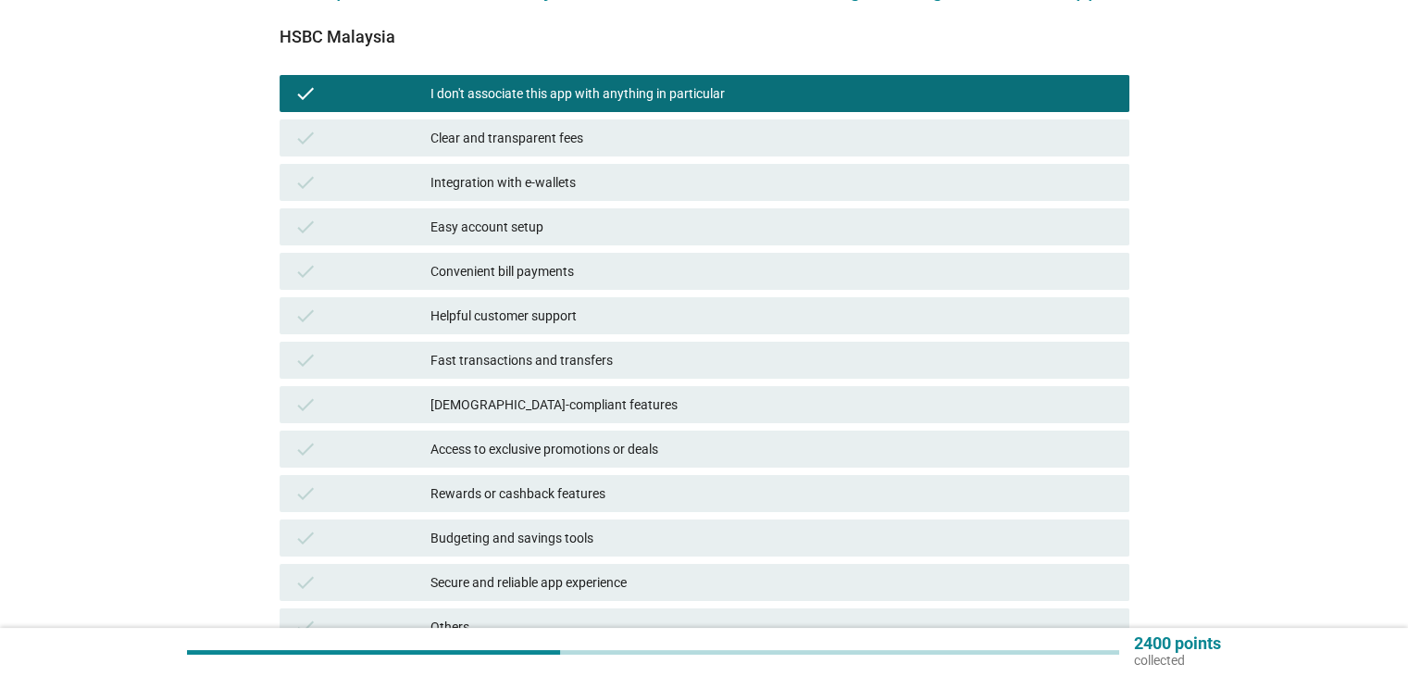
scroll to position [278, 0]
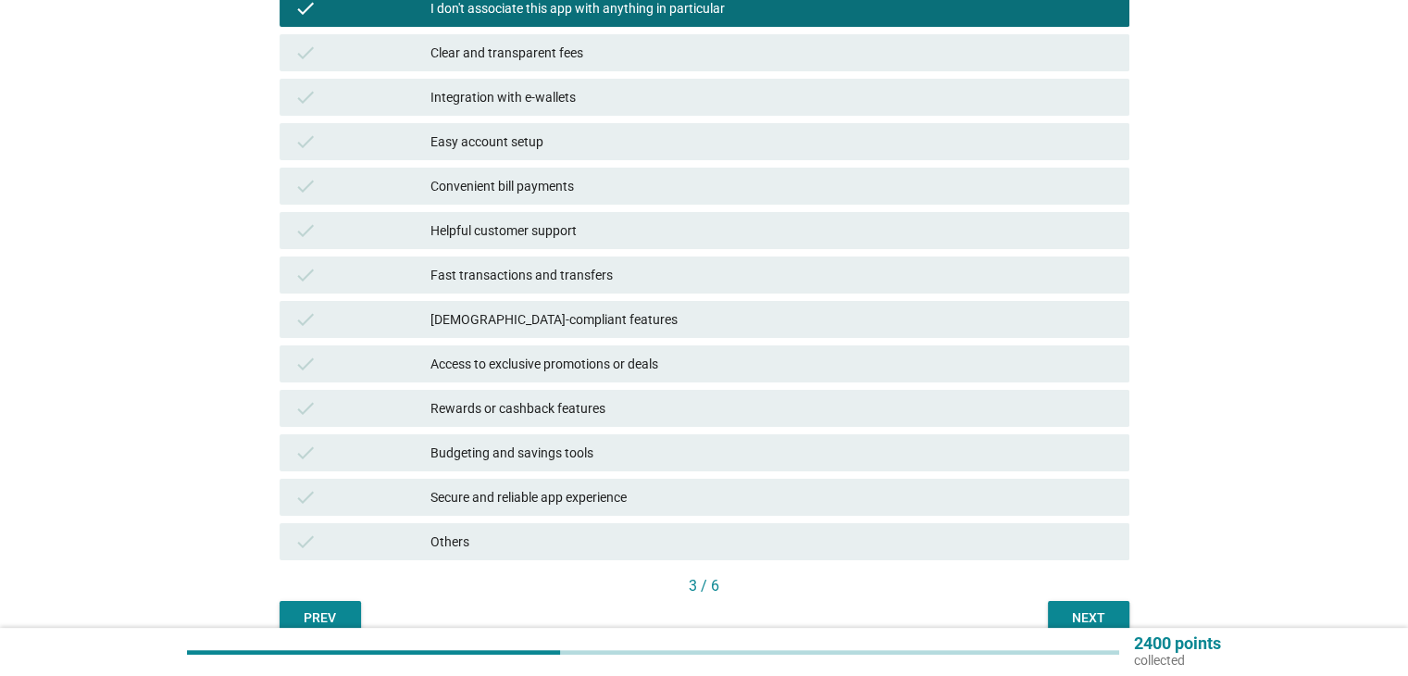
click at [304, 604] on button "Prev" at bounding box center [319, 617] width 81 height 33
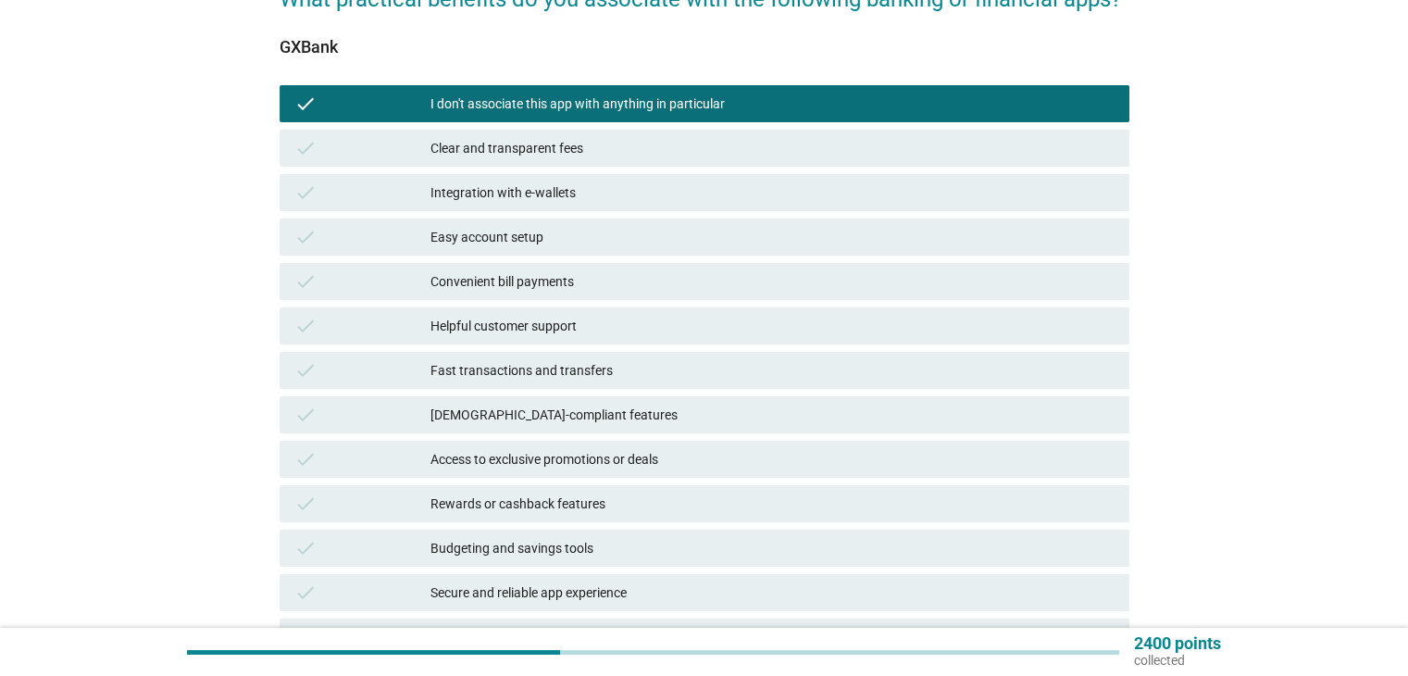
scroll to position [185, 0]
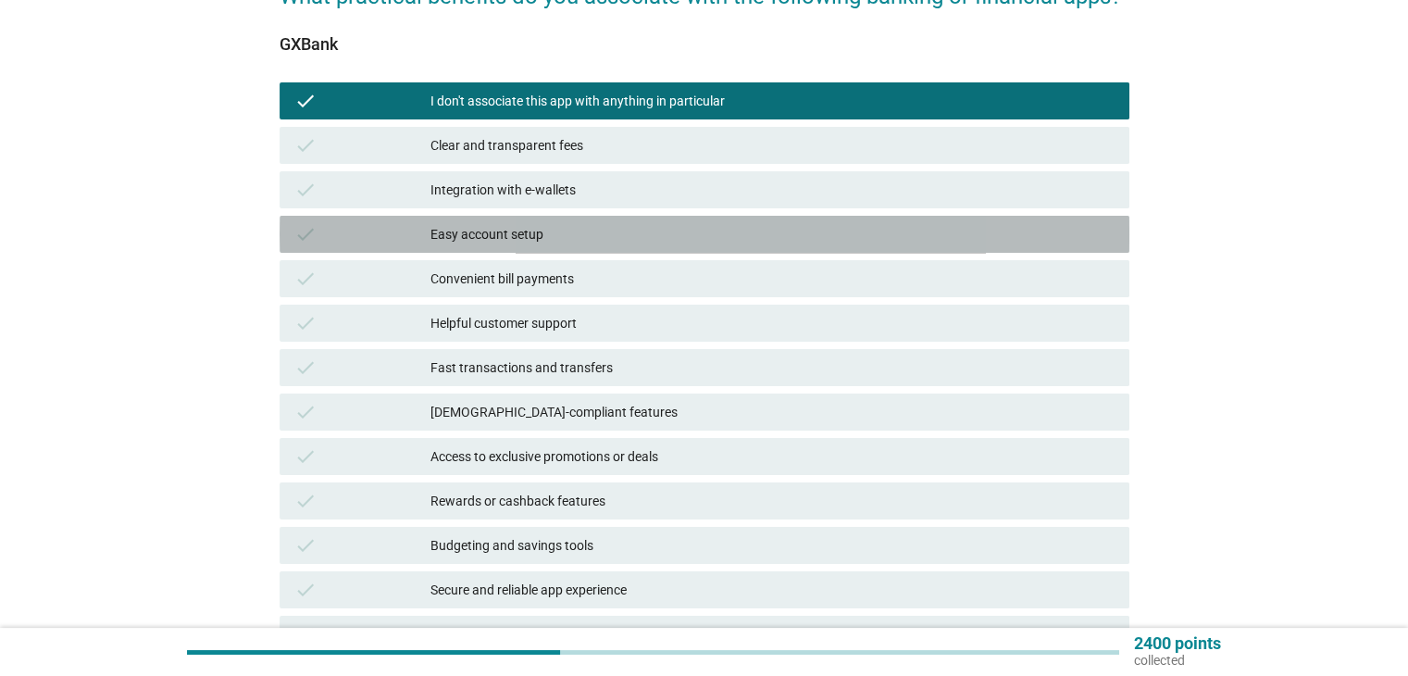
click at [512, 242] on div "Easy account setup" at bounding box center [771, 234] width 683 height 22
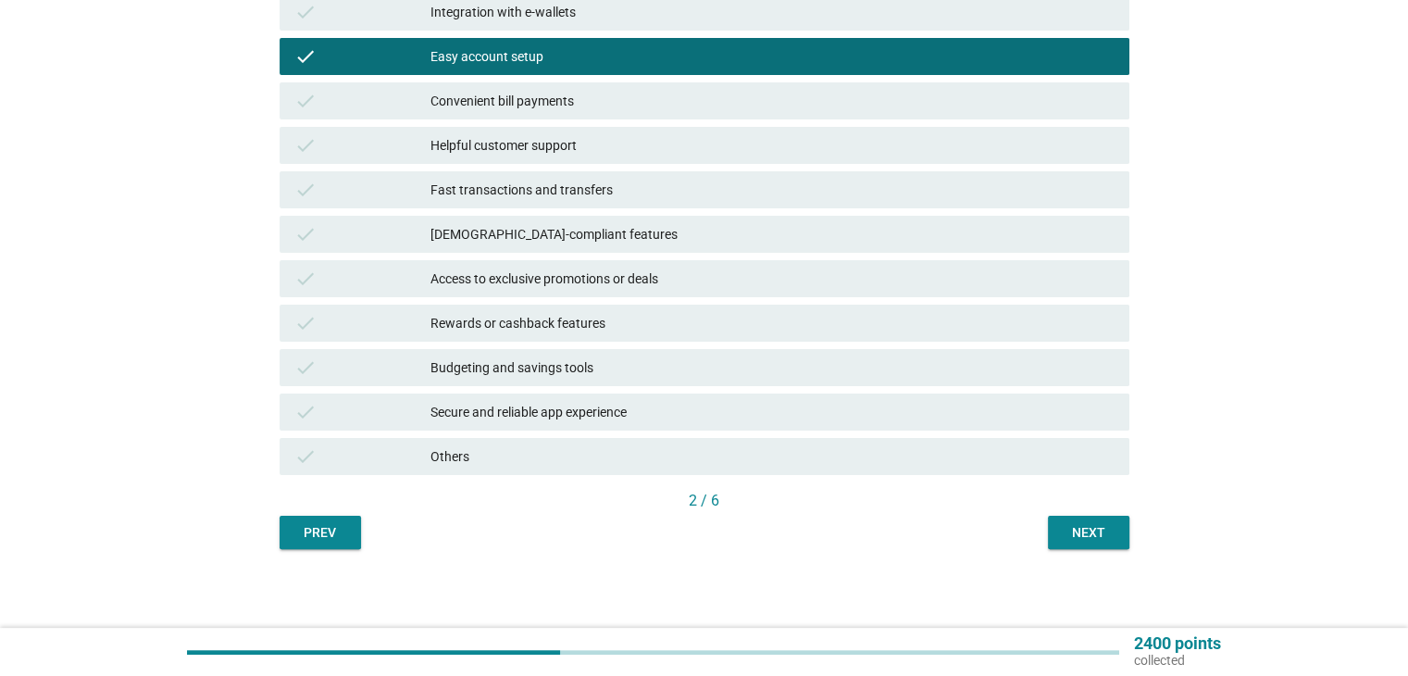
scroll to position [367, 0]
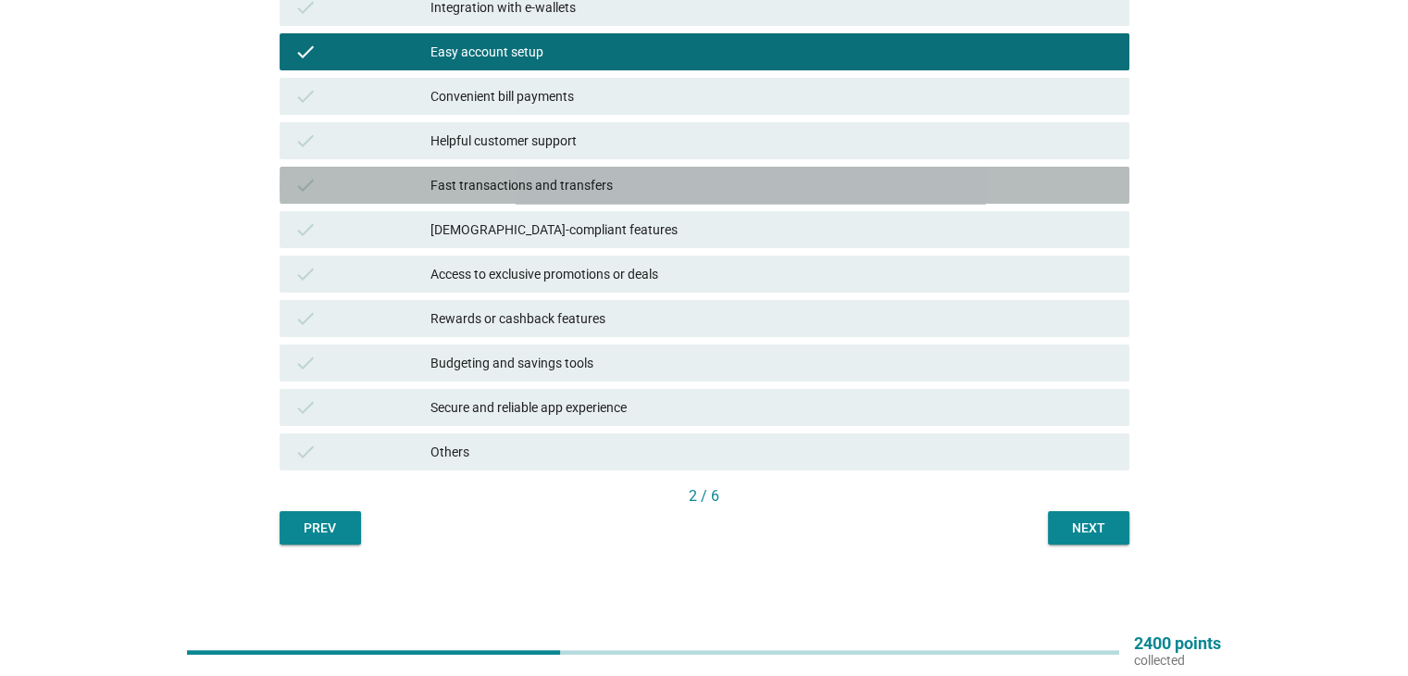
click at [570, 182] on div "Fast transactions and transfers" at bounding box center [771, 185] width 683 height 22
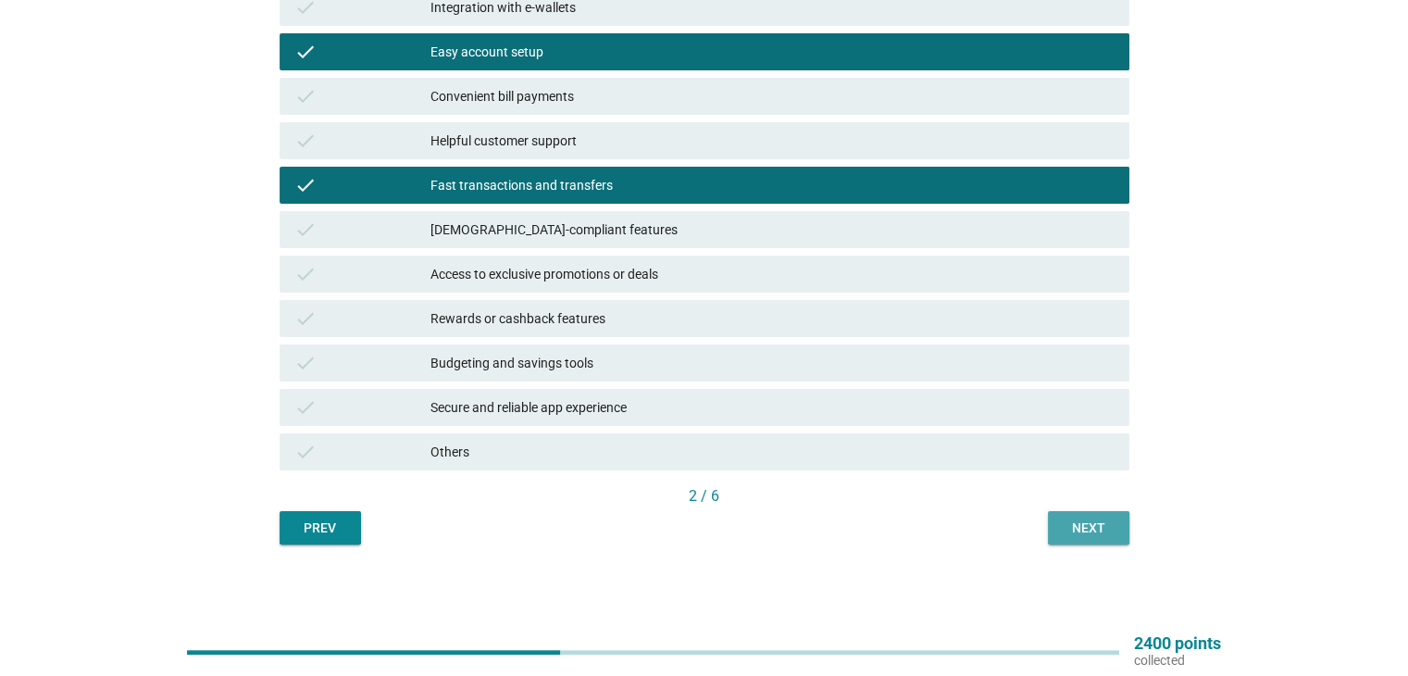
click at [1119, 527] on button "Next" at bounding box center [1088, 527] width 81 height 33
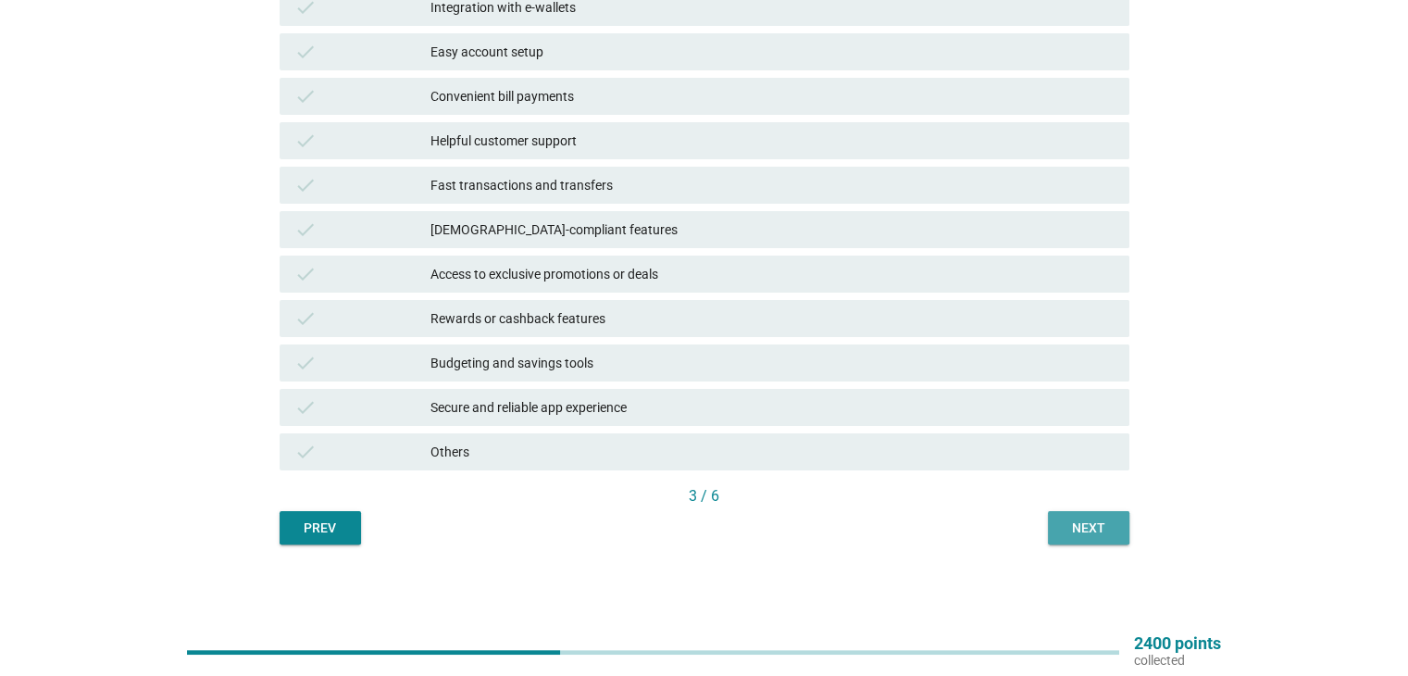
click at [1075, 533] on div "Next" at bounding box center [1088, 527] width 52 height 19
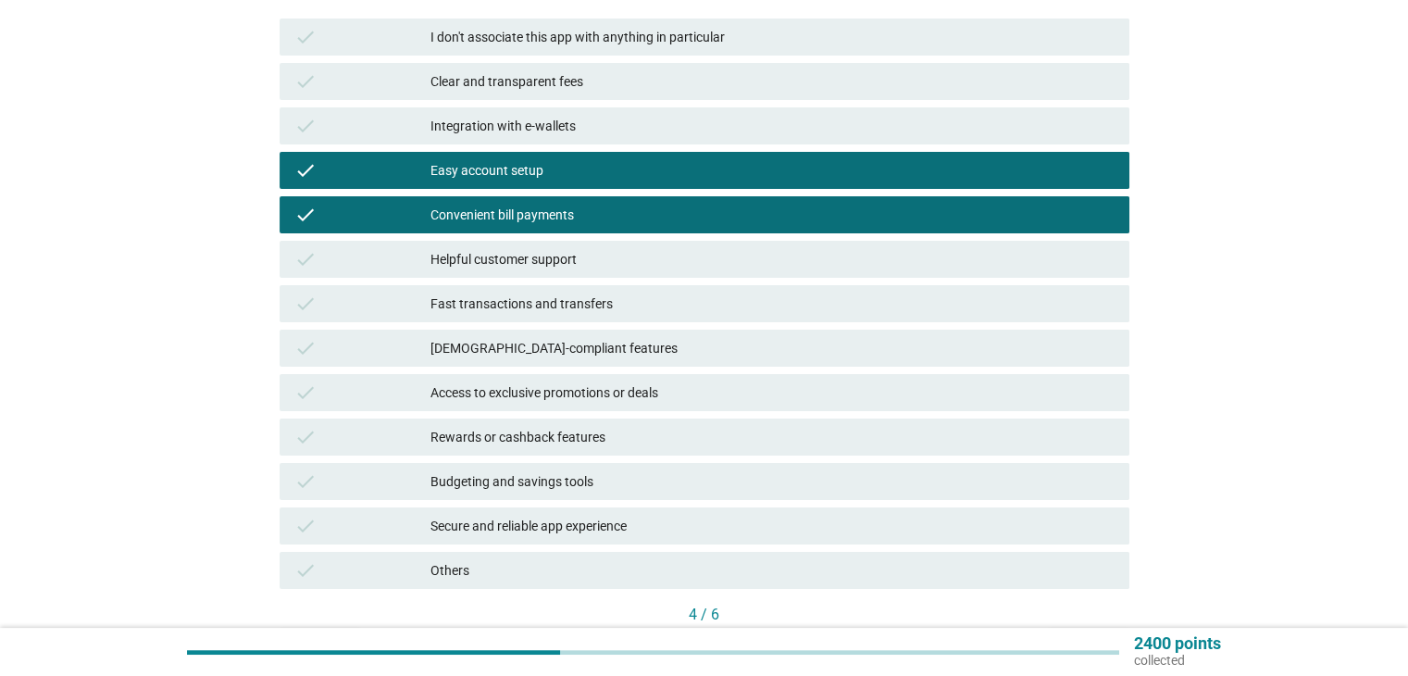
scroll to position [278, 0]
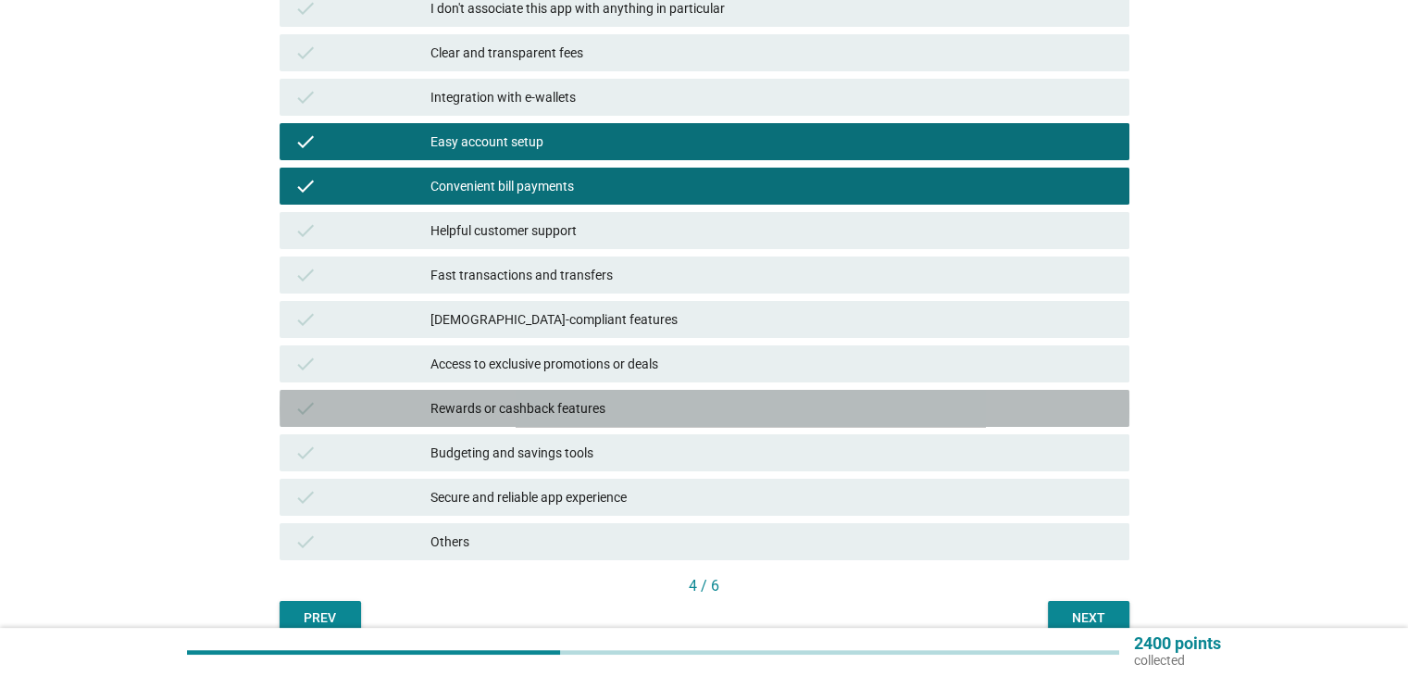
click at [589, 410] on div "Rewards or cashback features" at bounding box center [771, 408] width 683 height 22
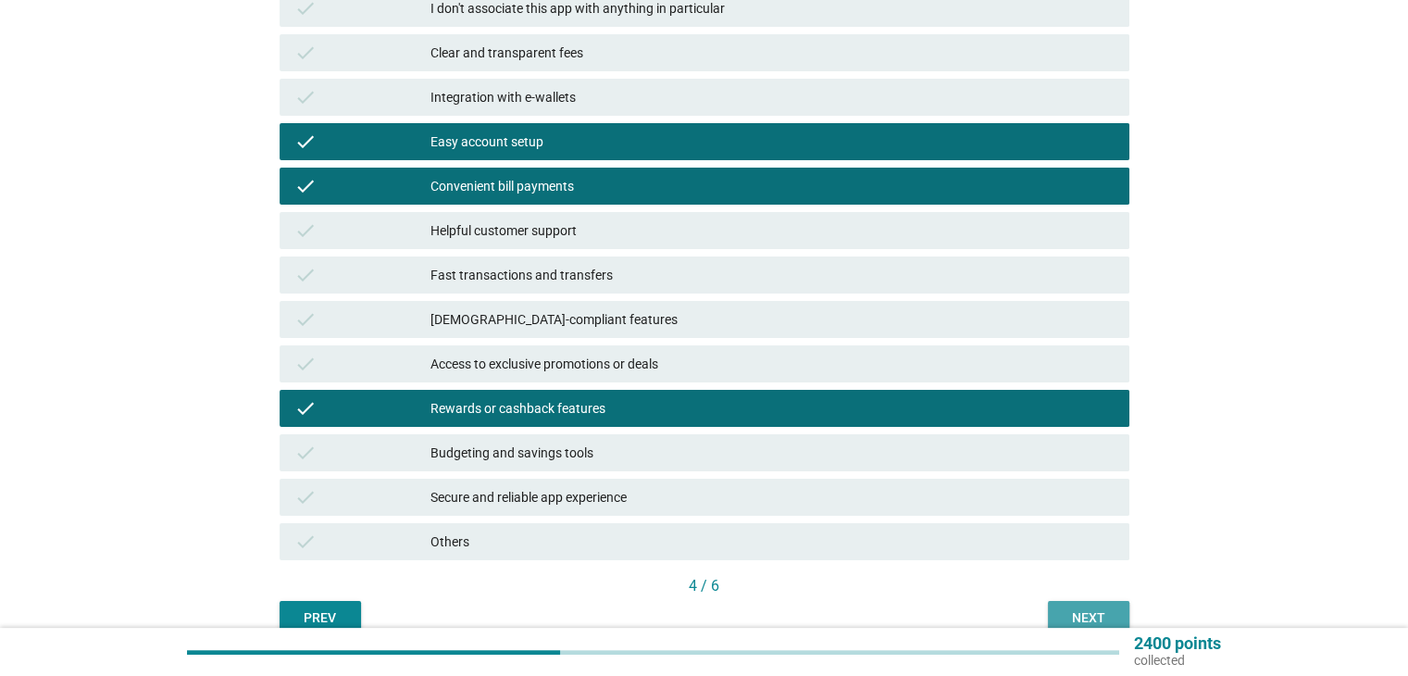
click at [1079, 612] on div "Next" at bounding box center [1088, 617] width 52 height 19
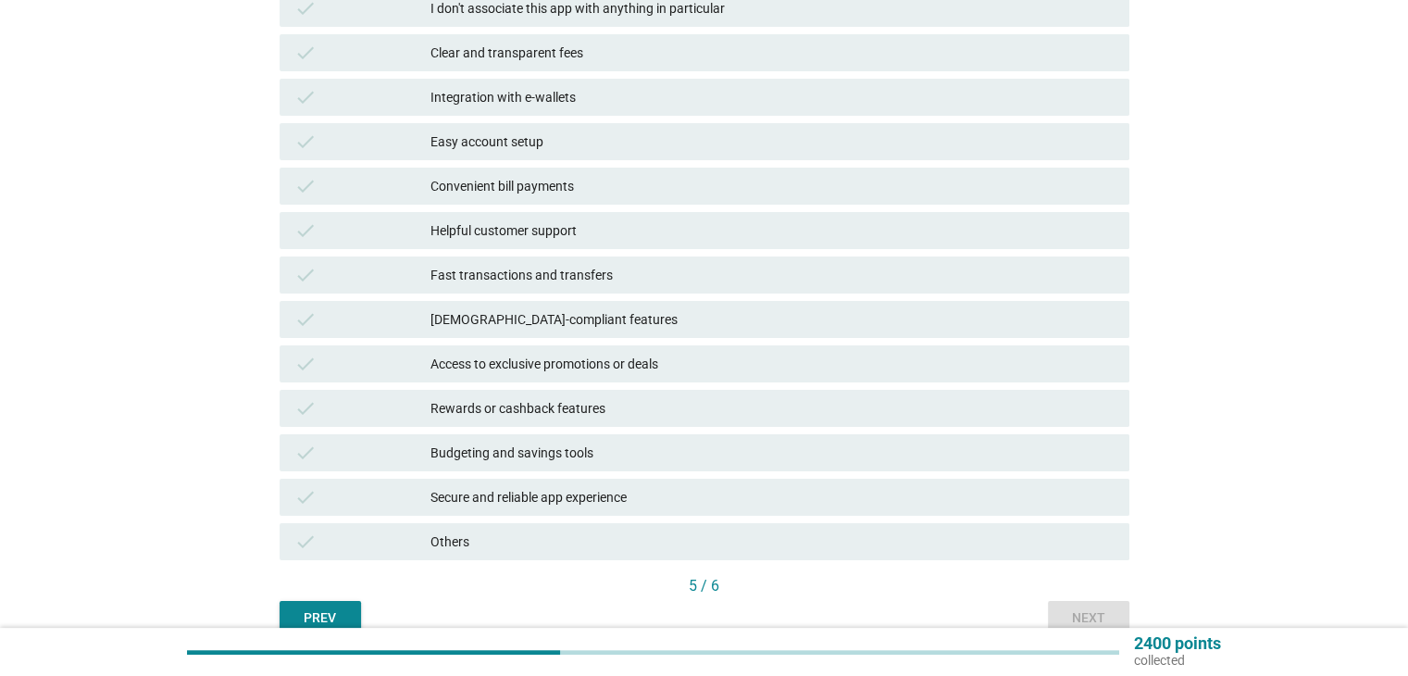
click at [564, 493] on div "Secure and reliable app experience" at bounding box center [771, 497] width 683 height 22
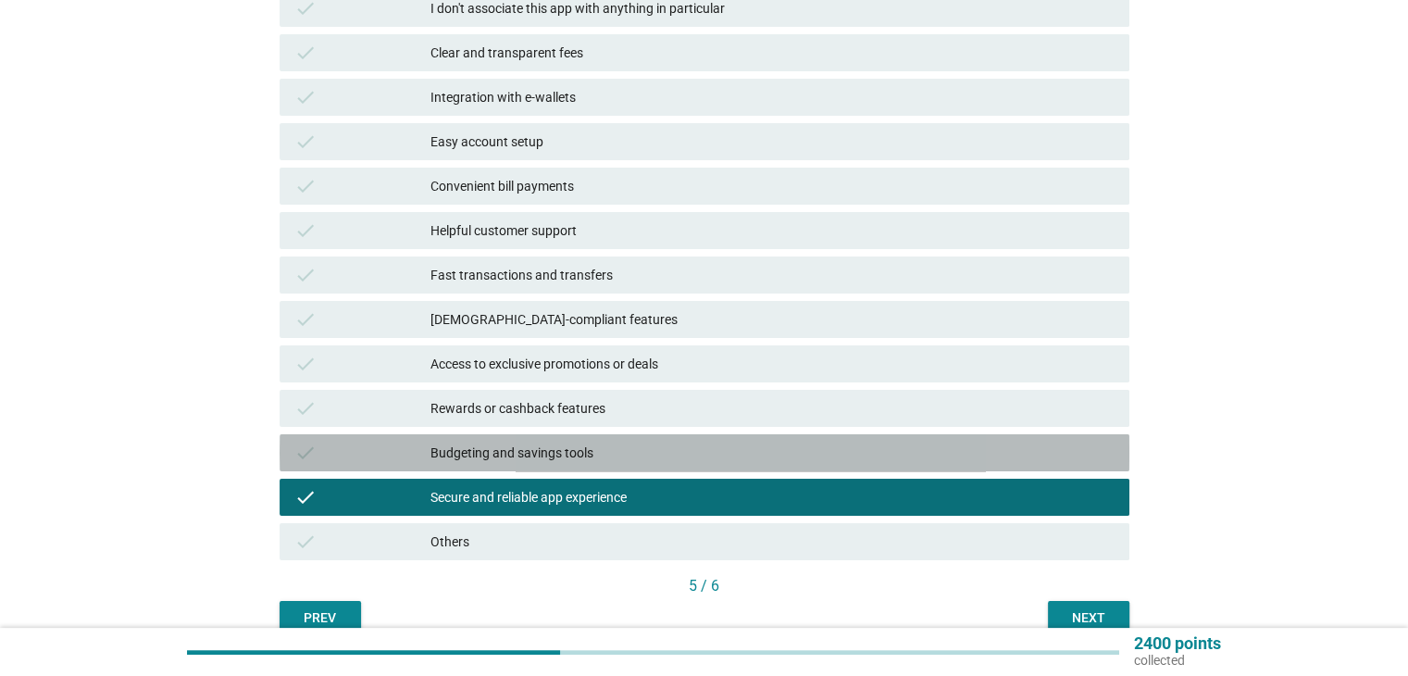
click at [568, 445] on div "Budgeting and savings tools" at bounding box center [771, 452] width 683 height 22
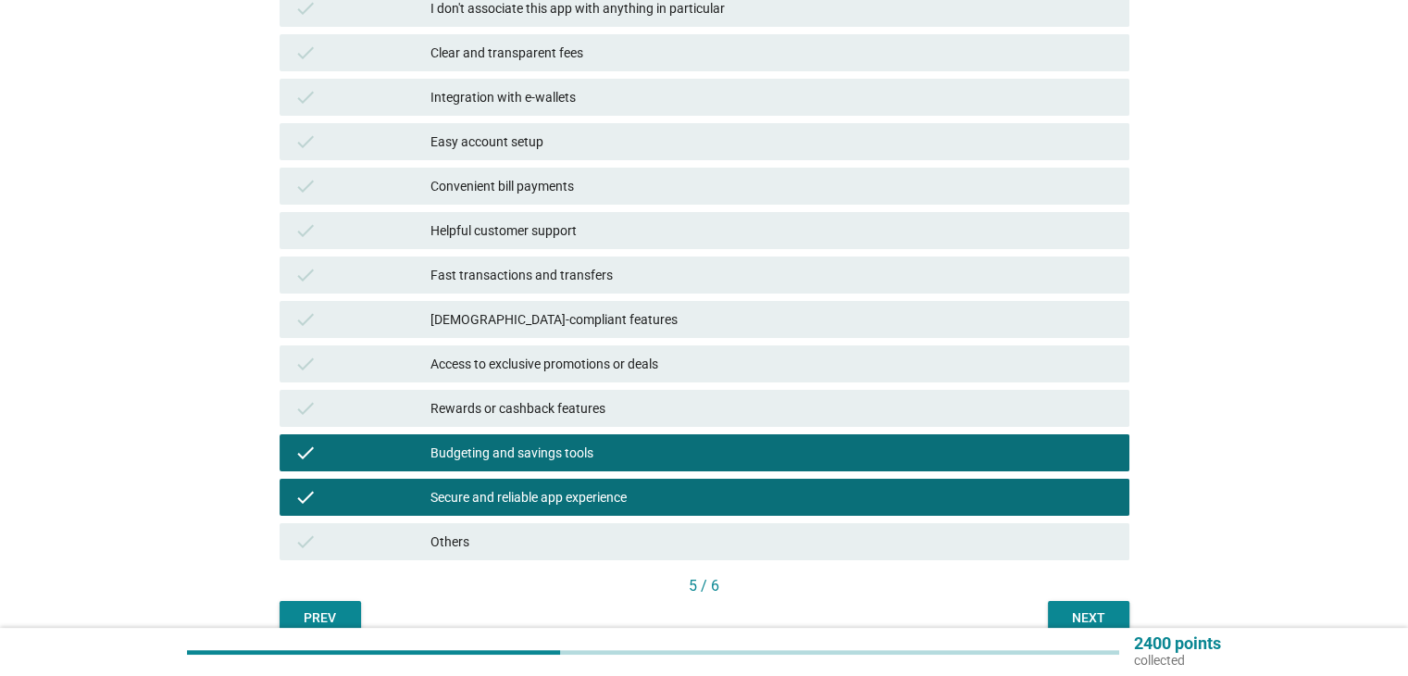
click at [610, 401] on div "Rewards or cashback features" at bounding box center [771, 408] width 683 height 22
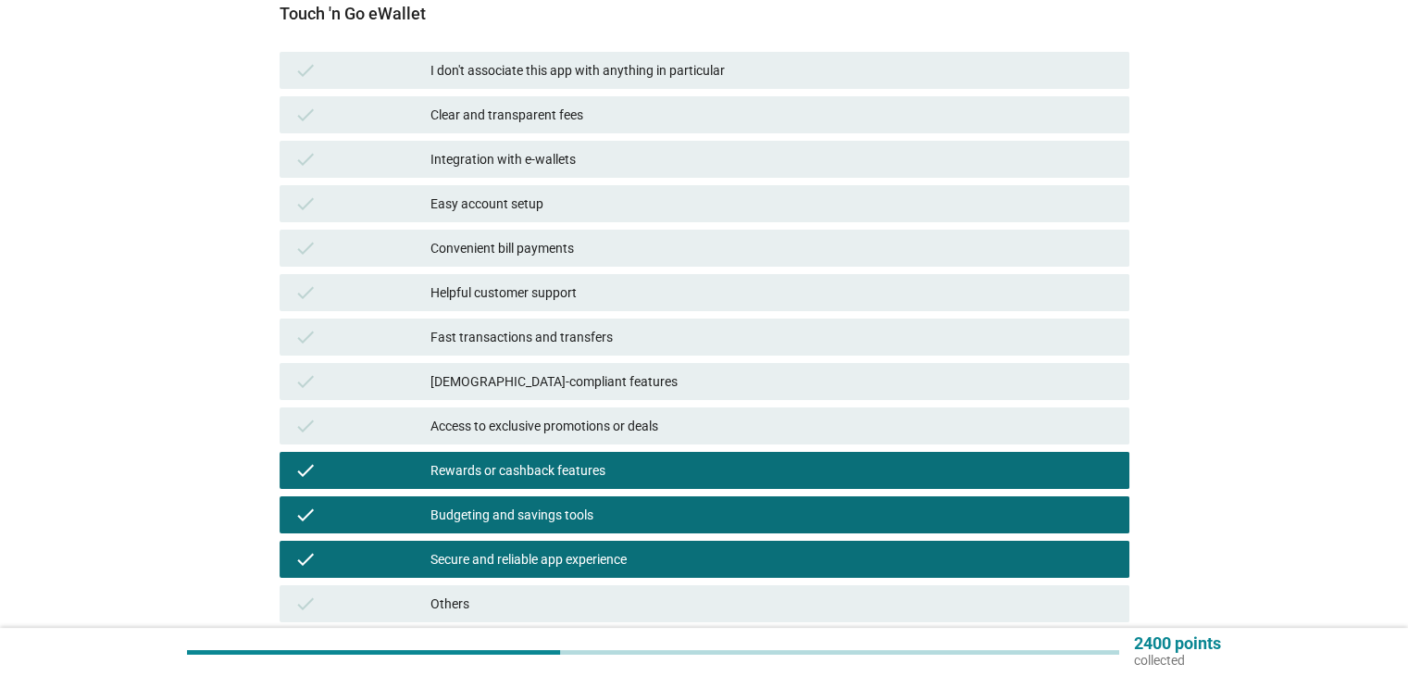
scroll to position [185, 0]
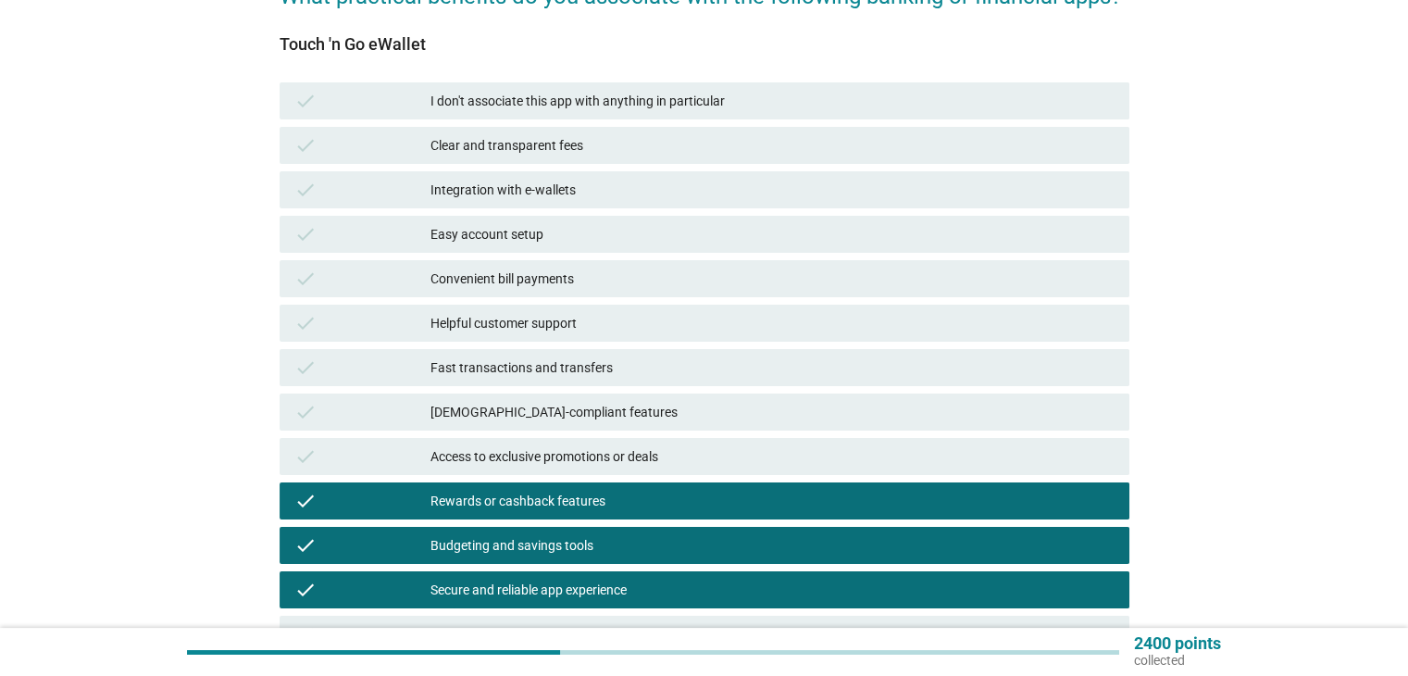
click at [510, 234] on div "Easy account setup" at bounding box center [771, 234] width 683 height 22
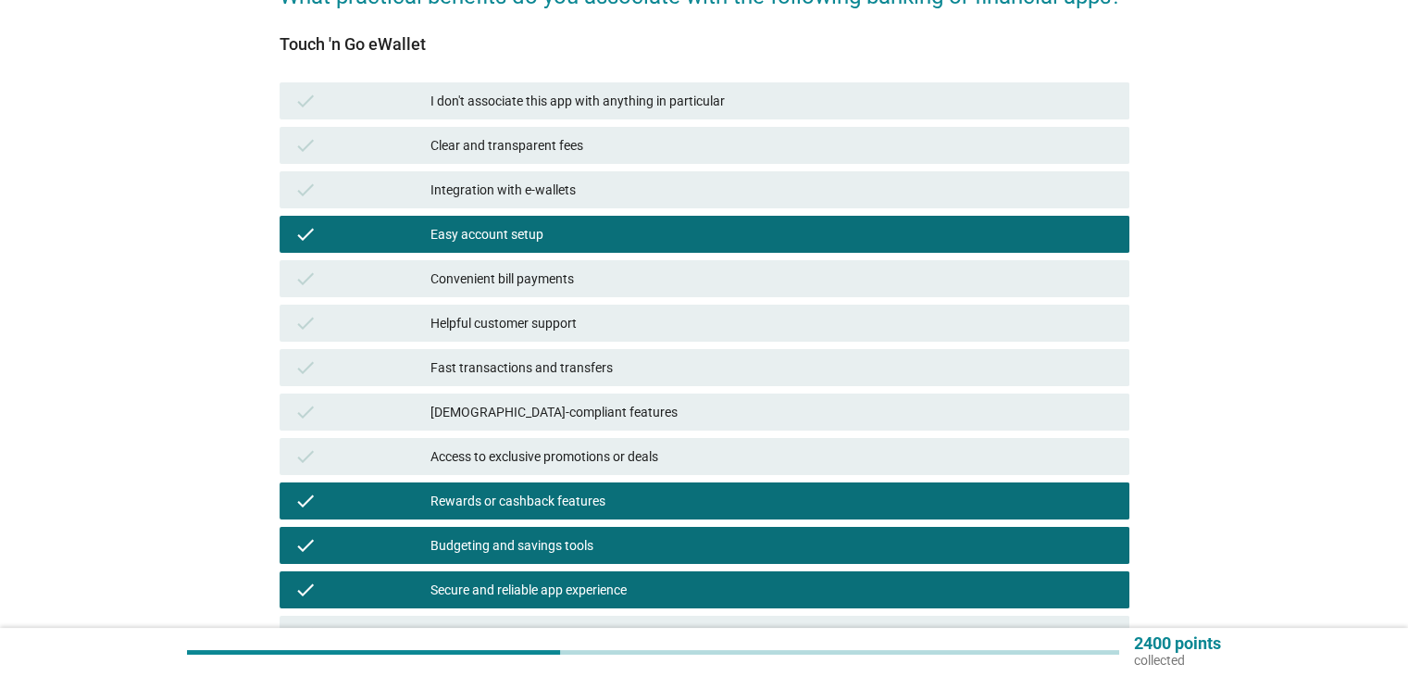
click at [558, 149] on div "Clear and transparent fees" at bounding box center [771, 145] width 683 height 22
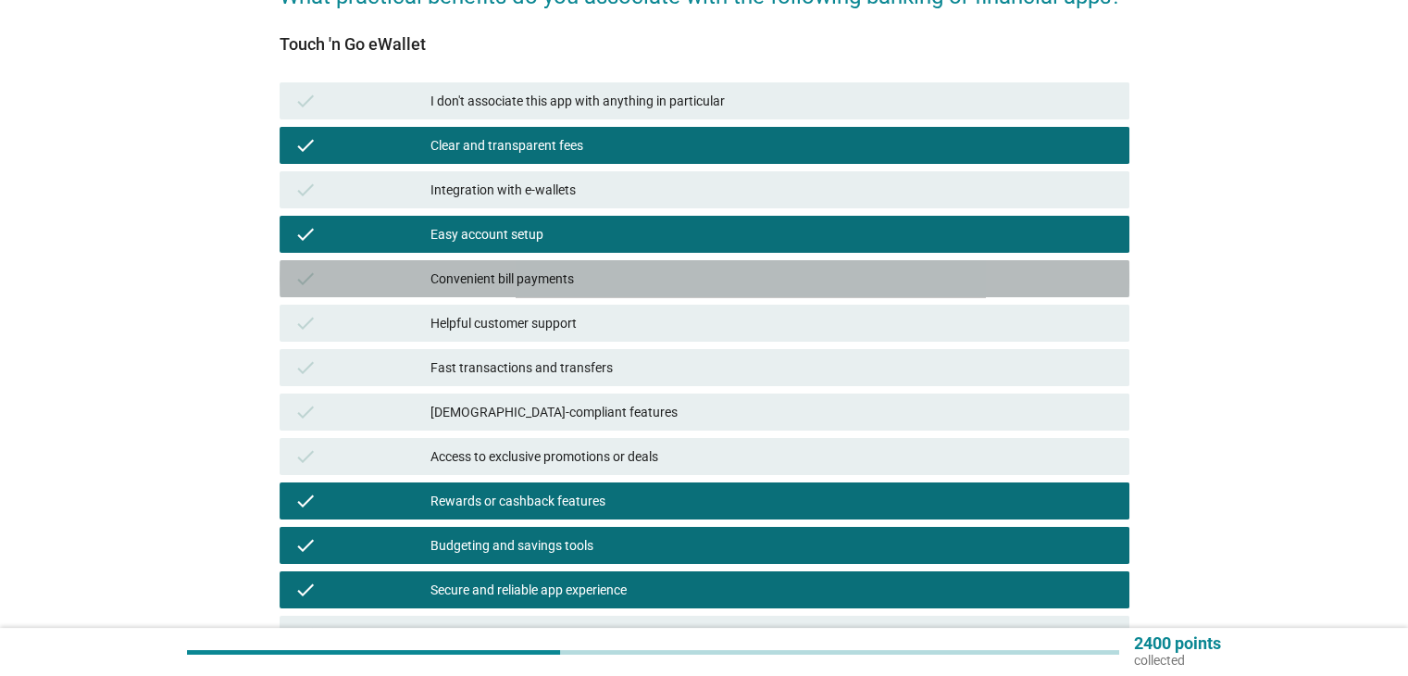
click at [570, 274] on div "Convenient bill payments" at bounding box center [771, 278] width 683 height 22
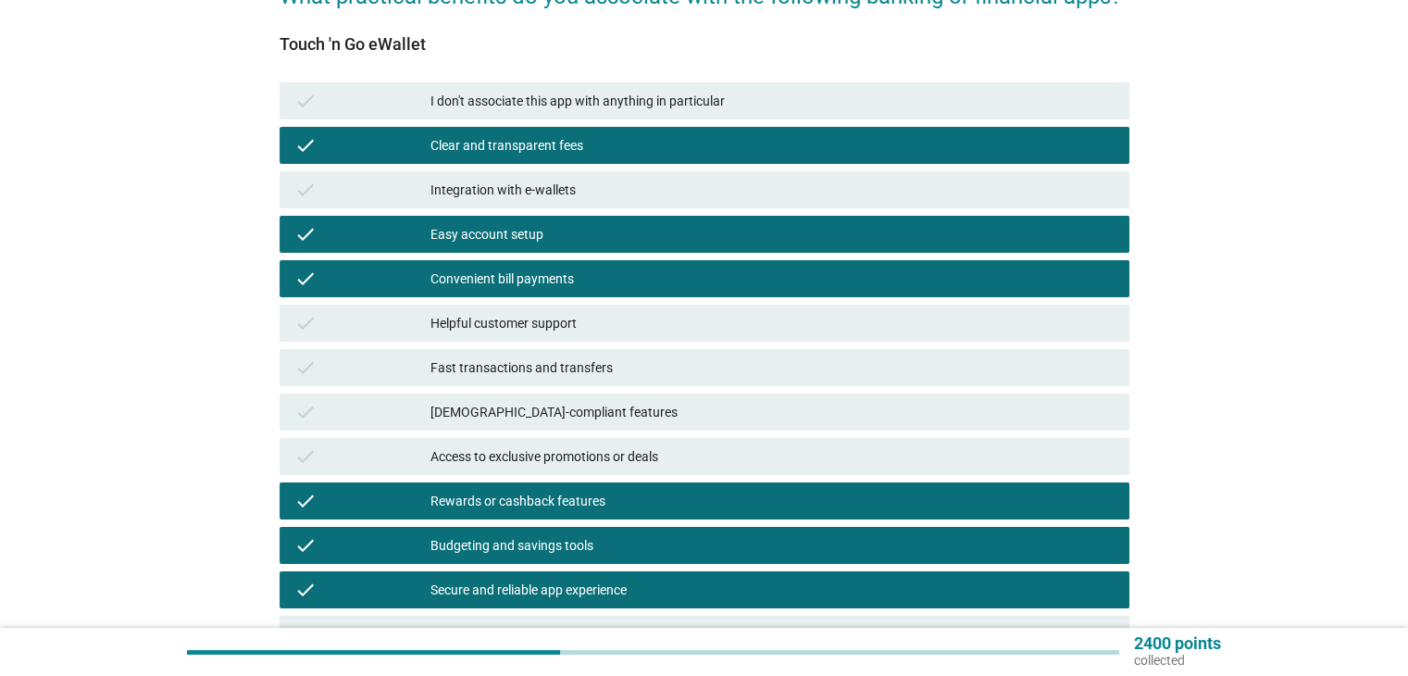
scroll to position [367, 0]
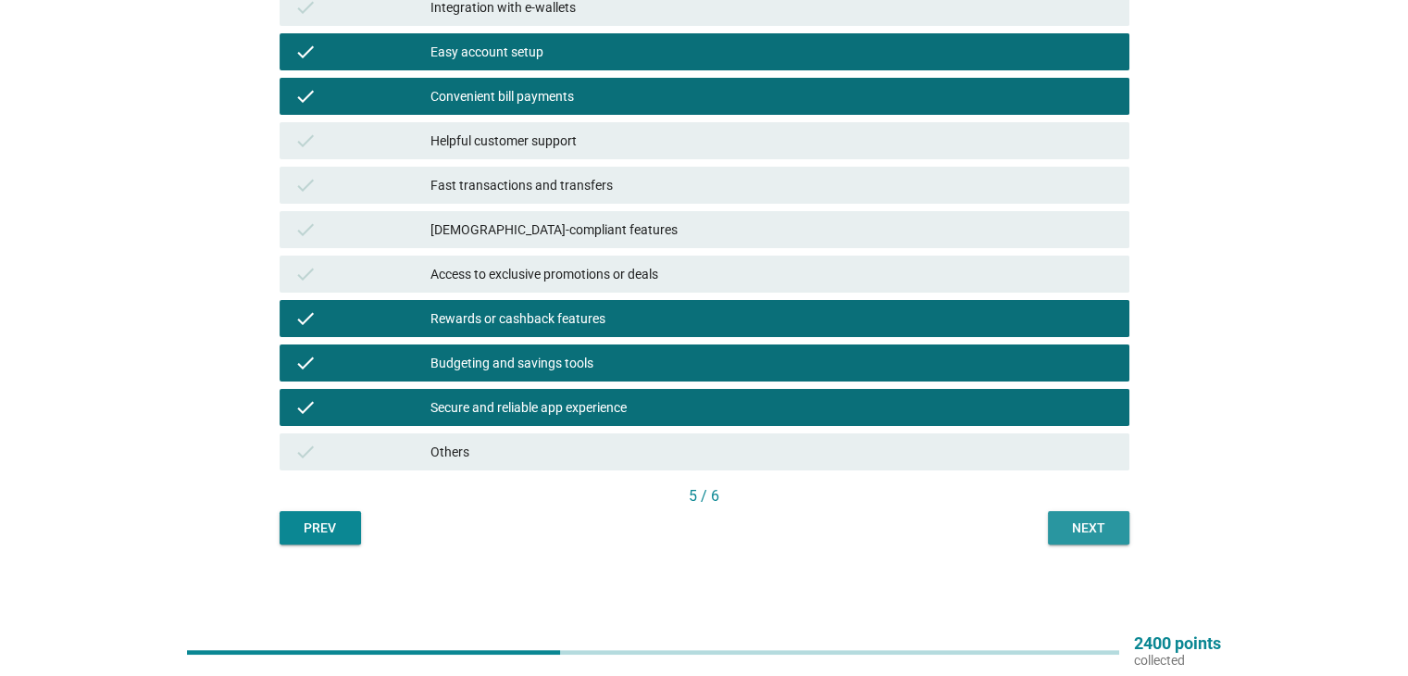
drag, startPoint x: 1087, startPoint y: 525, endPoint x: 872, endPoint y: 538, distance: 216.0
click at [872, 538] on div "Prev Next" at bounding box center [704, 527] width 850 height 33
click at [833, 275] on div "Access to exclusive promotions or deals" at bounding box center [771, 274] width 683 height 22
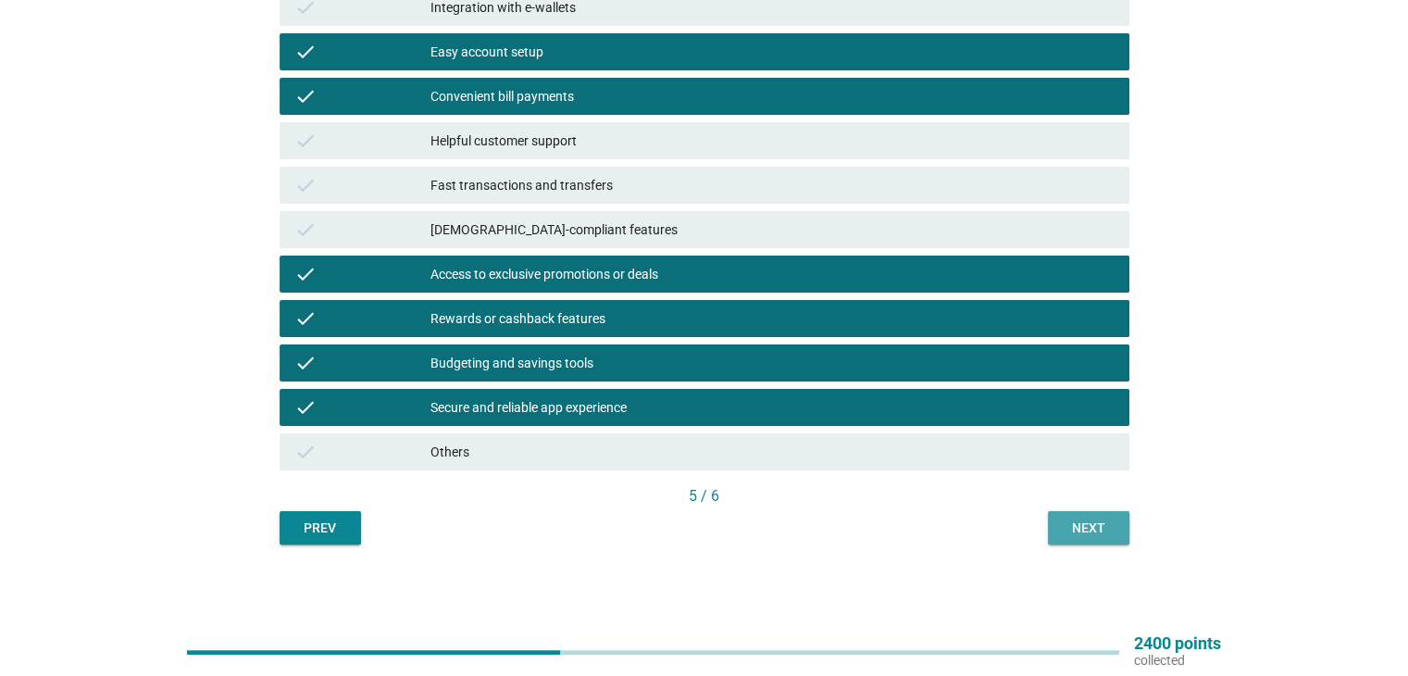
click at [1059, 520] on button "Next" at bounding box center [1088, 527] width 81 height 33
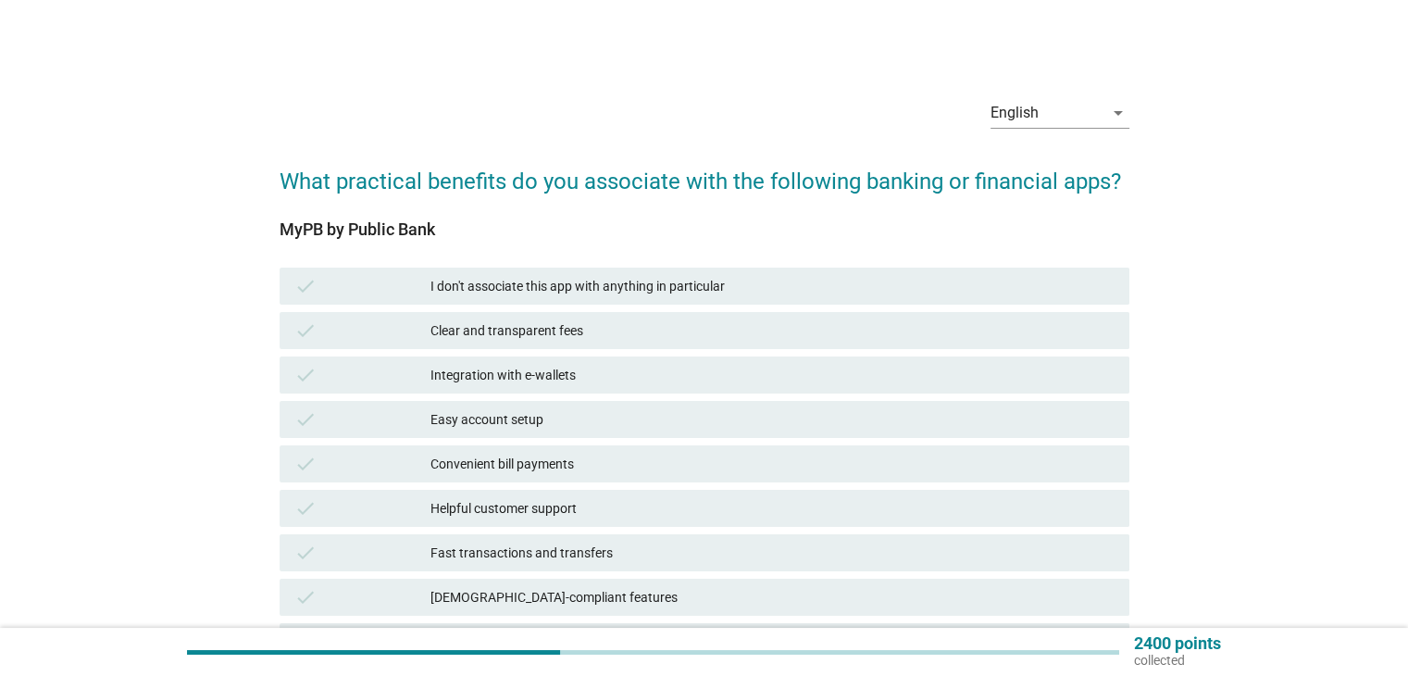
click at [625, 281] on div "I don't associate this app with anything in particular" at bounding box center [771, 286] width 683 height 22
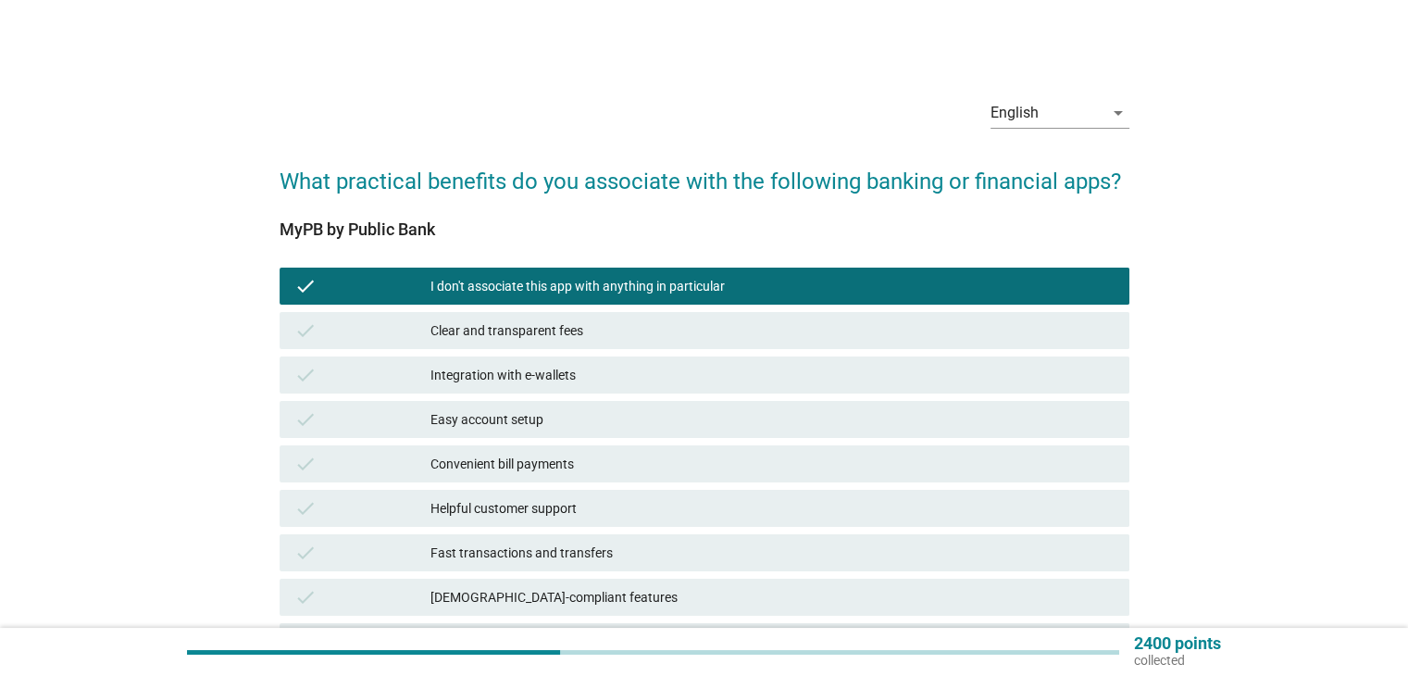
scroll to position [367, 0]
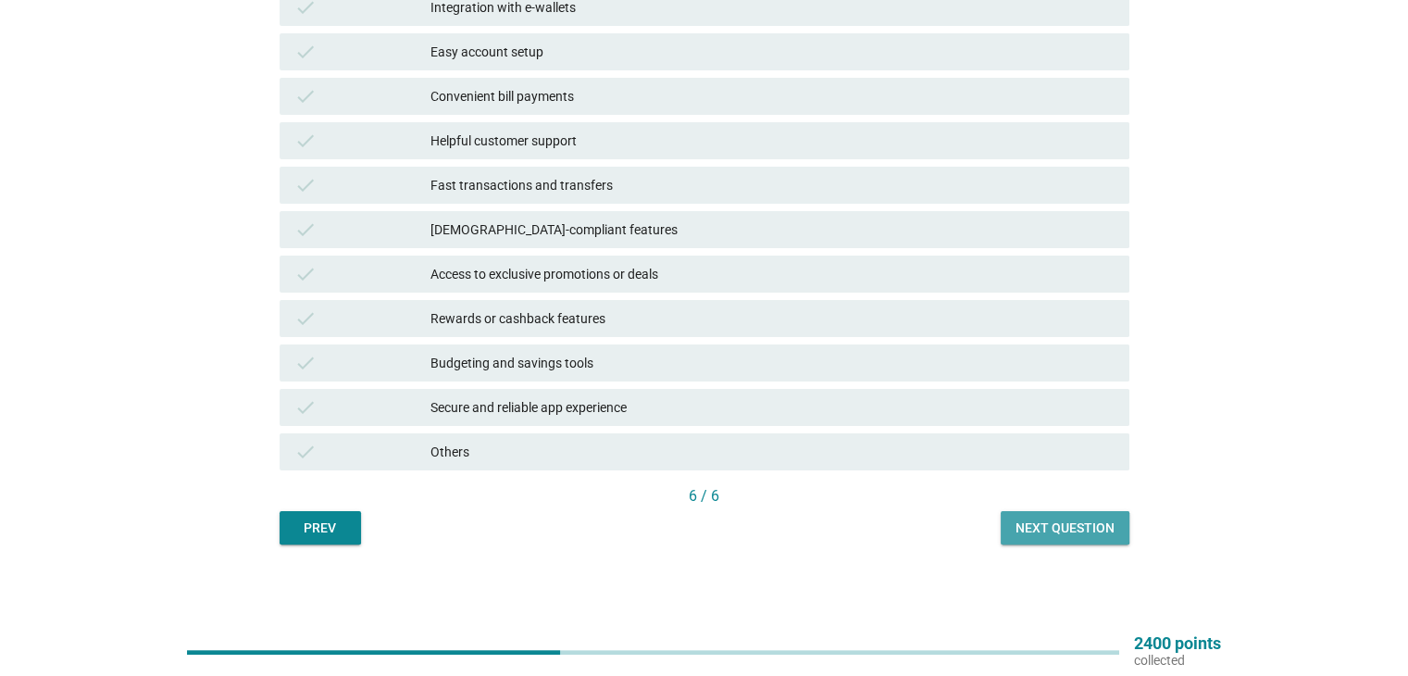
click at [1017, 515] on button "Next question" at bounding box center [1064, 527] width 129 height 33
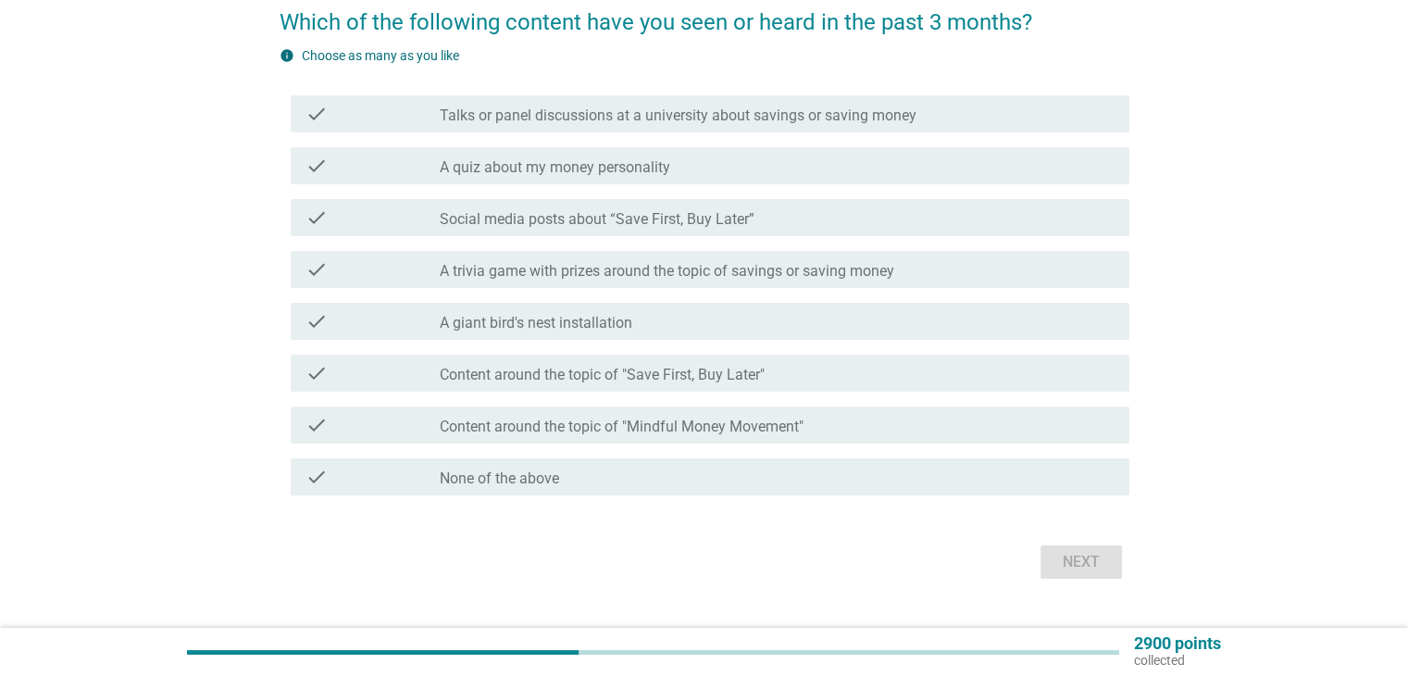
scroll to position [185, 0]
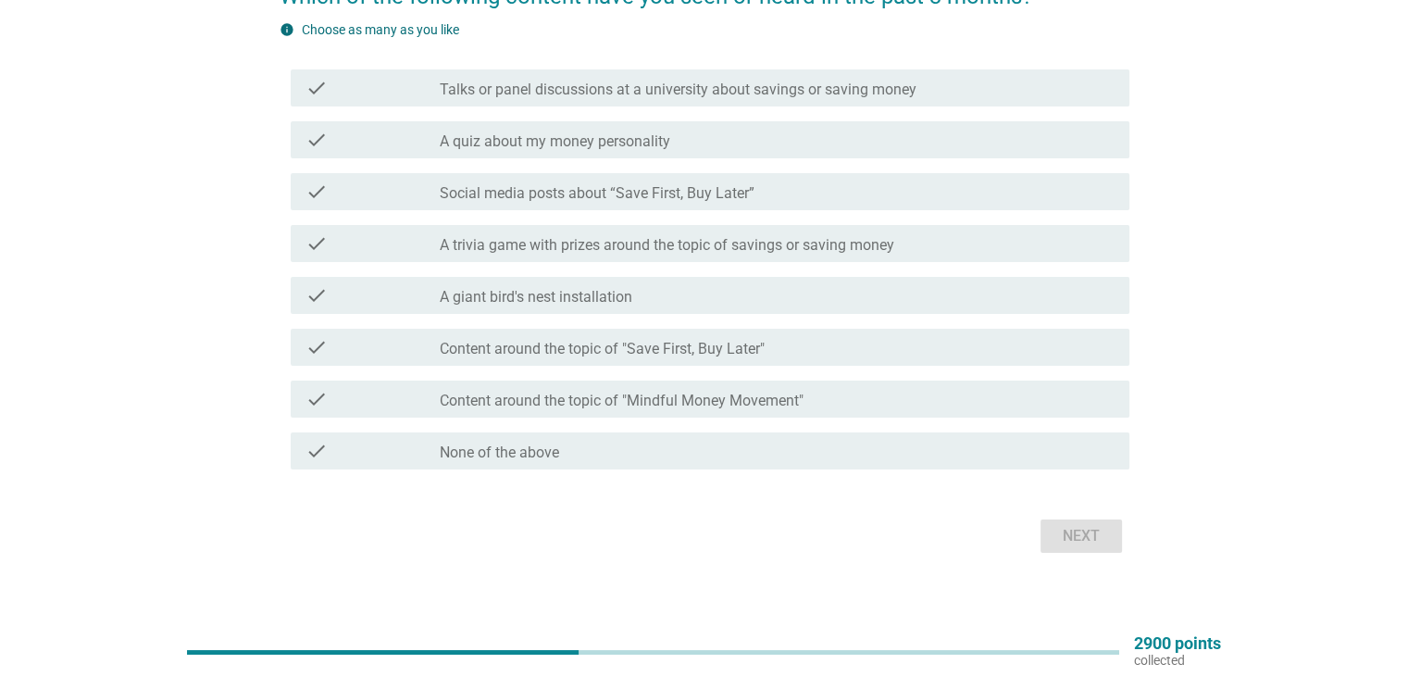
click at [615, 195] on label "Social media posts about “Save First, Buy Later”" at bounding box center [597, 193] width 315 height 19
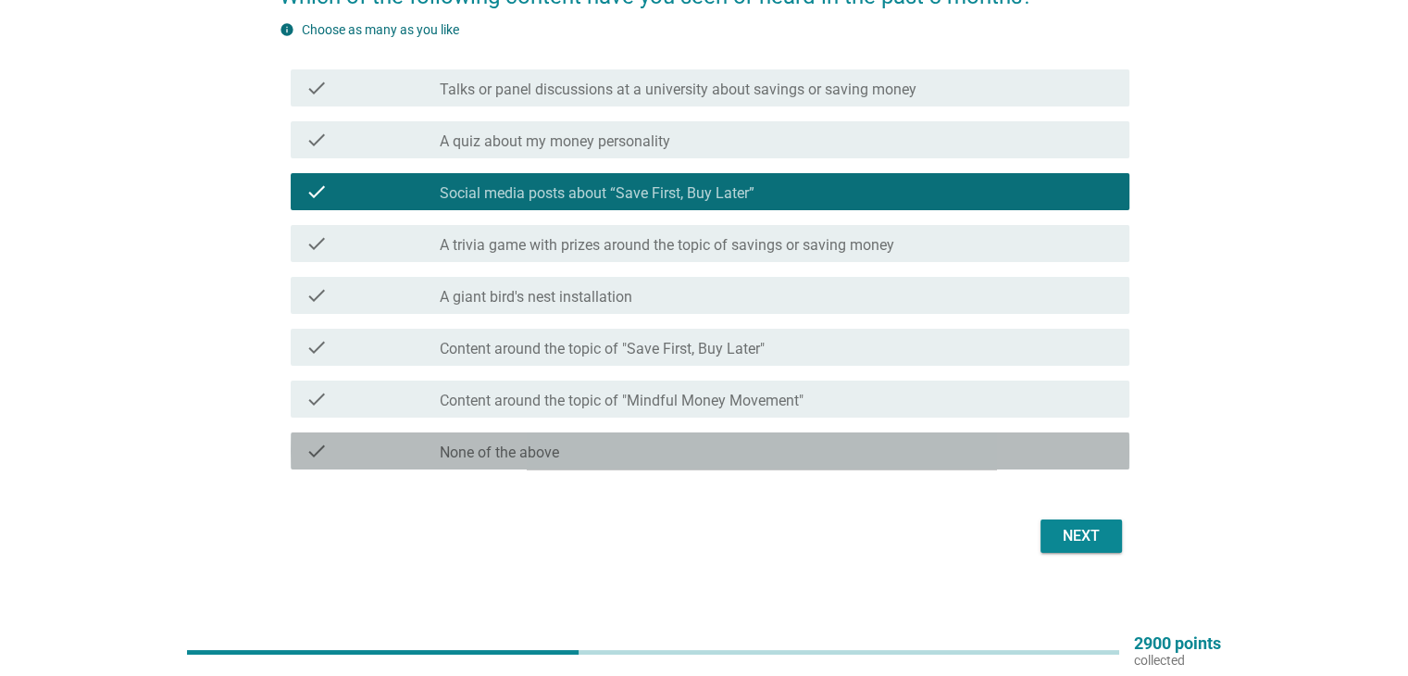
click at [587, 445] on div "check_box_outline_blank None of the above" at bounding box center [777, 451] width 674 height 22
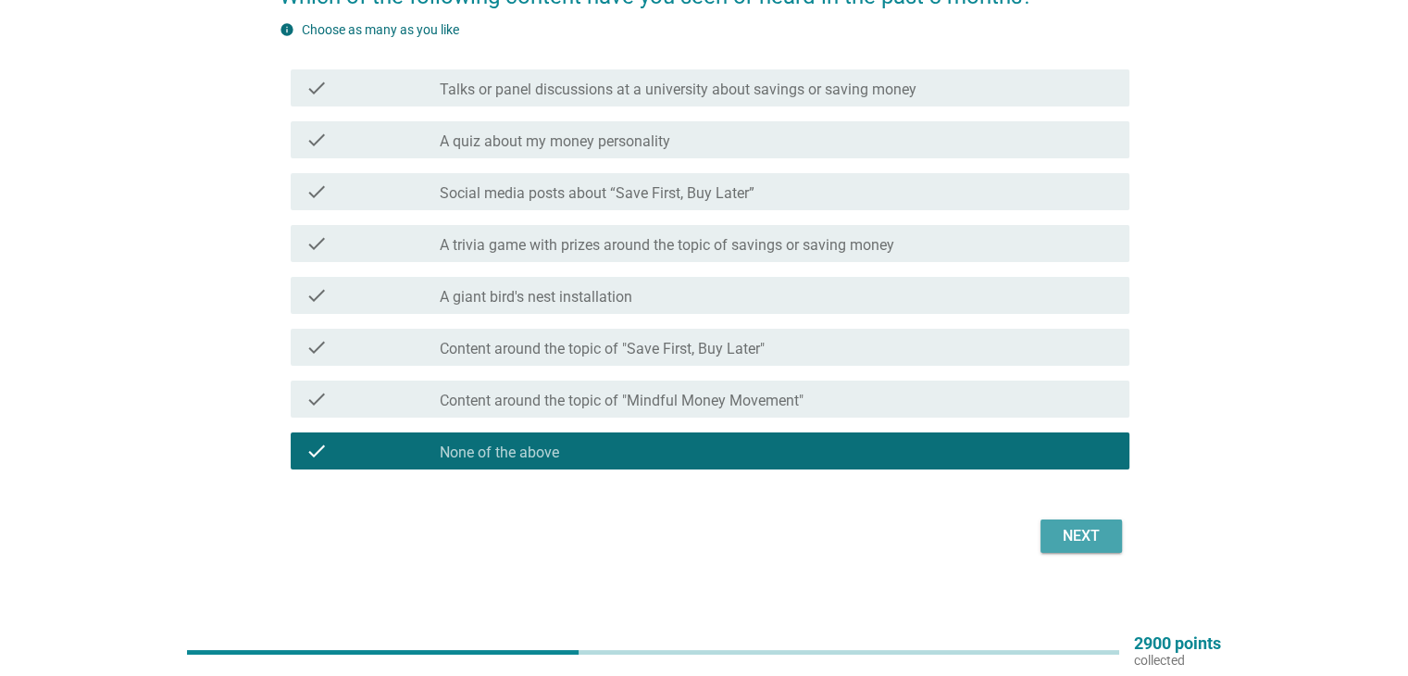
click at [1078, 537] on div "Next" at bounding box center [1081, 536] width 52 height 22
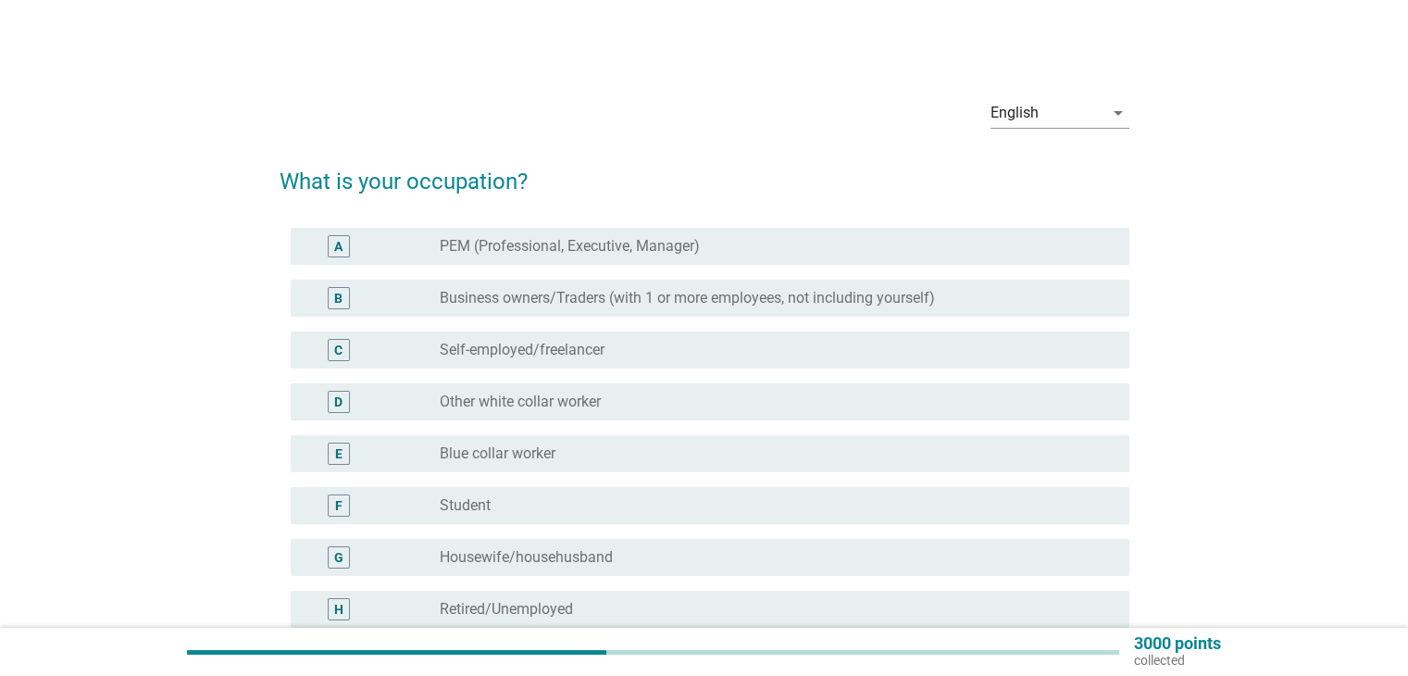
scroll to position [93, 0]
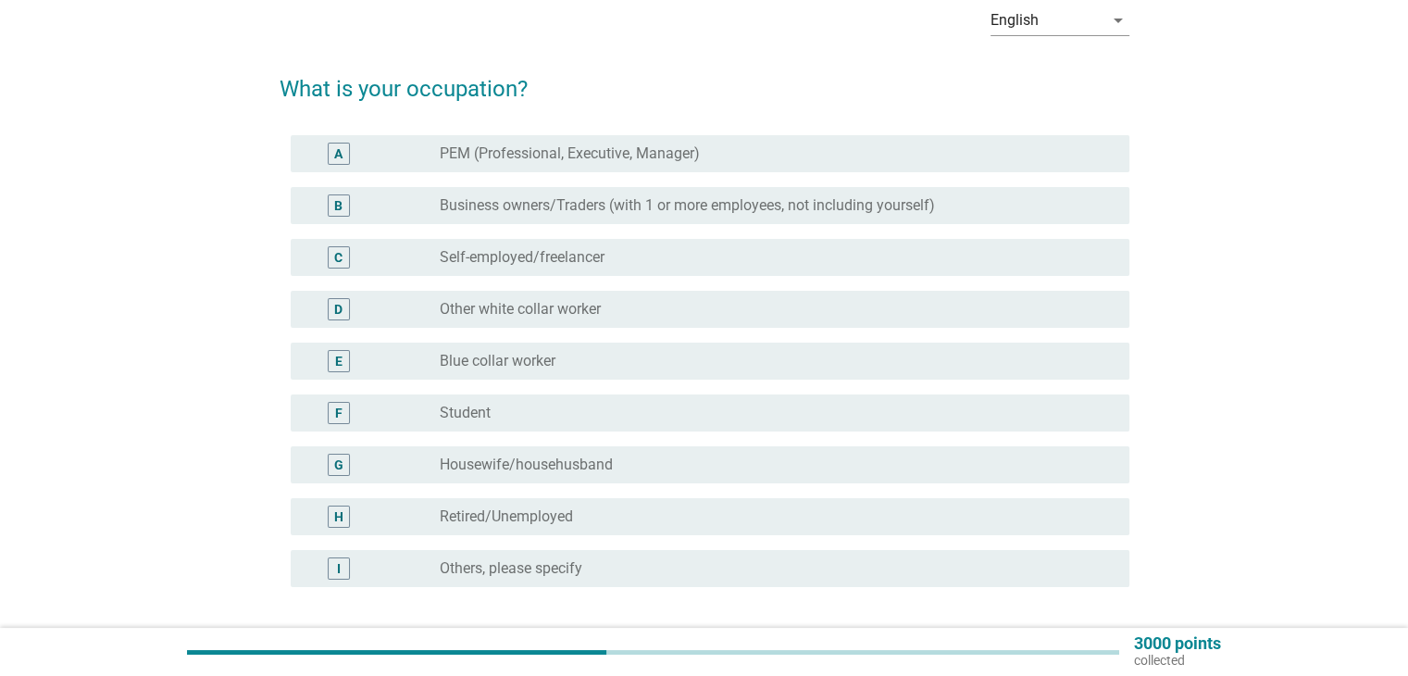
click at [556, 168] on div "A radio_button_unchecked PEM (Professional, Executive, Manager)" at bounding box center [710, 153] width 838 height 37
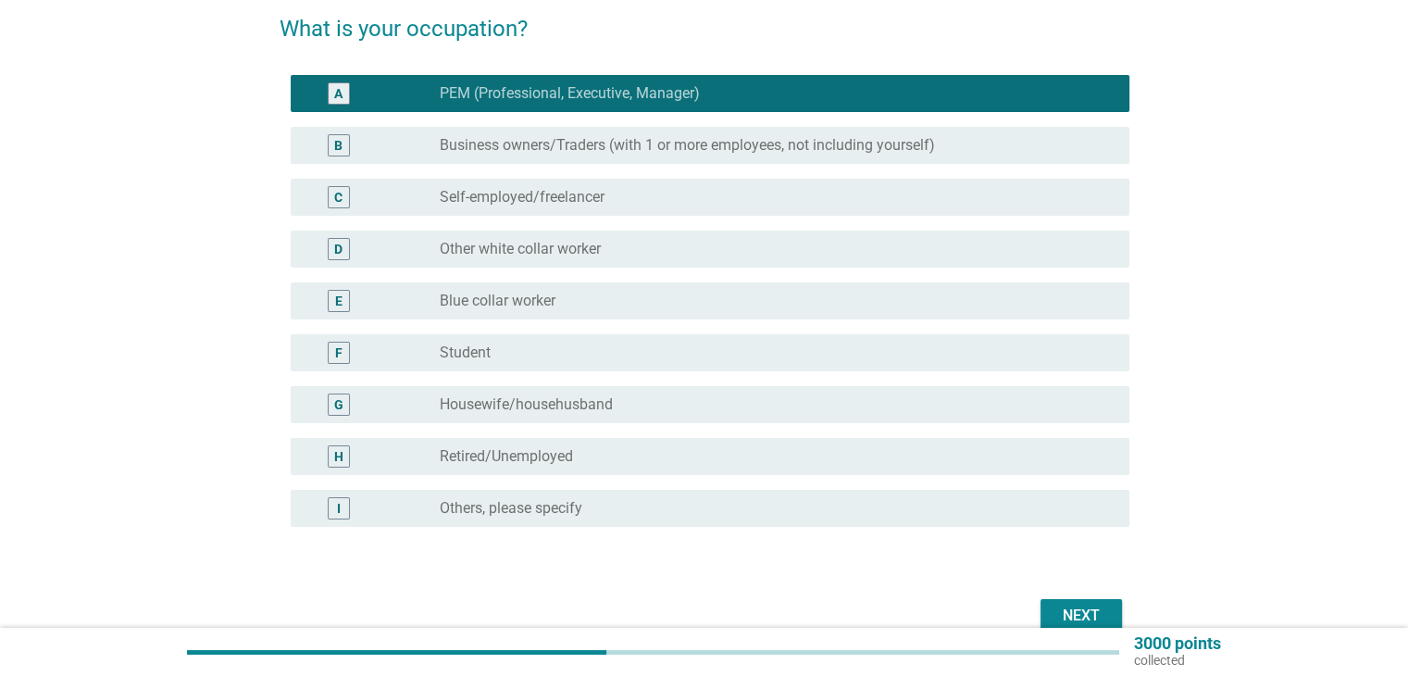
scroll to position [185, 0]
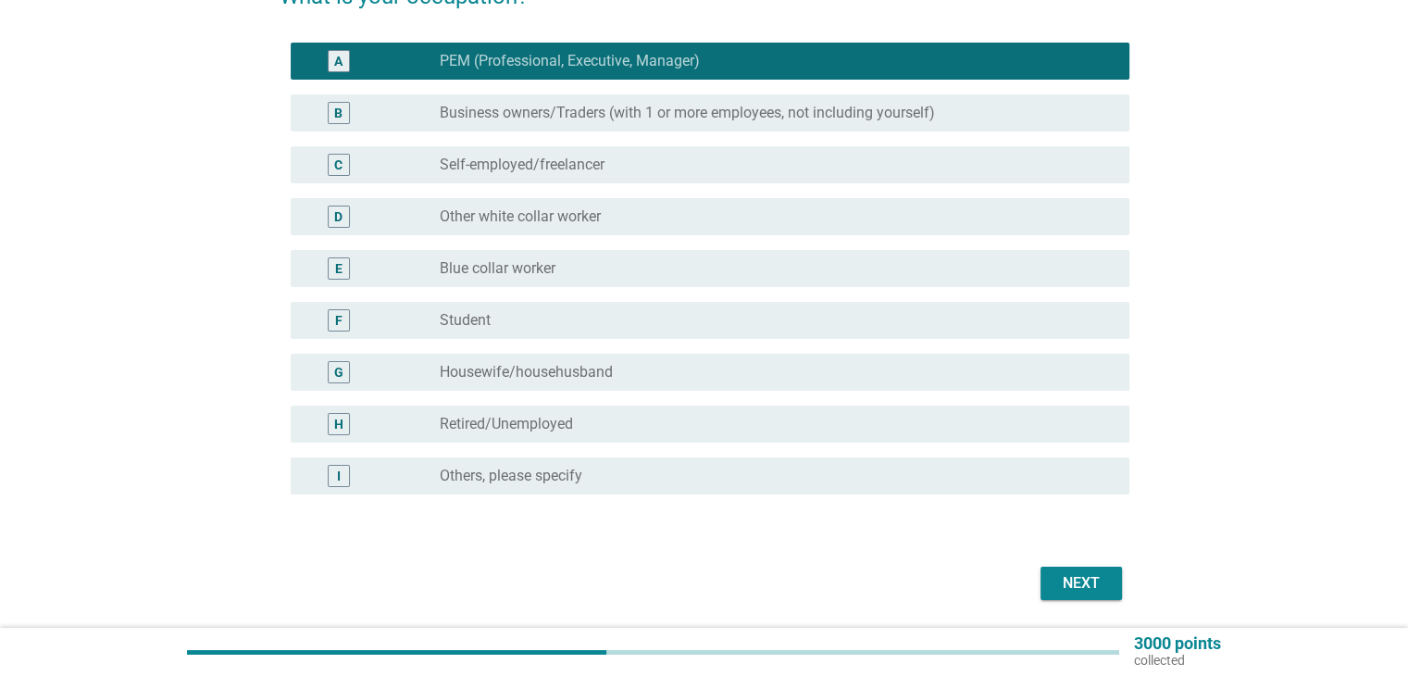
click at [1101, 582] on div "Next" at bounding box center [1081, 583] width 52 height 22
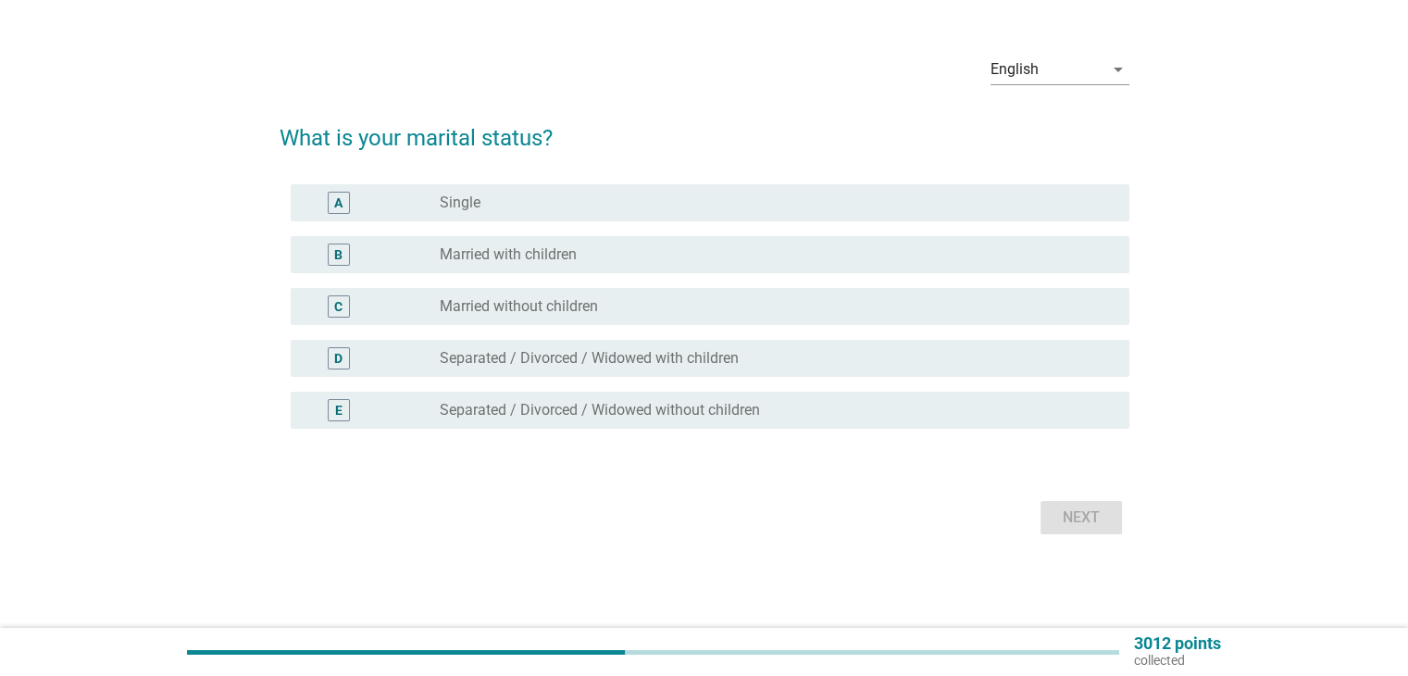
scroll to position [0, 0]
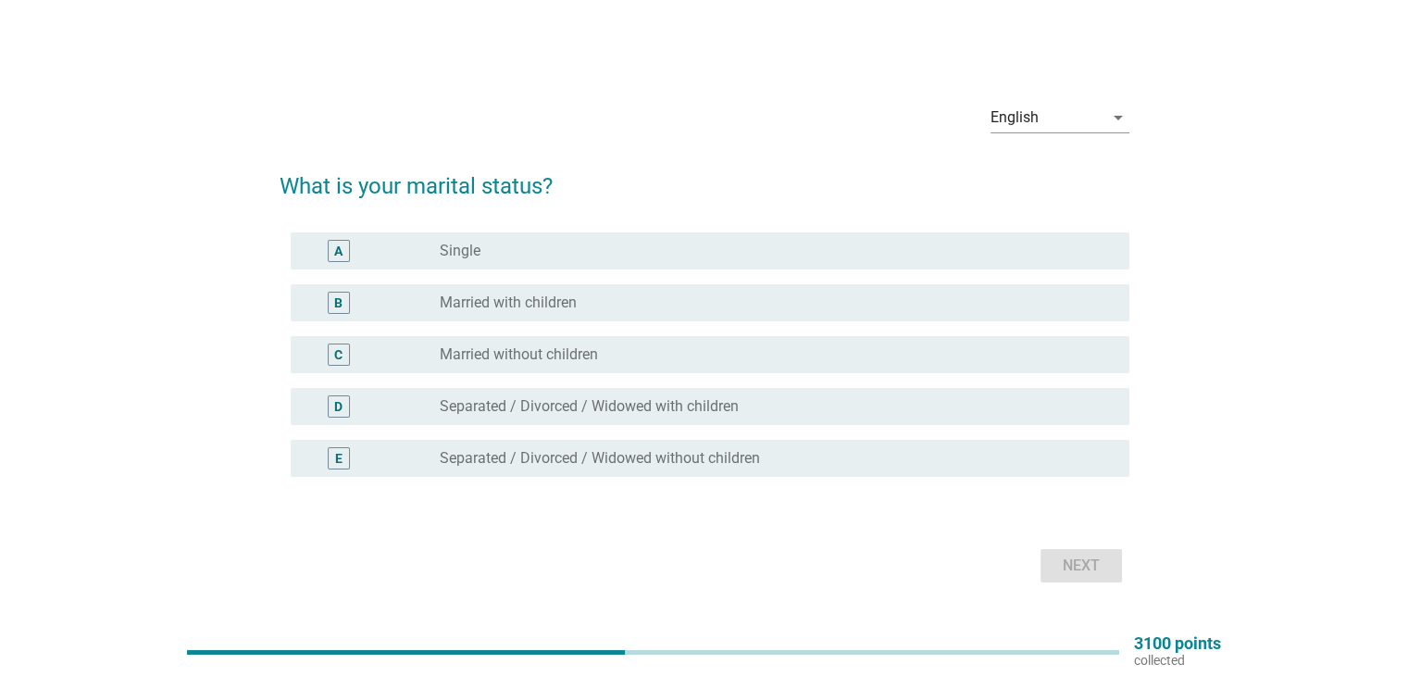
drag, startPoint x: 558, startPoint y: 261, endPoint x: 587, endPoint y: 256, distance: 29.1
click at [558, 260] on div "radio_button_unchecked Single" at bounding box center [777, 251] width 674 height 22
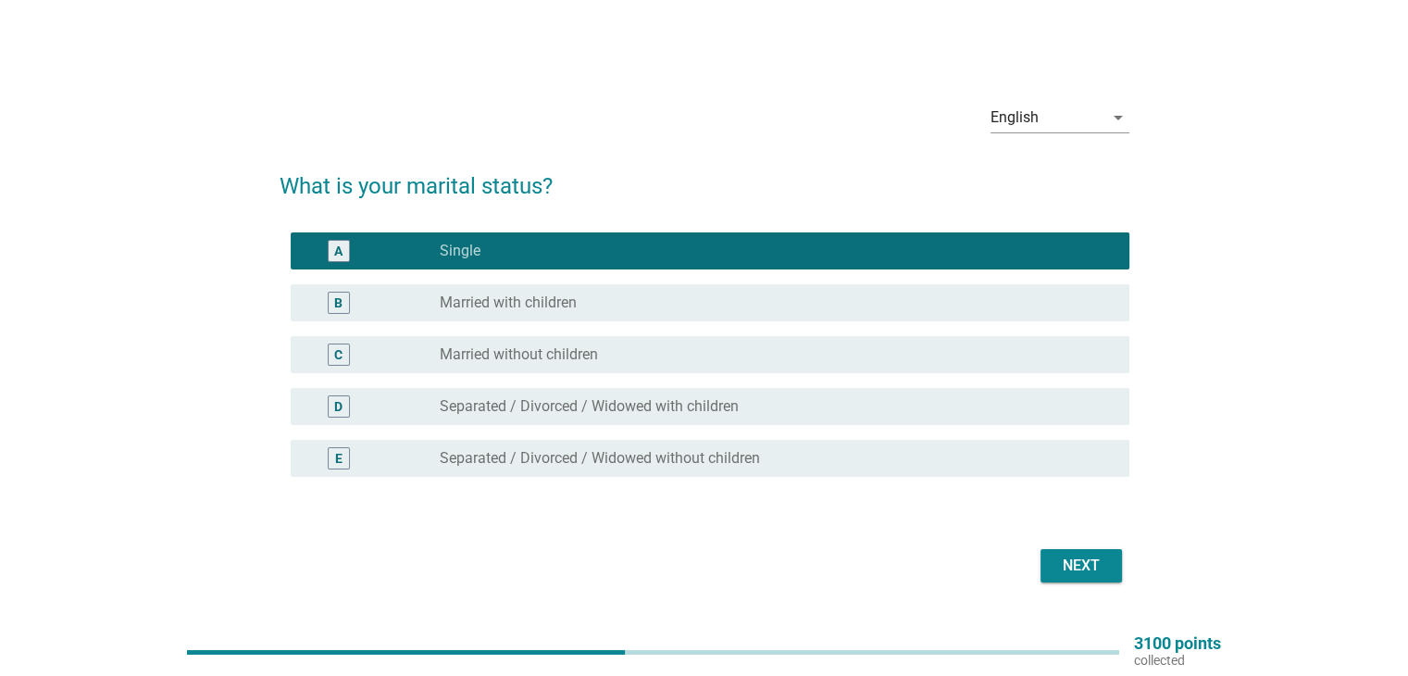
click at [1111, 571] on button "Next" at bounding box center [1080, 565] width 81 height 33
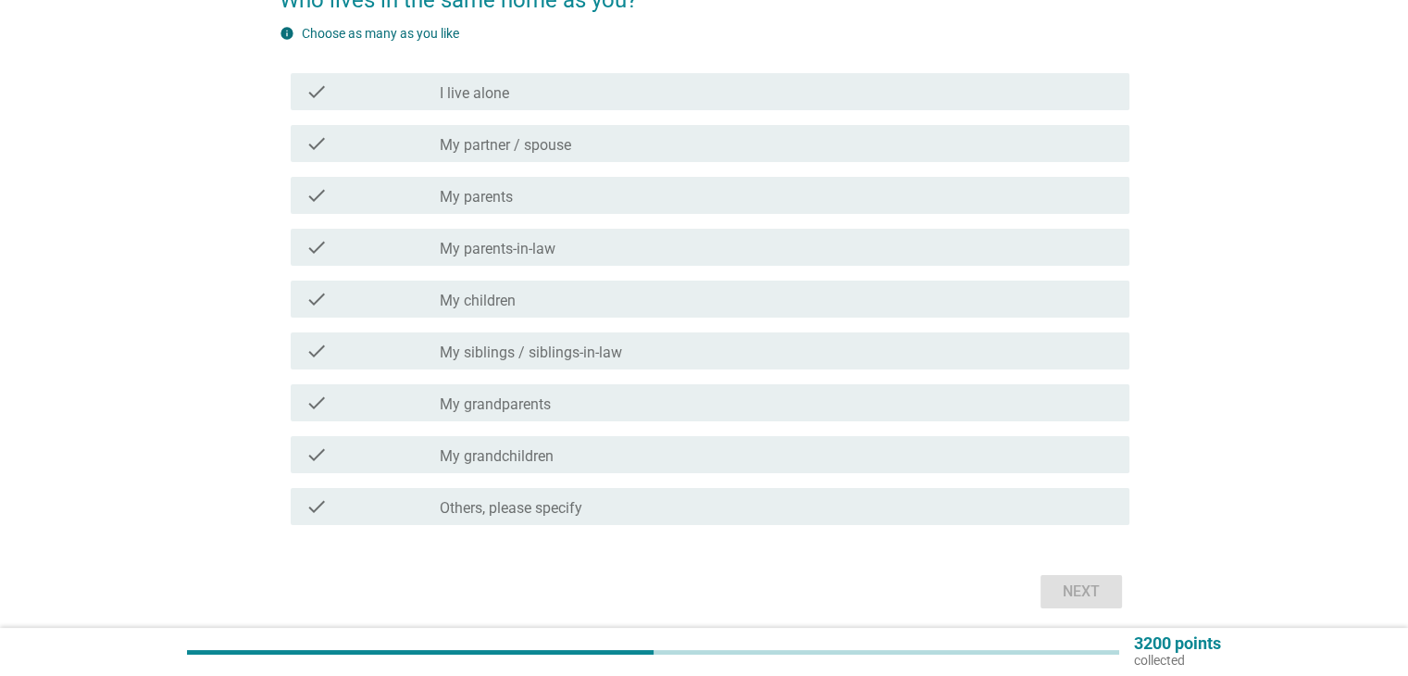
scroll to position [185, 0]
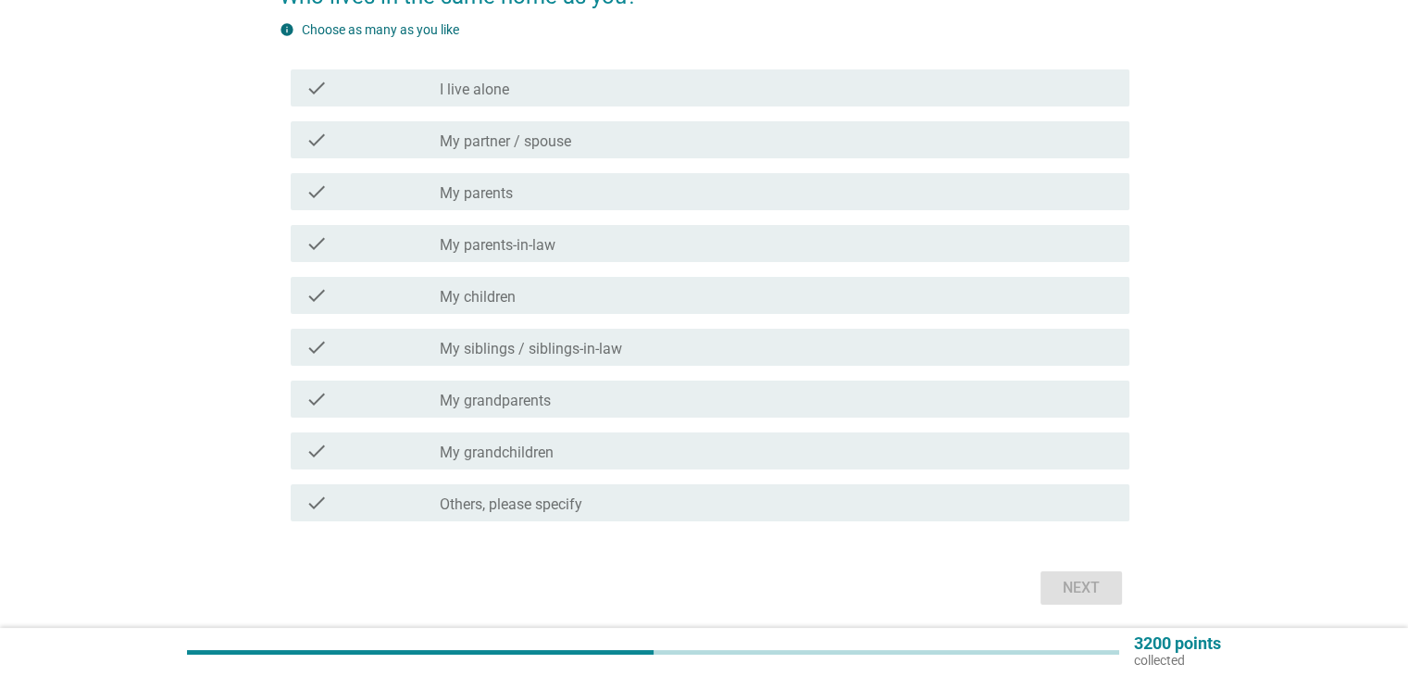
click at [524, 93] on div "check_box_outline_blank I live alone" at bounding box center [777, 88] width 674 height 22
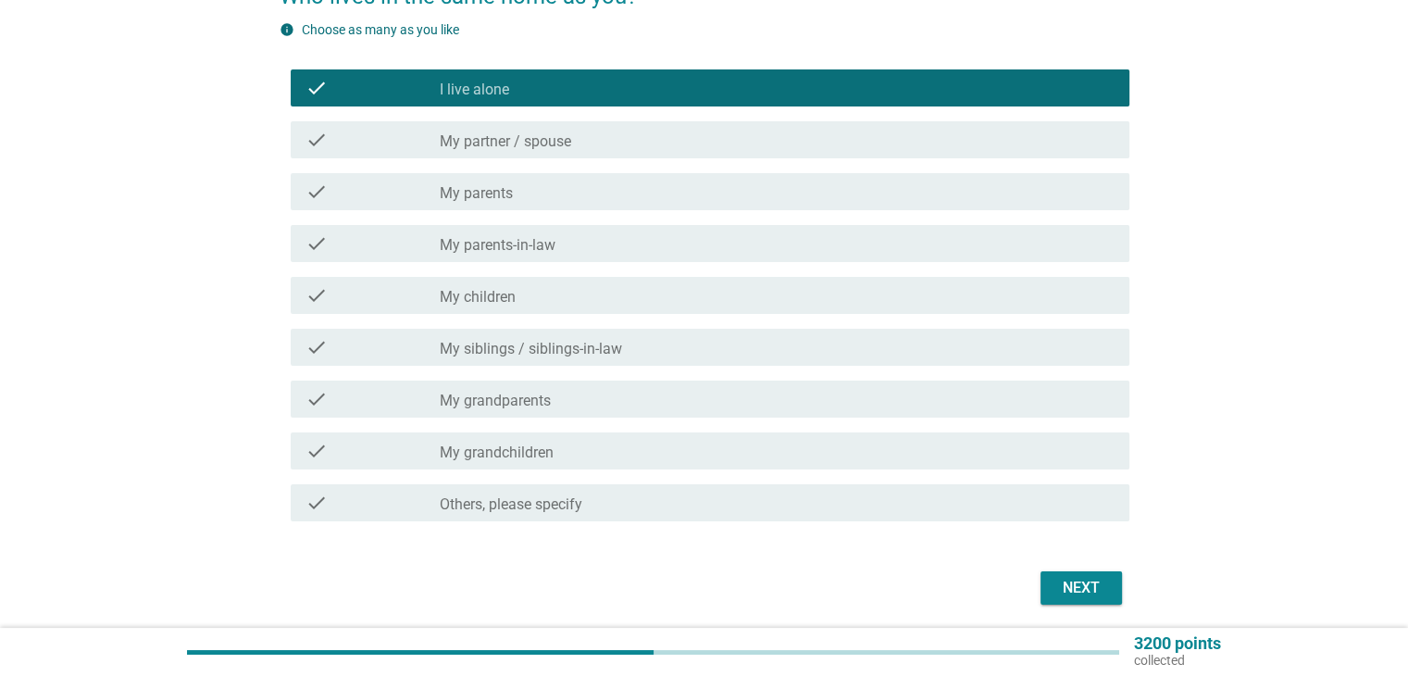
click at [1057, 590] on div "Next" at bounding box center [1081, 588] width 52 height 22
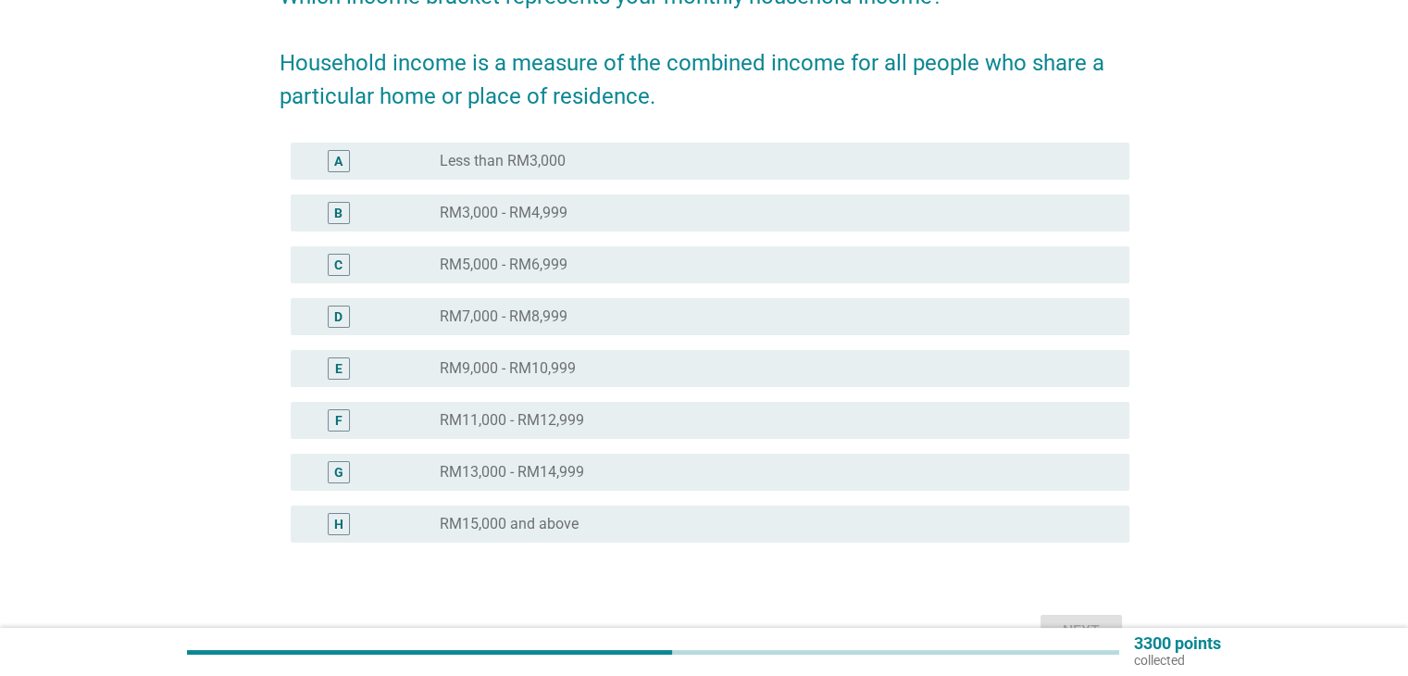
click at [578, 268] on div "radio_button_unchecked RM5,000 - RM6,999" at bounding box center [769, 264] width 659 height 19
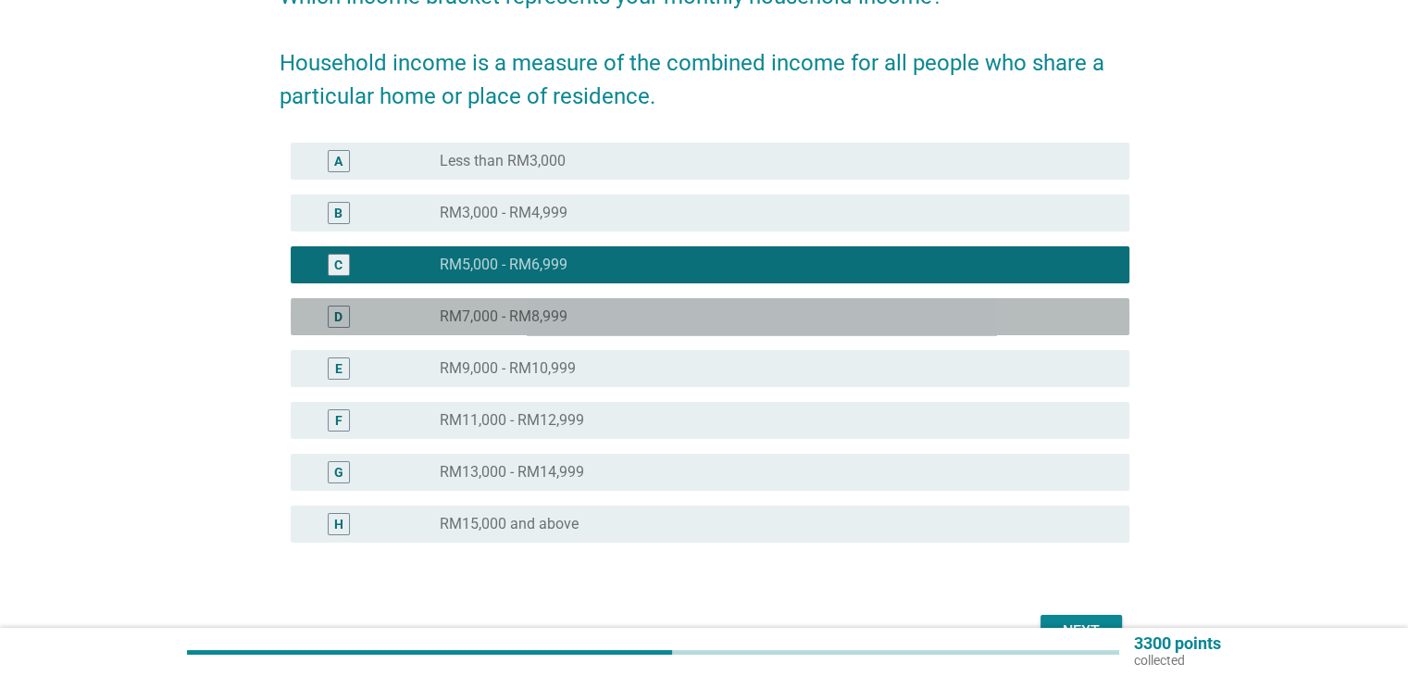
click at [627, 301] on div "D radio_button_unchecked RM7,000 - RM8,999" at bounding box center [710, 316] width 838 height 37
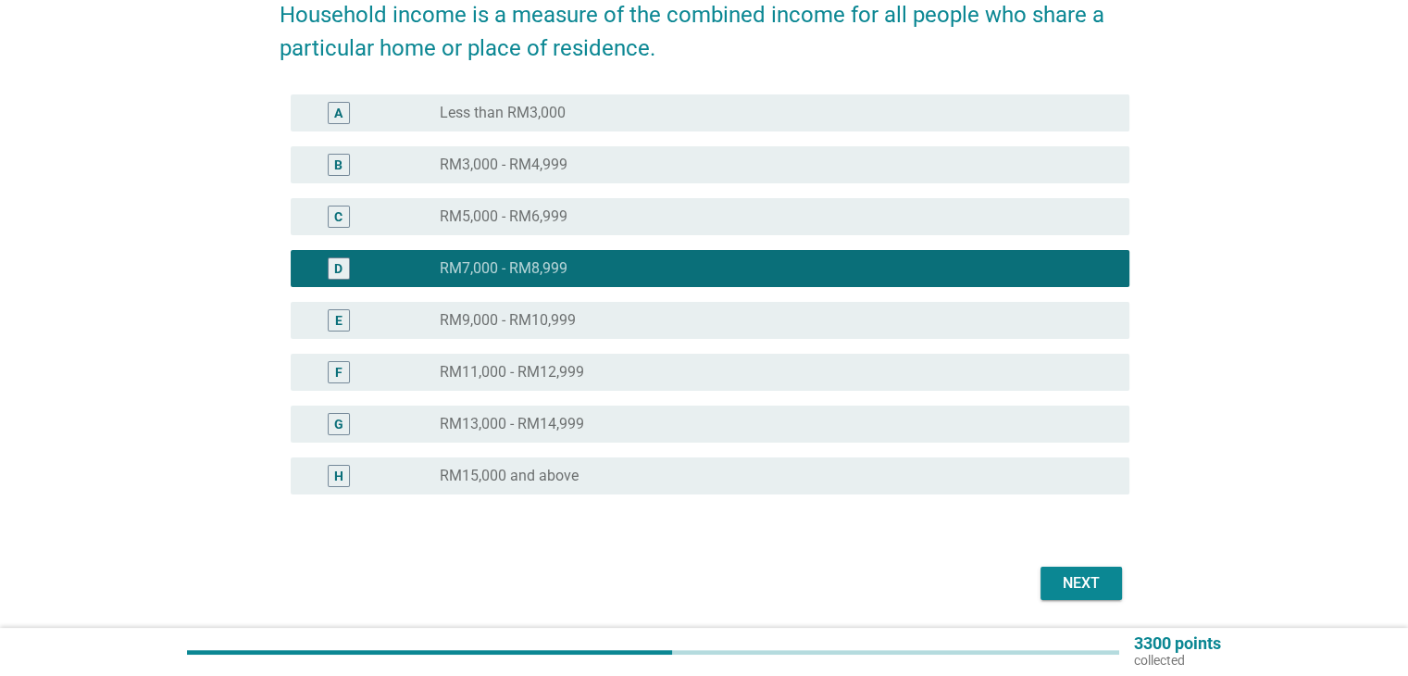
scroll to position [278, 0]
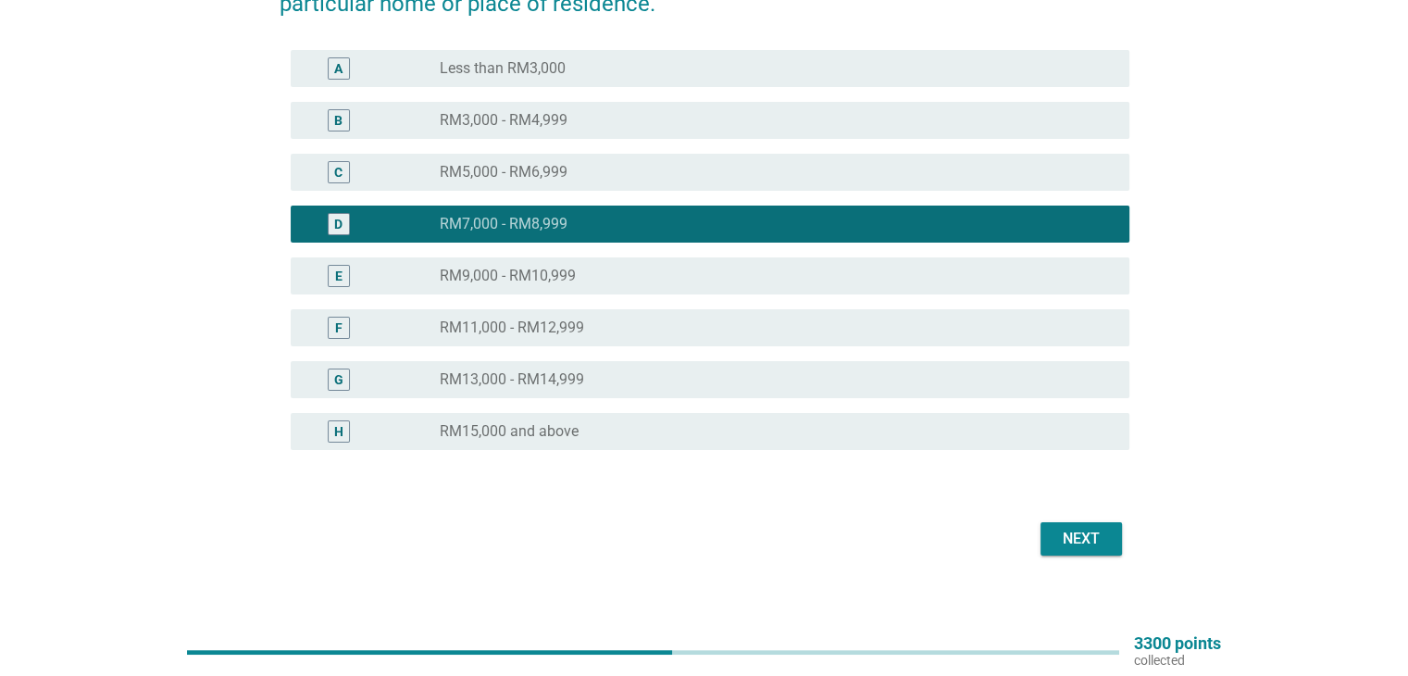
click at [1098, 542] on div "Next" at bounding box center [1081, 539] width 52 height 22
